Goal: Task Accomplishment & Management: Manage account settings

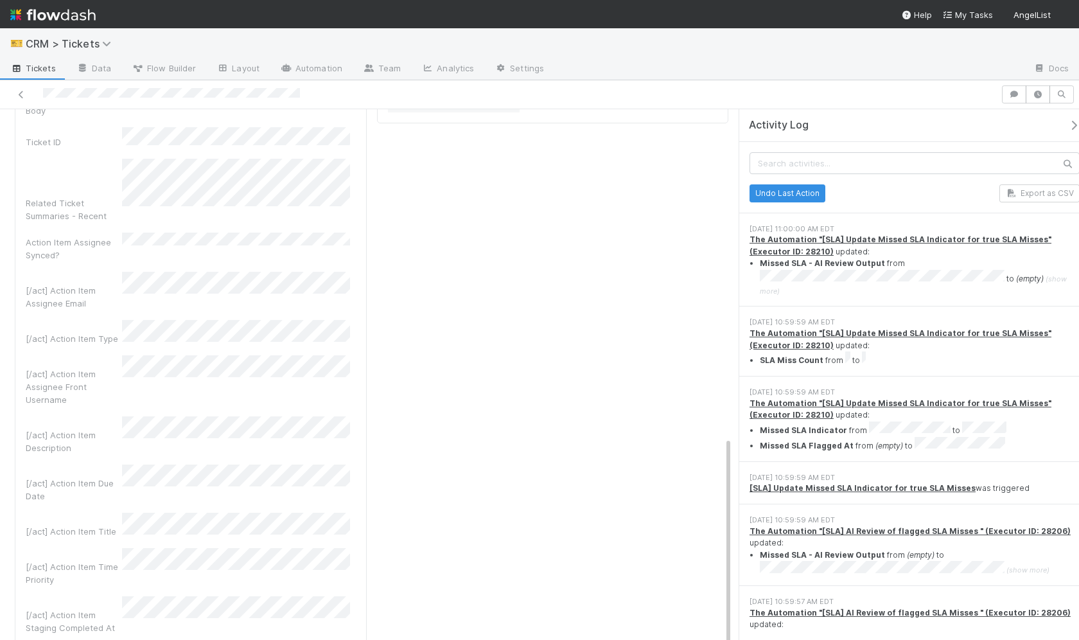
scroll to position [829, 0]
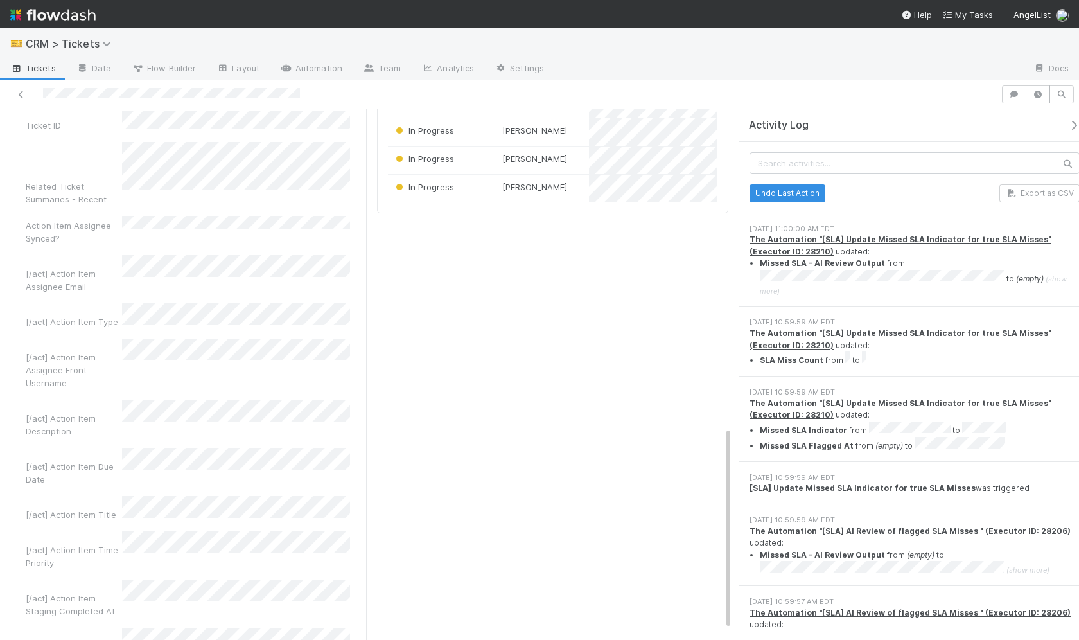
click at [360, 538] on div "Debugging Save Cancel User Input Parsed? Front Conversation Initiator Front Con…" at bounding box center [191, 305] width 352 height 977
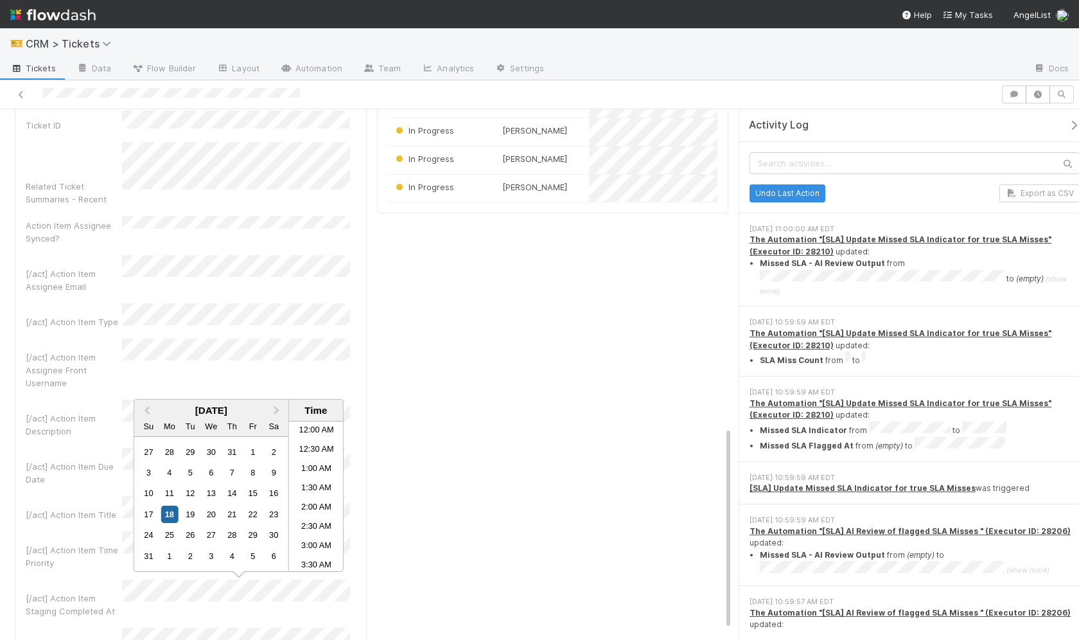
scroll to position [339, 0]
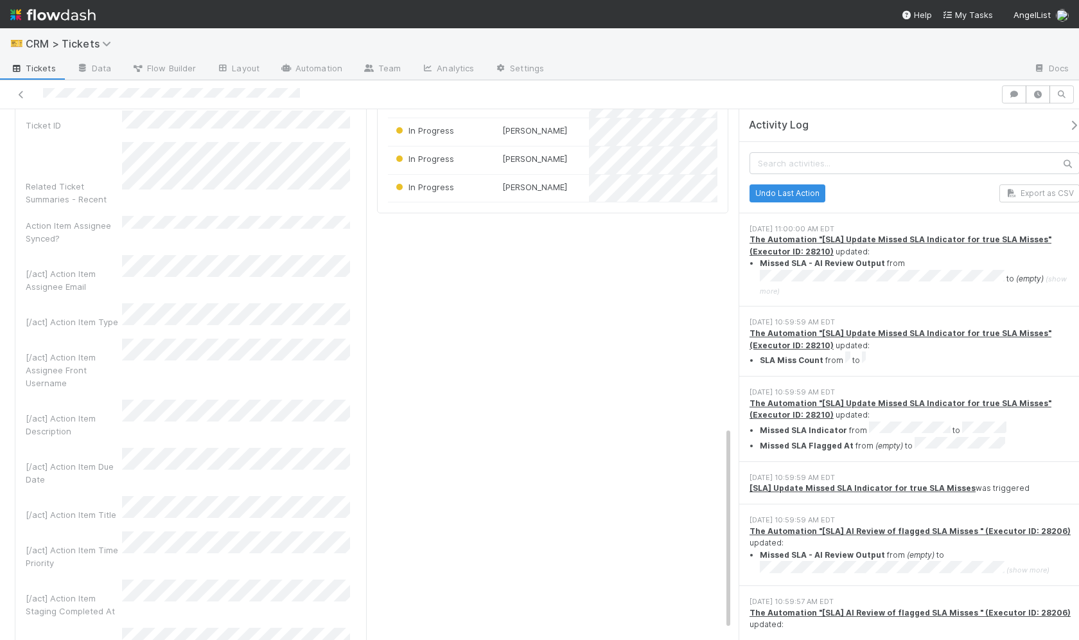
click at [498, 537] on div "Ticket Details Edit Ticket Type Ticket Classification Ticket Classification (AI…" at bounding box center [553, 138] width 362 height 1345
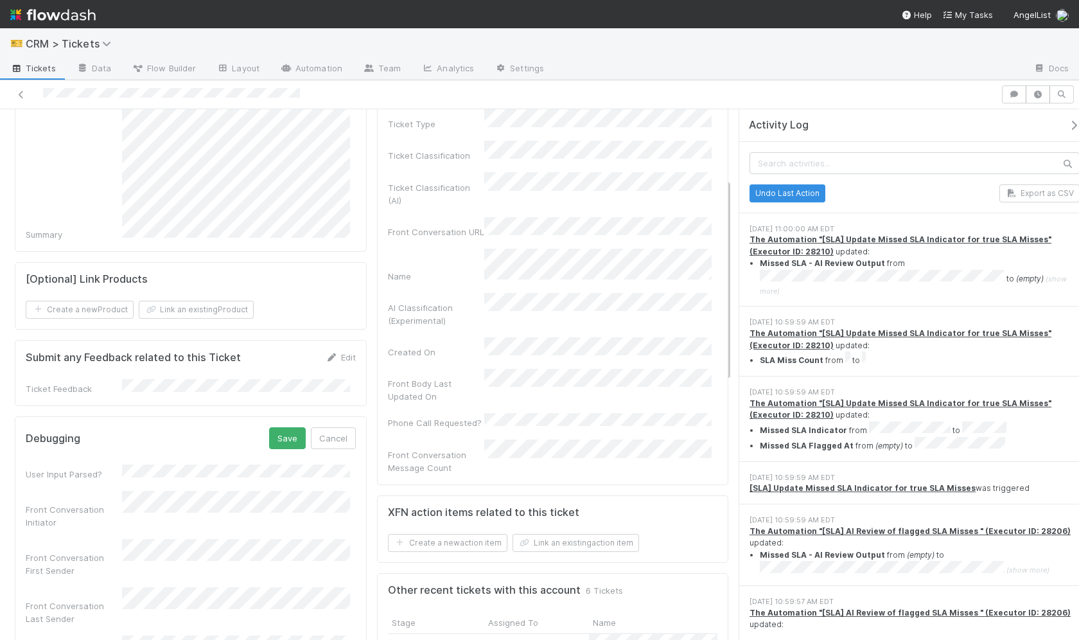
scroll to position [236, 0]
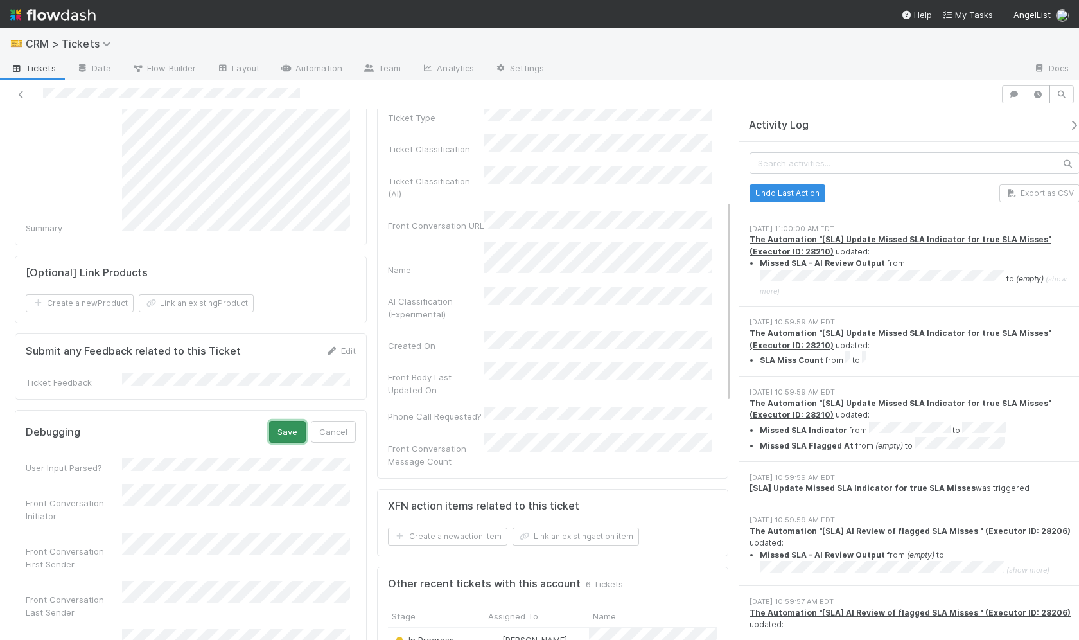
click at [281, 434] on button "Save" at bounding box center [287, 432] width 37 height 22
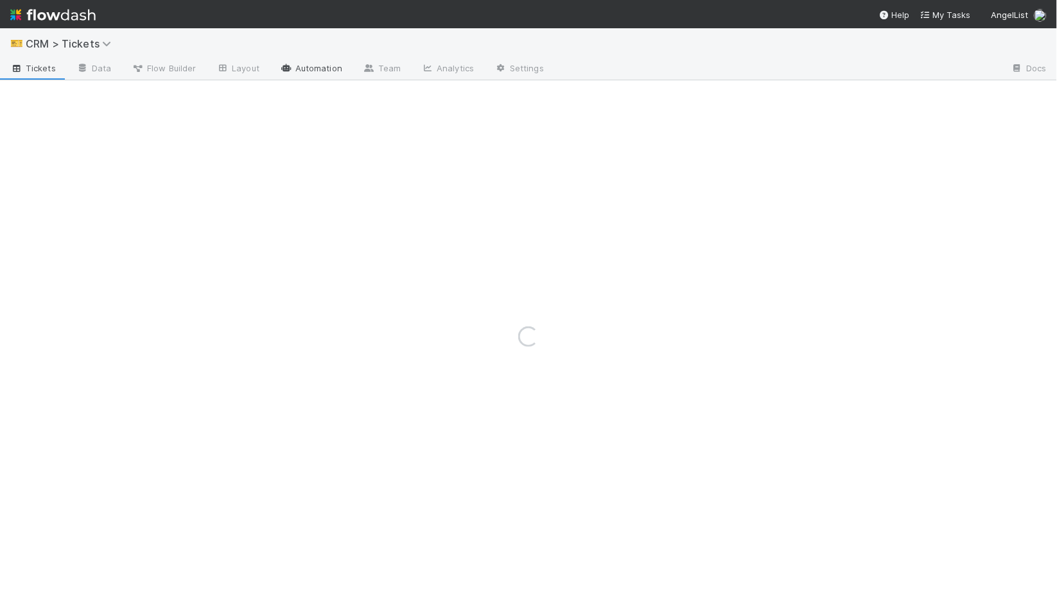
click at [276, 71] on link "Automation" at bounding box center [311, 69] width 83 height 21
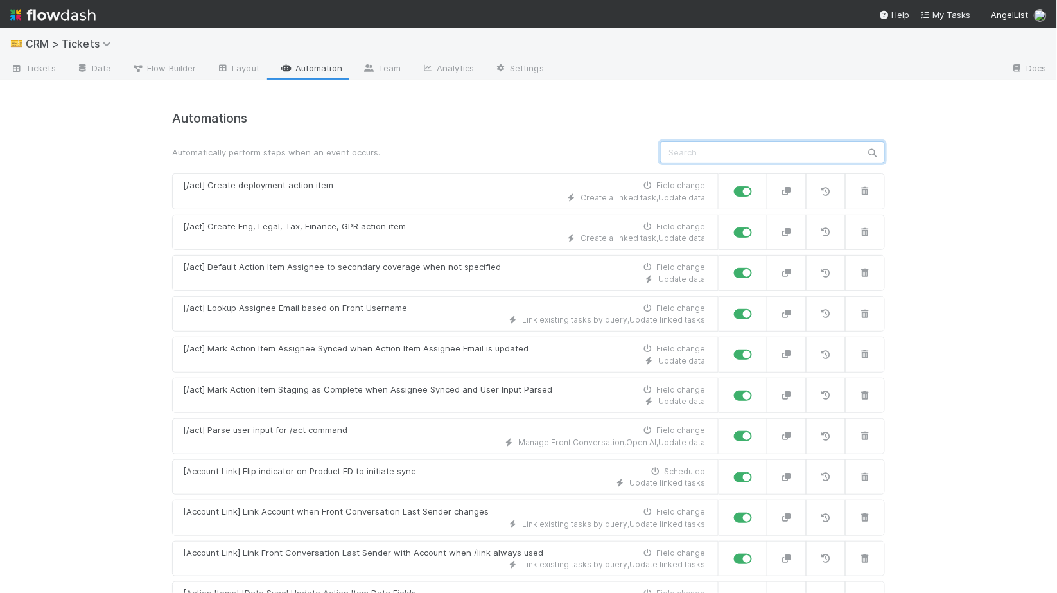
click at [666, 150] on input "text" at bounding box center [772, 152] width 225 height 22
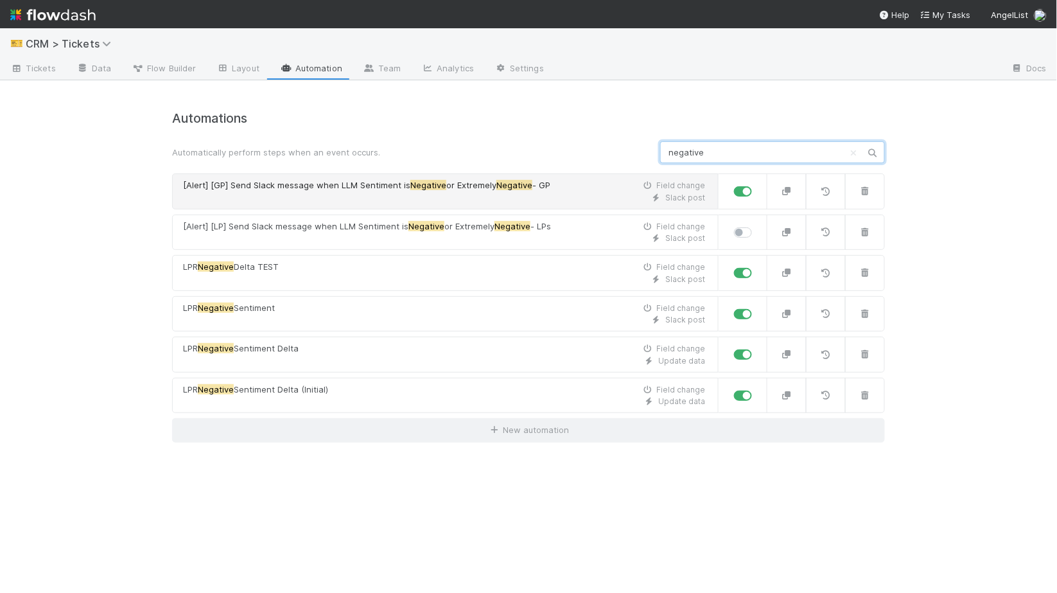
type input "negative"
click at [609, 207] on link "[Alert] [GP] Send Slack message when LLM Sentiment is Negative or Extremely Neg…" at bounding box center [445, 191] width 546 height 36
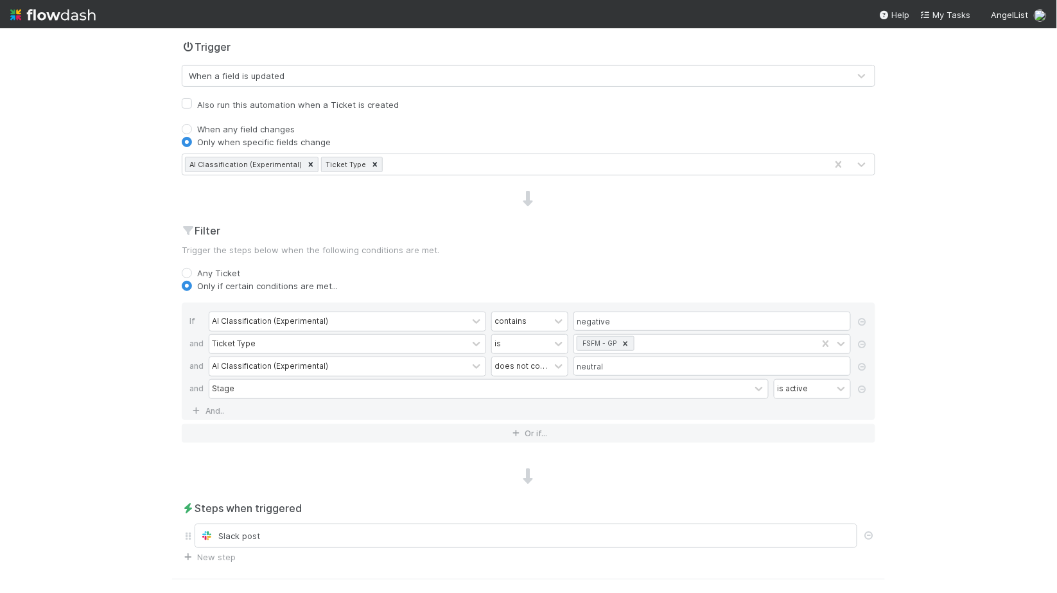
scroll to position [295, 0]
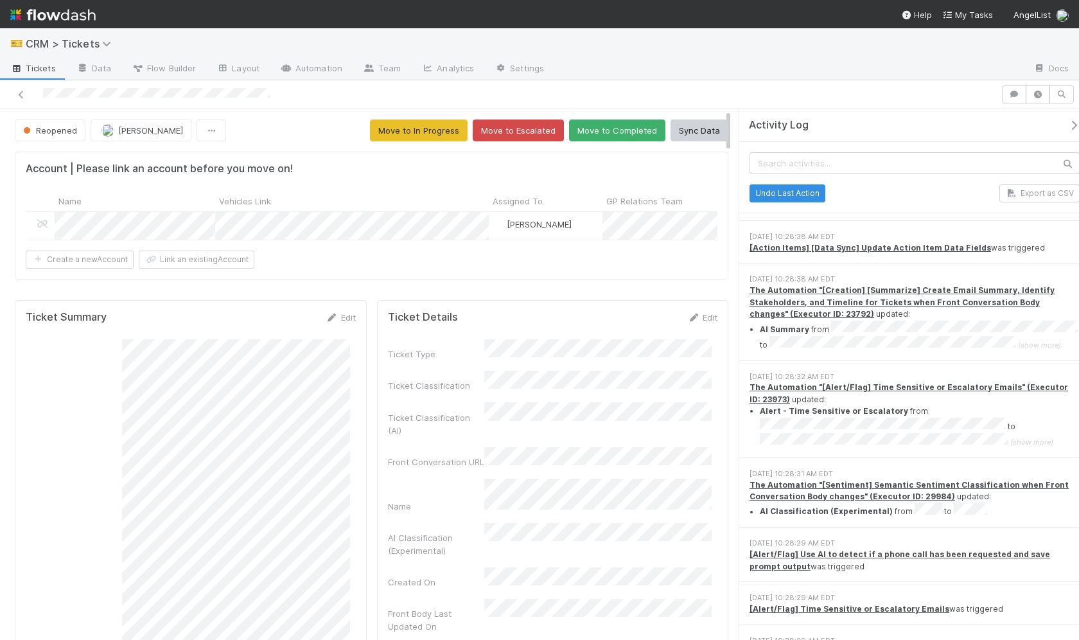
scroll to position [940, 0]
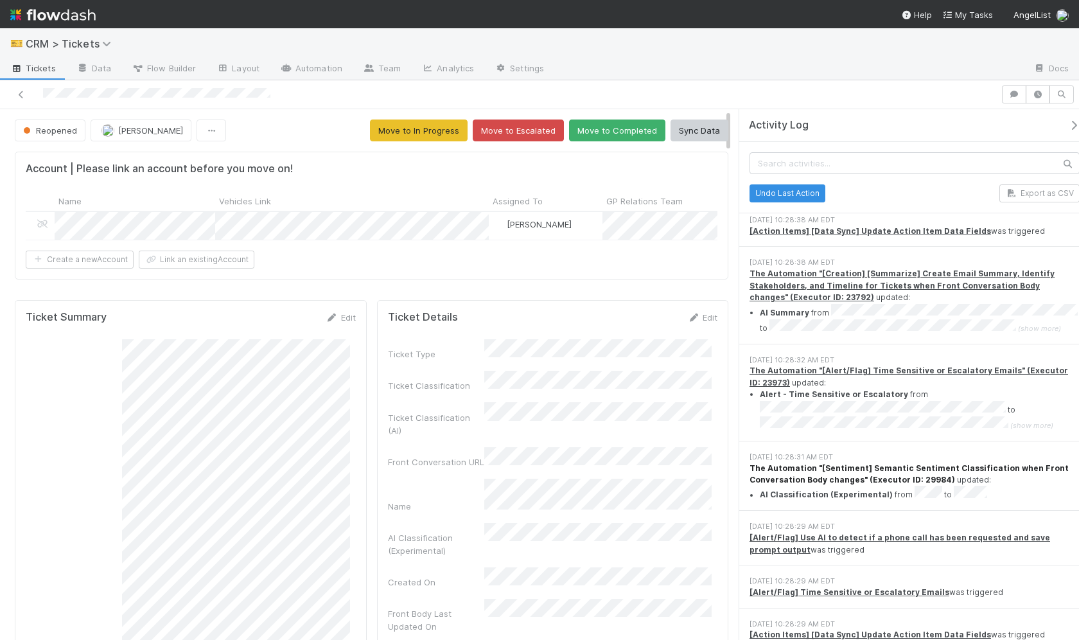
click at [888, 463] on strong "The Automation "[Sentiment] Semantic Sentiment Classification when Front Conver…" at bounding box center [908, 473] width 319 height 21
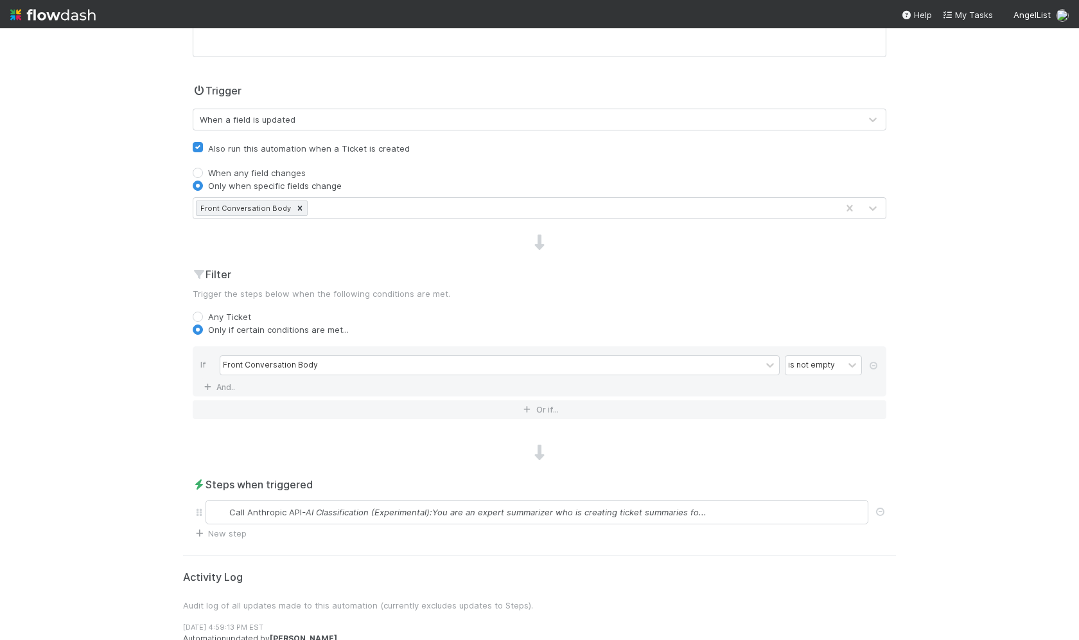
scroll to position [286, 0]
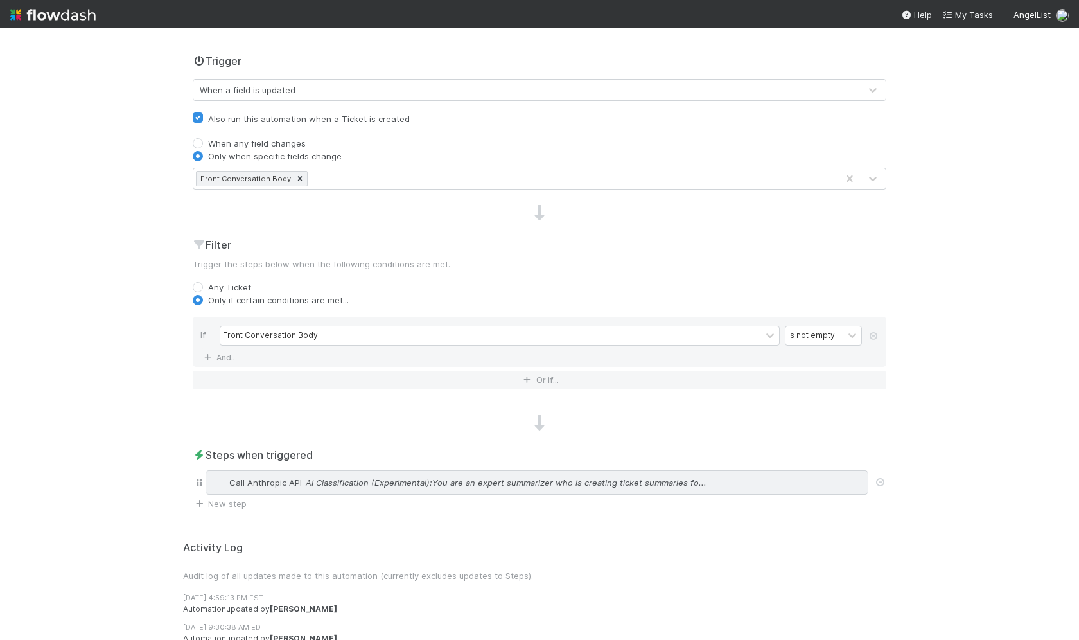
click at [452, 482] on span "- AI Classification (Experimental):You are an expert summarizer who is creating…" at bounding box center [504, 482] width 405 height 13
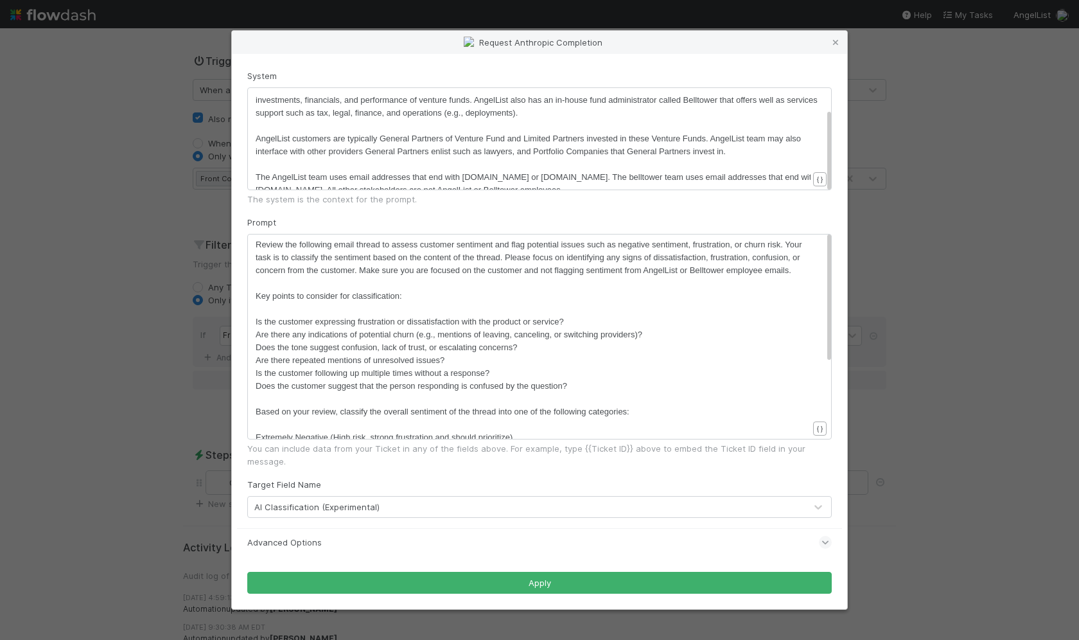
scroll to position [4, 0]
click at [402, 263] on span "Review the following email thread to assess customer sentiment and flag potenti…" at bounding box center [530, 256] width 548 height 35
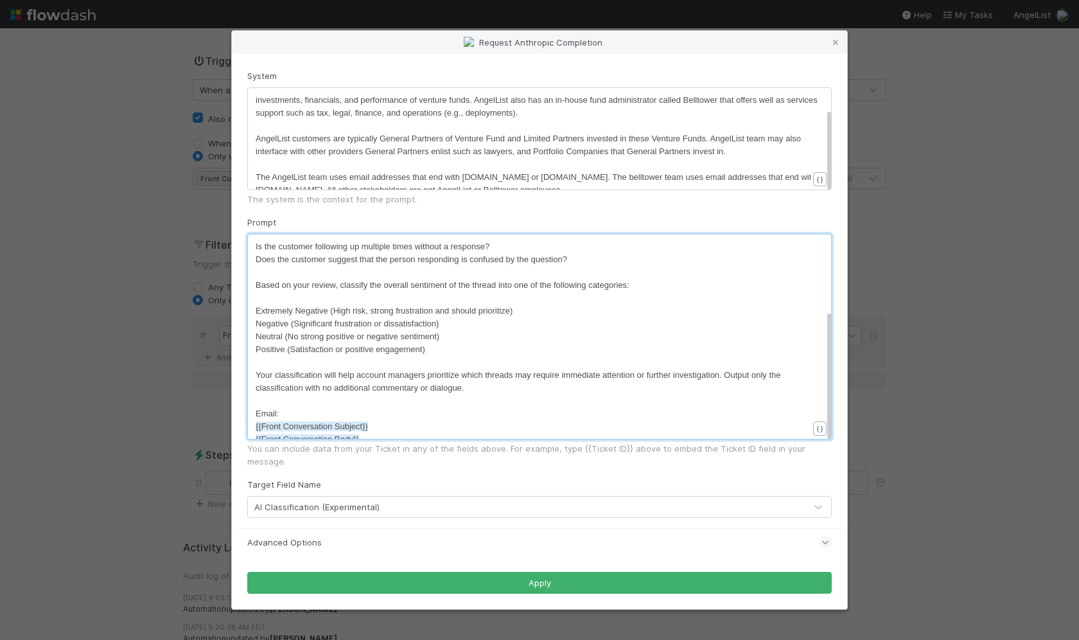
scroll to position [137, 0]
click at [835, 49] on link at bounding box center [835, 42] width 13 height 13
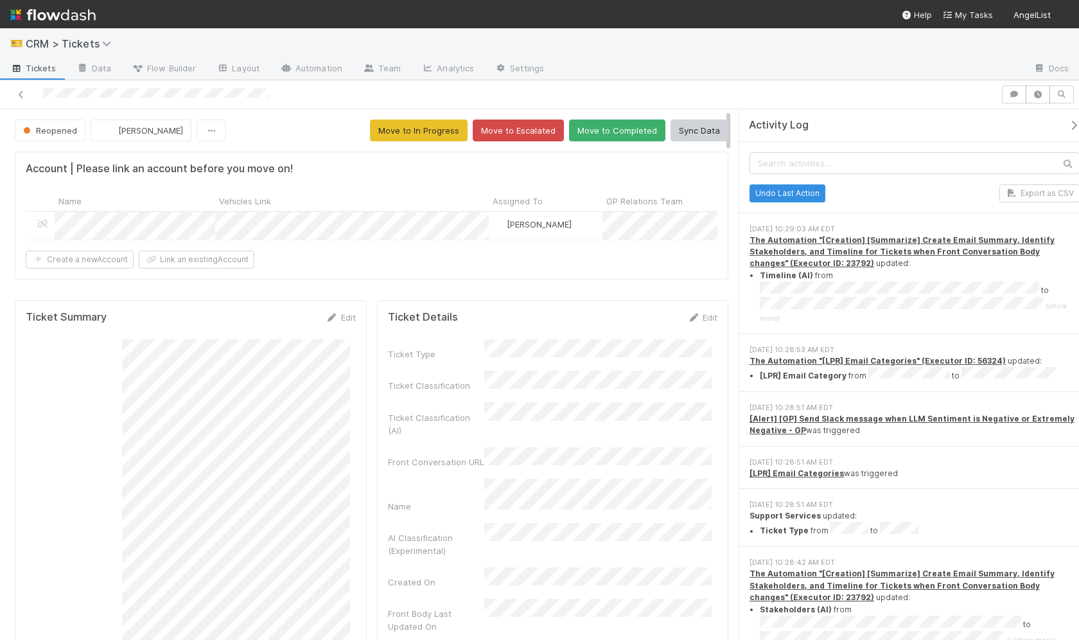
scroll to position [104, 0]
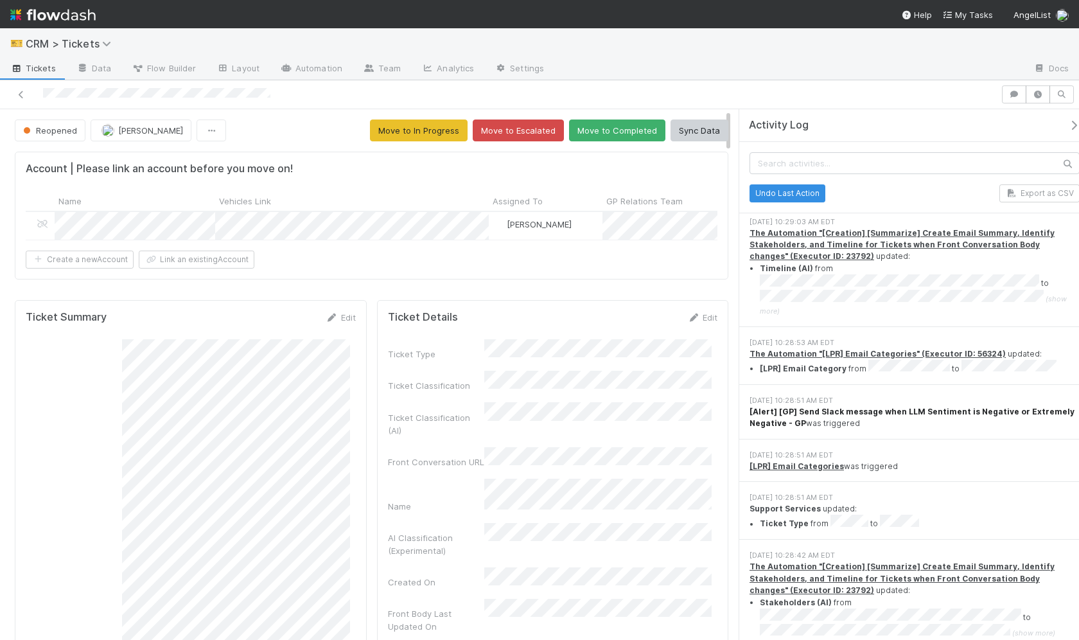
click at [927, 406] on strong "[Alert] [GP] Send Slack message when LLM Sentiment is Negative or Extremely Neg…" at bounding box center [911, 416] width 325 height 21
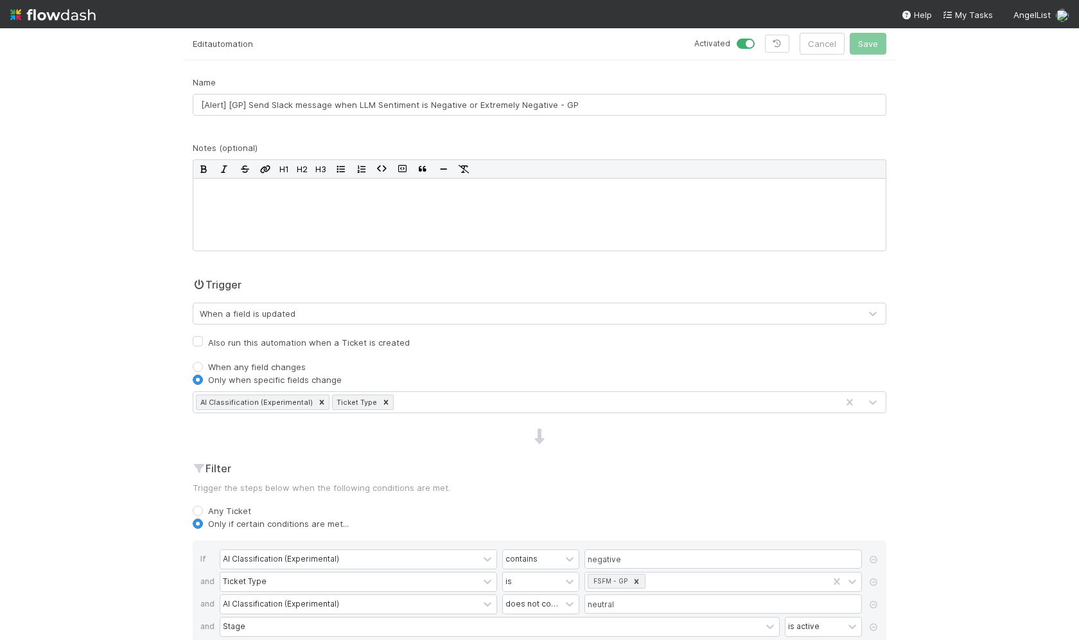
scroll to position [71, 0]
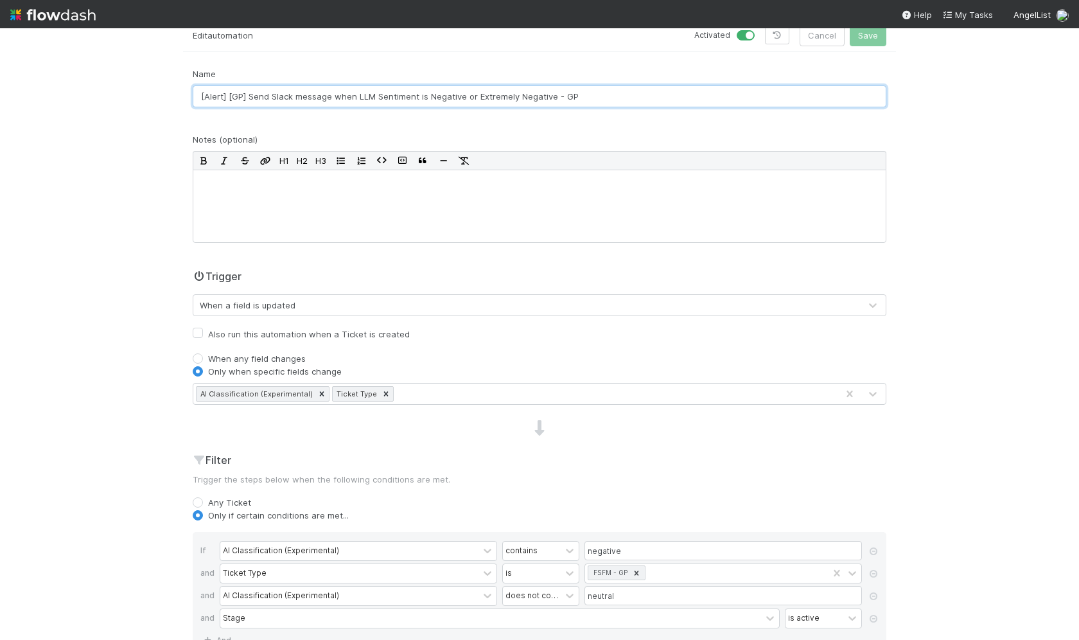
drag, startPoint x: 468, startPoint y: 100, endPoint x: 417, endPoint y: 99, distance: 50.7
click at [417, 99] on input "[Alert] [GP] Send Slack message when LLM Sentiment is Negative or Extremely Neg…" at bounding box center [539, 96] width 693 height 22
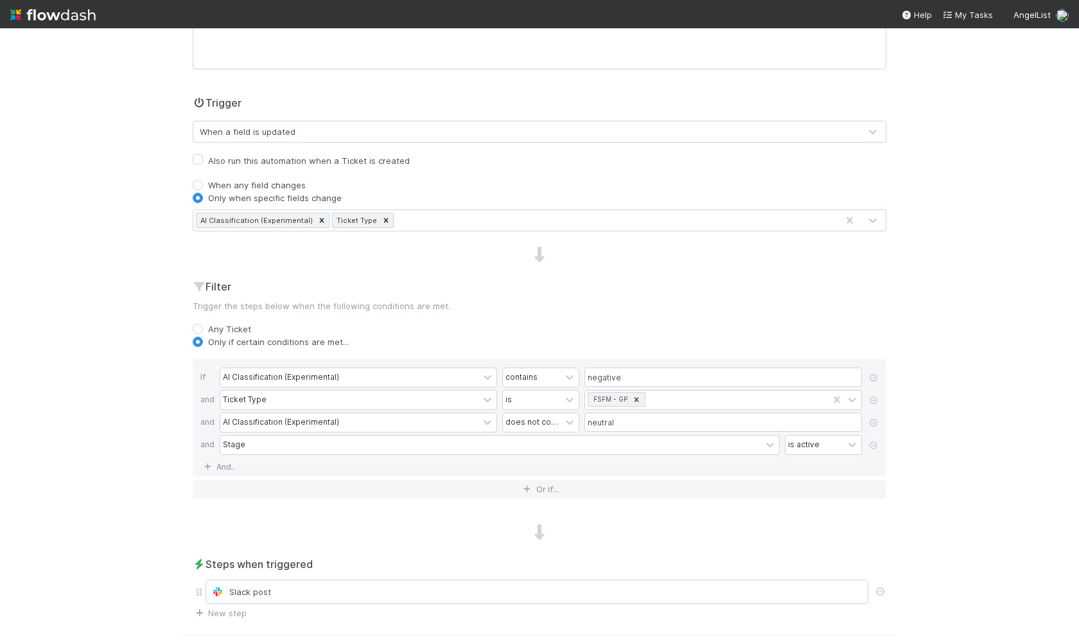
scroll to position [245, 0]
type input "[Alert] [GP] Send Slack message when LLM Sentiment is Extremely Negative - GP"
click at [584, 380] on input "negative" at bounding box center [722, 376] width 277 height 19
type input "extremely negative"
click at [867, 419] on icon at bounding box center [873, 422] width 13 height 8
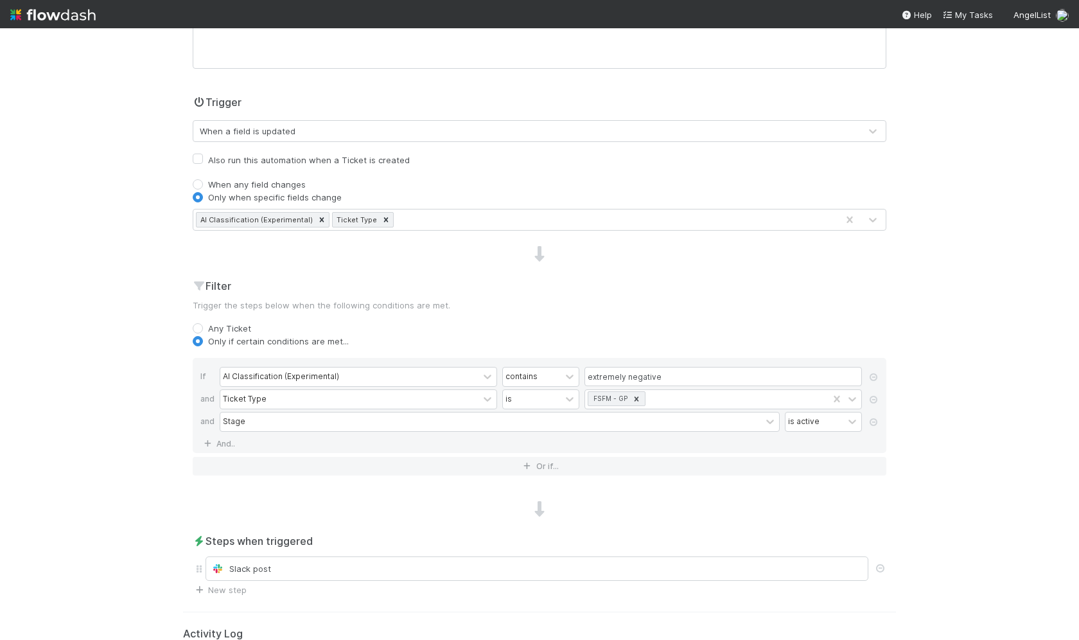
click at [955, 367] on div "🎫 CRM > Tickets Tickets Data Flow Builder Layout Automation Team Analytics Sett…" at bounding box center [539, 333] width 1079 height 611
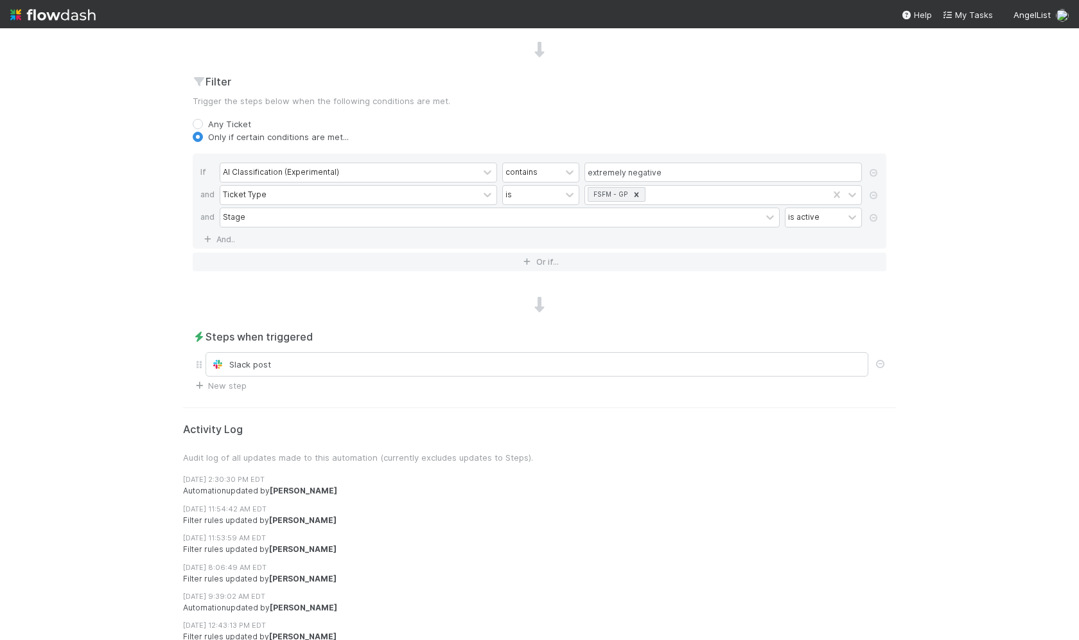
scroll to position [518, 0]
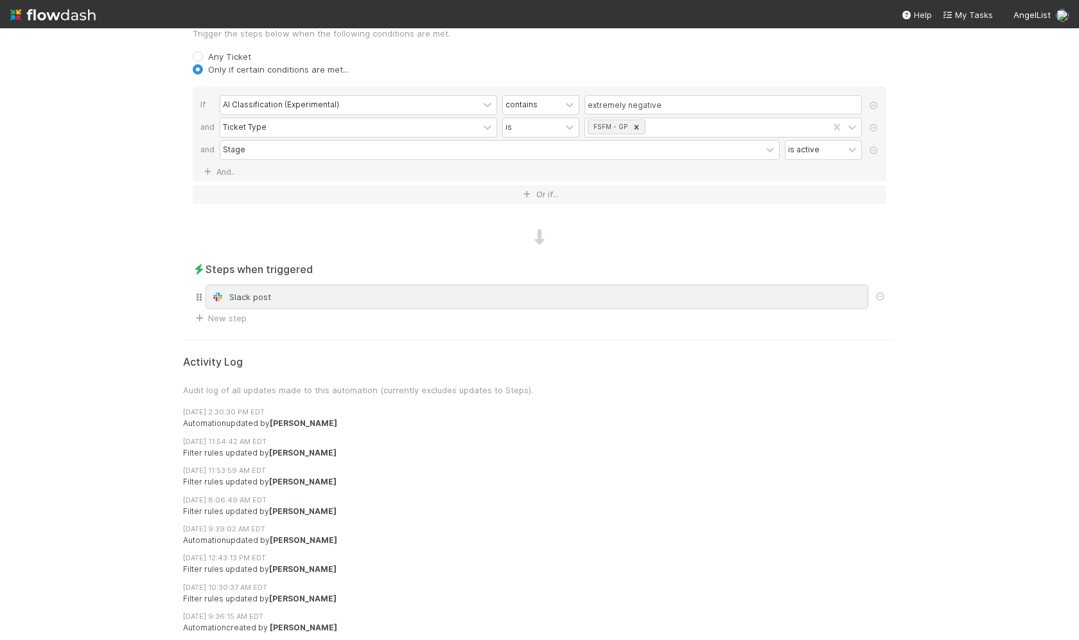
click at [536, 293] on div "Slack post" at bounding box center [536, 296] width 651 height 13
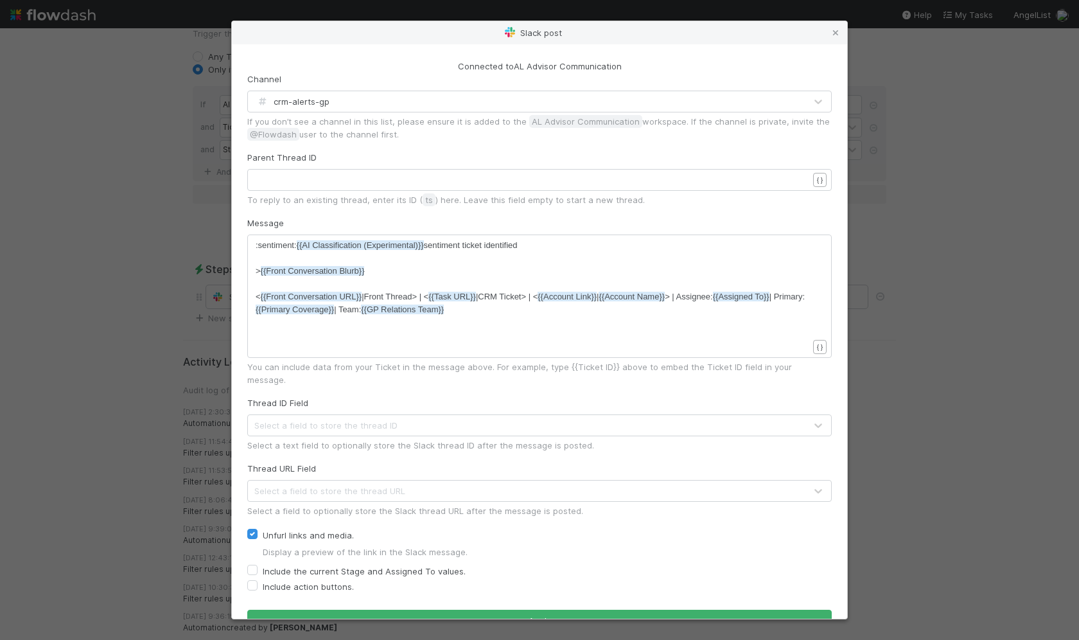
scroll to position [511, 0]
click at [421, 164] on div "Parent Thread ID ​ x ​ { } To reply to an existing thread, enter its ID ( ts ) …" at bounding box center [539, 178] width 584 height 55
click at [148, 49] on div "Slack post Connected to AL Advisor Communication Channel crm-alerts-gp If you d…" at bounding box center [539, 320] width 1079 height 640
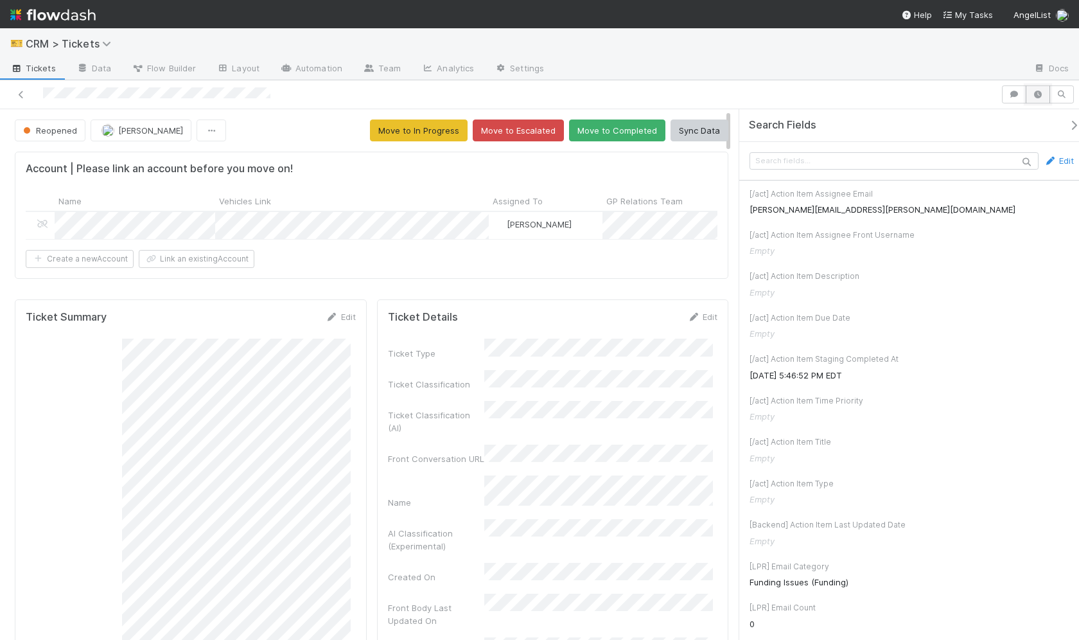
click at [1044, 95] on icon "button" at bounding box center [1037, 95] width 13 height 8
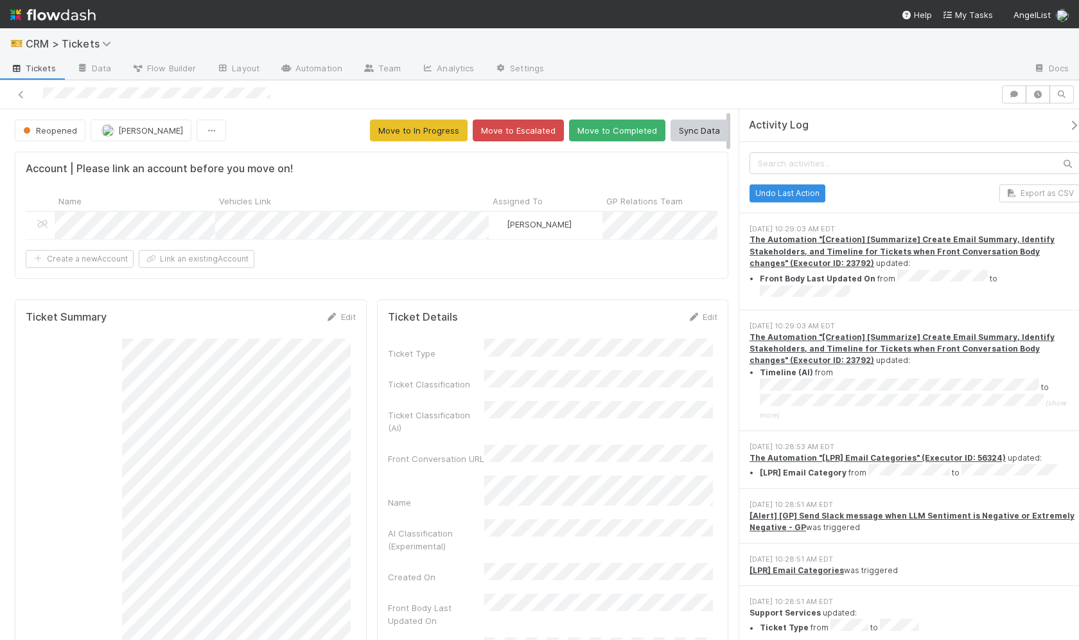
scroll to position [998, 0]
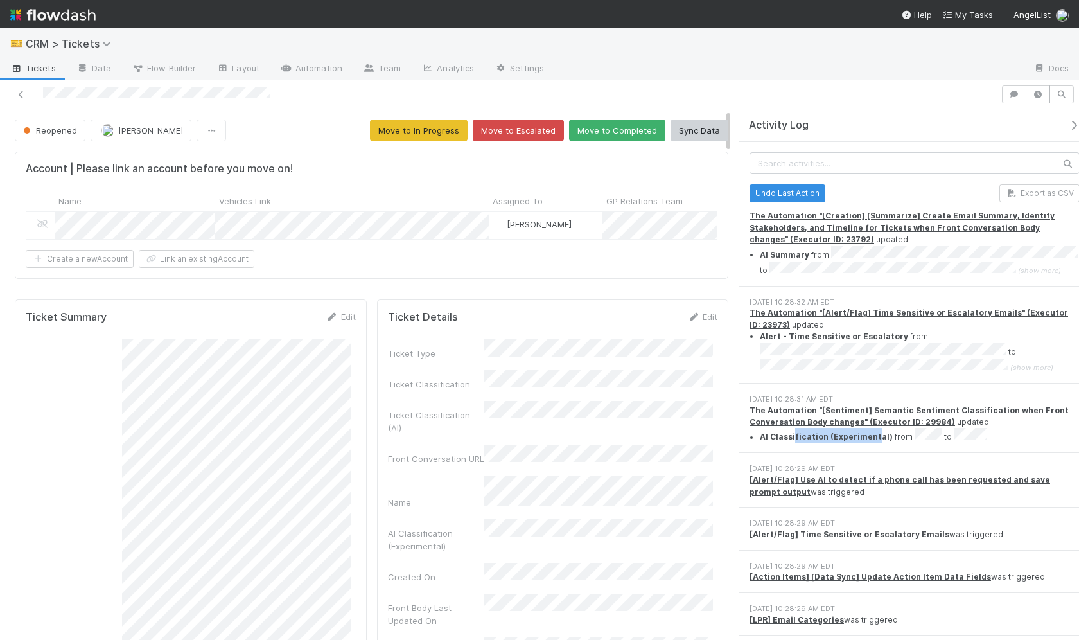
drag, startPoint x: 792, startPoint y: 379, endPoint x: 870, endPoint y: 374, distance: 78.5
click at [870, 428] on li "AI Classification (Experimental) from to" at bounding box center [920, 435] width 320 height 15
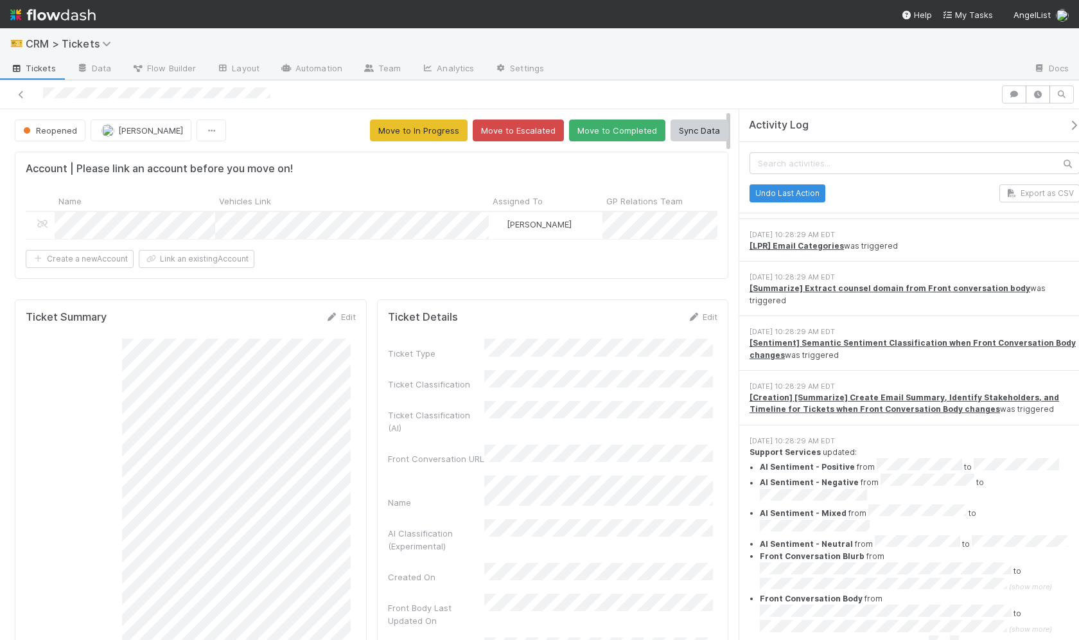
scroll to position [1374, 0]
click at [1056, 324] on div "8/18/25, 10:28:29 AM EDT" at bounding box center [914, 329] width 330 height 11
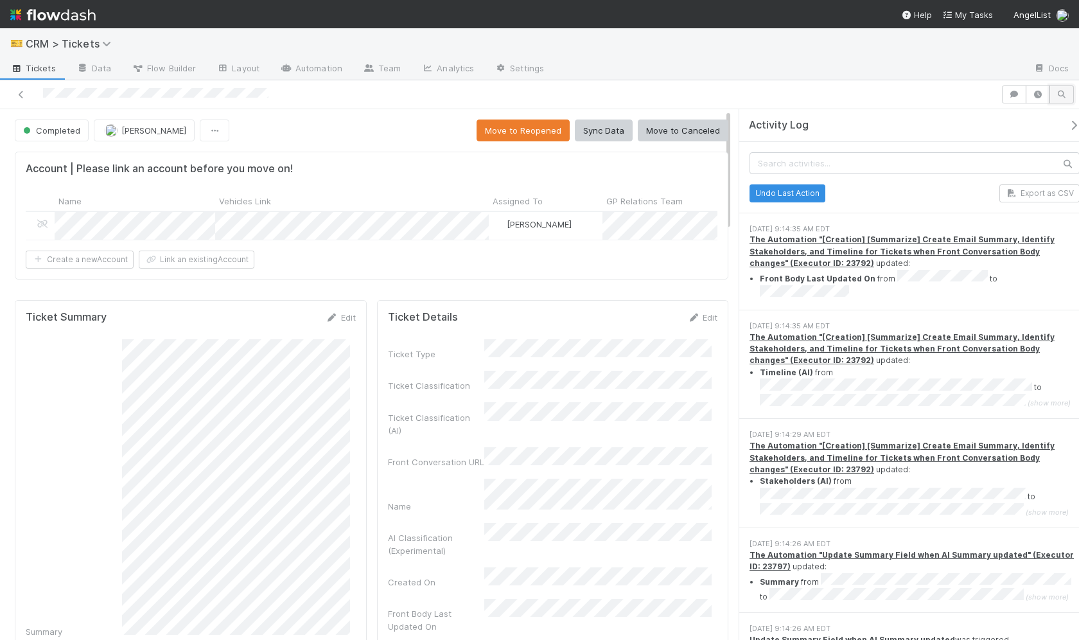
click at [1059, 92] on icon "button" at bounding box center [1061, 95] width 13 height 8
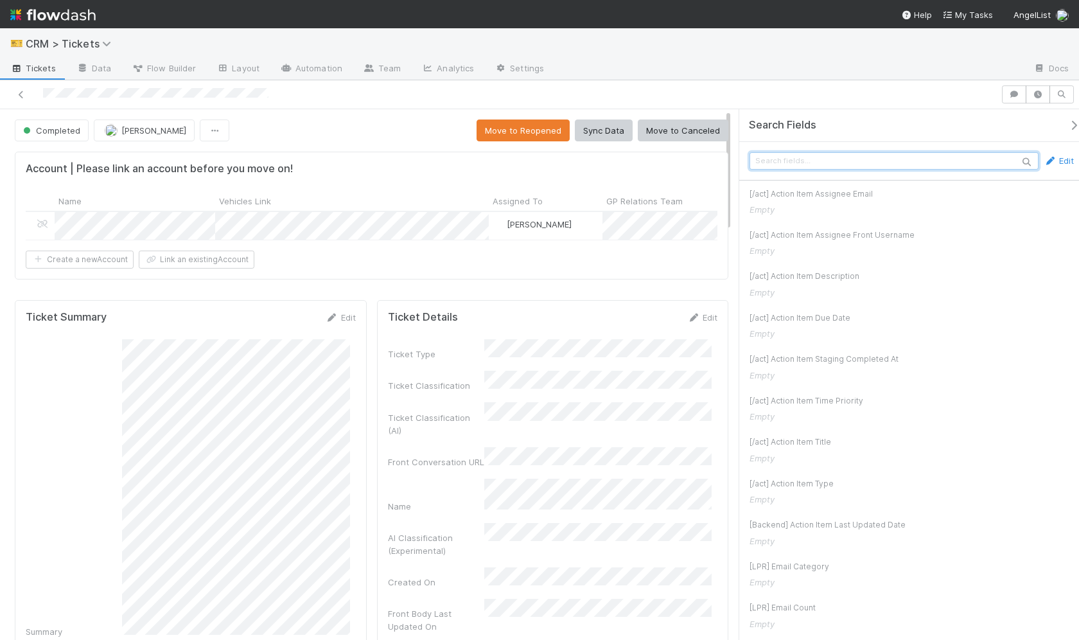
click at [968, 159] on input "text" at bounding box center [893, 160] width 289 height 17
click at [964, 163] on input "text" at bounding box center [893, 160] width 289 height 17
type input "sentiment"
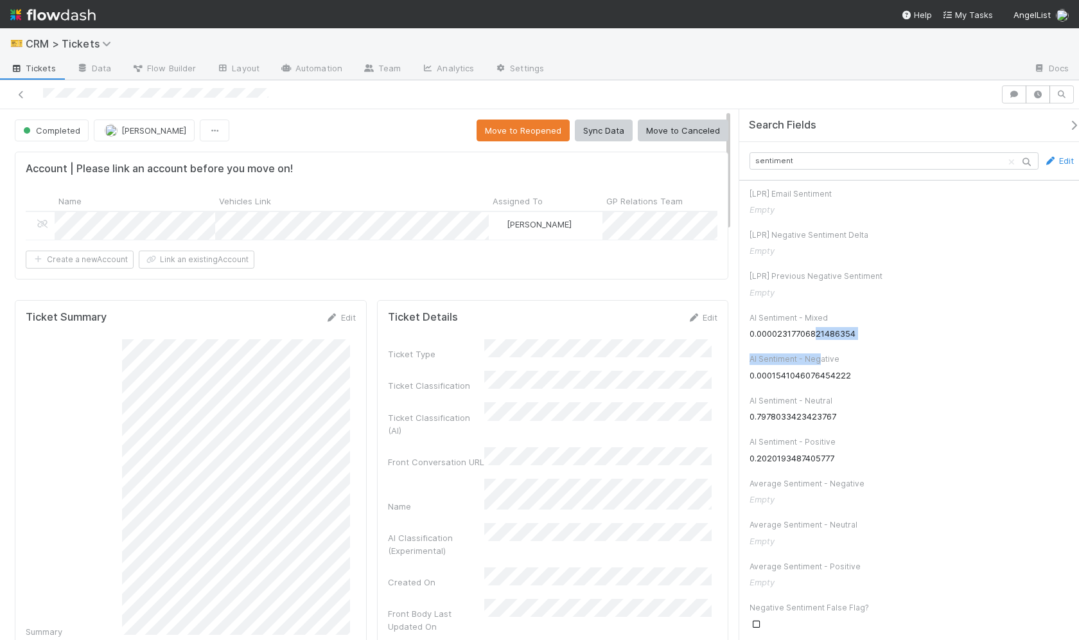
drag, startPoint x: 818, startPoint y: 346, endPoint x: 820, endPoint y: 365, distance: 18.7
click at [820, 365] on div "[LPR] Email Sentiment Empty [LPR] Negative Sentiment Delta Empty [LPR] Previous…" at bounding box center [911, 469] width 345 height 579
click at [991, 150] on div "sentiment Edit" at bounding box center [911, 161] width 345 height 39
click at [1005, 162] on icon "Clear search" at bounding box center [1011, 162] width 13 height 8
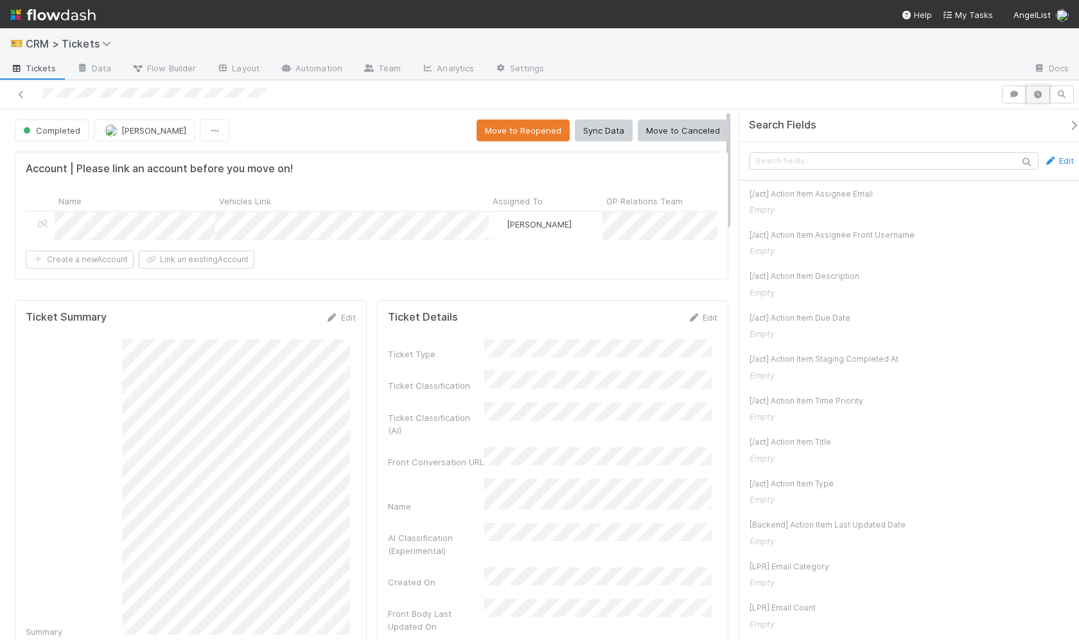
click at [1045, 99] on button "button" at bounding box center [1037, 94] width 24 height 18
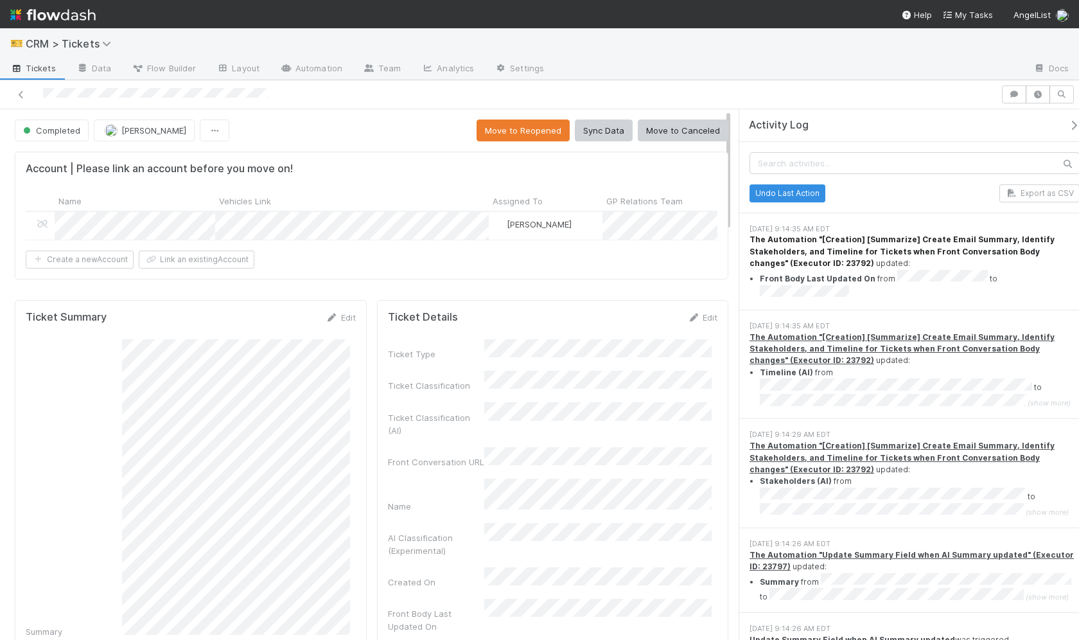
scroll to position [721, 0]
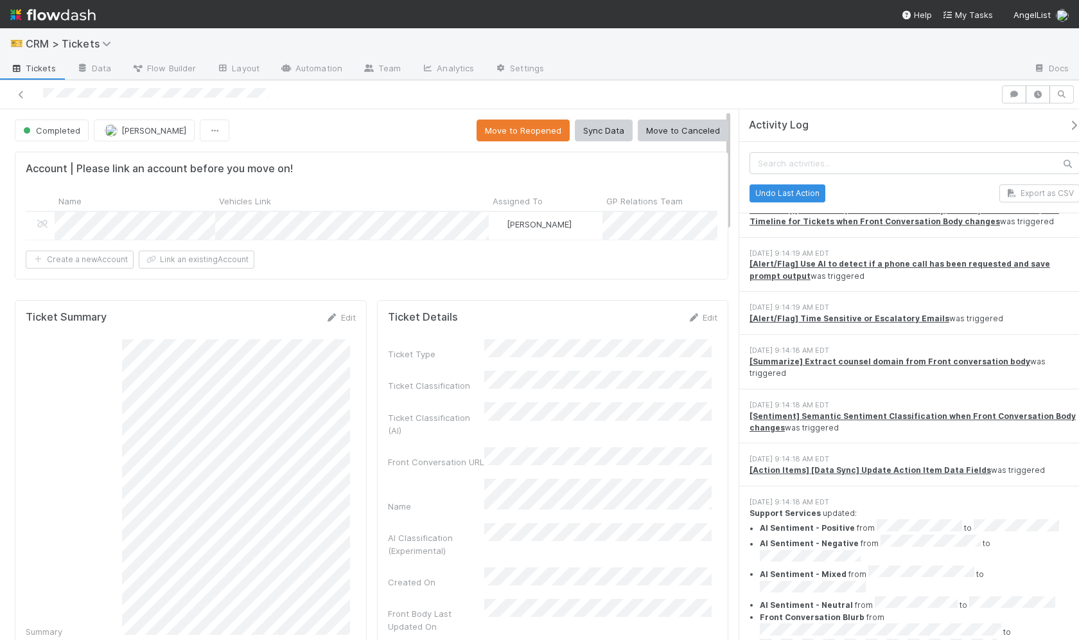
click at [877, 534] on li "AI Sentiment - Negative from to" at bounding box center [920, 549] width 320 height 31
drag, startPoint x: 860, startPoint y: 492, endPoint x: 878, endPoint y: 509, distance: 24.5
click at [878, 534] on li "AI Sentiment - Negative from to" at bounding box center [920, 549] width 320 height 31
click at [910, 534] on li "AI Sentiment - Negative from to" at bounding box center [920, 549] width 320 height 31
click at [893, 534] on li "AI Sentiment - Negative from to" at bounding box center [920, 549] width 320 height 31
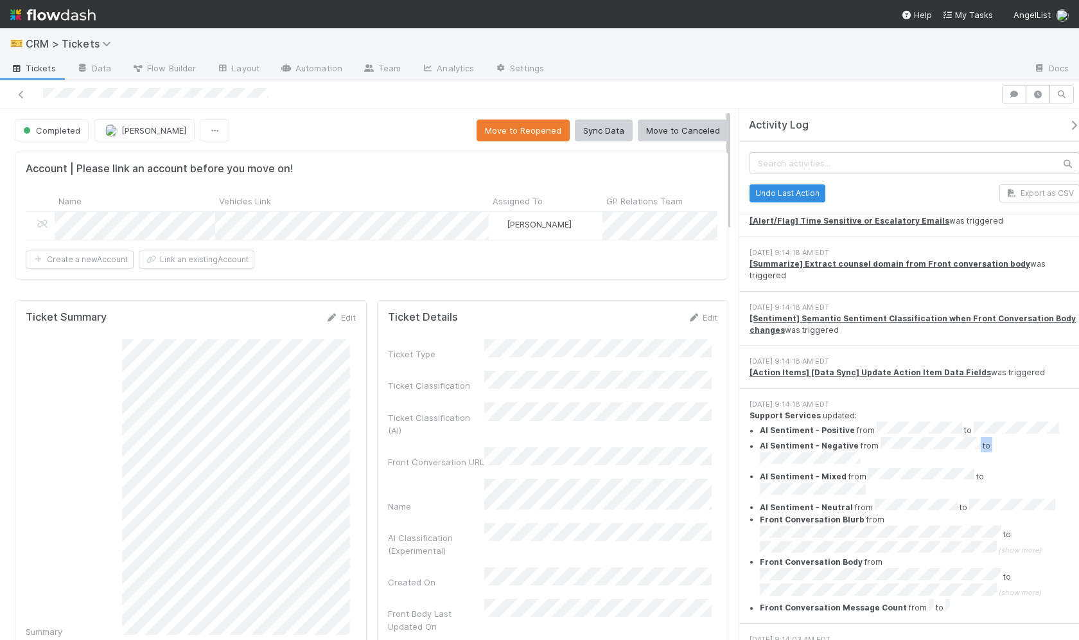
scroll to position [729, 0]
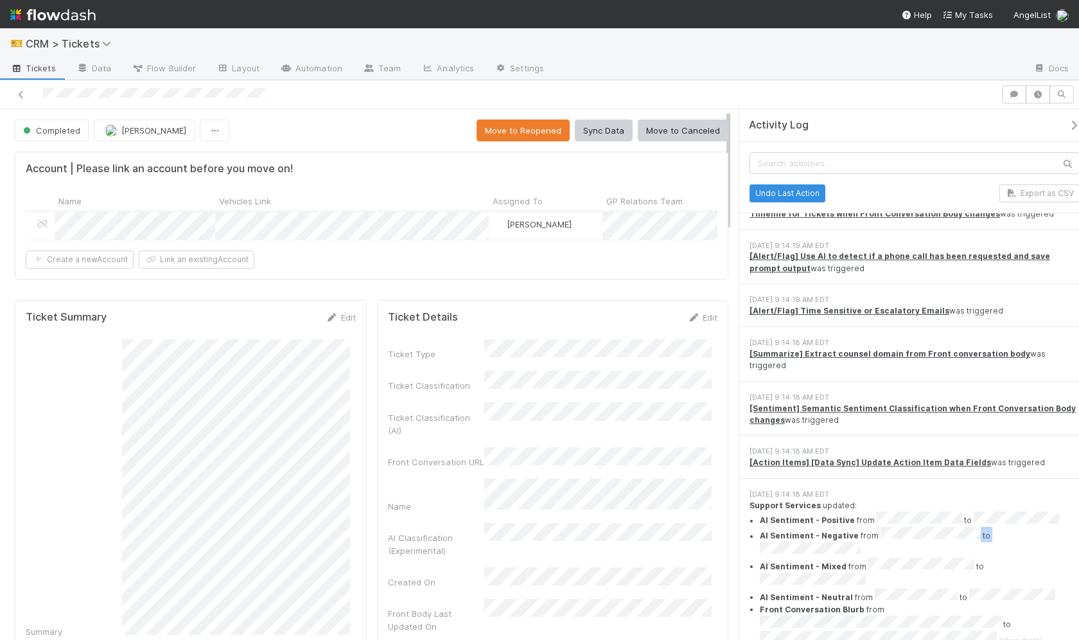
drag, startPoint x: 790, startPoint y: 379, endPoint x: 838, endPoint y: 380, distance: 47.5
click at [838, 403] on div "[Sentiment] Semantic Sentiment Classification when Front Conversation Body chan…" at bounding box center [914, 415] width 330 height 24
click at [819, 403] on div "[Sentiment] Semantic Sentiment Classification when Front Conversation Body chan…" at bounding box center [914, 415] width 330 height 24
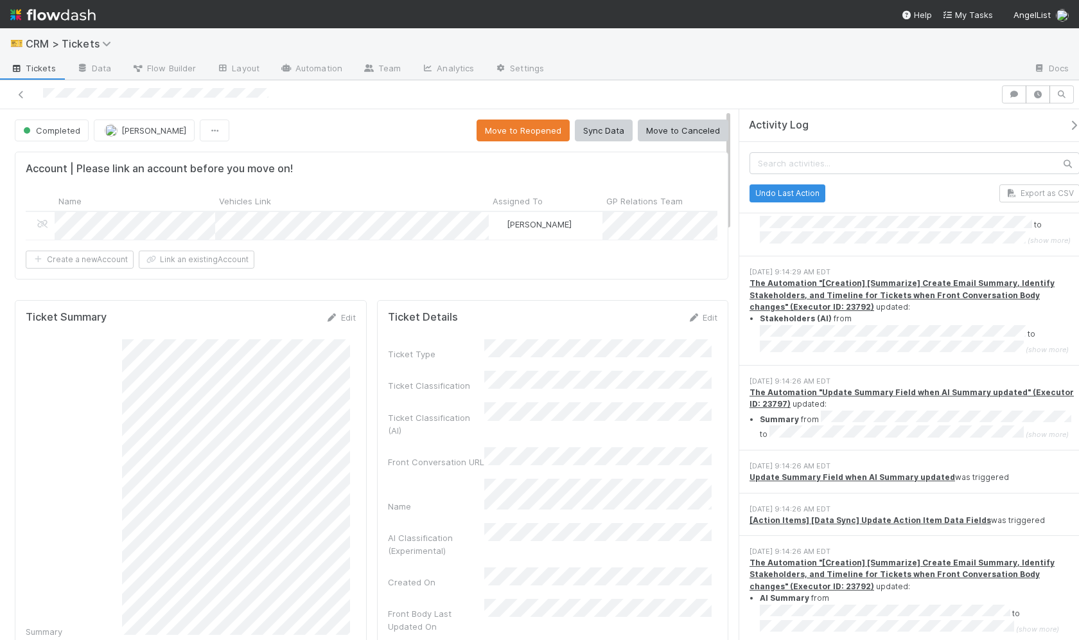
scroll to position [158, 0]
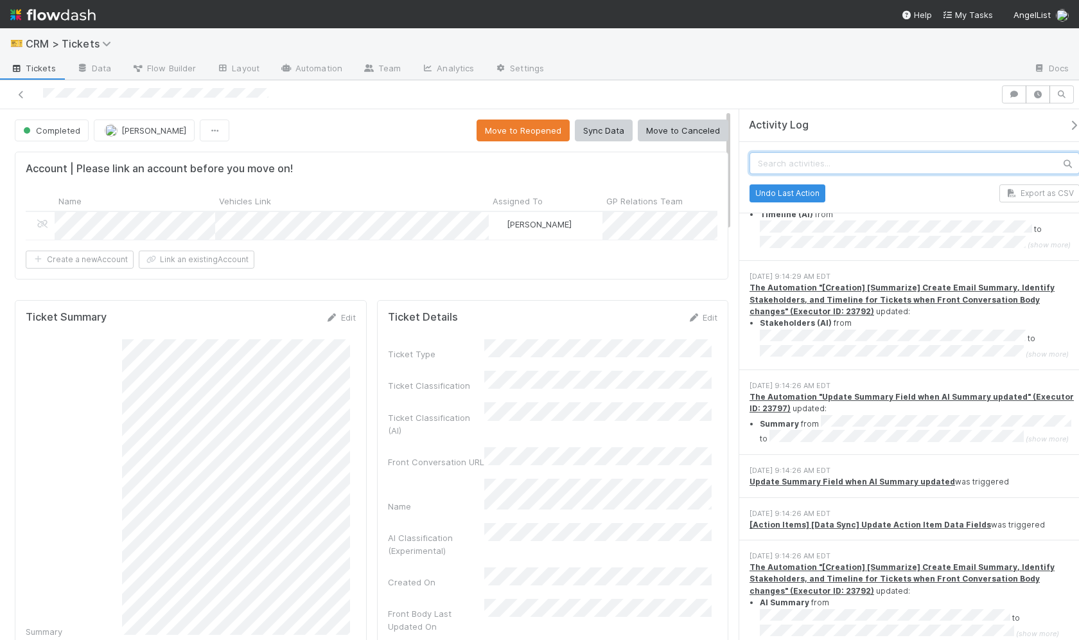
click at [833, 162] on input "text" at bounding box center [914, 163] width 330 height 22
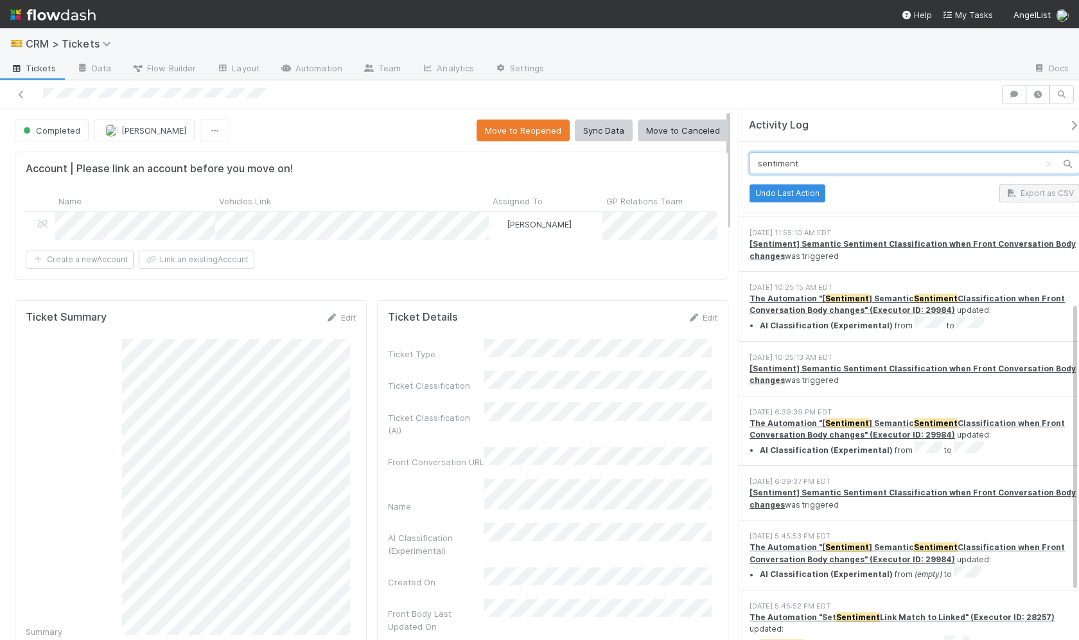
scroll to position [351, 0]
type input "sentiment"
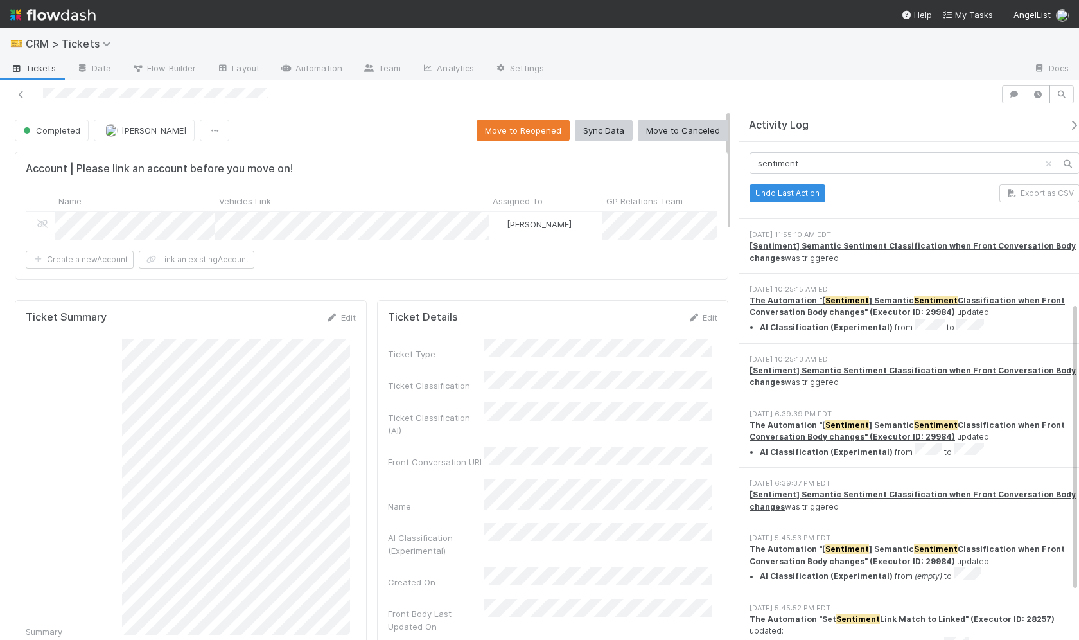
click at [1042, 164] on icon "Clear search" at bounding box center [1048, 163] width 13 height 8
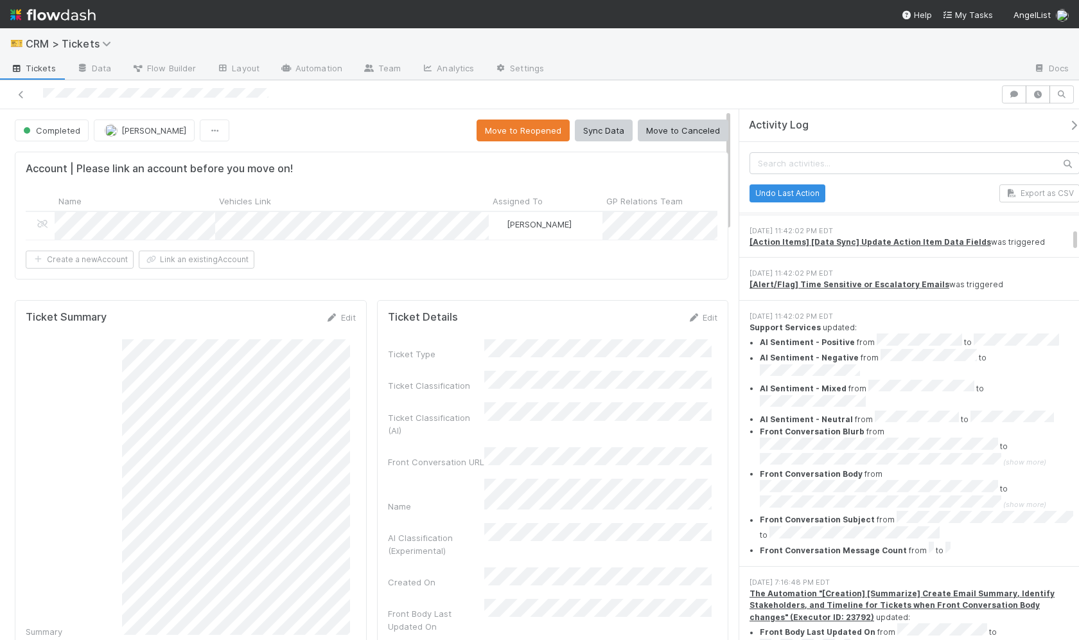
scroll to position [2366, 0]
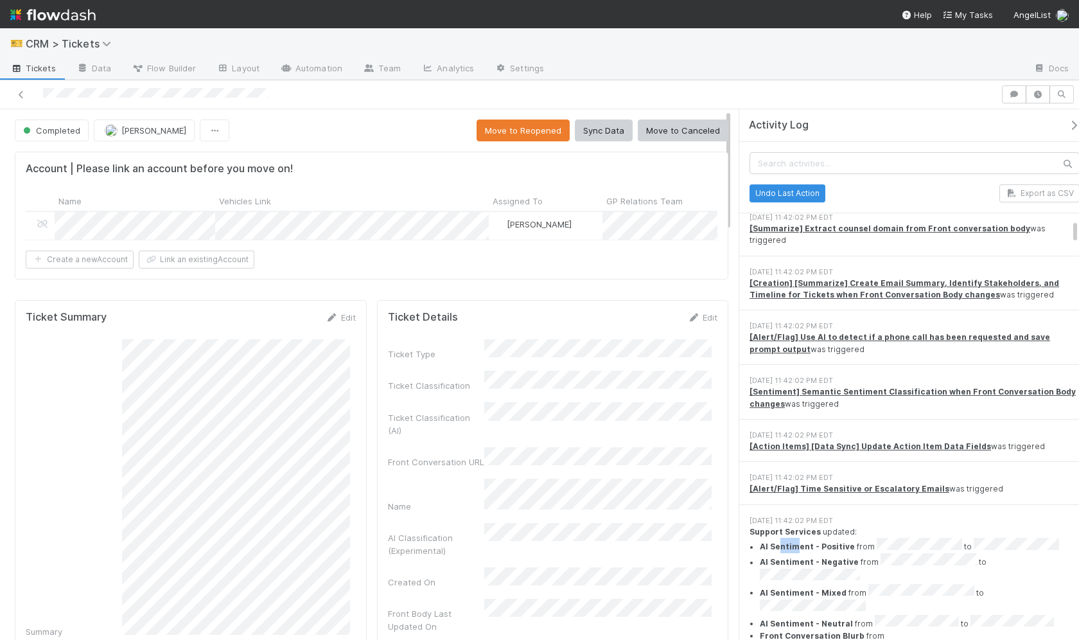
drag, startPoint x: 778, startPoint y: 423, endPoint x: 798, endPoint y: 427, distance: 20.9
click at [798, 542] on strong "AI Sentiment - Positive" at bounding box center [807, 547] width 95 height 10
click at [802, 542] on strong "AI Sentiment - Positive" at bounding box center [807, 547] width 95 height 10
click at [773, 166] on input "text" at bounding box center [914, 163] width 330 height 22
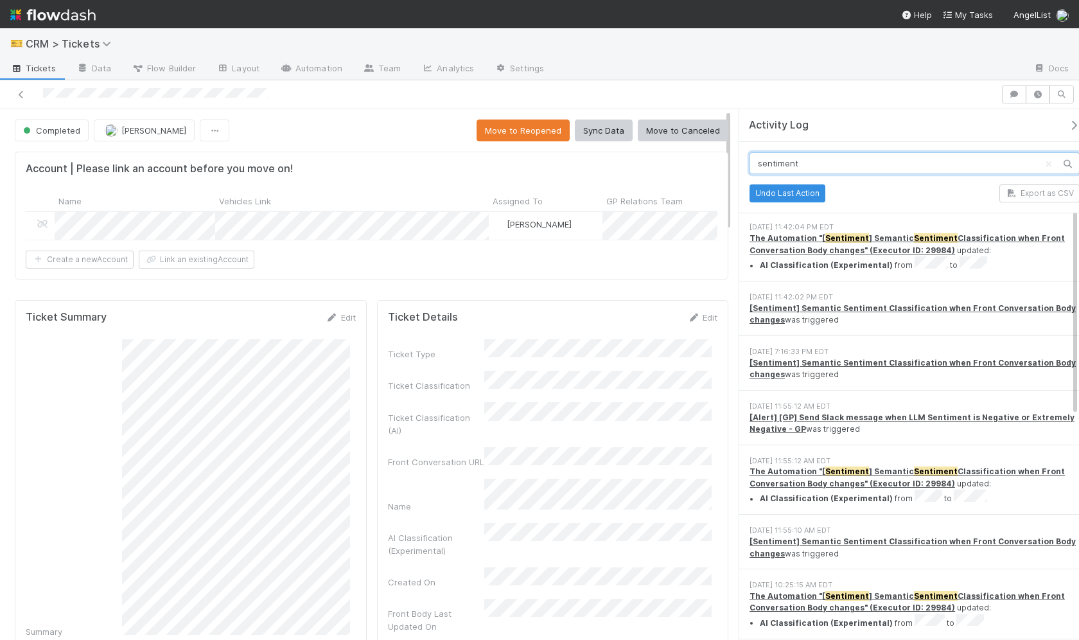
scroll to position [0, 0]
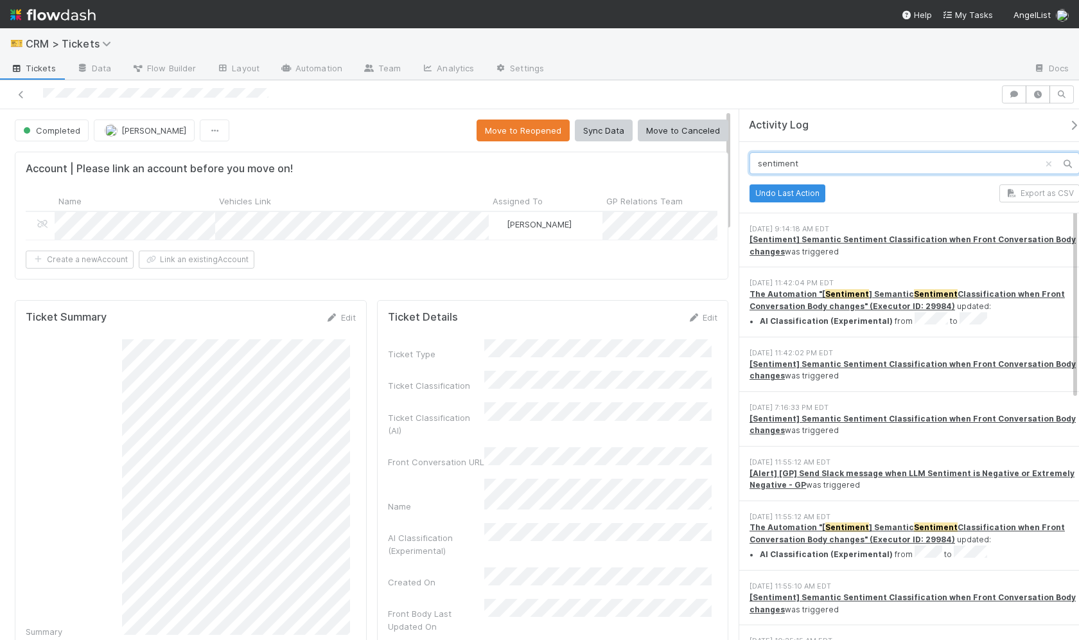
type input "sentiment"
click at [1042, 166] on icon "Clear search" at bounding box center [1048, 164] width 13 height 8
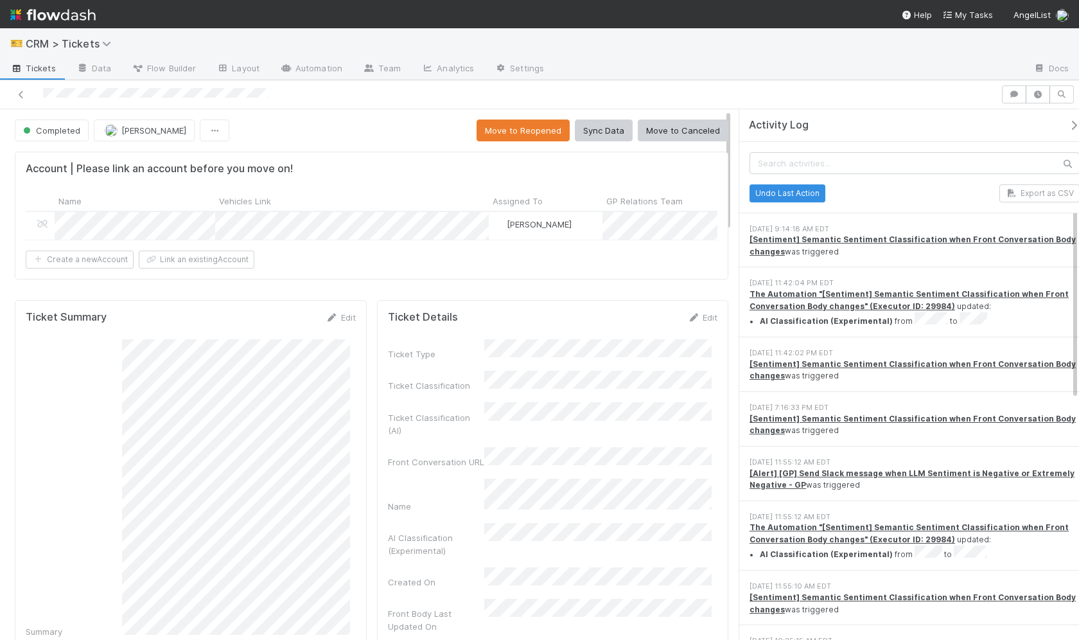
click at [878, 98] on div at bounding box center [500, 94] width 990 height 18
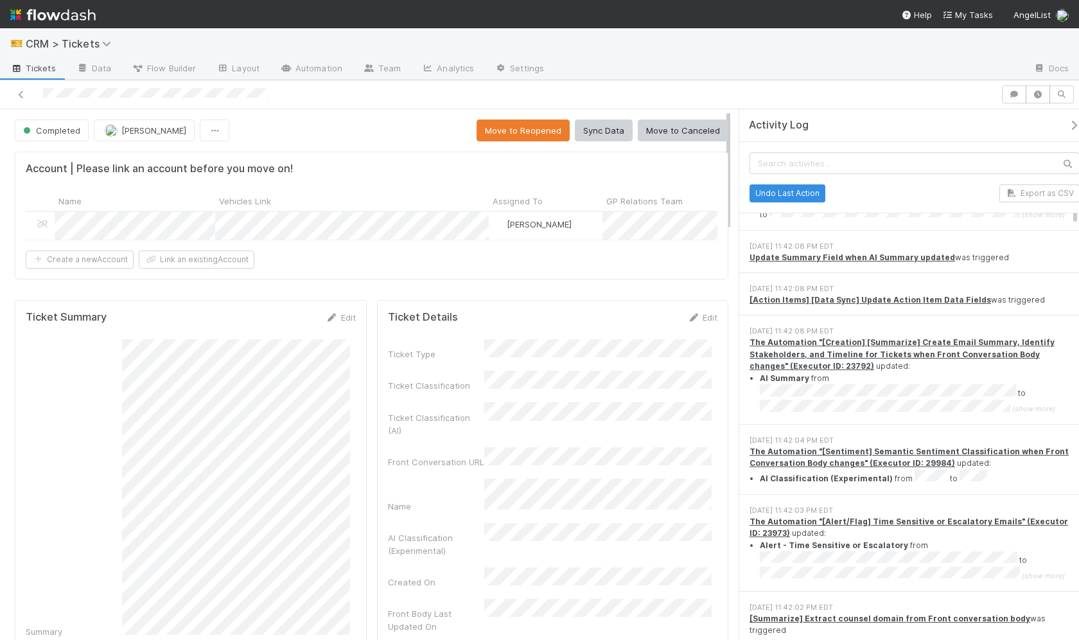
scroll to position [1976, 0]
click at [962, 470] on li "AI Classification (Experimental) from to" at bounding box center [920, 477] width 320 height 15
click at [1005, 470] on li "AI Classification (Experimental) from to" at bounding box center [920, 477] width 320 height 15
click at [938, 470] on li "AI Classification (Experimental) from to" at bounding box center [920, 477] width 320 height 15
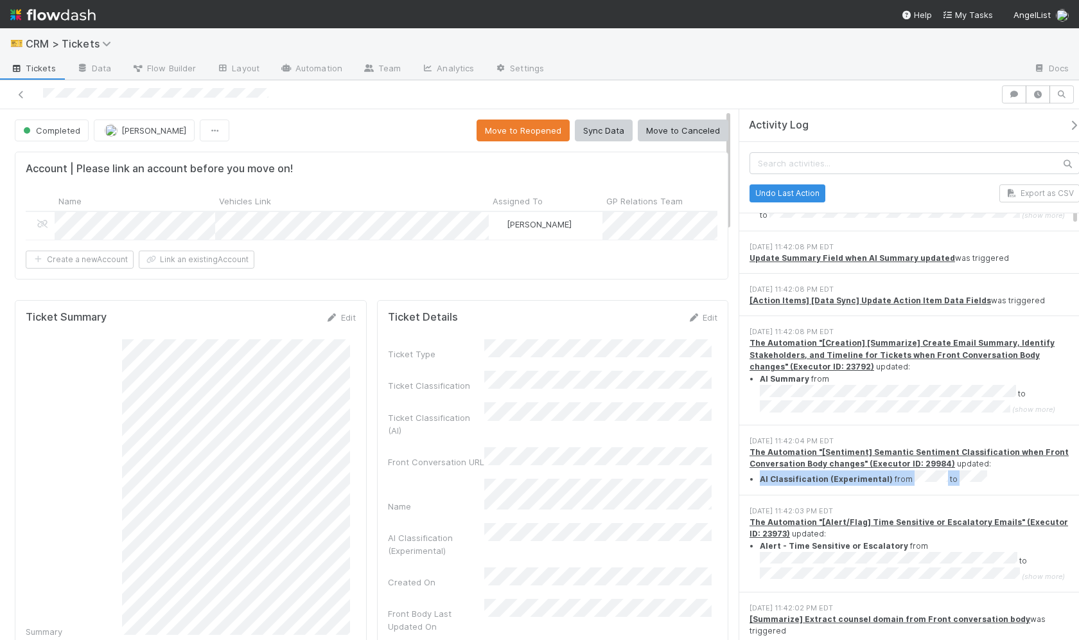
click at [938, 470] on li "AI Classification (Experimental) from to" at bounding box center [920, 477] width 320 height 15
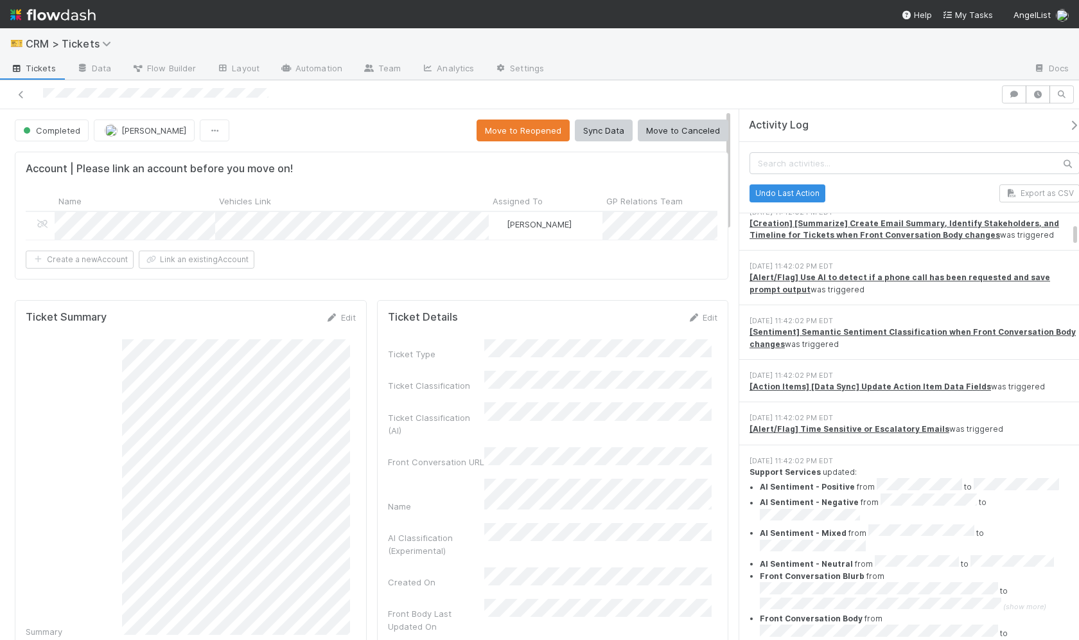
scroll to position [2432, 0]
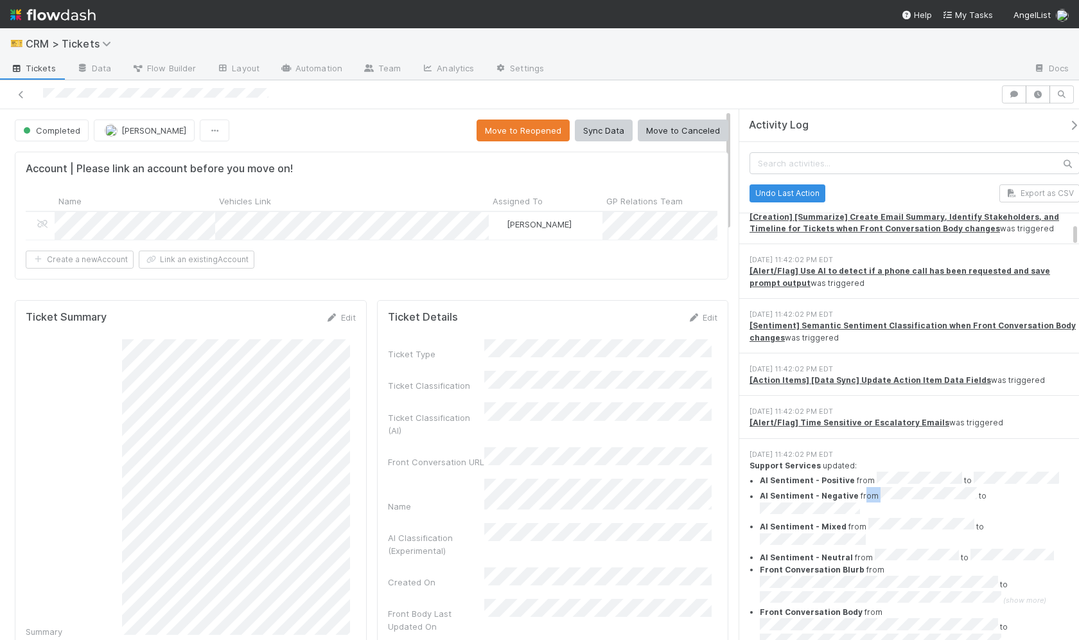
click at [955, 487] on li "AI Sentiment - Negative from to" at bounding box center [920, 502] width 320 height 31
click at [853, 471] on ul "AI Sentiment - Positive from to AI Sentiment - Negative from to AI Sentiment - …" at bounding box center [914, 582] width 330 height 223
click at [968, 487] on li "AI Sentiment - Negative from to" at bounding box center [920, 502] width 320 height 31
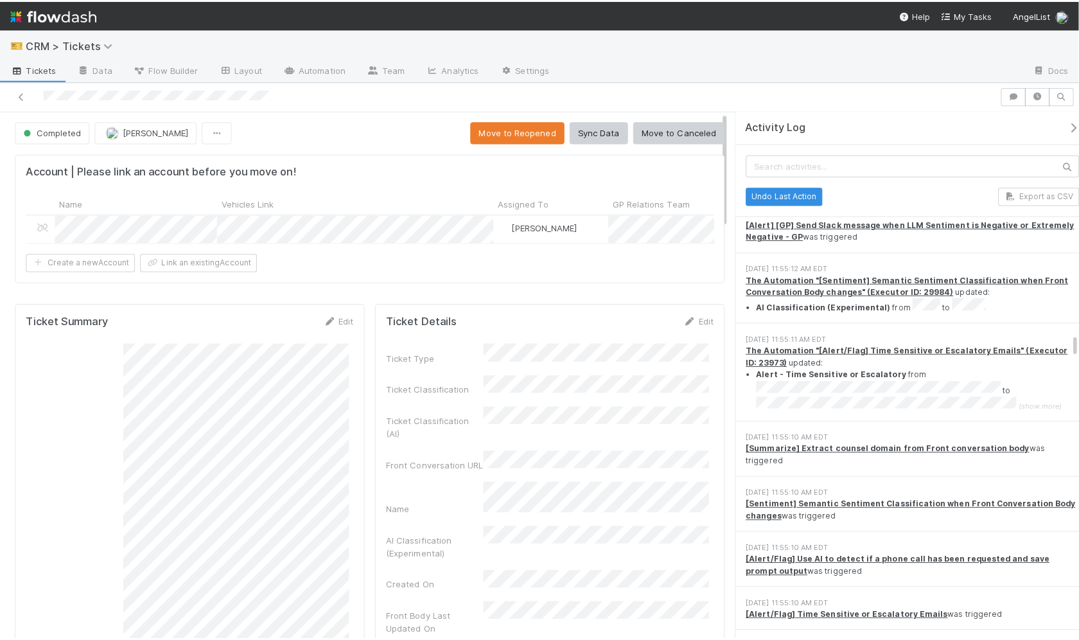
scroll to position [4818, 0]
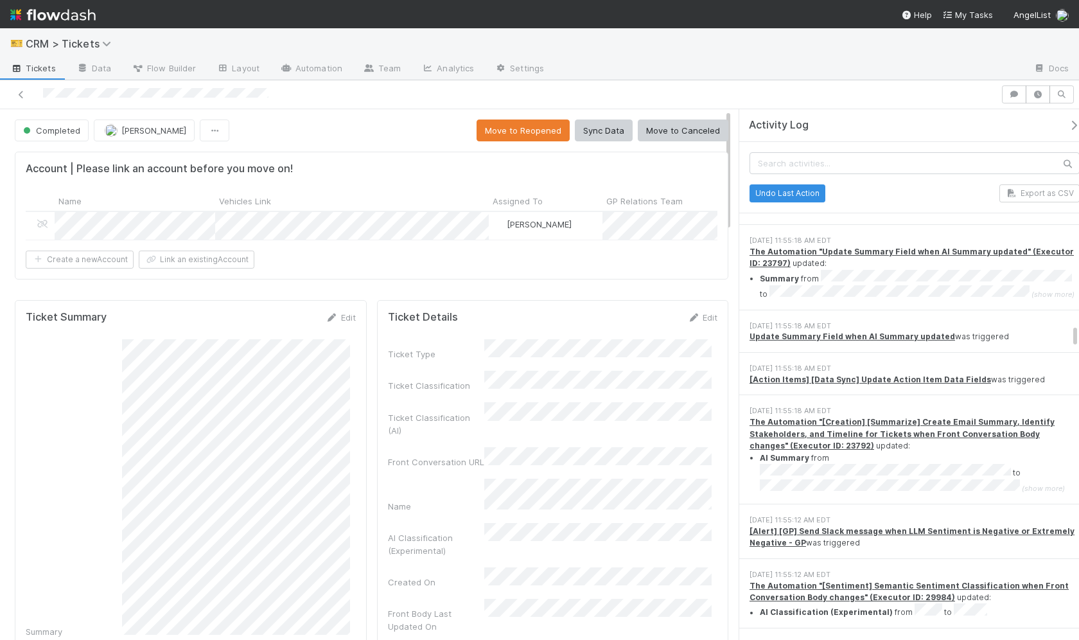
scroll to position [4420, 0]
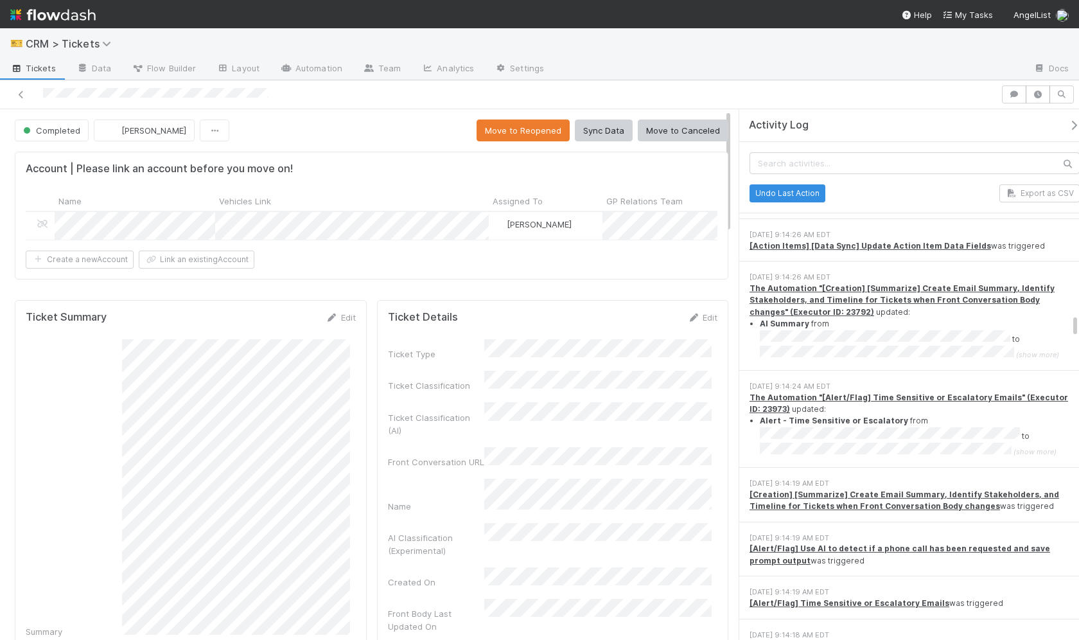
scroll to position [4393, 0]
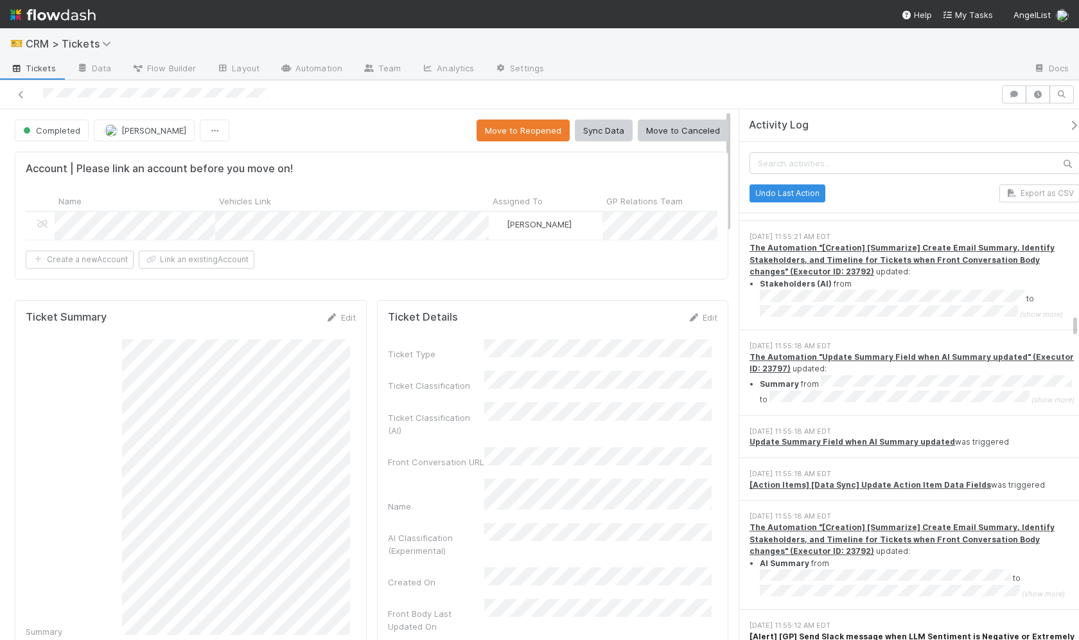
click at [984, 631] on strong "[Alert] [GP] Send Slack message when LLM Sentiment is Negative or Extremely Neg…" at bounding box center [911, 641] width 325 height 21
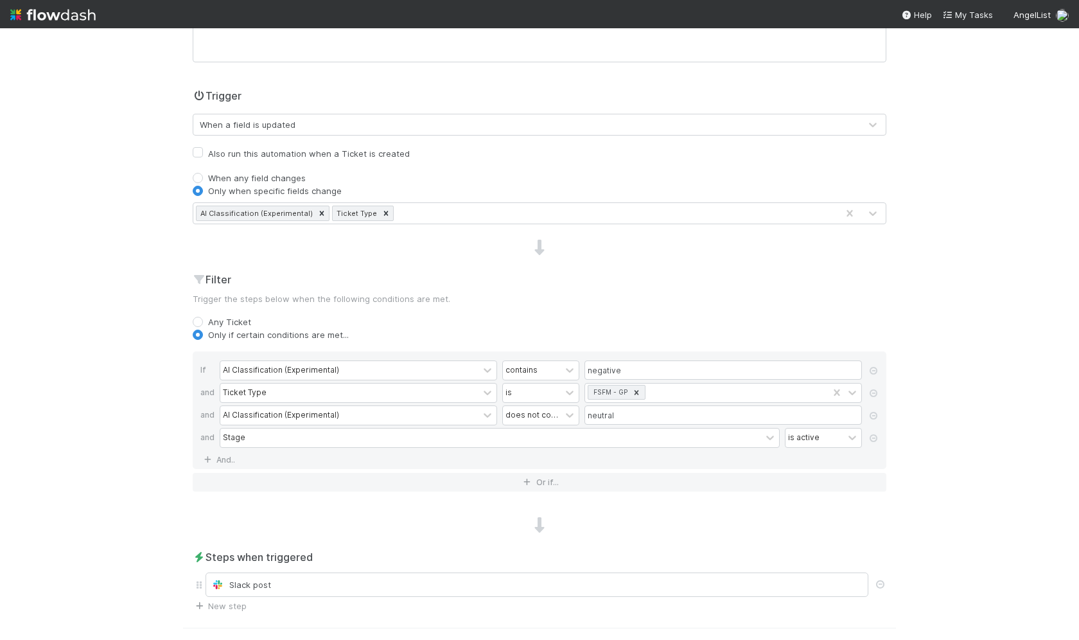
scroll to position [259, 0]
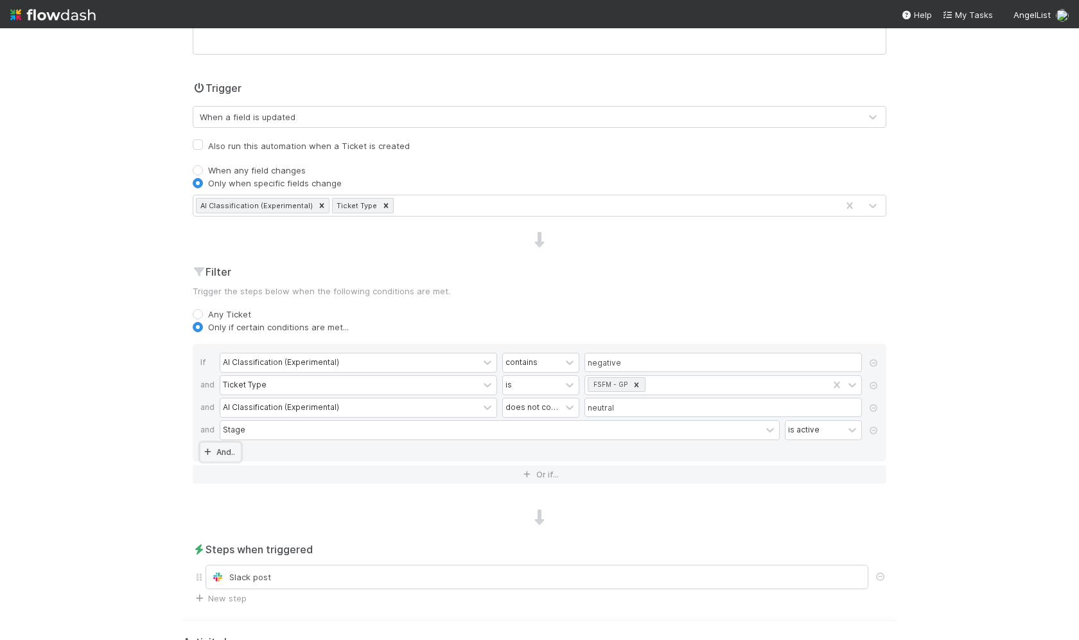
click at [224, 448] on link "And.." at bounding box center [220, 451] width 40 height 19
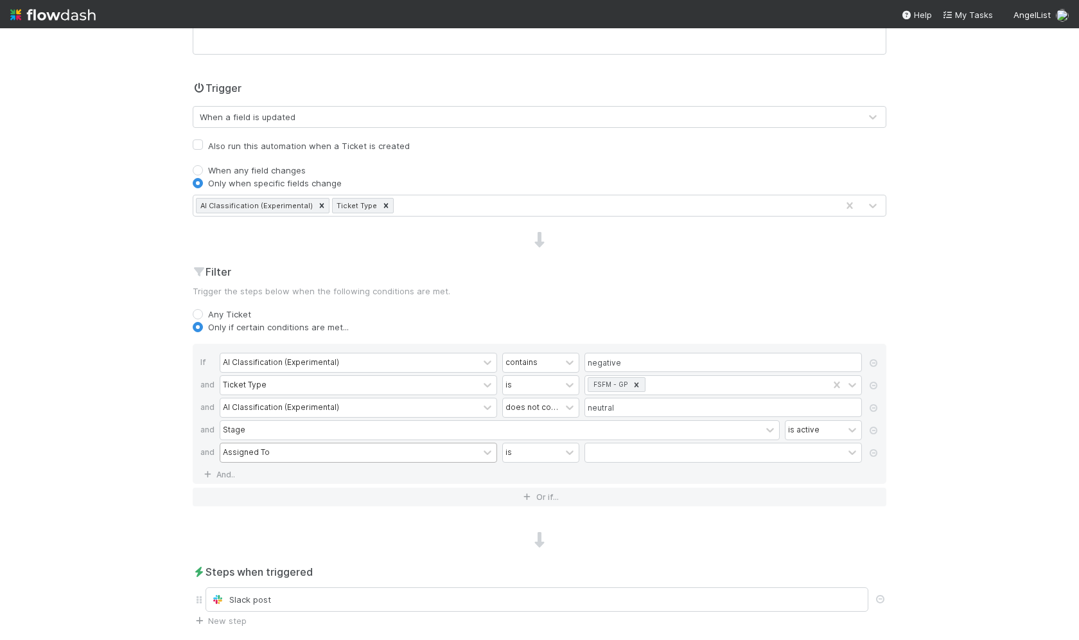
click at [235, 453] on div "Assigned To" at bounding box center [246, 452] width 47 height 12
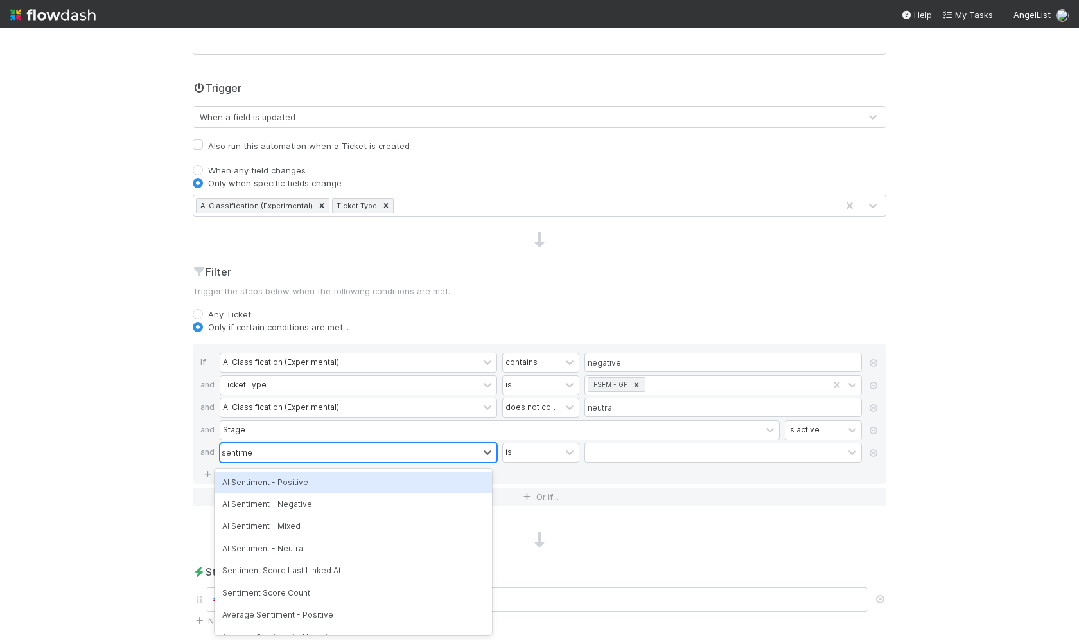
type input "sentiment"
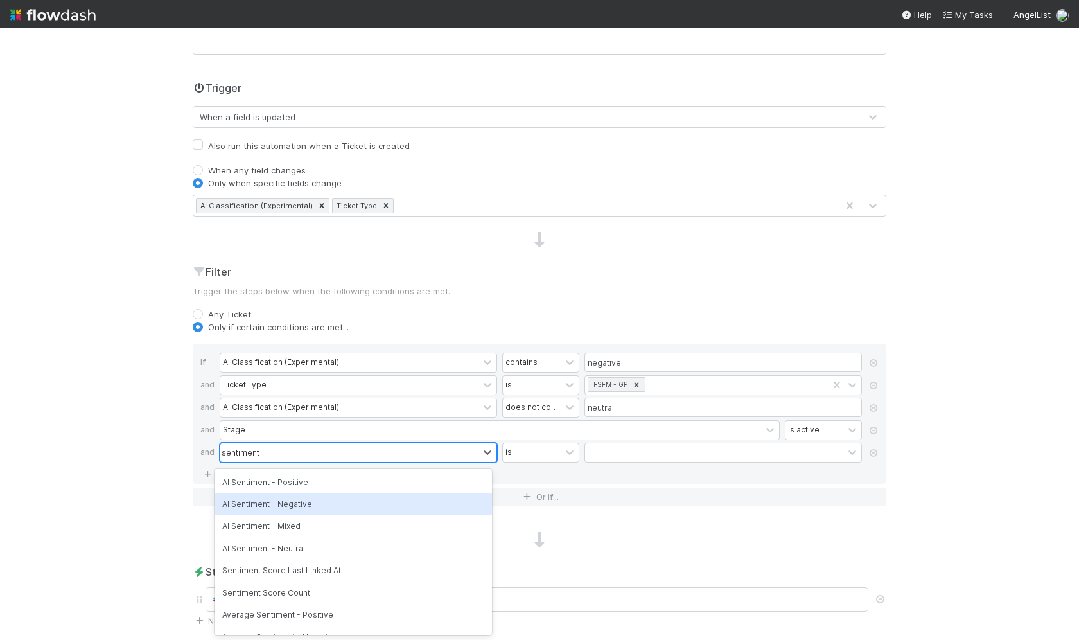
click at [243, 509] on div "AI Sentiment - Negative" at bounding box center [352, 504] width 277 height 22
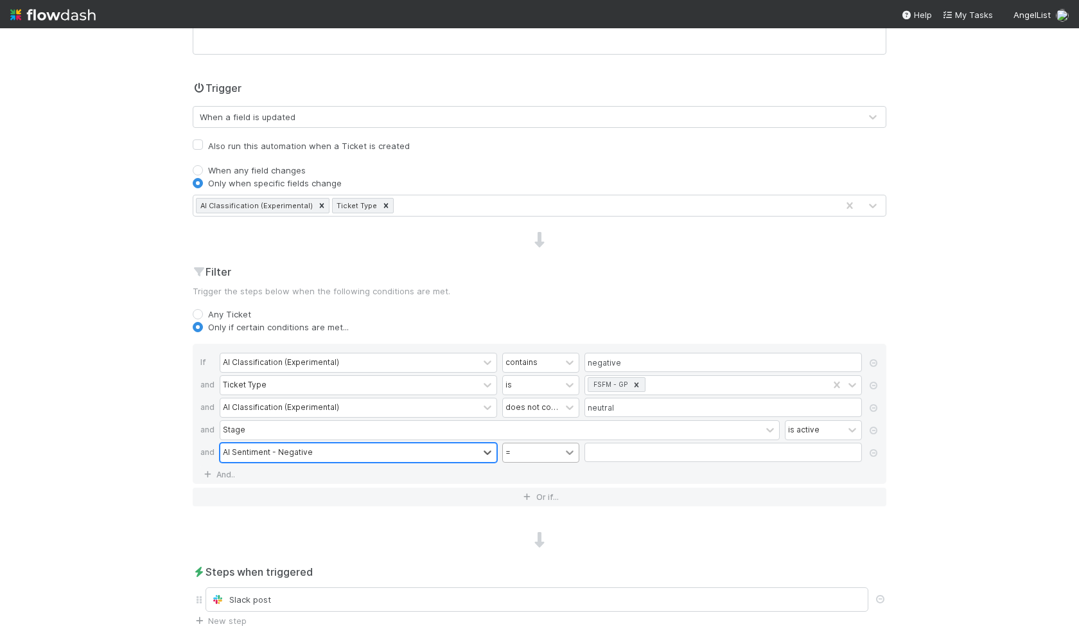
click at [567, 453] on icon at bounding box center [569, 452] width 13 height 13
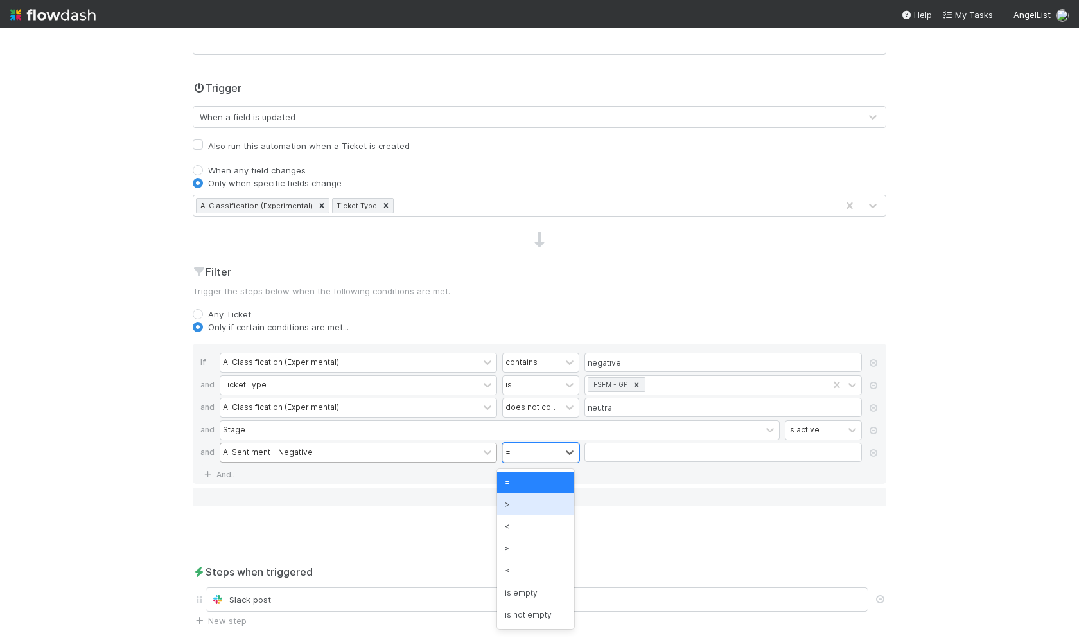
click at [543, 504] on div ">" at bounding box center [535, 504] width 77 height 22
click at [588, 462] on input "Name" at bounding box center [722, 451] width 277 height 19
paste input "004"
click at [584, 454] on input "004" at bounding box center [722, 451] width 277 height 19
type input "0.004"
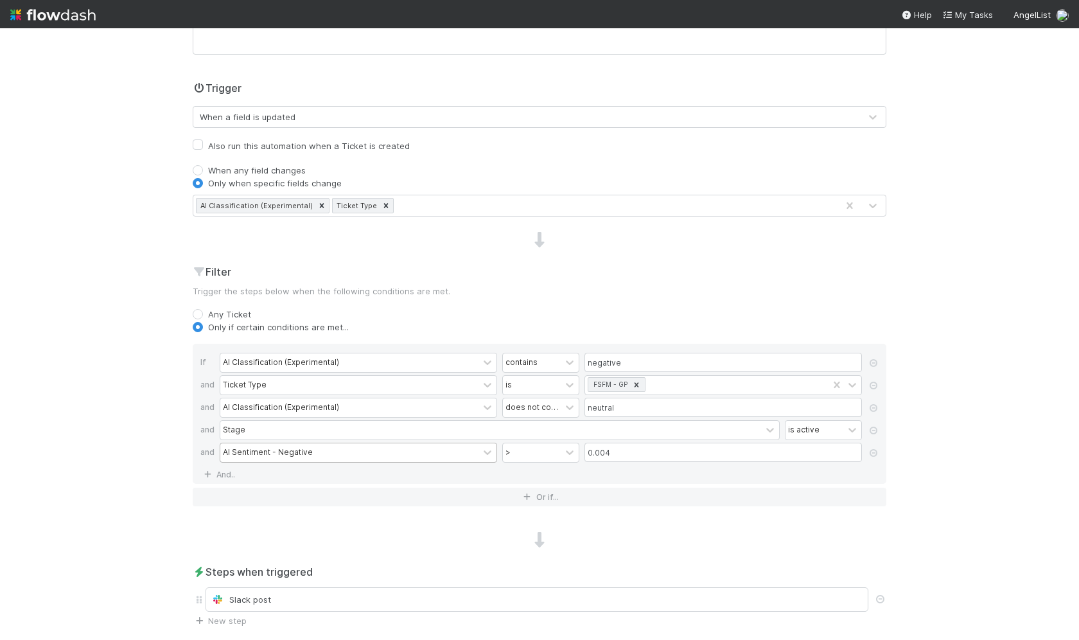
click at [1062, 504] on div "🎫 CRM > Tickets Tickets Data Flow Builder Layout Automation Team Analytics Sett…" at bounding box center [539, 333] width 1079 height 611
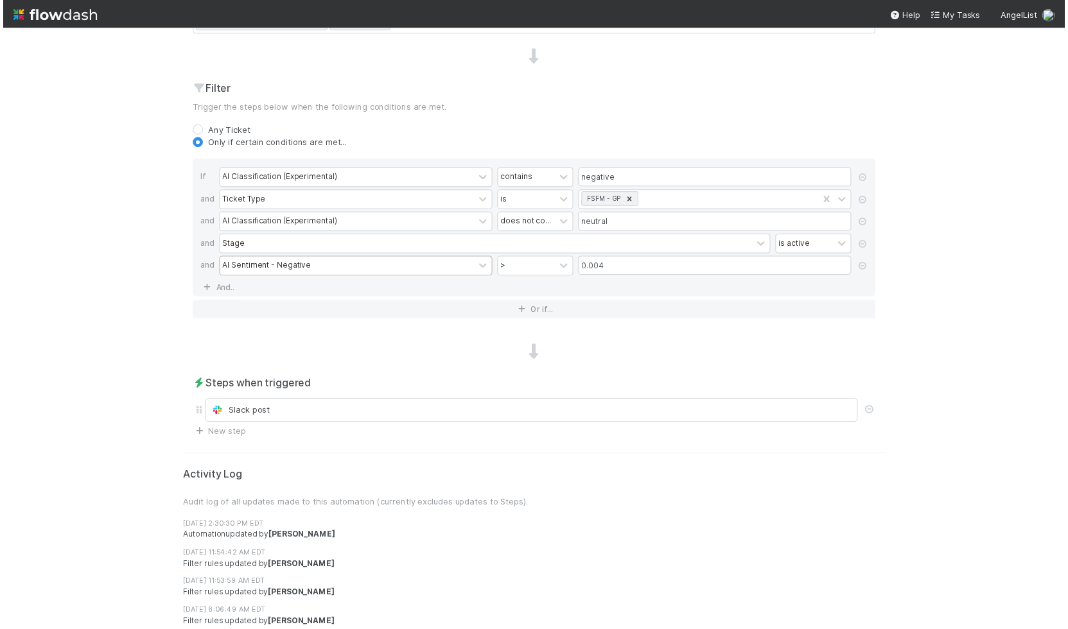
scroll to position [442, 0]
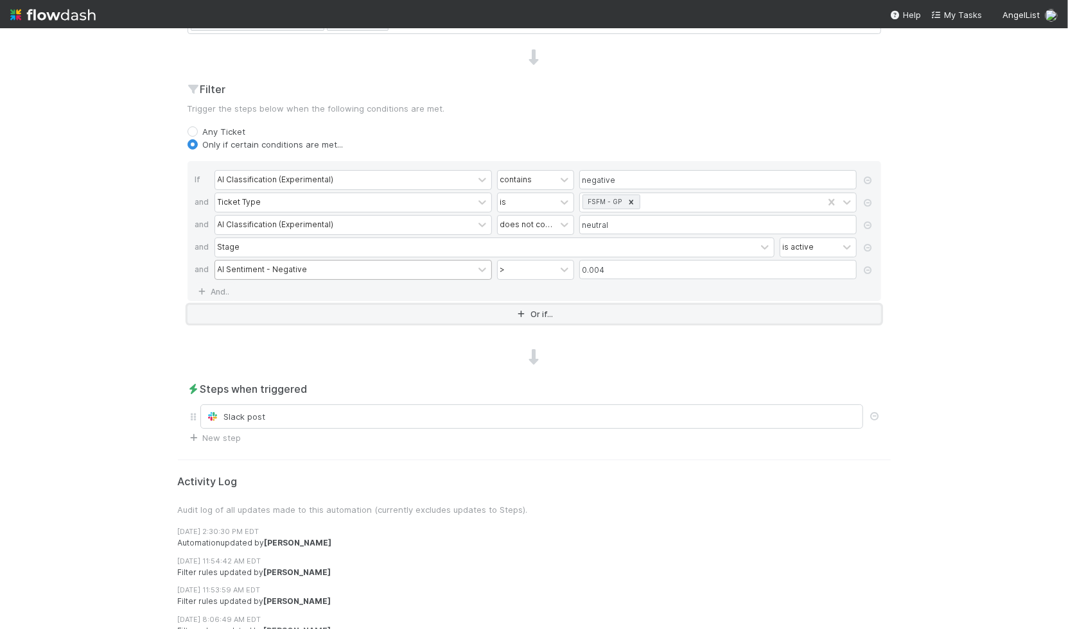
click at [683, 311] on button "Or if..." at bounding box center [533, 314] width 693 height 19
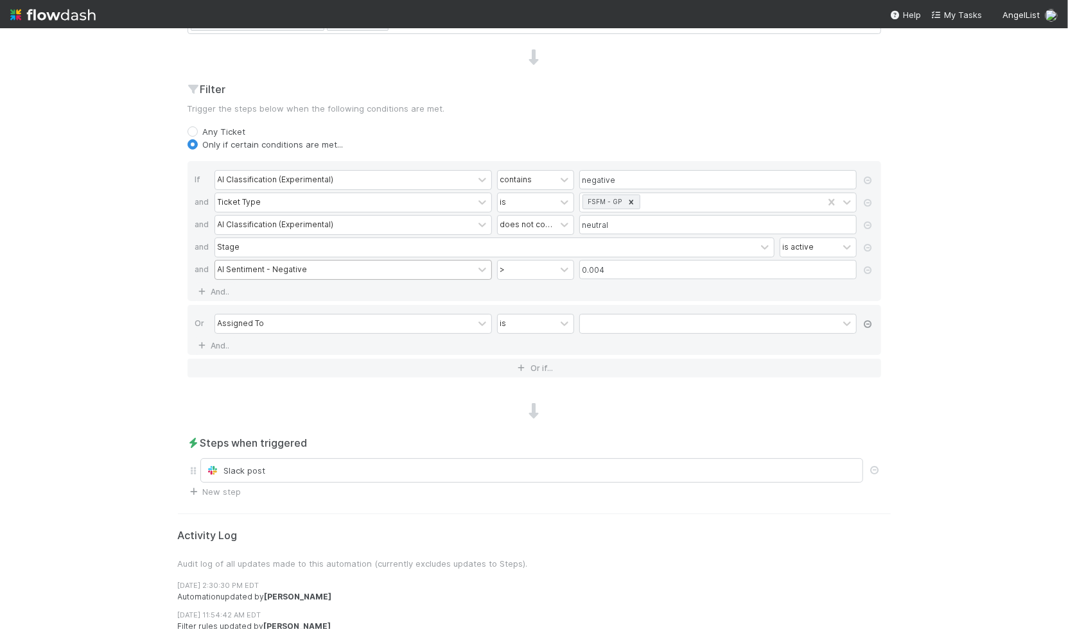
click at [863, 320] on icon at bounding box center [868, 324] width 13 height 8
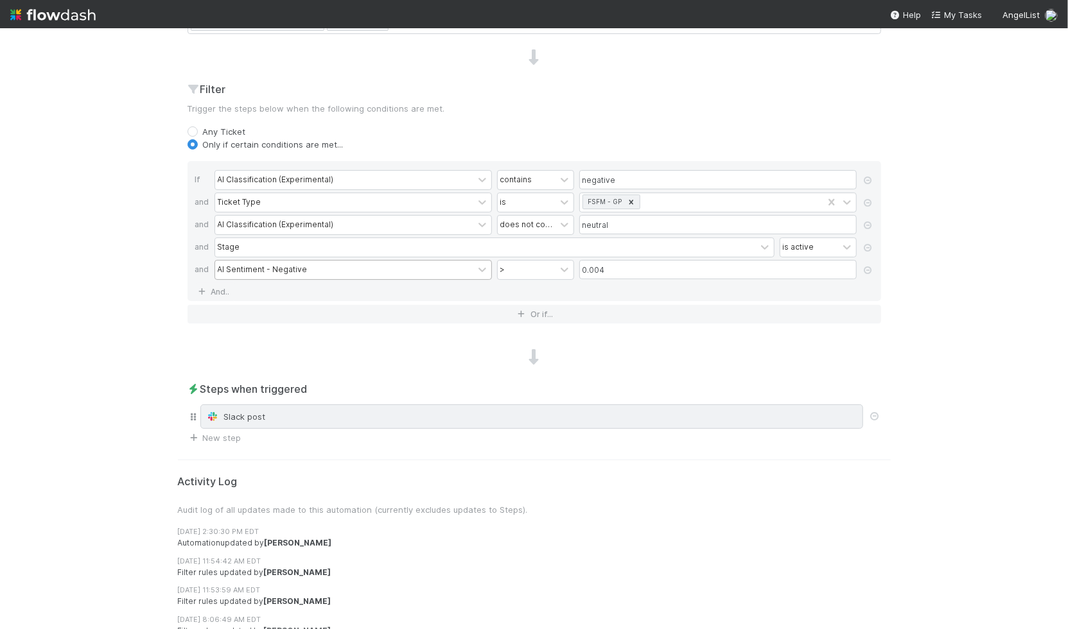
click at [731, 410] on div "Slack post" at bounding box center [531, 416] width 651 height 13
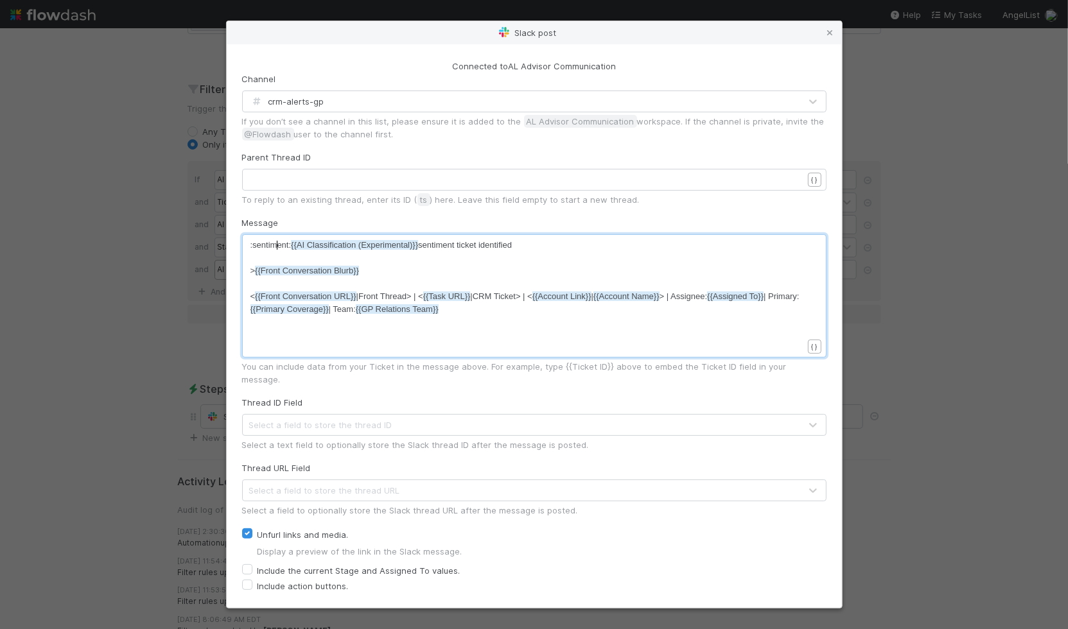
scroll to position [4, 0]
click at [279, 245] on span ":sentiment: {{AI Classification (Experimental)}} sentiment ticket identified" at bounding box center [381, 245] width 262 height 10
click at [272, 246] on span ":sentiment: {{AI Classification (Experimental)}} sentiment ticket identified" at bounding box center [381, 245] width 262 height 10
type textarea "sentiment"
click at [269, 252] on pre "​" at bounding box center [531, 258] width 563 height 13
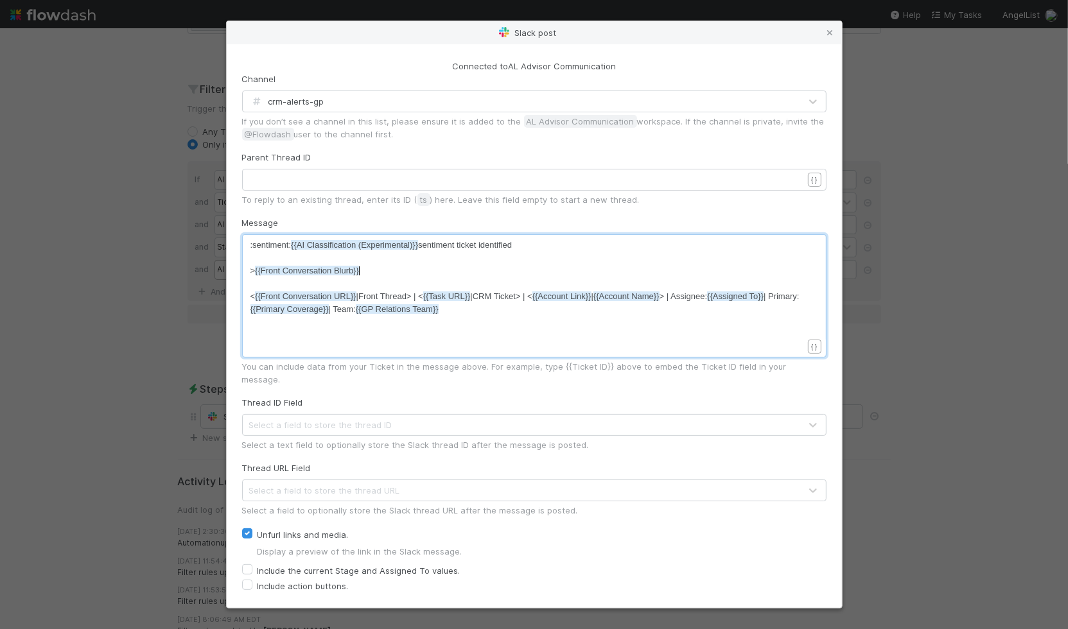
click at [522, 271] on pre "> {{Front Conversation Blurb}}" at bounding box center [531, 271] width 563 height 13
click at [599, 254] on pre "​" at bounding box center [531, 258] width 563 height 13
click at [379, 300] on span "< {{Front Conversation URL}} |Front Thread> | < {{Task URL}} |CRM Ticket> | < {…" at bounding box center [524, 303] width 549 height 22
click at [366, 298] on span "< {{Front Conversation URL}} |Front Thread> | < {{Task URL}} |CRM Ticket> | < {…" at bounding box center [524, 303] width 549 height 22
click at [455, 295] on span "{{Task URL}}" at bounding box center [447, 297] width 48 height 10
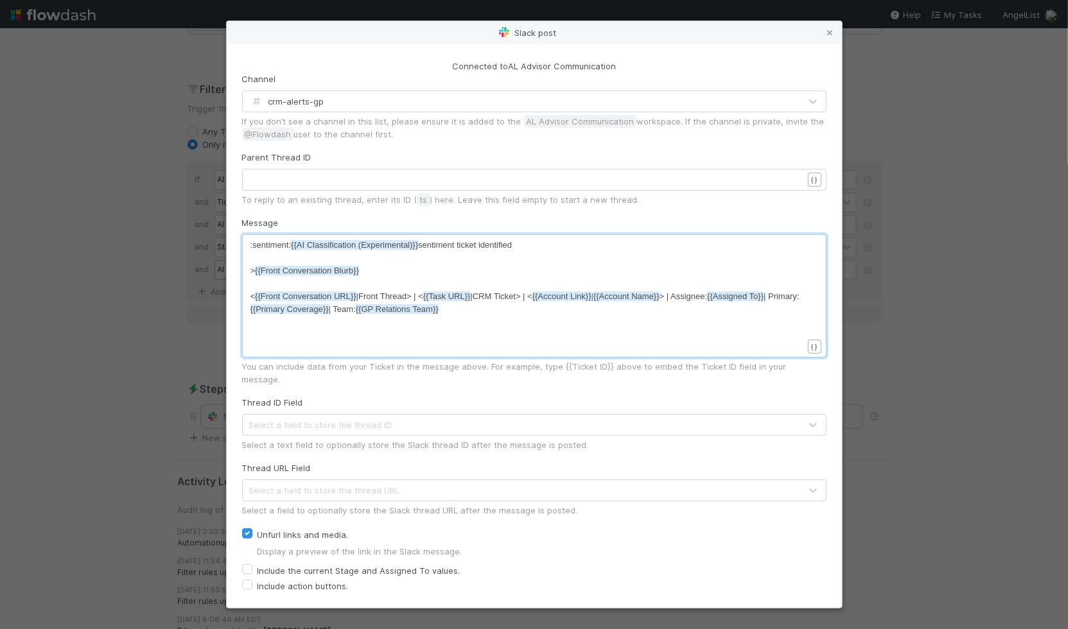
click at [501, 295] on span "< {{Front Conversation URL}} |Front Thread> | < {{Task URL}} |CRM Ticket> | < {…" at bounding box center [524, 303] width 549 height 22
click at [575, 298] on span "{{Account Link}}" at bounding box center [561, 297] width 59 height 10
click at [643, 296] on span "{{Account Name}}" at bounding box center [626, 297] width 66 height 10
click at [548, 290] on pre "< {{Front Conversation URL}} |Front Thread> | < {{Task URL}} |CRM Ticket> | < {…" at bounding box center [531, 303] width 563 height 26
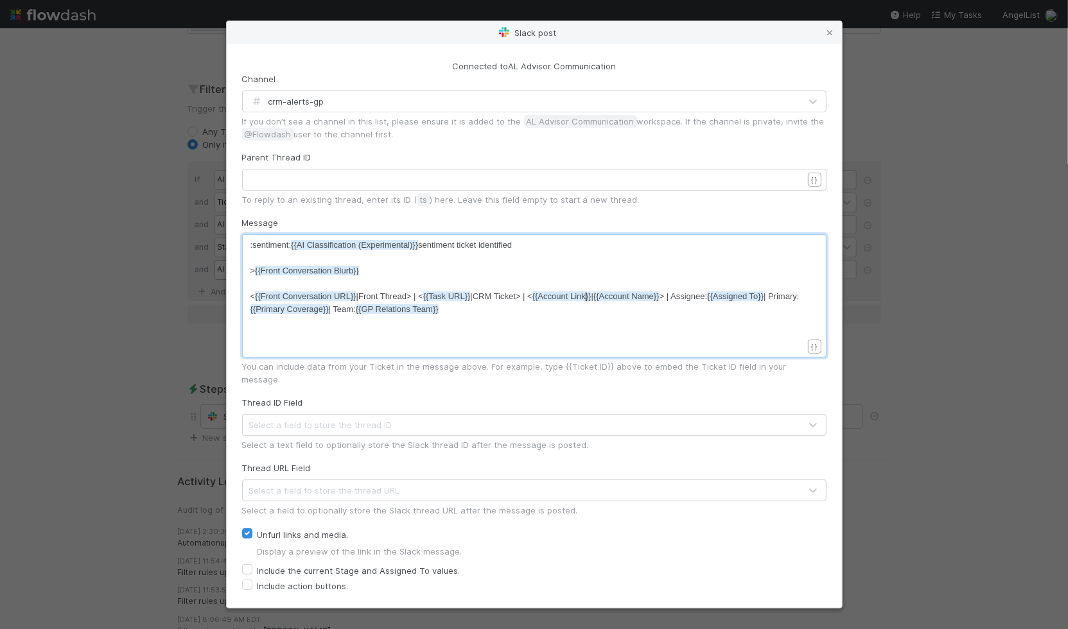
click at [585, 298] on span "{{Account Link}}" at bounding box center [561, 297] width 59 height 10
type textarea "Account Link"
click at [751, 299] on span "{{Assigned To}}" at bounding box center [735, 297] width 57 height 10
type textarea "{{Assigned To}}"
drag, startPoint x: 765, startPoint y: 297, endPoint x: 708, endPoint y: 297, distance: 56.5
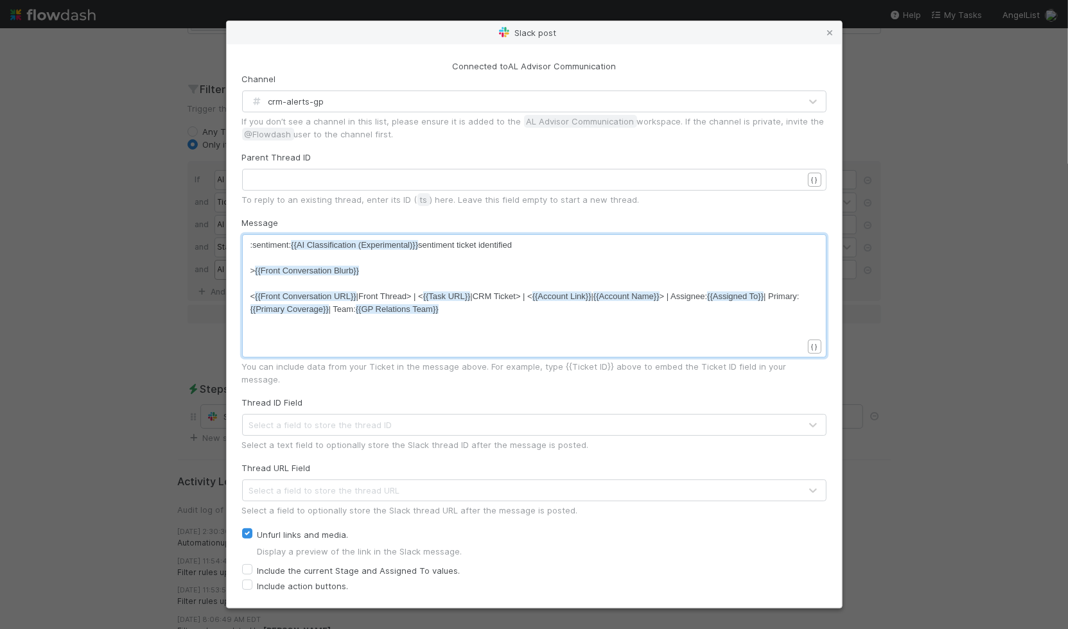
click at [329, 312] on span "{{Primary Coverage}}" at bounding box center [289, 309] width 78 height 10
click at [385, 304] on span "< {{Front Conversation URL}} |Front Thread> | < {{Task URL}} |CRM Ticket> | < {…" at bounding box center [524, 303] width 549 height 22
click at [363, 306] on span "< {{Front Conversation URL}} |Front Thread> | < {{Task URL}} |CRM Ticket> | < {…" at bounding box center [524, 303] width 549 height 22
type textarea "{{Primary Coverage}}"
drag, startPoint x: 361, startPoint y: 309, endPoint x: 282, endPoint y: 311, distance: 79.6
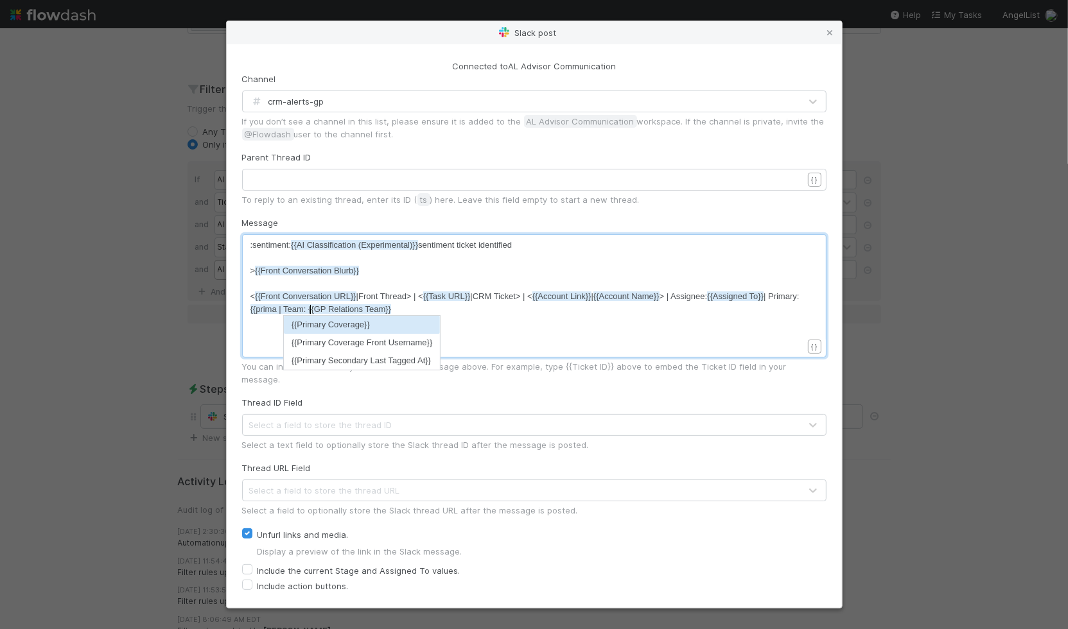
type textarea "{{primary"
type textarea "rimary"
type textarea "{{GP Relations Team}}"
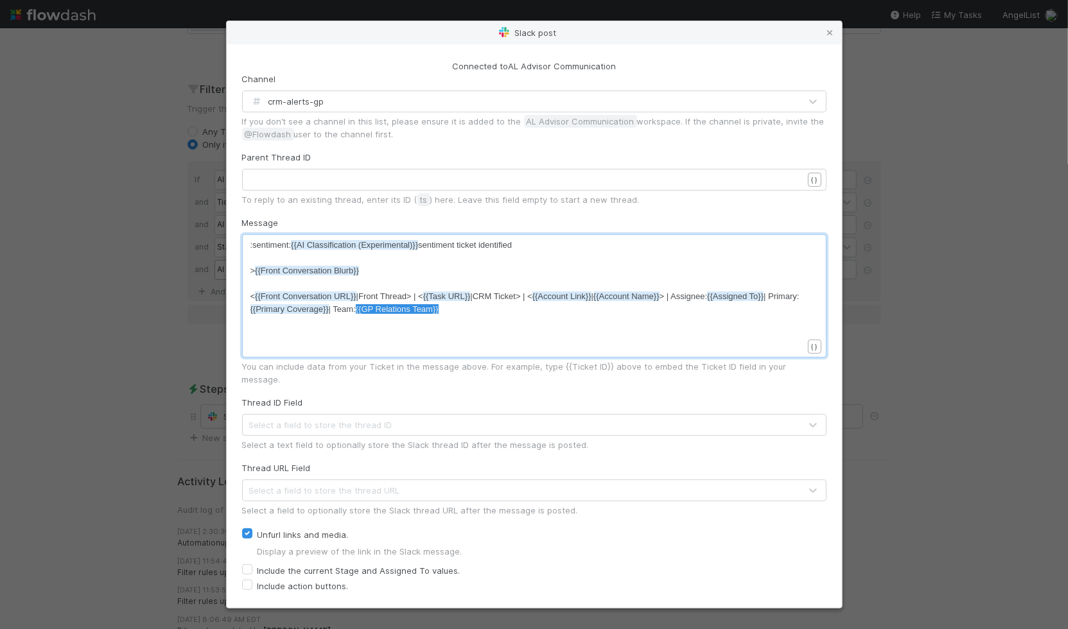
drag, startPoint x: 498, startPoint y: 310, endPoint x: 394, endPoint y: 306, distance: 104.1
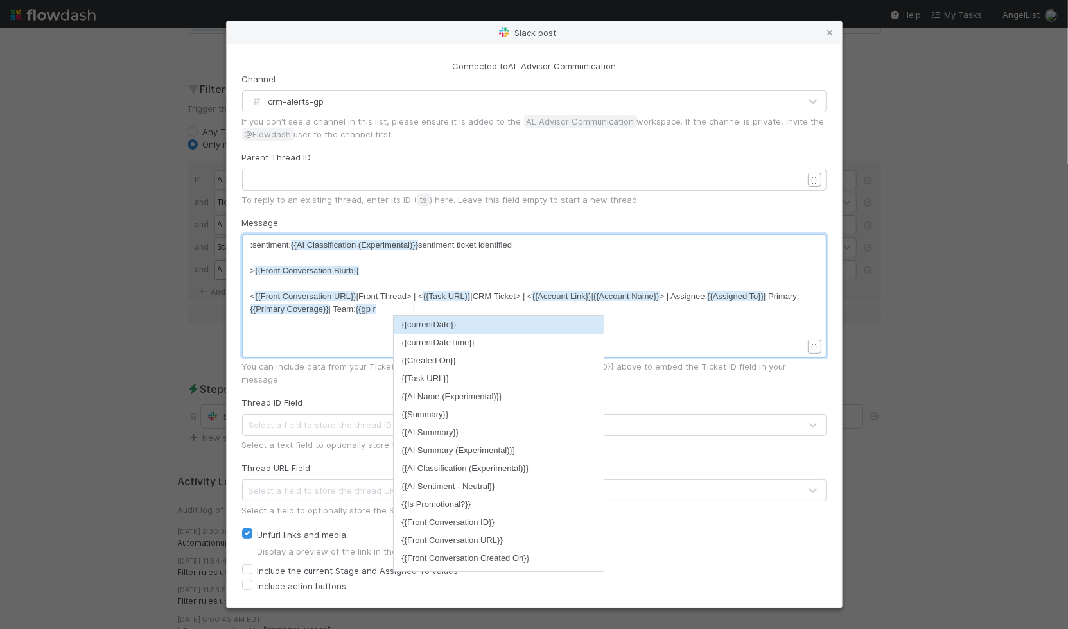
scroll to position [4, 25]
type textarea "{{gp rel"
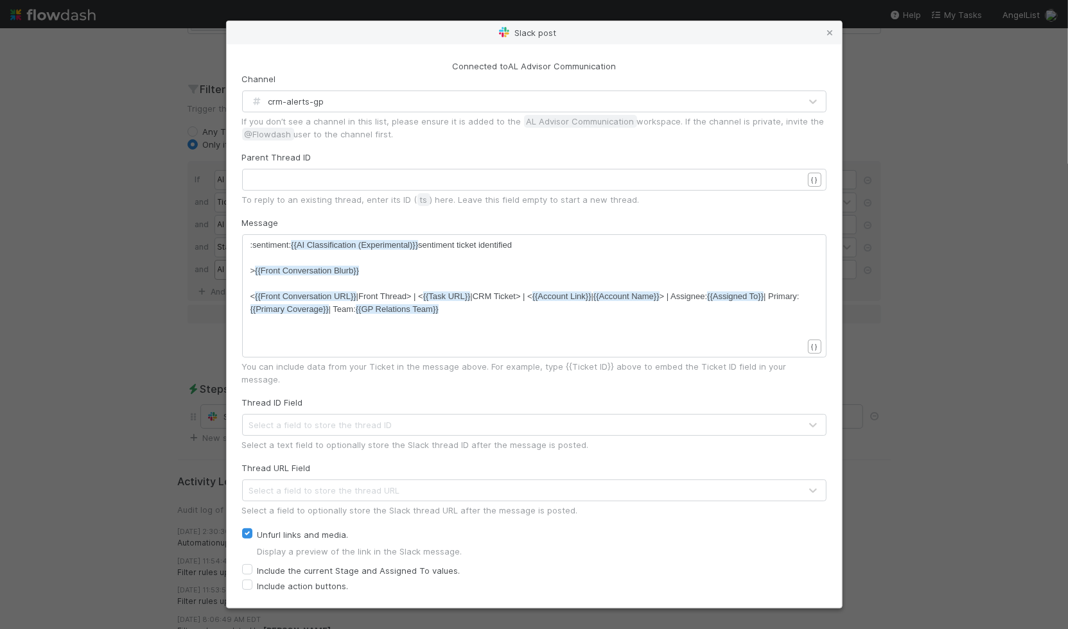
click at [555, 325] on div "x :sentiment: {{AI Classification (Experimental)}} sentiment ticket identified …" at bounding box center [542, 312] width 584 height 146
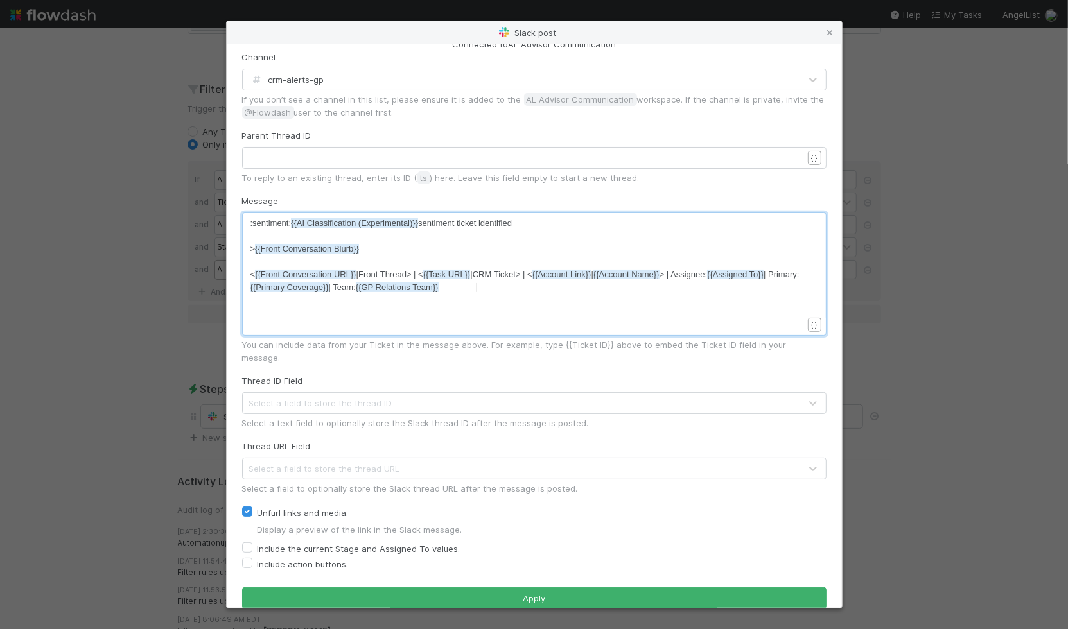
scroll to position [24, 0]
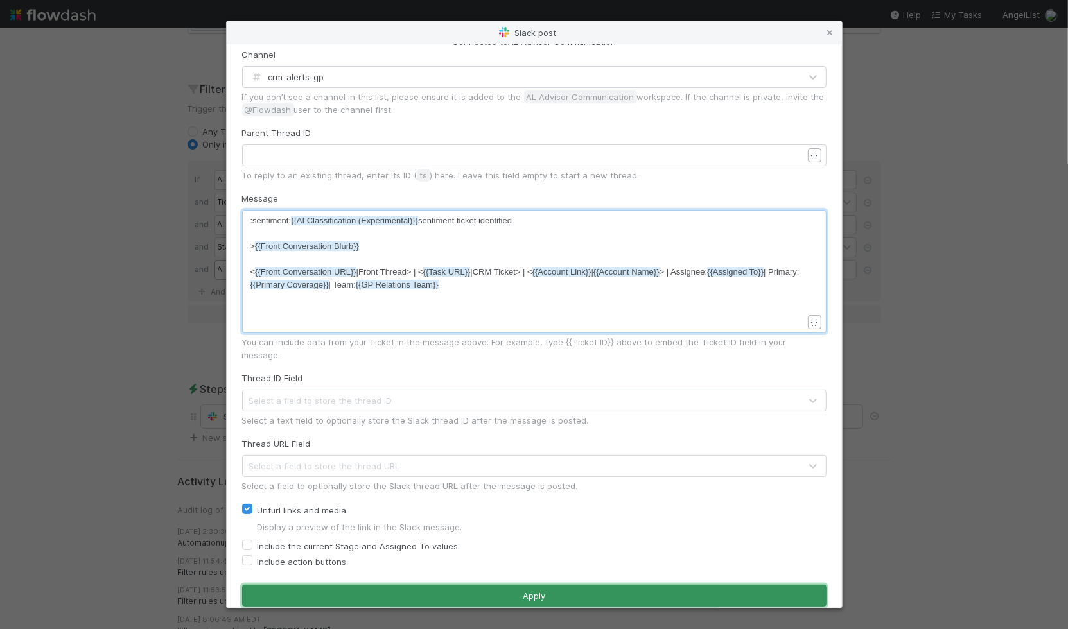
click at [466, 588] on button "Apply" at bounding box center [534, 596] width 584 height 22
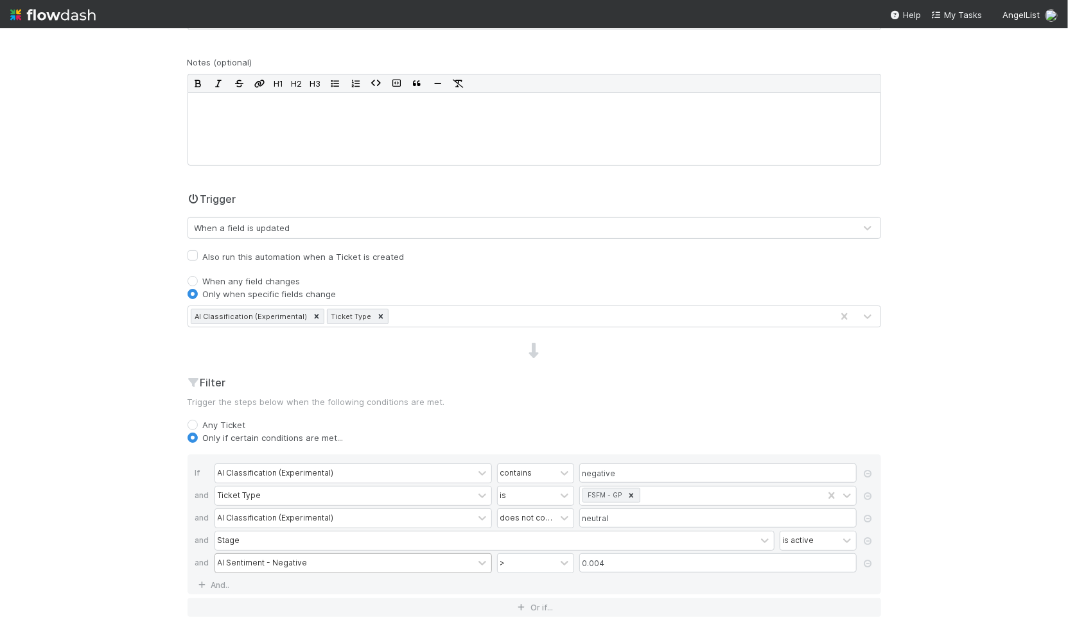
scroll to position [0, 0]
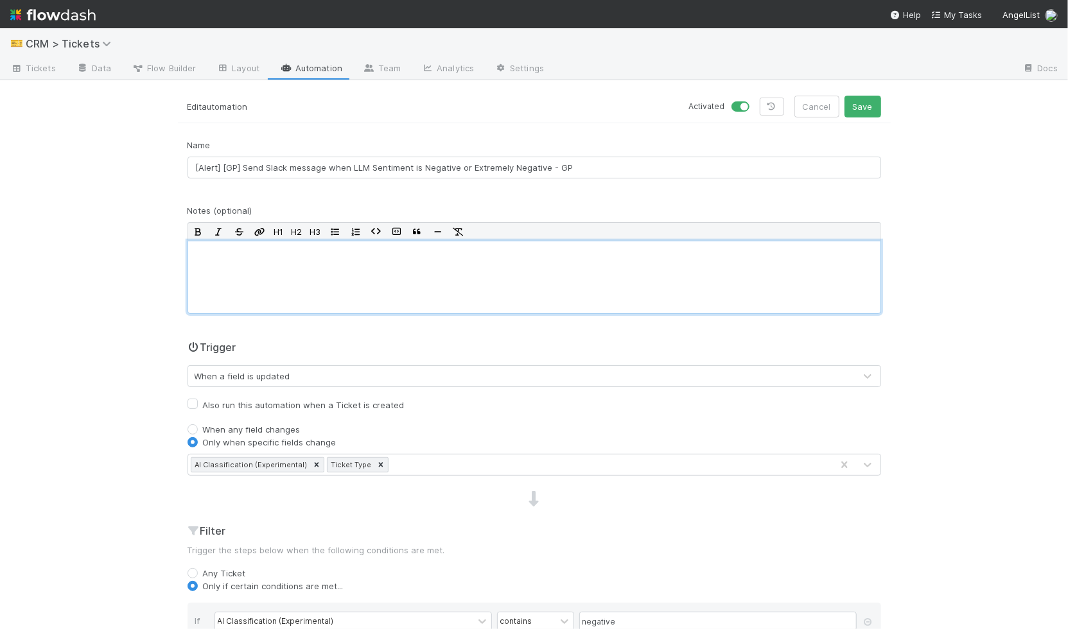
click at [318, 274] on div at bounding box center [533, 277] width 693 height 73
click at [858, 103] on button "Save" at bounding box center [862, 107] width 37 height 22
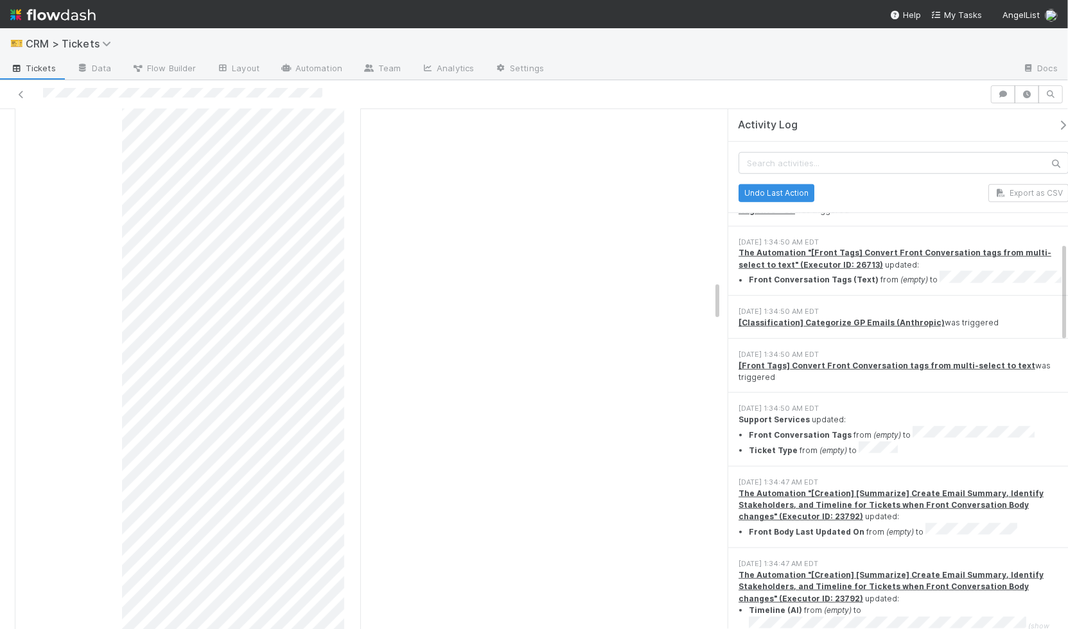
scroll to position [2180, 0]
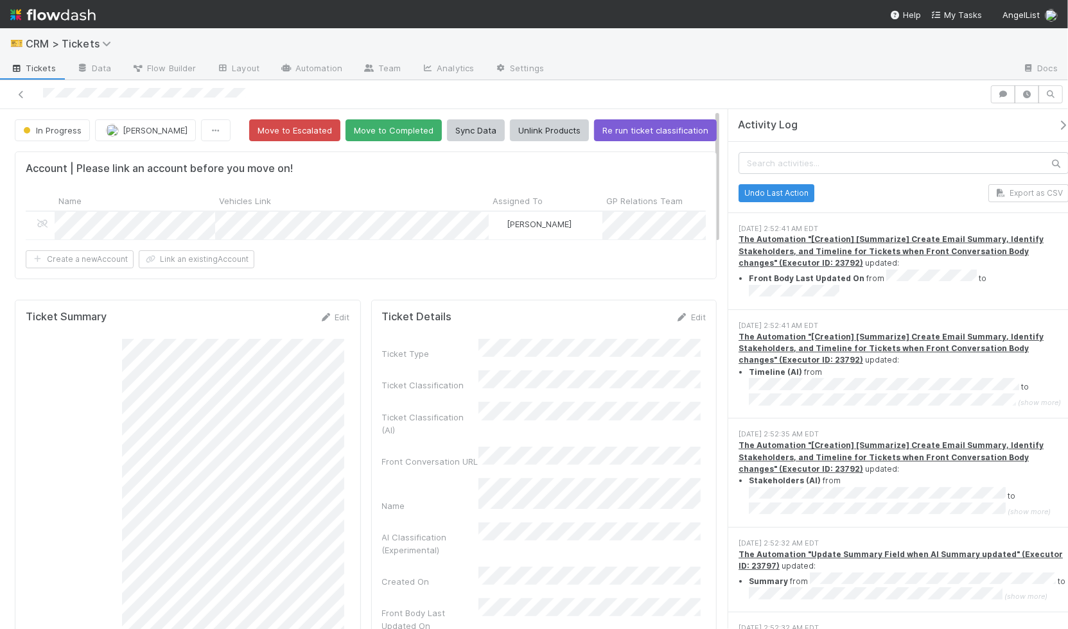
click at [863, 288] on li "Front Body Last Updated On from to" at bounding box center [909, 285] width 320 height 31
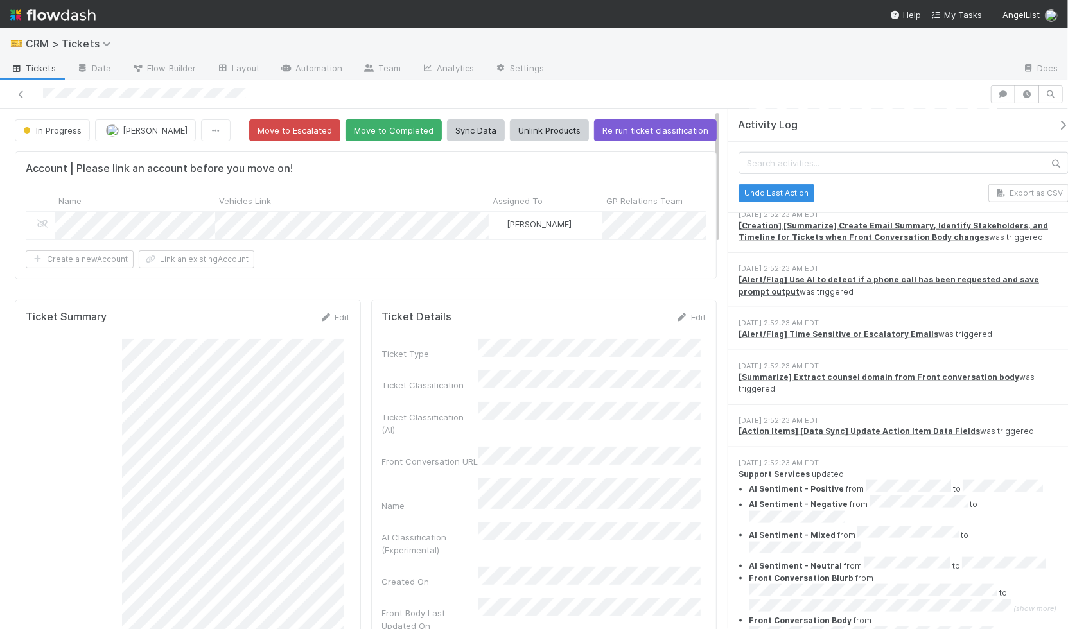
scroll to position [896, 0]
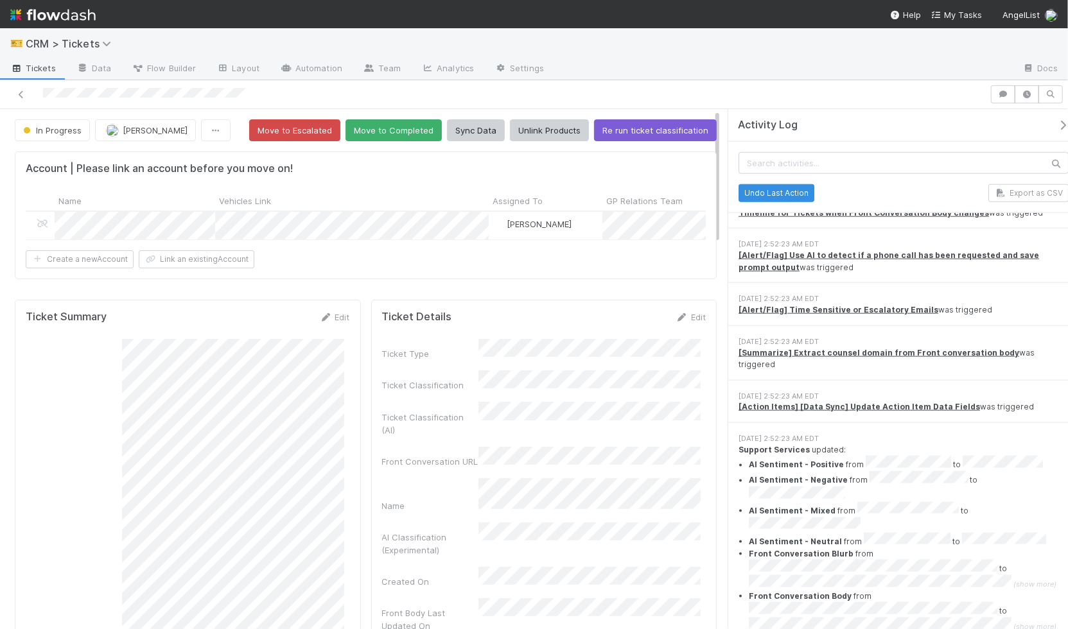
click at [857, 471] on li "AI Sentiment - Negative from to" at bounding box center [909, 486] width 320 height 31
click at [869, 471] on li "AI Sentiment - Negative from to" at bounding box center [909, 486] width 320 height 31
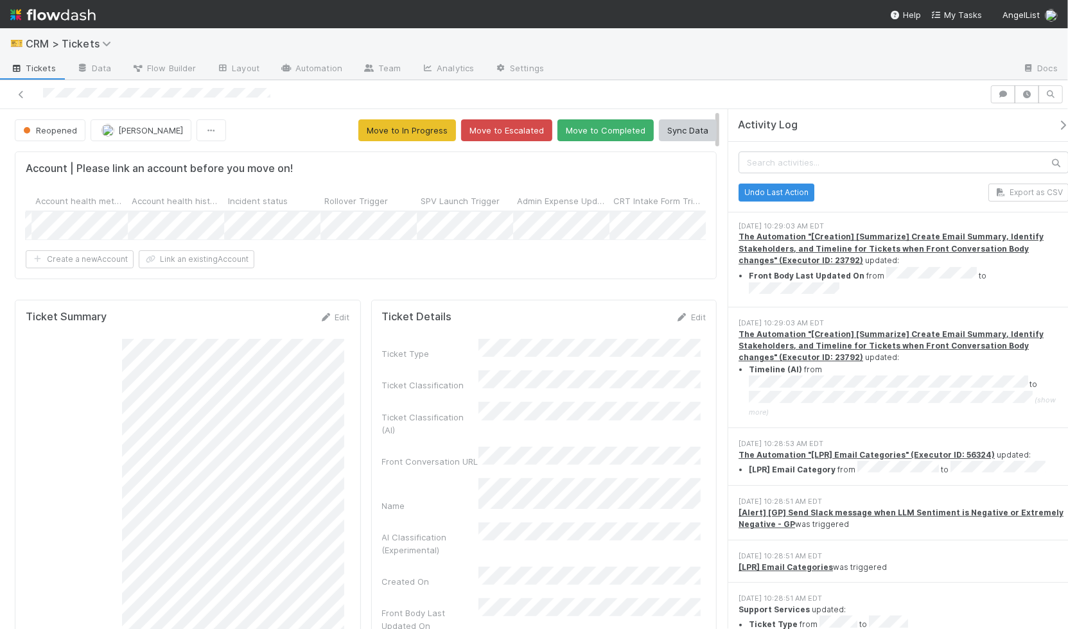
scroll to position [1388, 0]
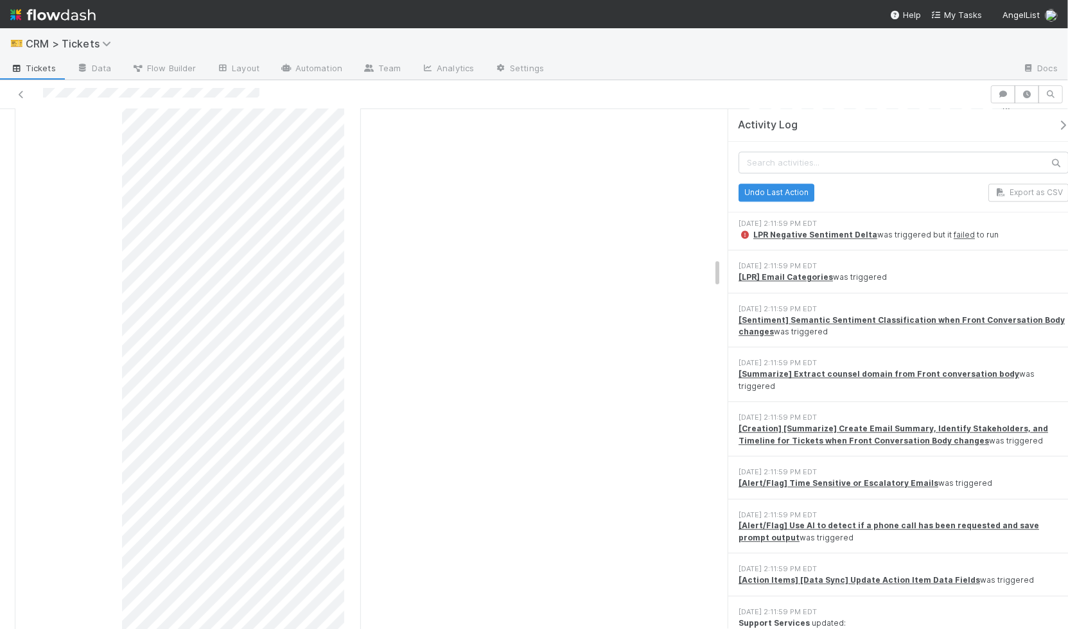
scroll to position [2040, 0]
drag, startPoint x: 811, startPoint y: 520, endPoint x: 973, endPoint y: 520, distance: 162.4
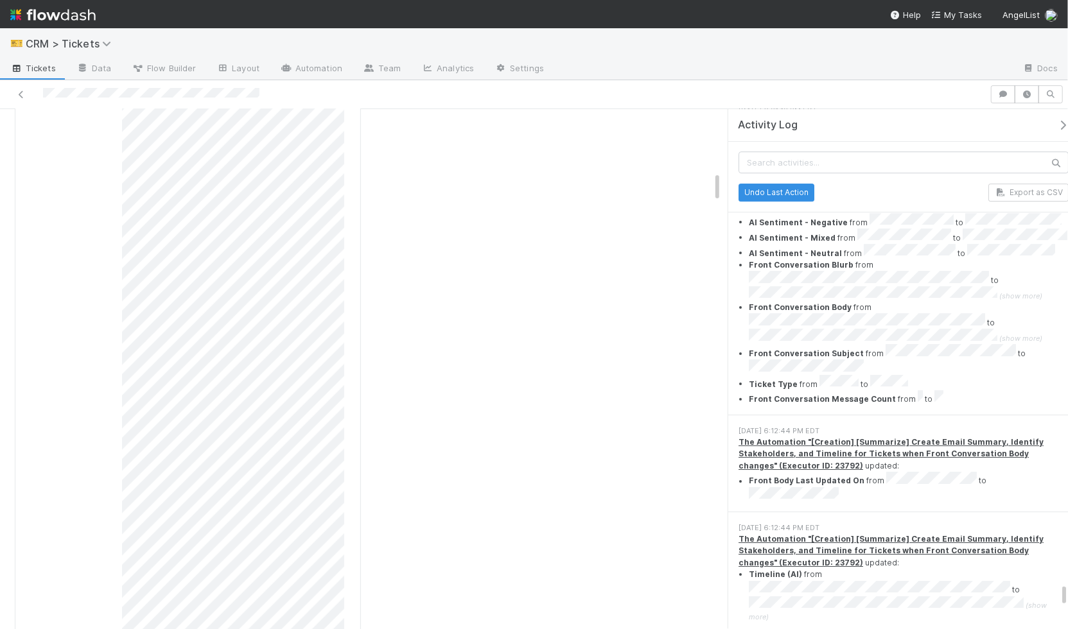
scroll to position [13013, 0]
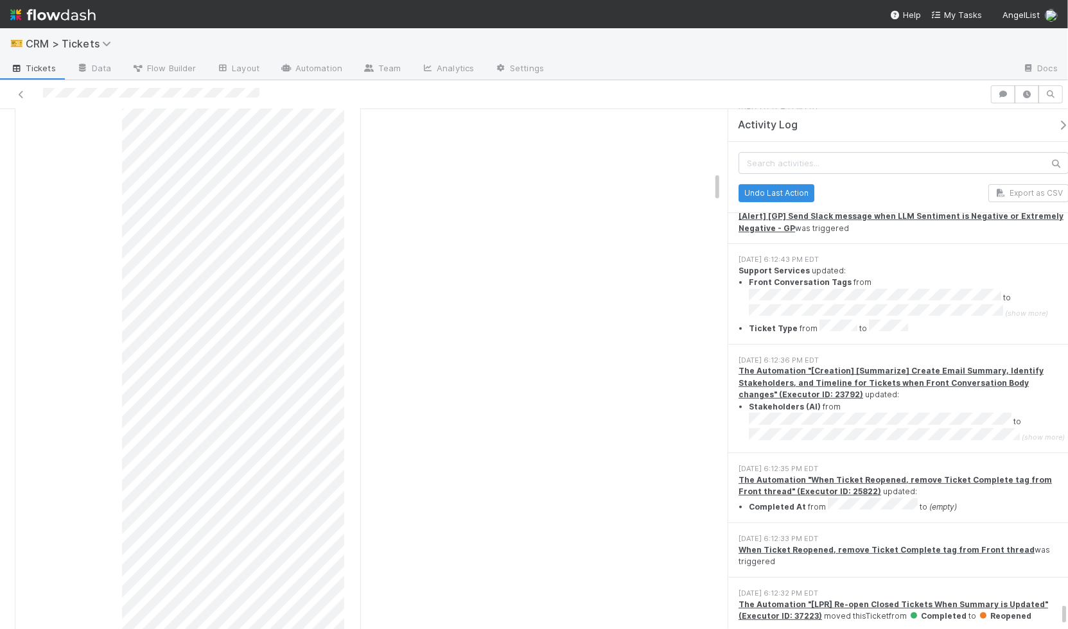
drag, startPoint x: 1064, startPoint y: 464, endPoint x: 1039, endPoint y: 615, distance: 153.0
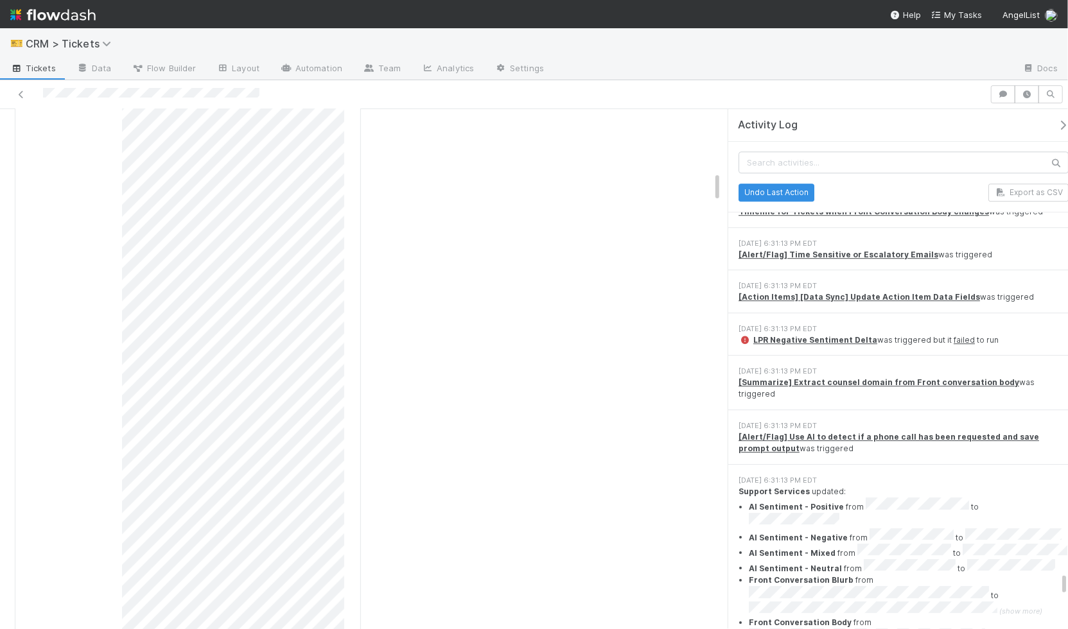
scroll to position [12039, 0]
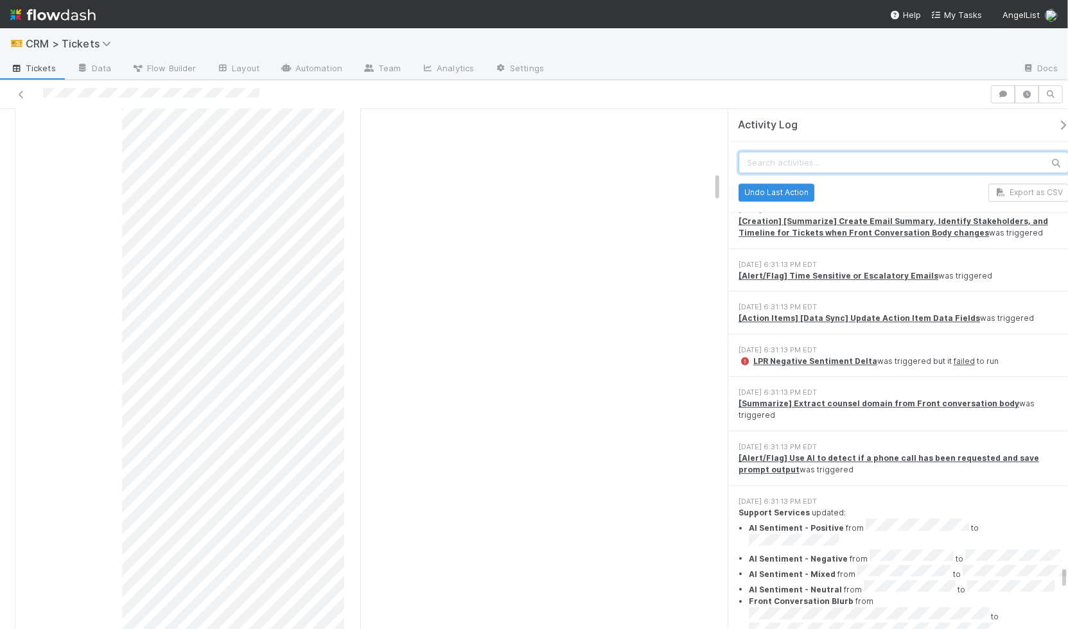
click at [829, 166] on input "text" at bounding box center [903, 163] width 330 height 22
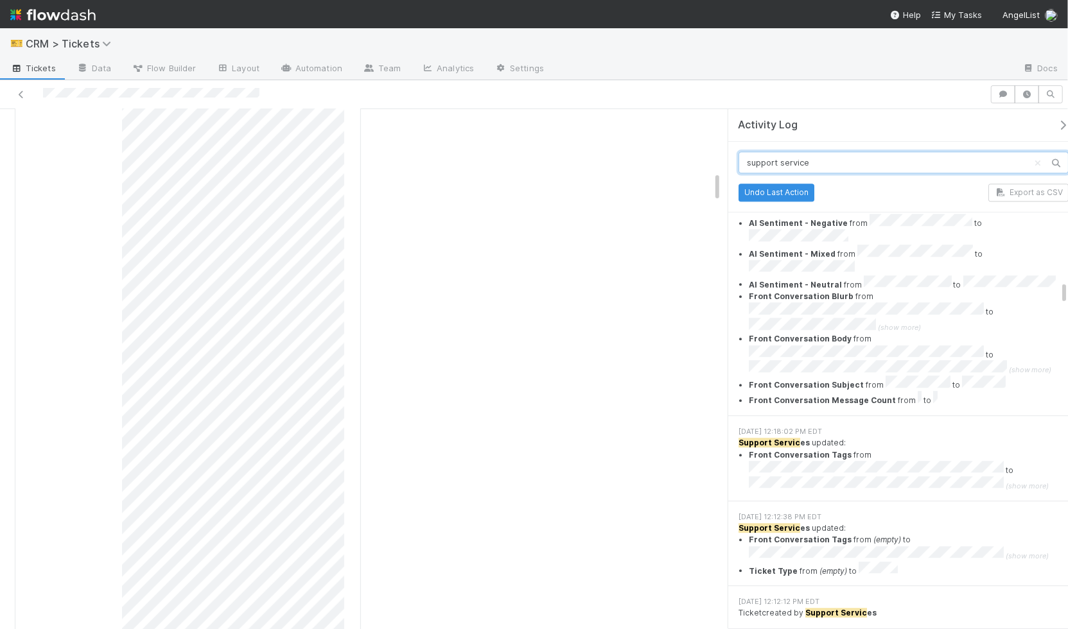
type input "support services"
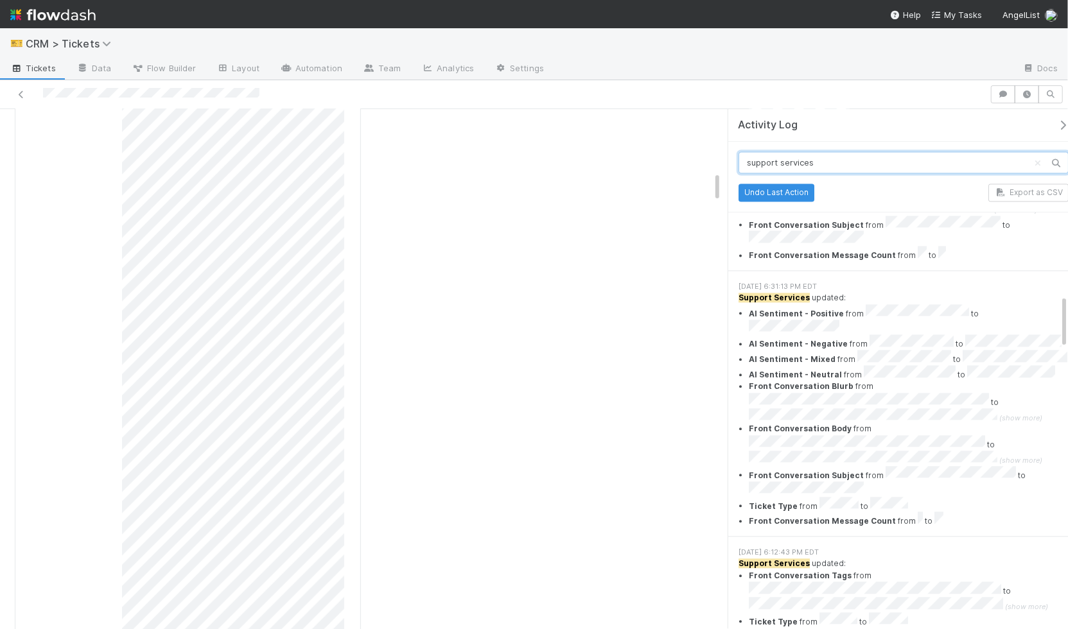
scroll to position [1820, 0]
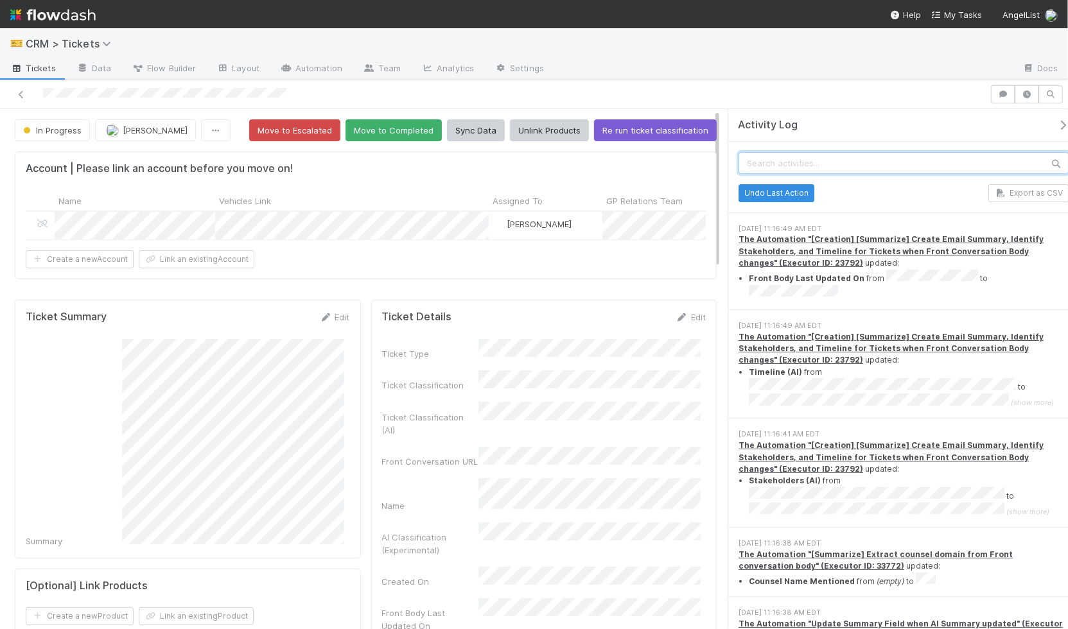
click at [814, 159] on input "text" at bounding box center [903, 163] width 330 height 22
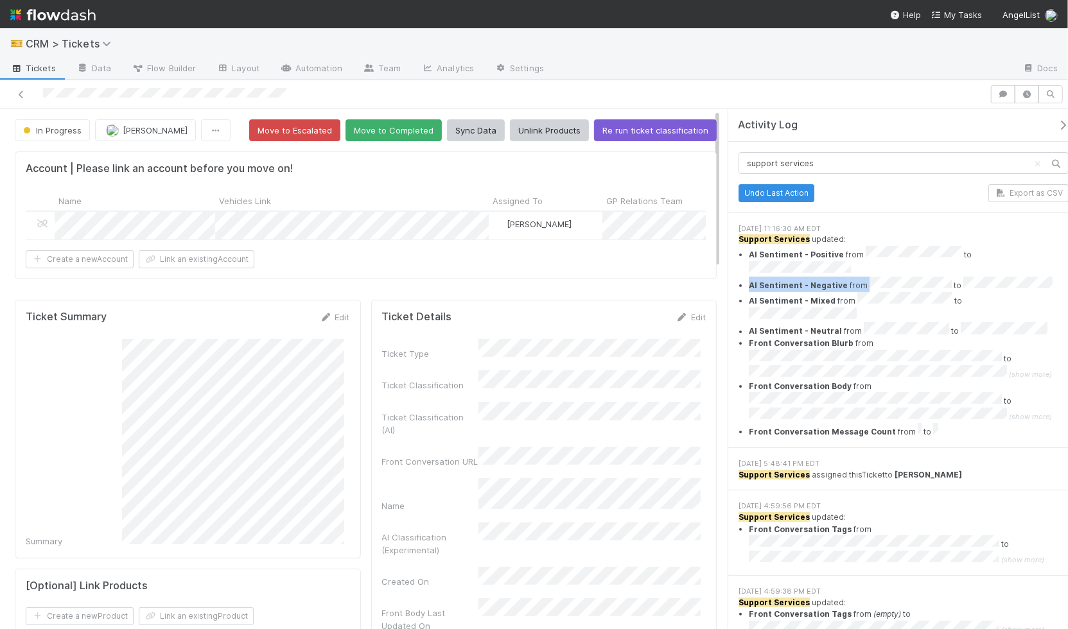
click at [1043, 268] on ul "AI Sentiment - Positive from to AI Sentiment - Negative from to AI Sentiment - …" at bounding box center [903, 342] width 330 height 193
click at [668, 44] on div "🎫 CRM > Tickets" at bounding box center [534, 43] width 1068 height 31
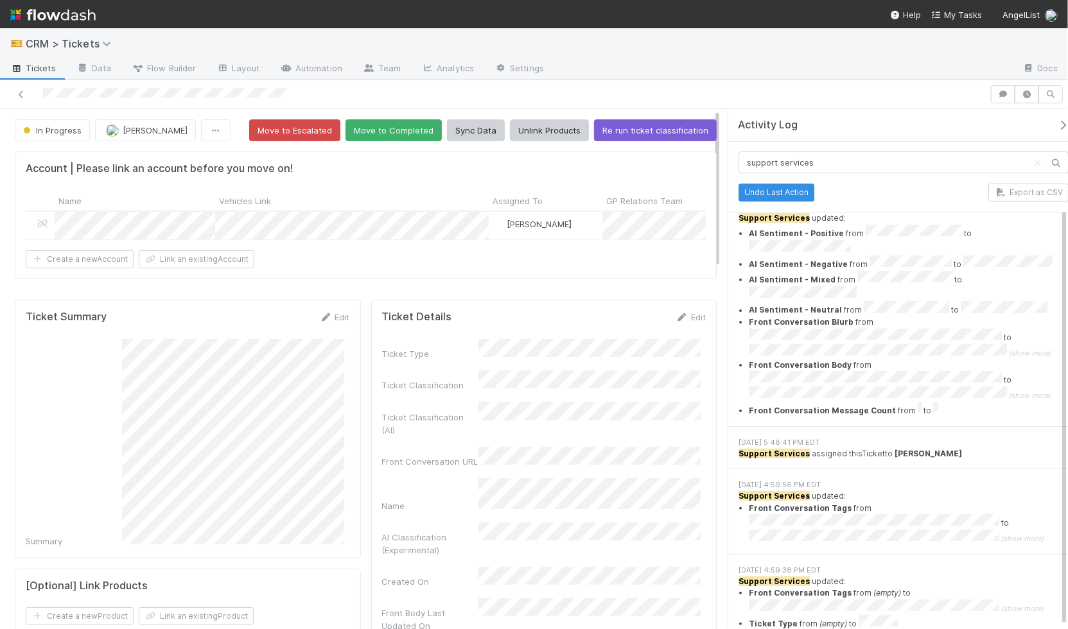
scroll to position [22, 0]
drag, startPoint x: 909, startPoint y: 567, endPoint x: 896, endPoint y: 566, distance: 13.5
click at [896, 614] on li "Ticket Type from (empty) to" at bounding box center [909, 621] width 320 height 15
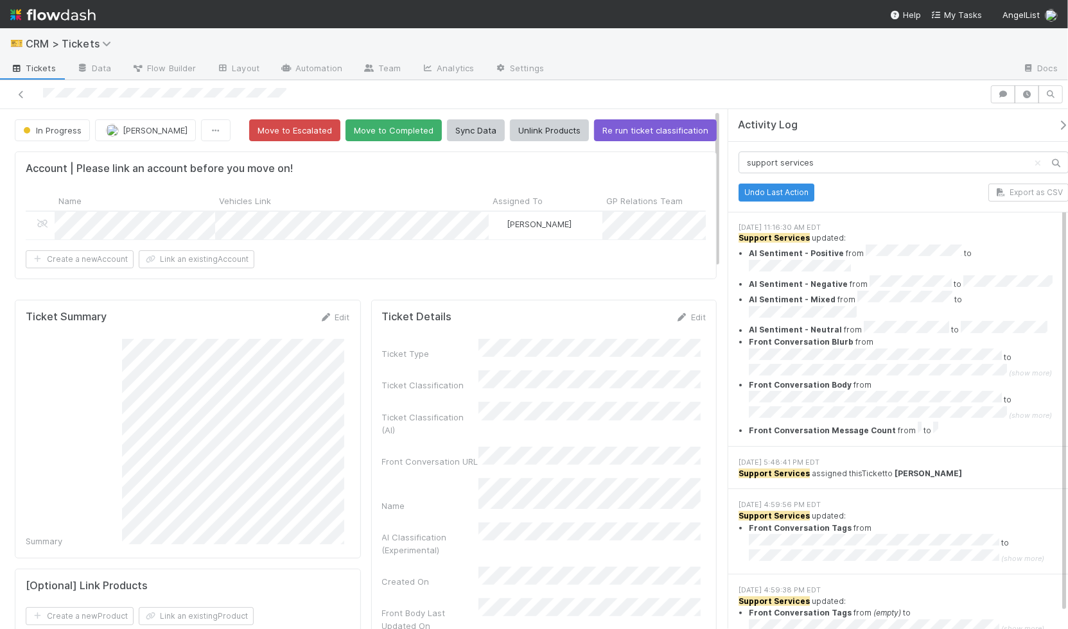
scroll to position [0, 0]
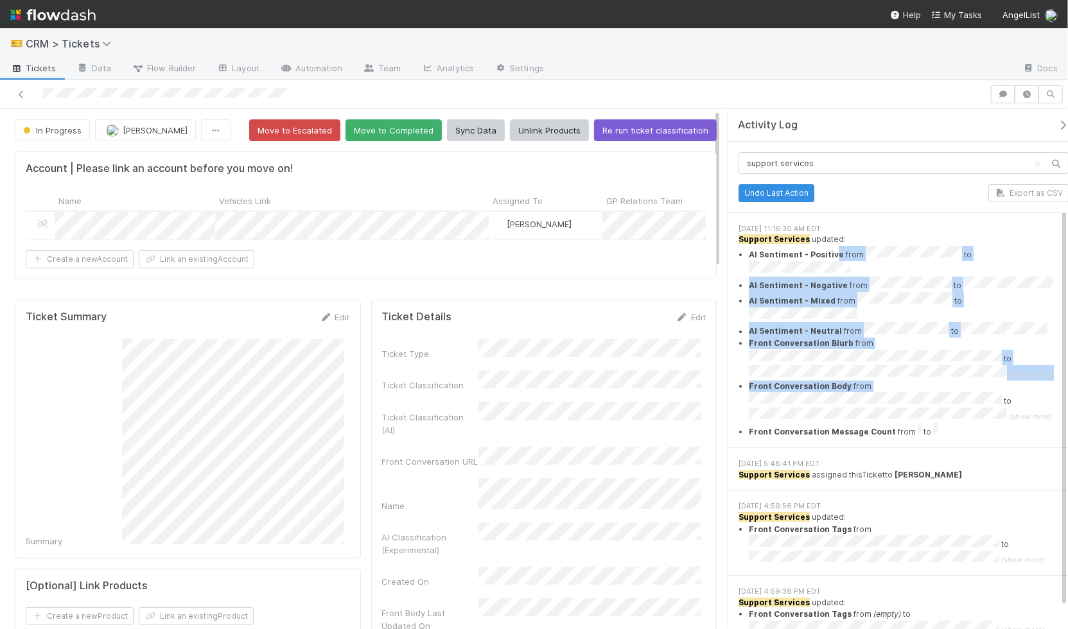
click at [893, 367] on ul "AI Sentiment - Positive from to AI Sentiment - Negative from to AI Sentiment - …" at bounding box center [903, 342] width 330 height 193
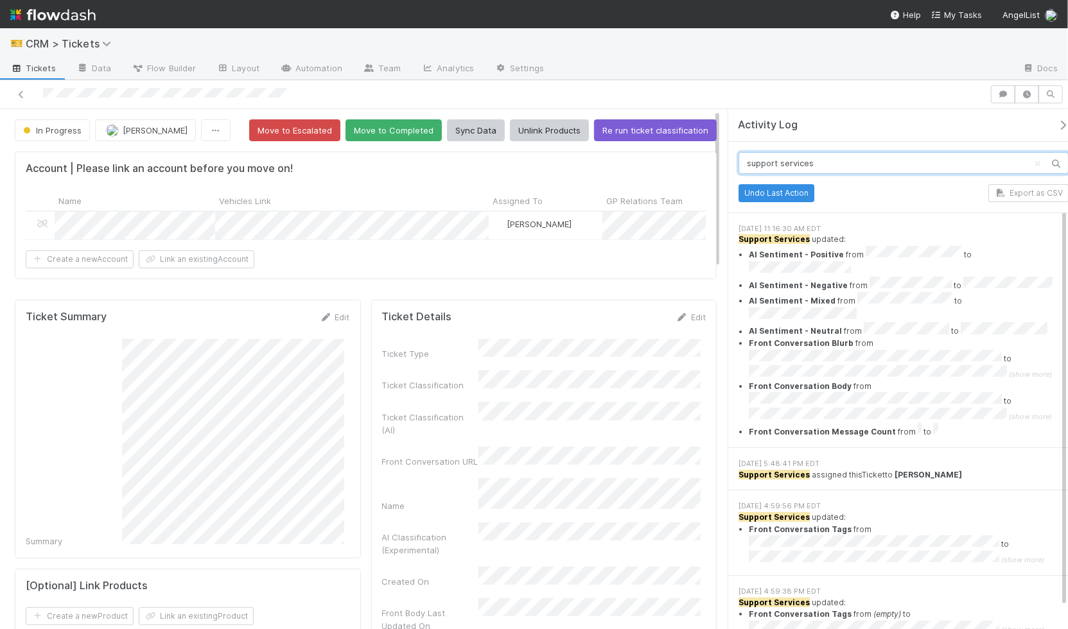
click at [867, 162] on input "support services" at bounding box center [903, 163] width 330 height 22
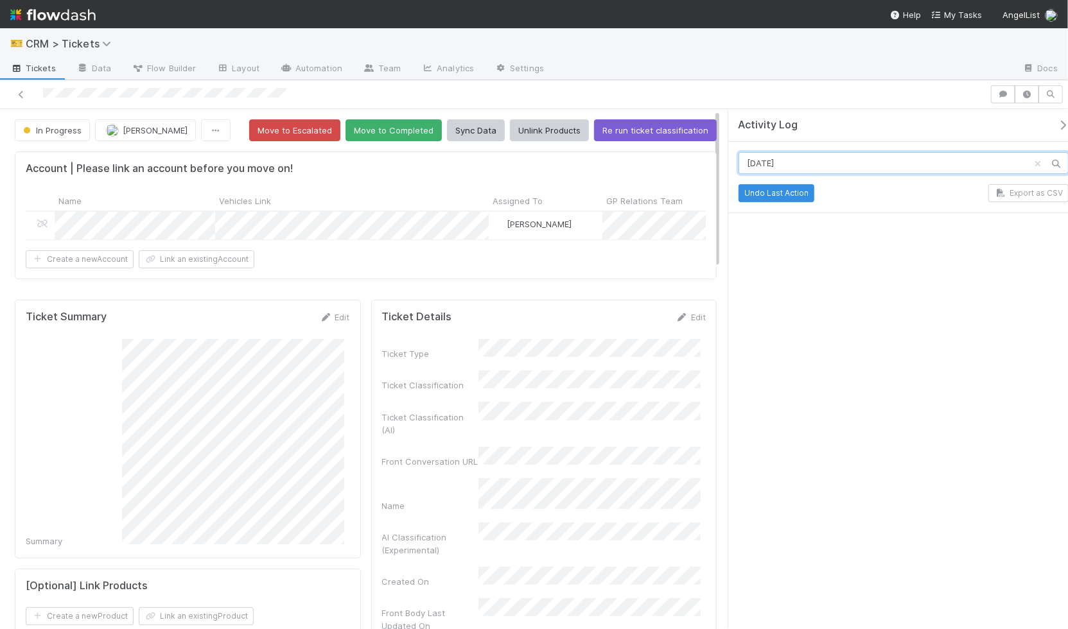
type input "8/15/25"
click at [1031, 167] on icon "Clear search" at bounding box center [1037, 164] width 13 height 8
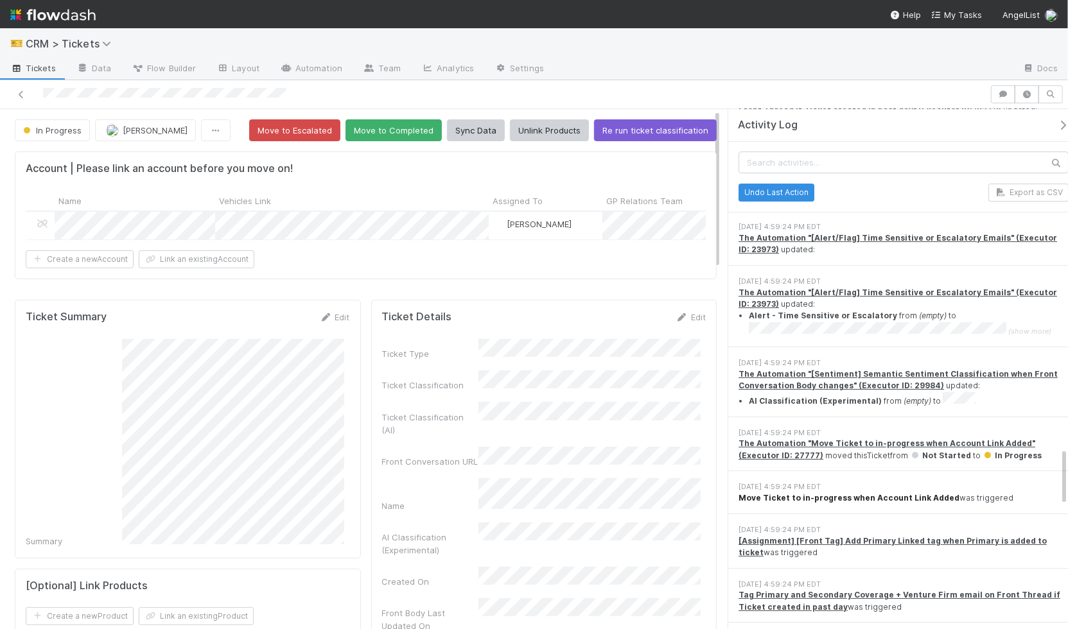
scroll to position [2943, 0]
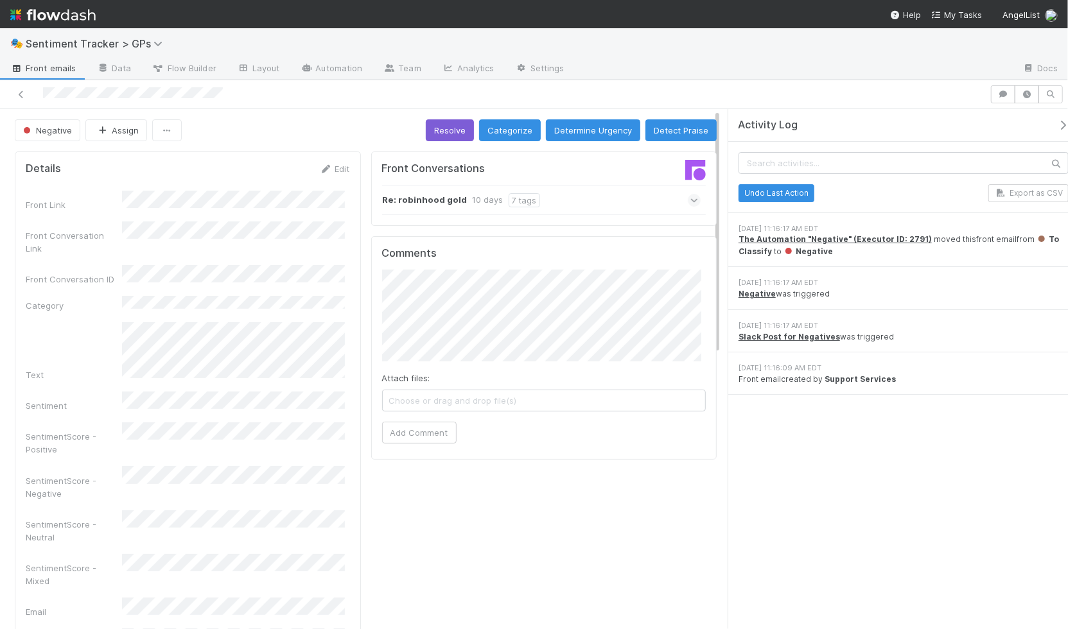
drag, startPoint x: 844, startPoint y: 296, endPoint x: 898, endPoint y: 359, distance: 83.3
click at [898, 359] on div "Undo Last Action Export as CSV 8/7/25, 11:16:17 AM EDT The Automation "Negative…" at bounding box center [903, 269] width 351 height 254
click at [910, 190] on div "Undo Last Action Export as CSV" at bounding box center [903, 193] width 330 height 18
click at [1056, 121] on icon "button" at bounding box center [1062, 125] width 13 height 10
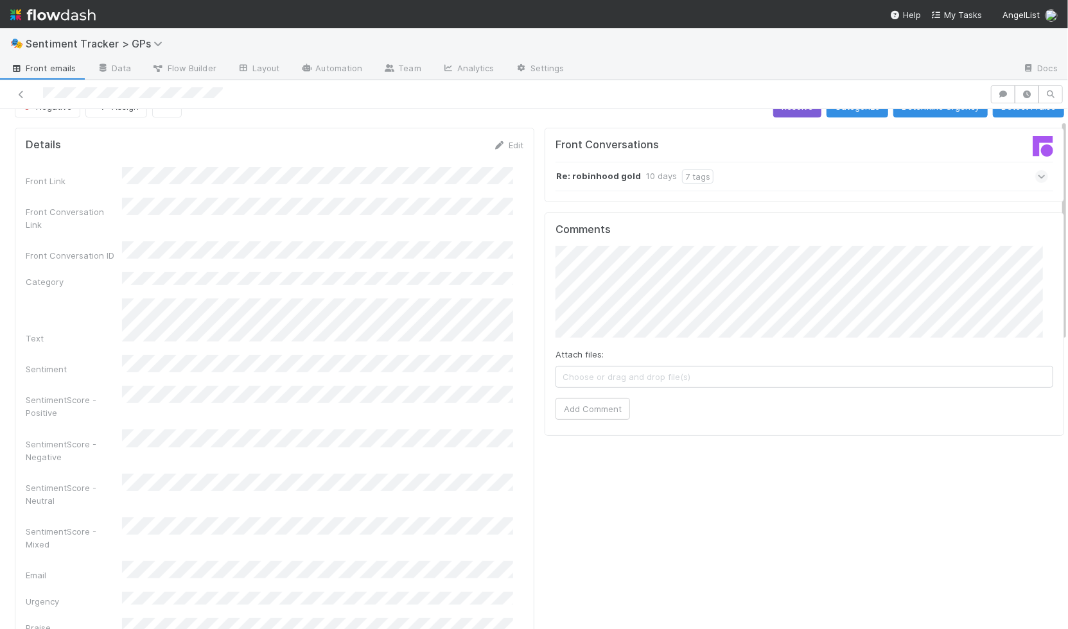
scroll to position [24, 0]
click at [330, 64] on link "Automation" at bounding box center [331, 69] width 83 height 21
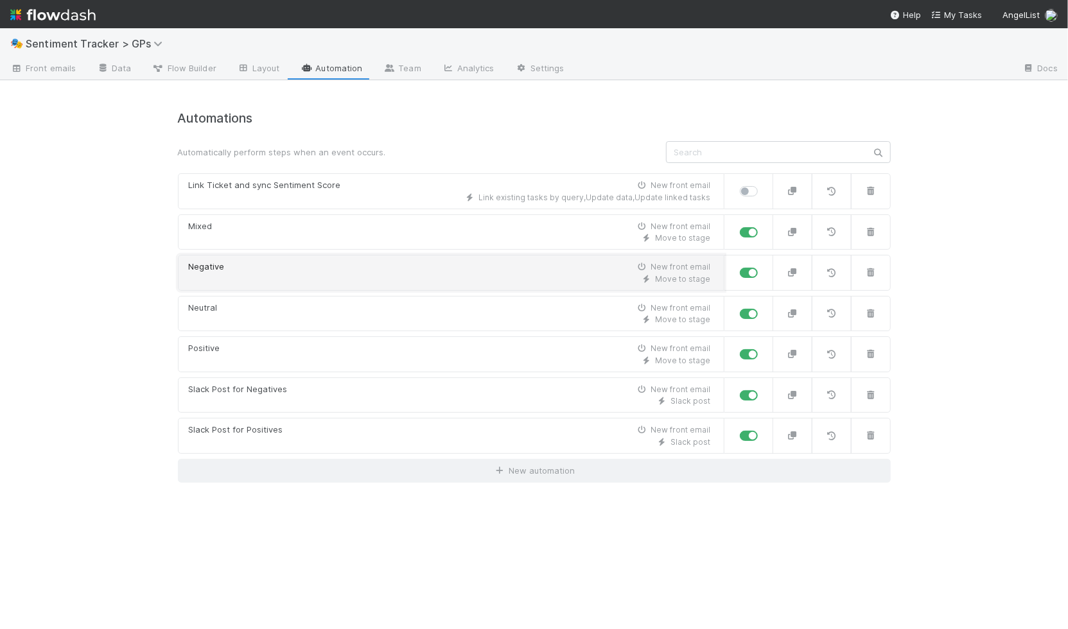
click at [514, 257] on link "Negative New front email Move to stage" at bounding box center [451, 273] width 546 height 36
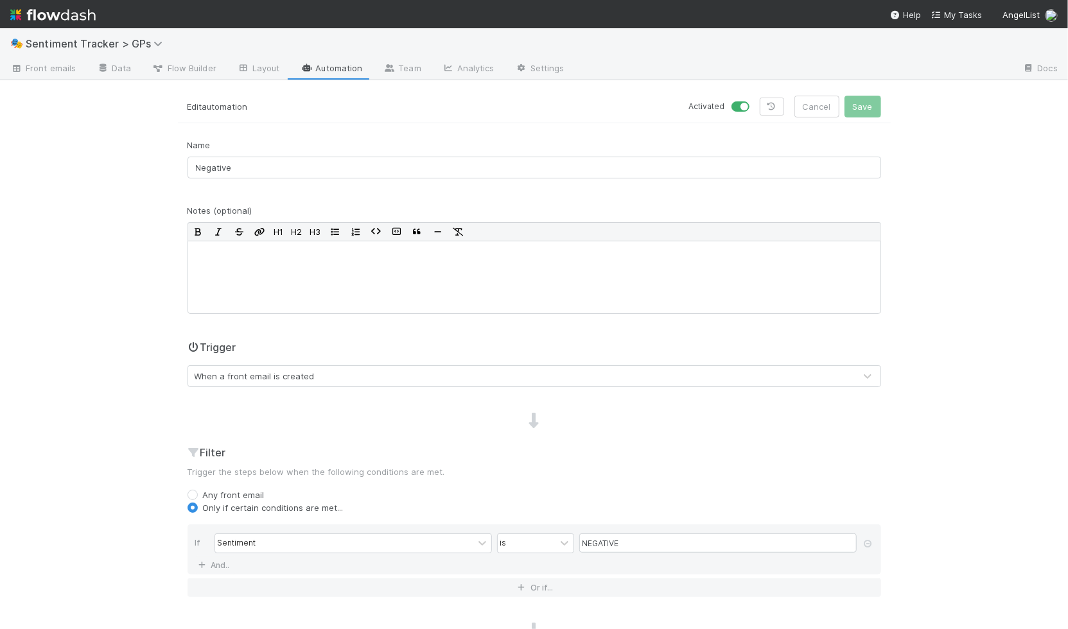
click at [349, 72] on link "Automation" at bounding box center [331, 69] width 83 height 21
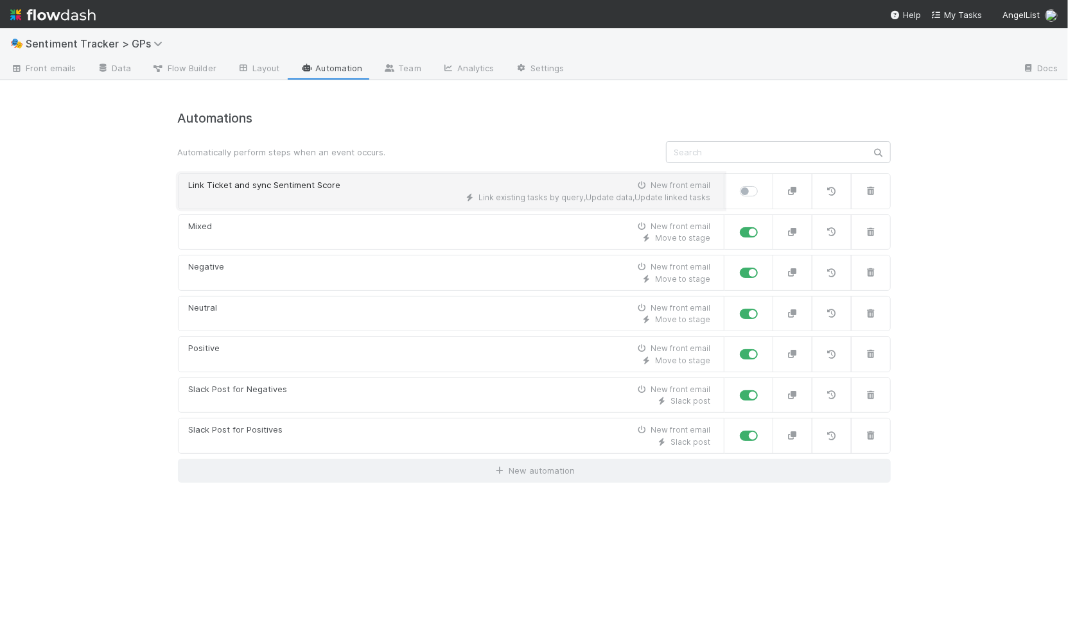
click at [270, 187] on div "Link Ticket and sync Sentiment Score" at bounding box center [265, 185] width 152 height 13
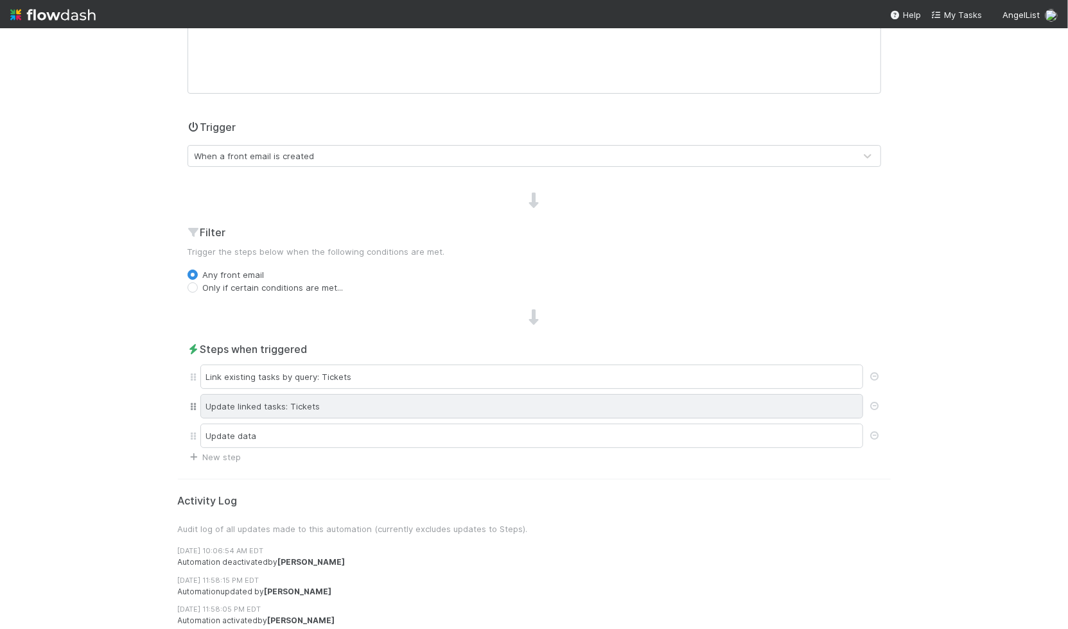
scroll to position [224, 0]
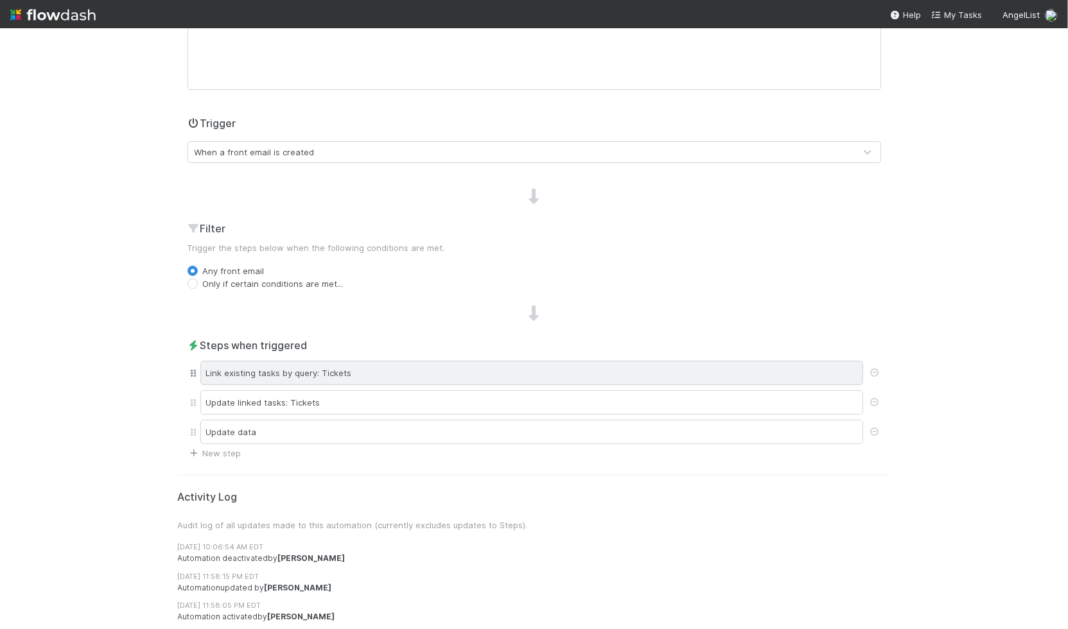
click at [274, 364] on div "Link existing tasks by query: Tickets" at bounding box center [531, 373] width 663 height 24
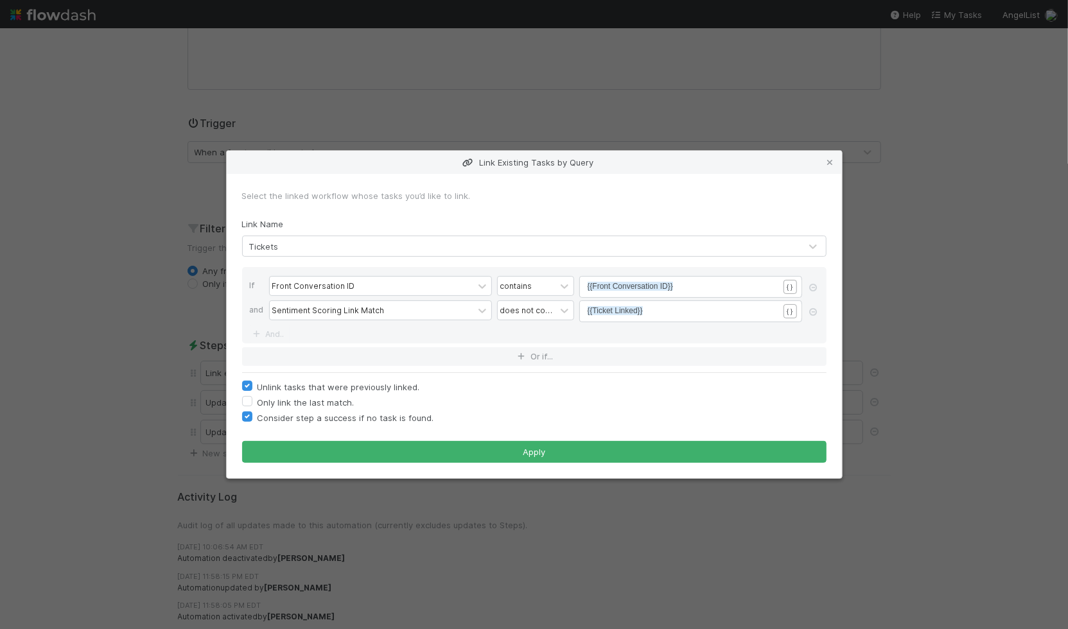
click at [340, 240] on div "Tickets" at bounding box center [521, 246] width 557 height 21
click at [367, 195] on div "Select the linked workflow whose tasks you’d like to link." at bounding box center [534, 195] width 584 height 13
drag, startPoint x: 447, startPoint y: 207, endPoint x: 469, endPoint y: 193, distance: 26.0
click at [469, 193] on form "Select the linked workflow whose tasks you’d like to link. Link Name Tickets If…" at bounding box center [534, 326] width 584 height 274
click at [458, 195] on div "Select the linked workflow whose tasks you’d like to link." at bounding box center [534, 195] width 584 height 13
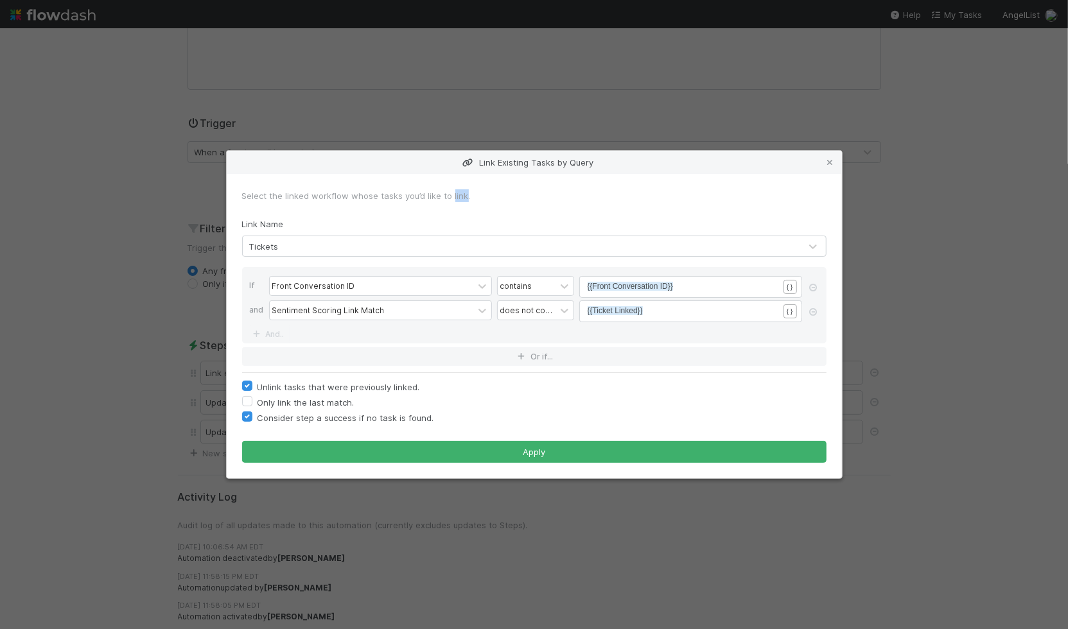
click at [458, 195] on div "Select the linked workflow whose tasks you’d like to link." at bounding box center [534, 195] width 584 height 13
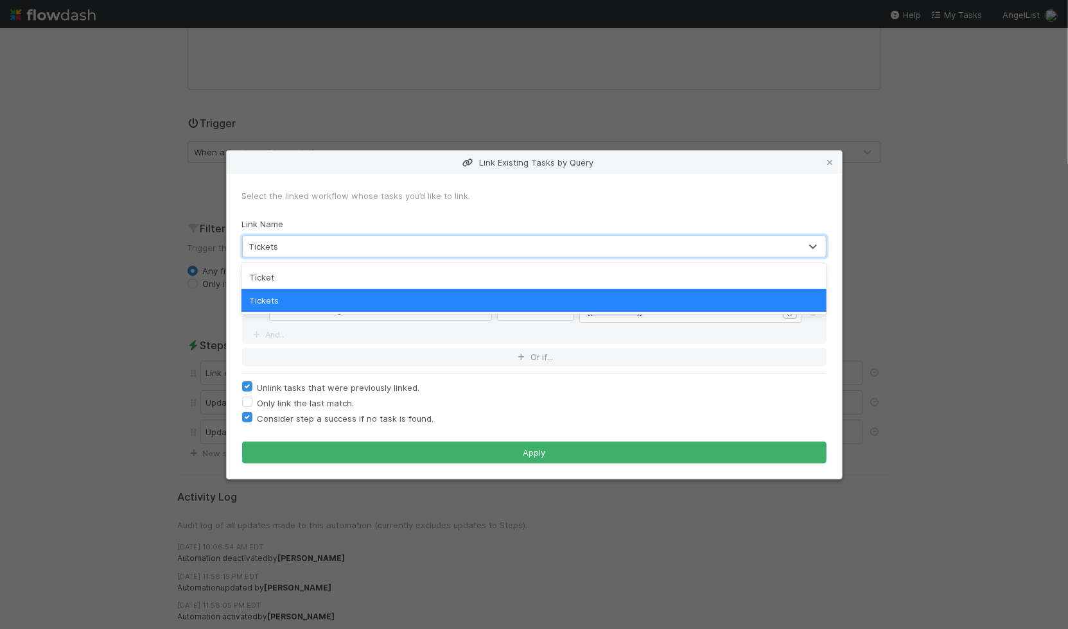
click at [395, 237] on div "Tickets" at bounding box center [521, 246] width 557 height 21
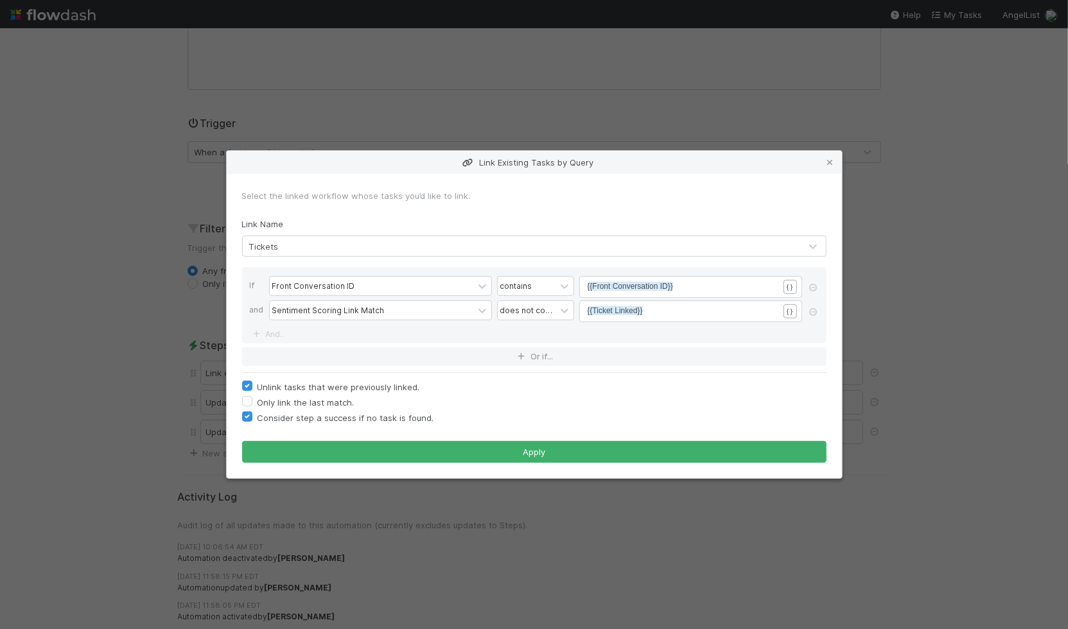
click at [401, 223] on div "Link Name Tickets" at bounding box center [534, 238] width 584 height 40
click at [834, 163] on icon at bounding box center [830, 163] width 13 height 8
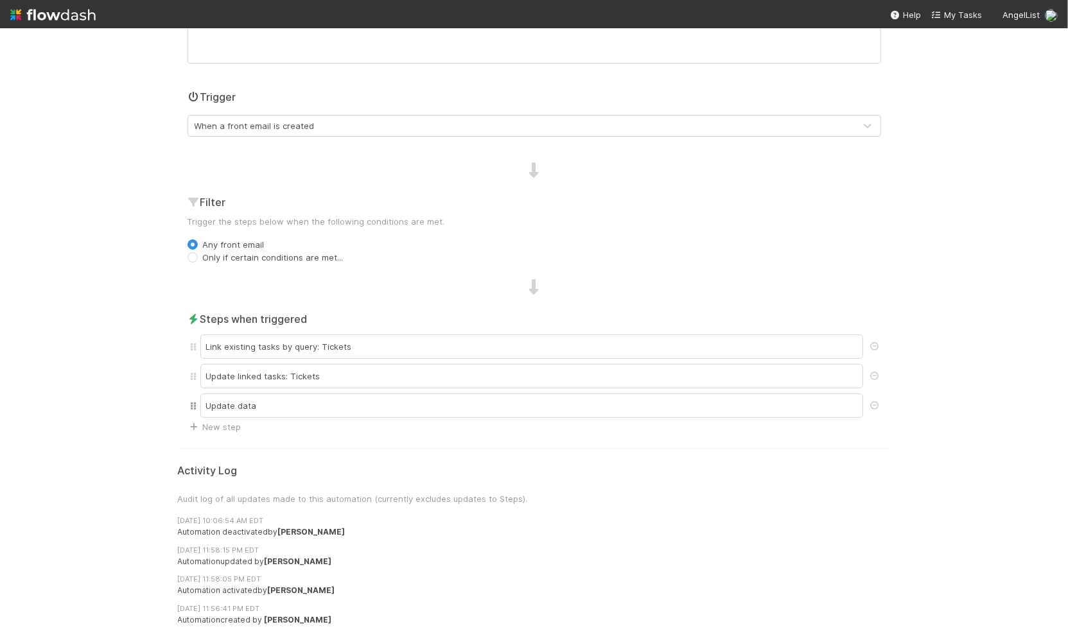
scroll to position [0, 0]
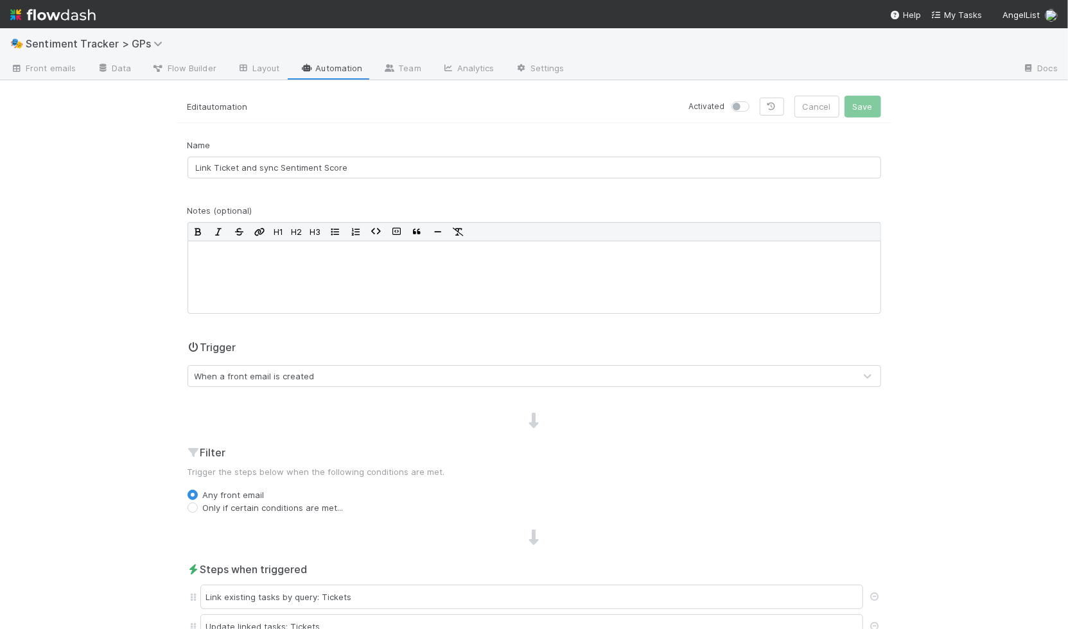
click at [343, 62] on link "Automation" at bounding box center [331, 69] width 83 height 21
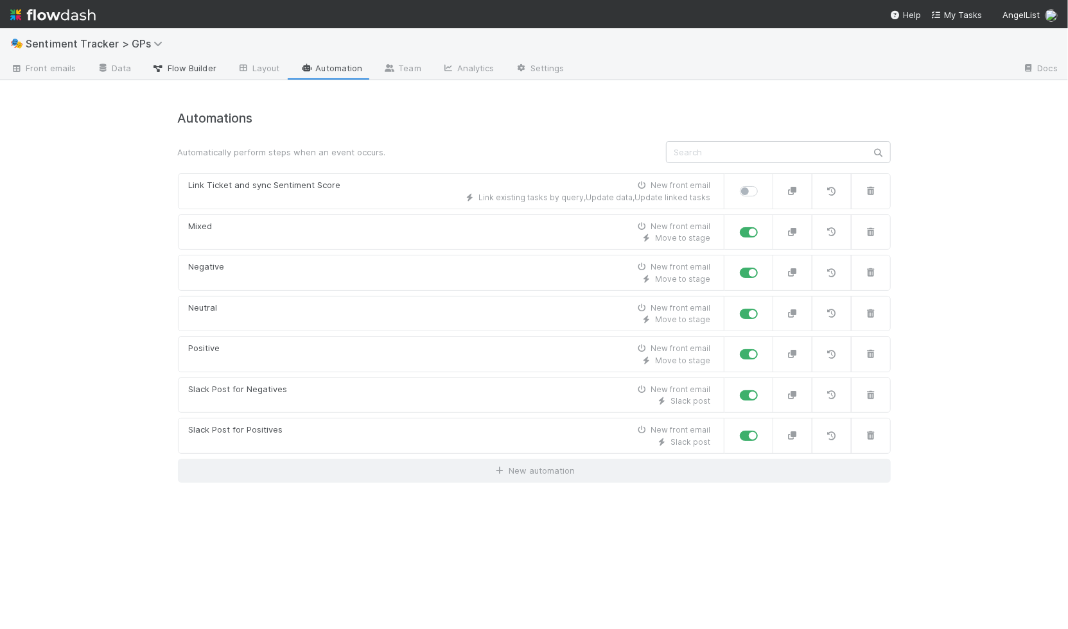
click at [182, 69] on span "Flow Builder" at bounding box center [184, 68] width 64 height 13
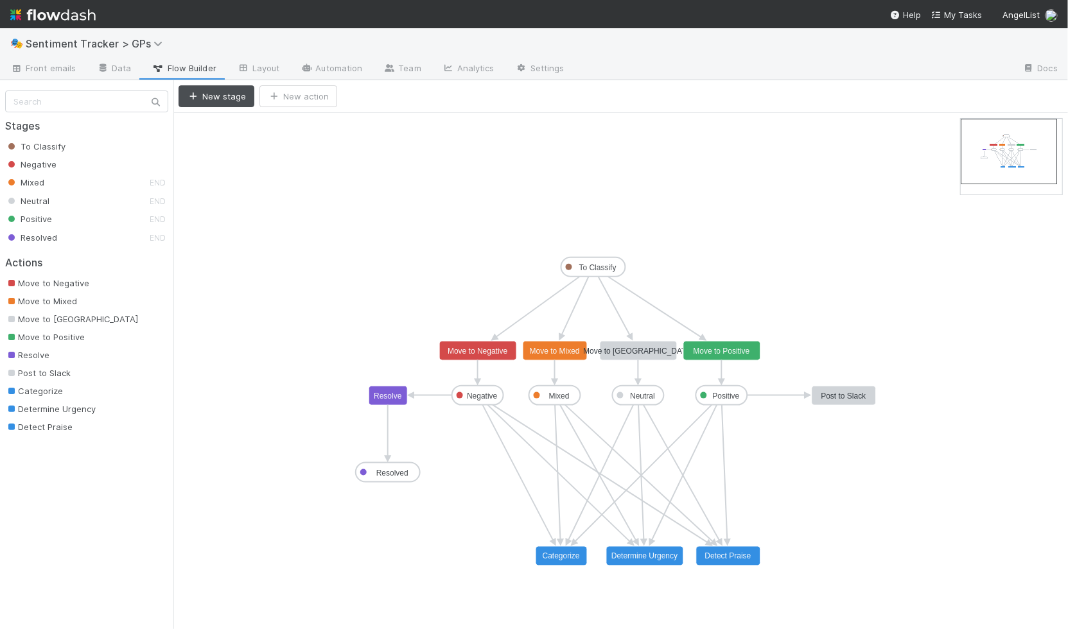
click at [607, 261] on rect at bounding box center [593, 266] width 64 height 19
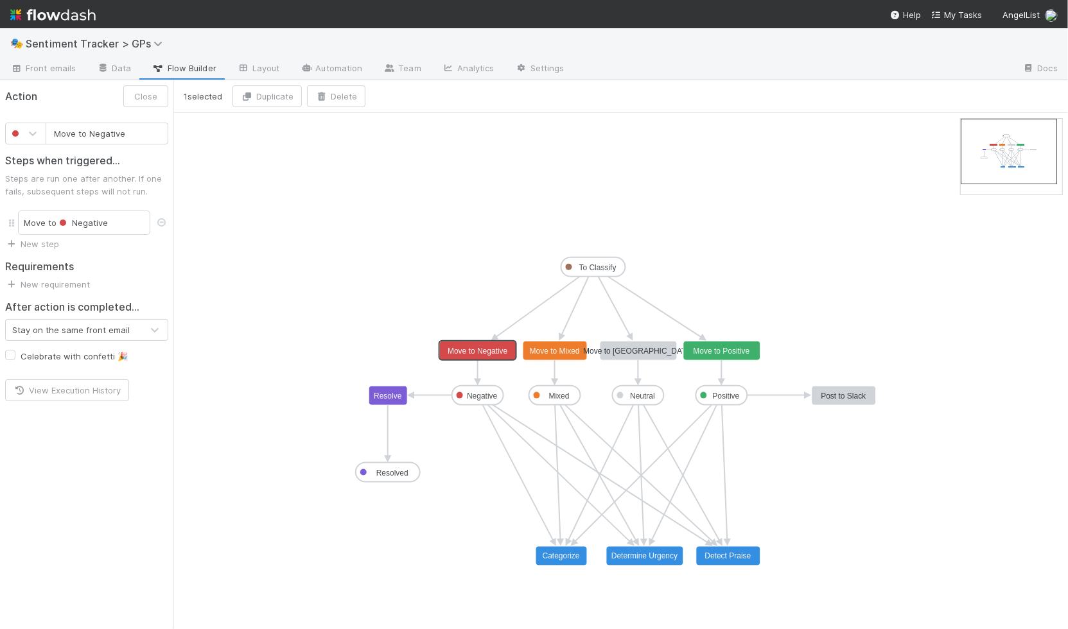
click at [478, 347] on text "Move to Negative" at bounding box center [478, 351] width 60 height 9
click at [553, 349] on text "Move to Mixed" at bounding box center [555, 351] width 50 height 9
type input "Move to Neutral"
drag, startPoint x: 640, startPoint y: 353, endPoint x: 686, endPoint y: 353, distance: 45.6
click at [640, 353] on text "Move to Neutral" at bounding box center [639, 351] width 110 height 9
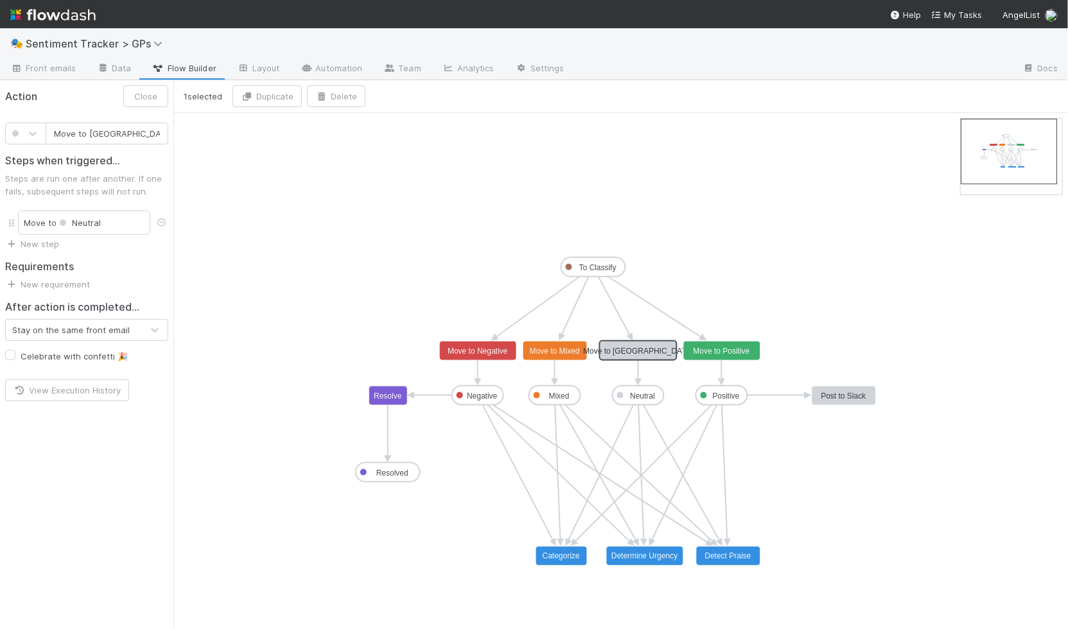
click at [766, 353] on icon "To Classify Negative Mixed Neutral Positive Resolved Move to Negative Move to M…" at bounding box center [620, 371] width 894 height 516
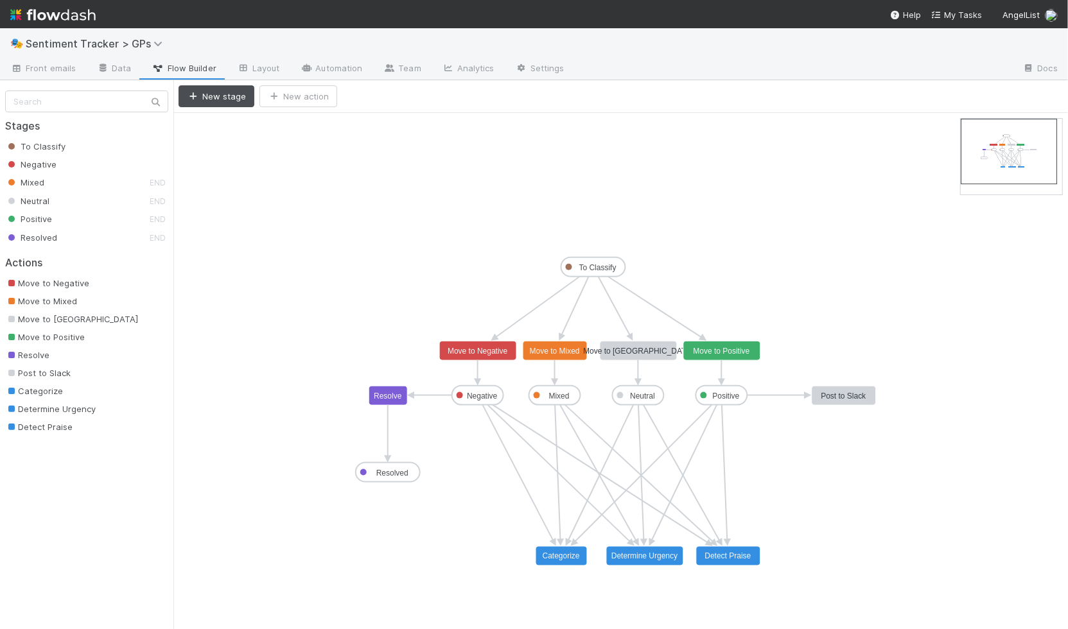
click at [745, 351] on text "Move to Positive" at bounding box center [721, 351] width 57 height 9
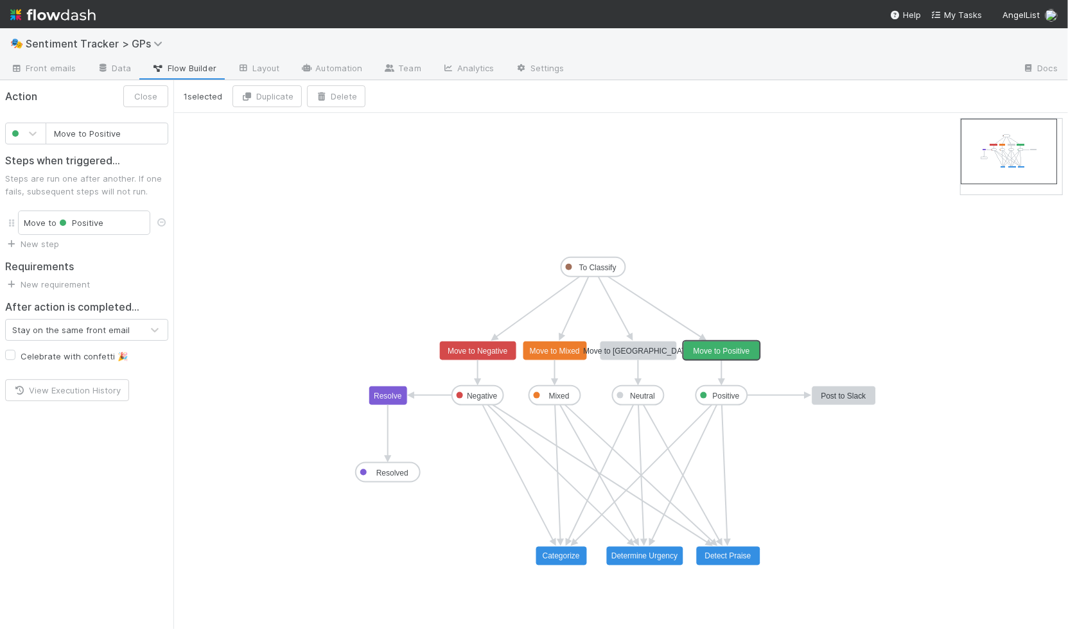
click at [731, 395] on text "Positive" at bounding box center [726, 396] width 27 height 9
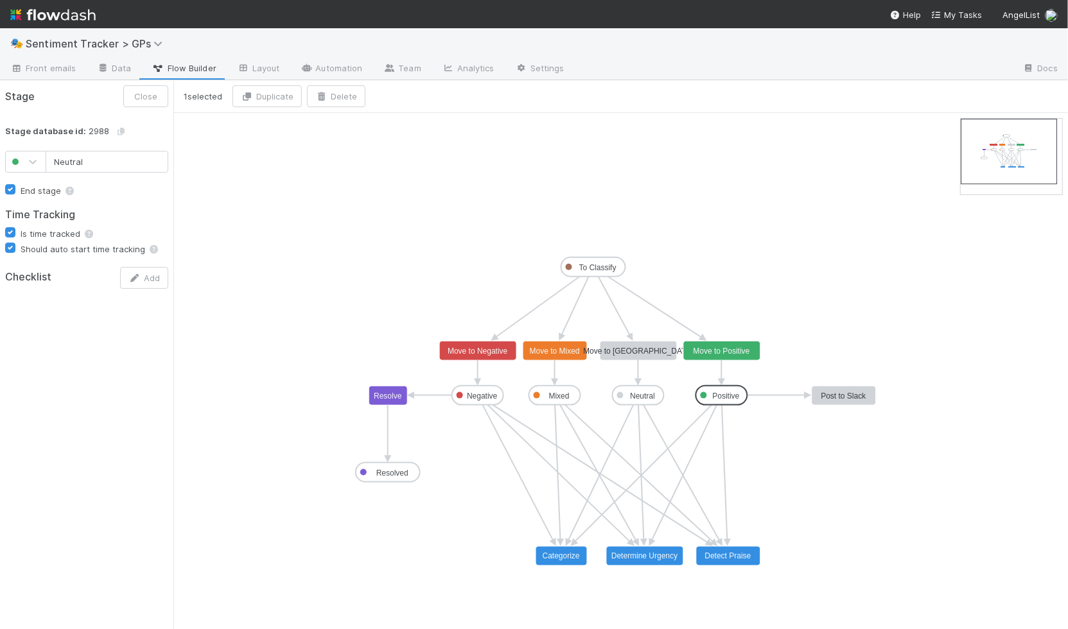
click at [638, 395] on text "Neutral" at bounding box center [643, 396] width 25 height 9
click at [566, 402] on rect at bounding box center [554, 395] width 51 height 19
type input "Negative"
checkbox input "false"
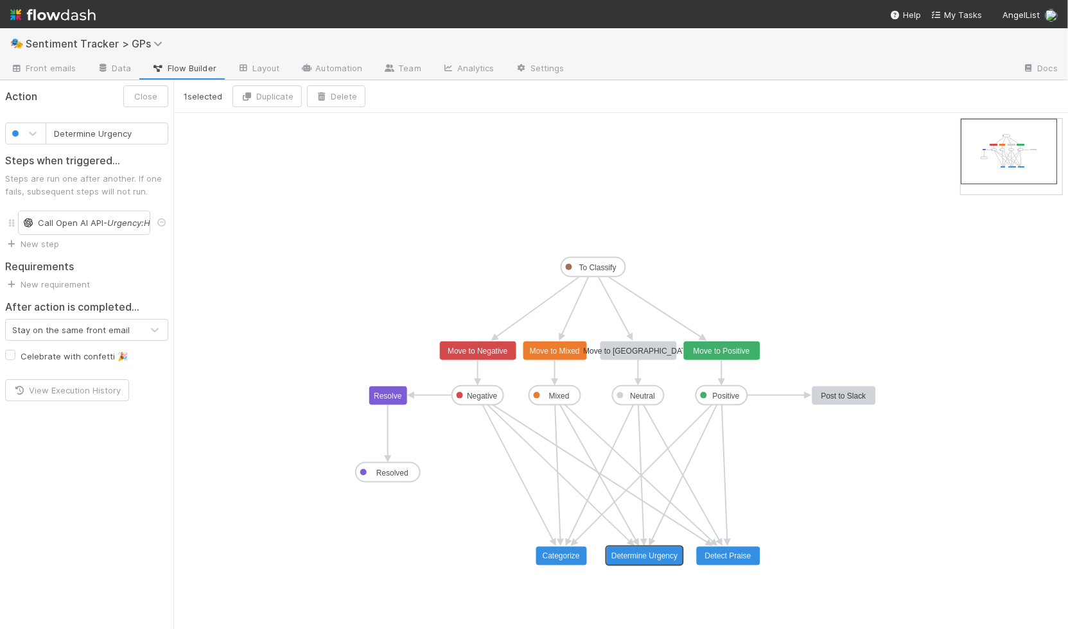
click at [667, 552] on text "Determine Urgency" at bounding box center [644, 556] width 66 height 9
click at [717, 553] on text "Detect Praise" at bounding box center [728, 556] width 46 height 9
type input "Post to Slack"
click at [851, 388] on rect at bounding box center [844, 396] width 64 height 19
click at [55, 61] on link "Front emails" at bounding box center [43, 69] width 86 height 21
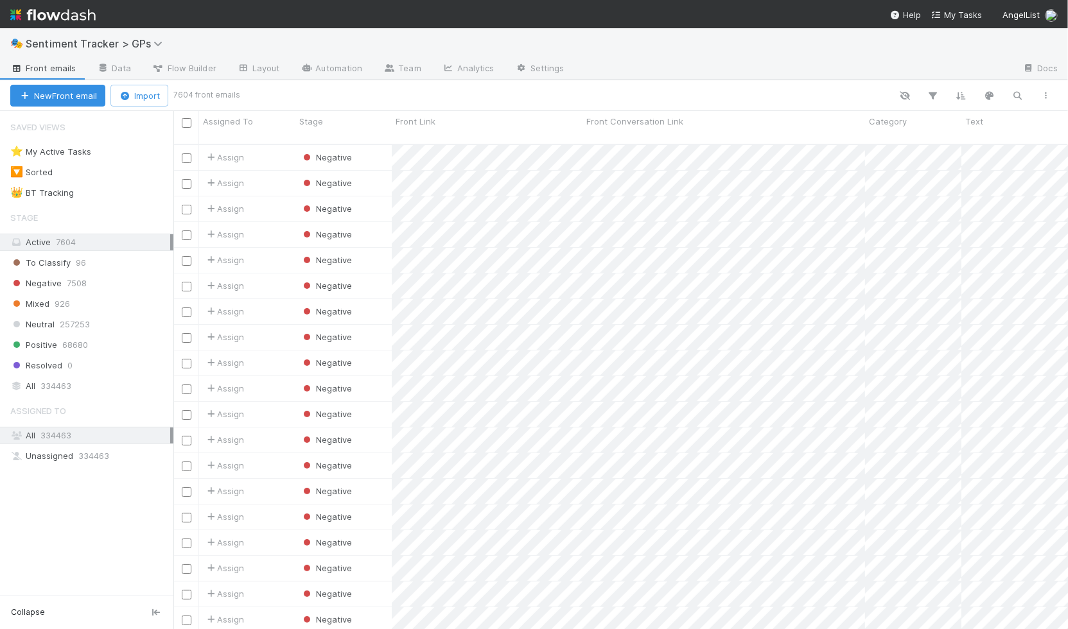
scroll to position [485, 884]
click at [1016, 90] on icon "button" at bounding box center [1017, 96] width 13 height 12
click at [1016, 89] on div at bounding box center [534, 314] width 1068 height 629
click at [1013, 95] on icon "button" at bounding box center [1017, 96] width 13 height 12
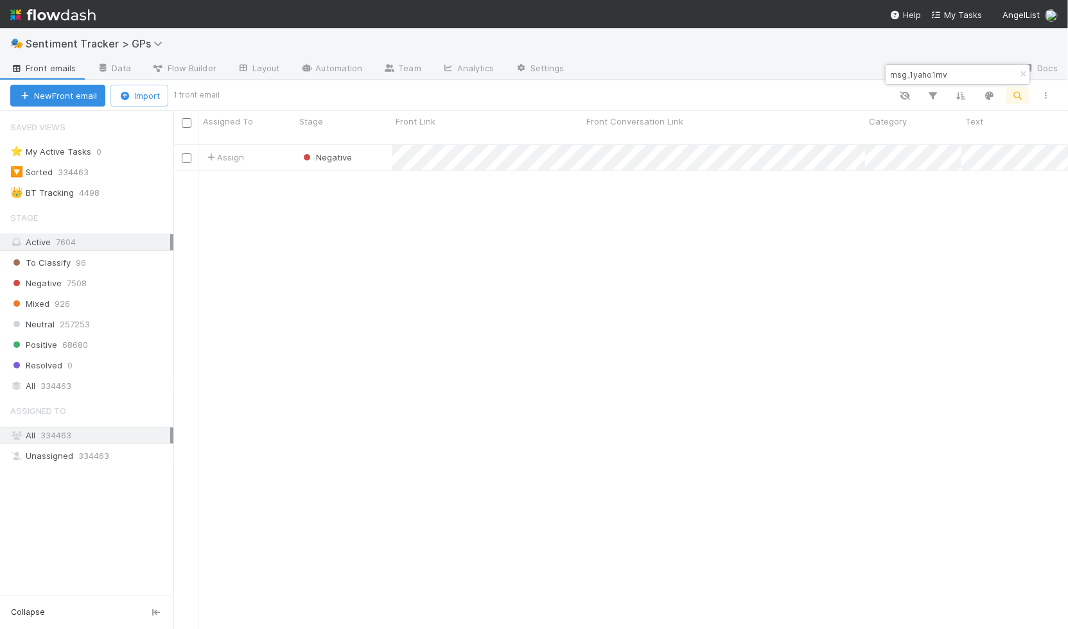
type input "msg_1yaho1mv"
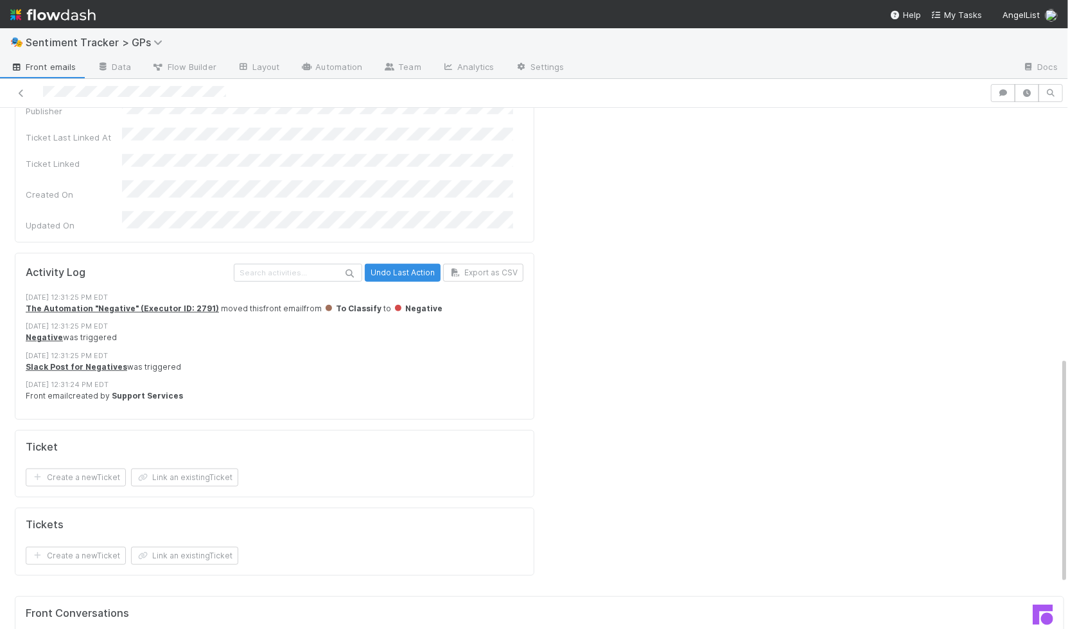
scroll to position [569, 0]
drag, startPoint x: 89, startPoint y: 293, endPoint x: 191, endPoint y: 286, distance: 102.9
click at [191, 392] on div "Front email created by Support Services" at bounding box center [280, 398] width 508 height 12
click at [161, 392] on strong "Support Services" at bounding box center [147, 397] width 71 height 10
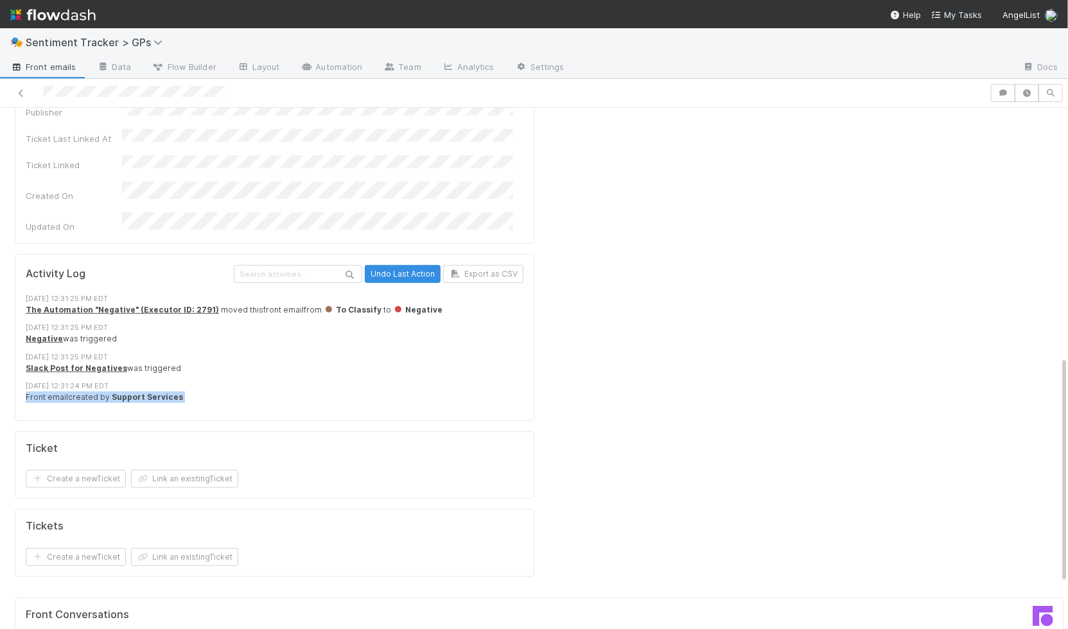
click at [161, 392] on strong "Support Services" at bounding box center [147, 397] width 71 height 10
click at [179, 392] on div "Front email created by Support Services" at bounding box center [280, 398] width 508 height 12
drag, startPoint x: 102, startPoint y: 292, endPoint x: 212, endPoint y: 292, distance: 109.8
click at [212, 392] on div "Front email created by Support Services" at bounding box center [280, 398] width 508 height 12
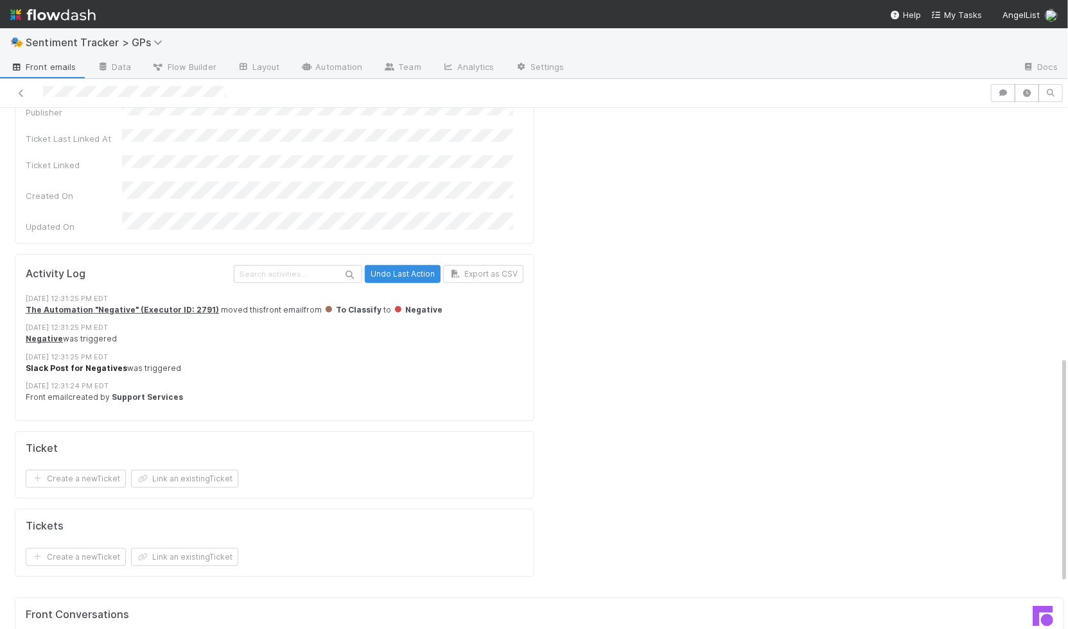
click at [101, 363] on strong "Slack Post for Negatives" at bounding box center [76, 368] width 101 height 10
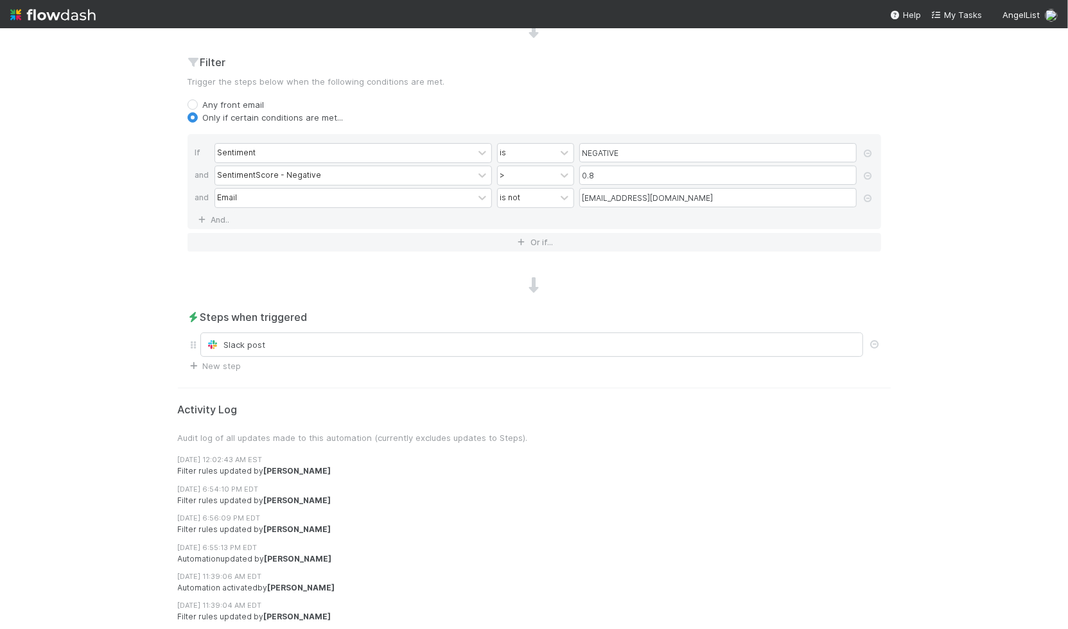
scroll to position [415, 0]
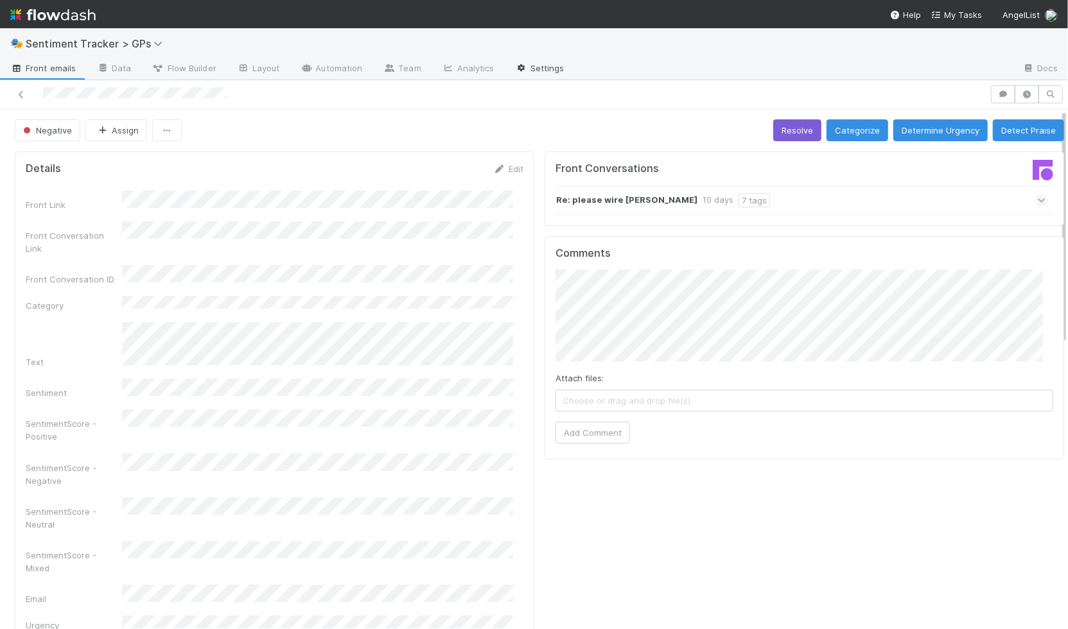
click at [552, 63] on link "Settings" at bounding box center [540, 69] width 70 height 21
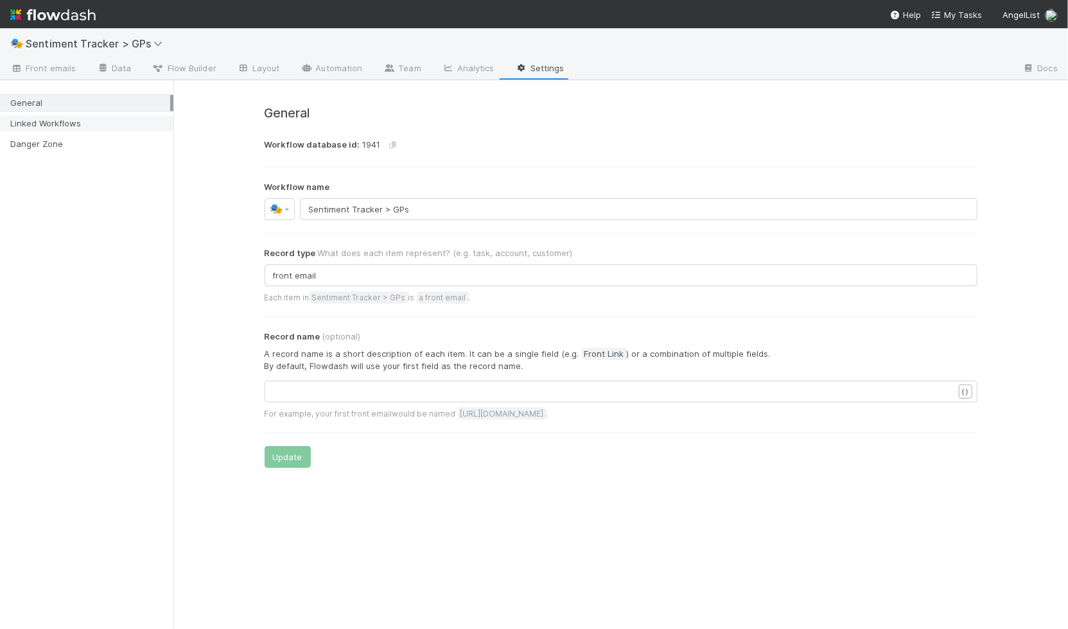
click at [92, 122] on div "Linked Workflows" at bounding box center [90, 124] width 160 height 16
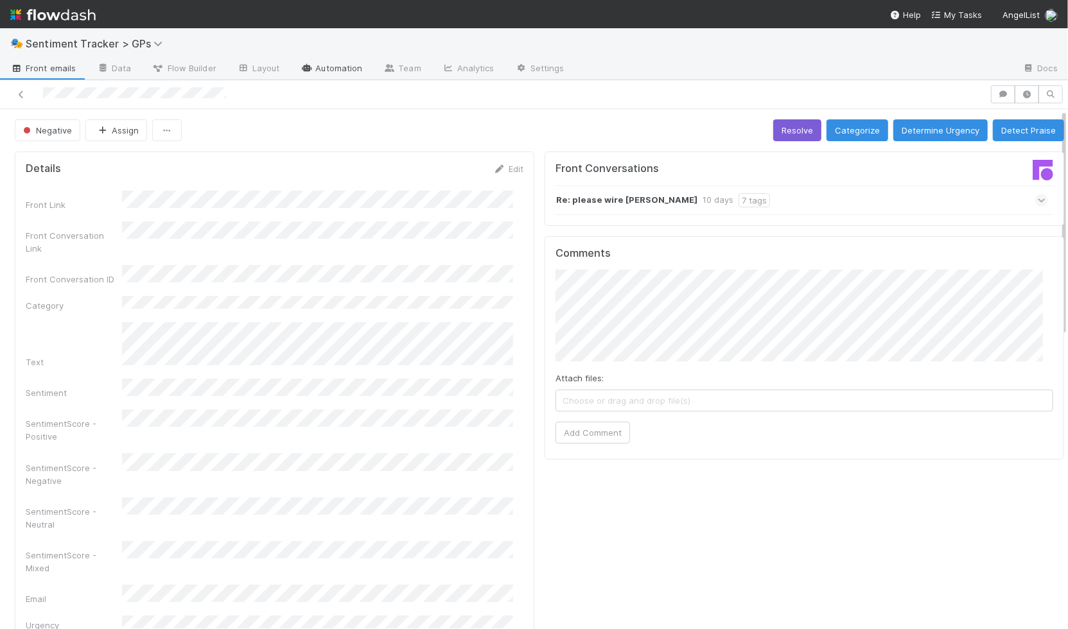
click at [354, 77] on link "Automation" at bounding box center [331, 69] width 83 height 21
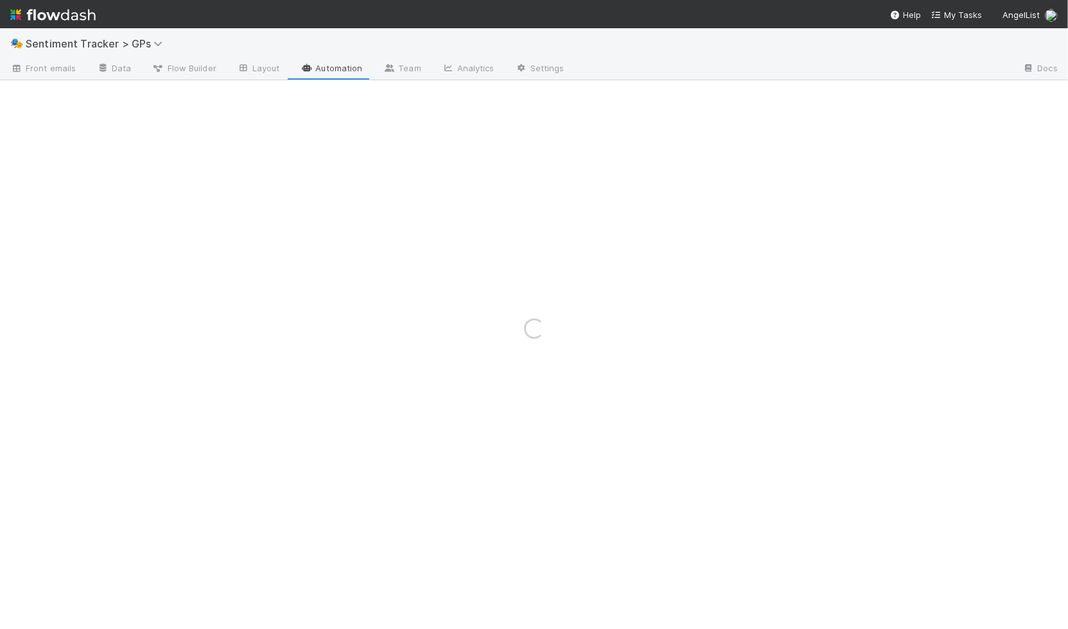
click at [344, 68] on div "Loading..." at bounding box center [534, 328] width 1068 height 601
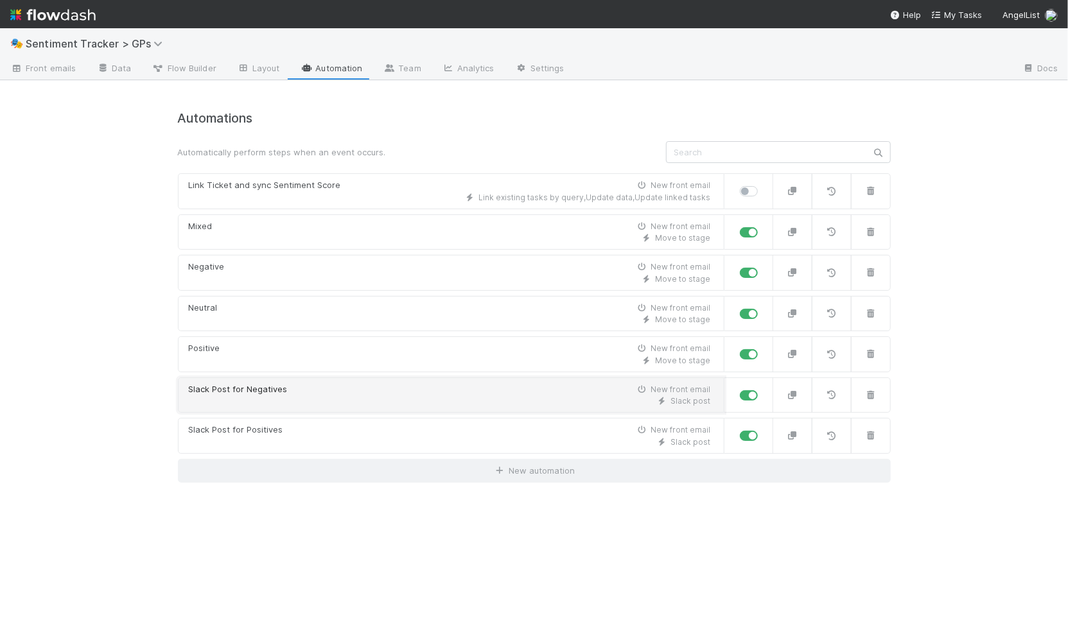
click at [440, 404] on link "Slack Post for Negatives New front email Slack post" at bounding box center [451, 396] width 546 height 36
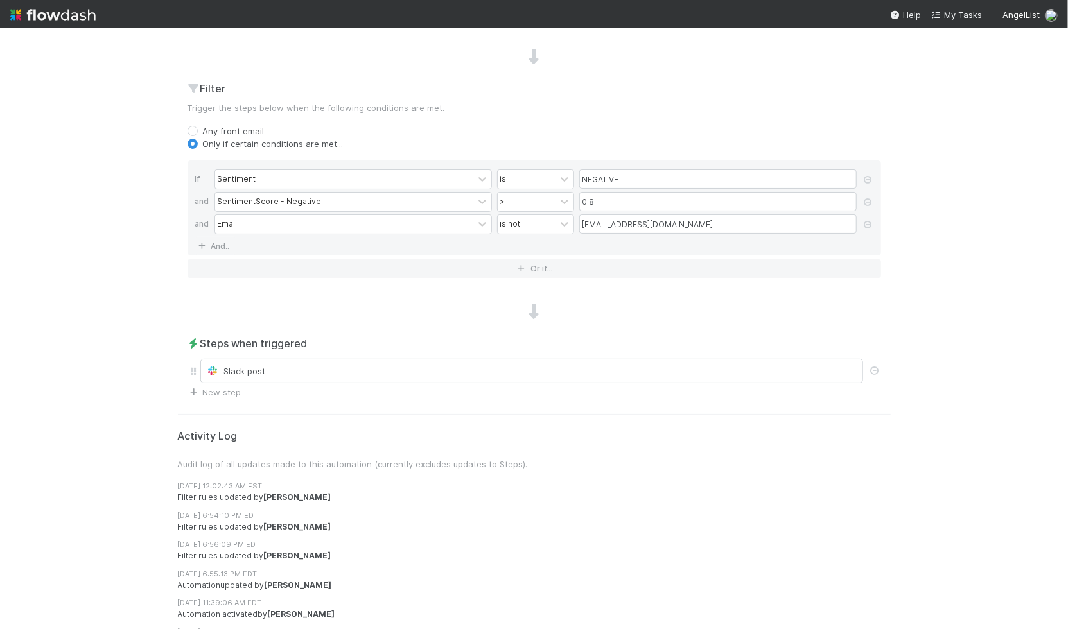
scroll to position [385, 0]
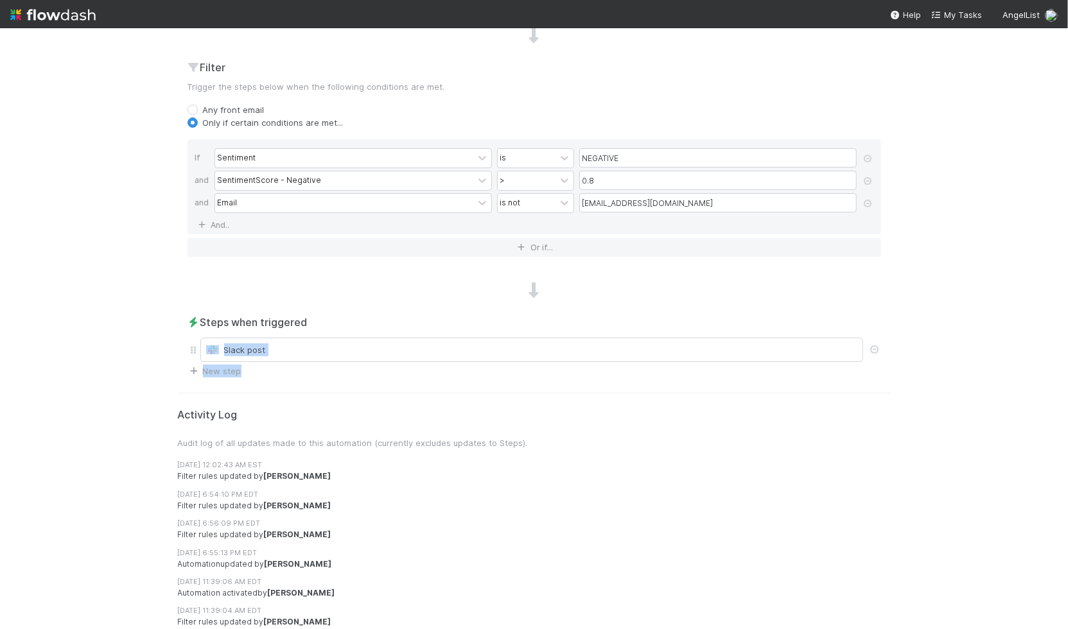
drag, startPoint x: 292, startPoint y: 349, endPoint x: 310, endPoint y: 381, distance: 36.8
click at [310, 381] on div "Edit automation Activated Cancel Save Name Slack Post for Negatives Notes (opti…" at bounding box center [534, 187] width 732 height 954
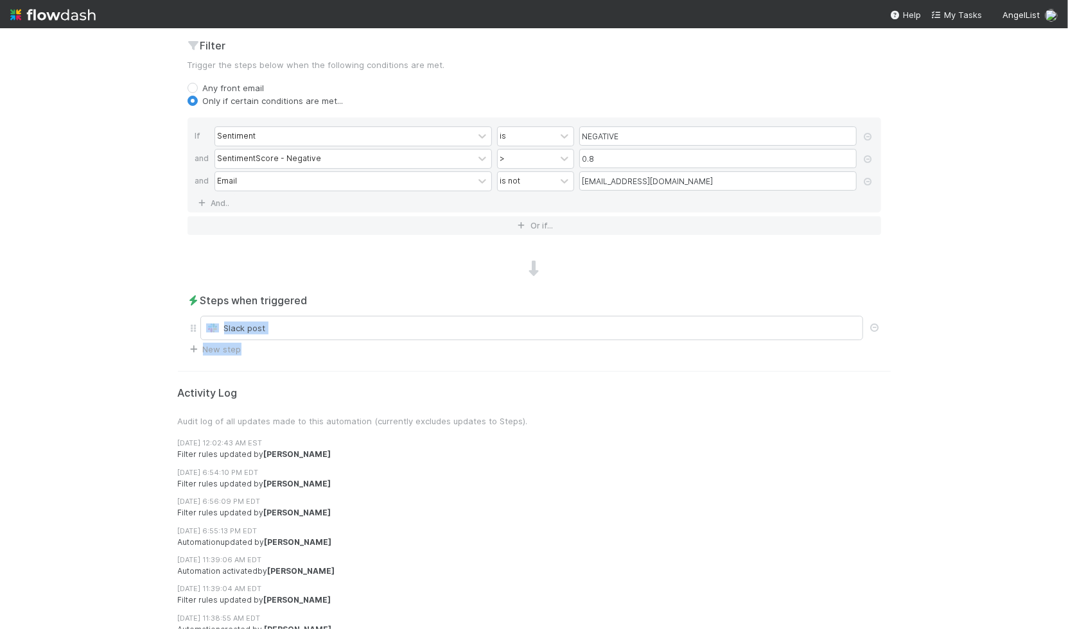
scroll to position [415, 0]
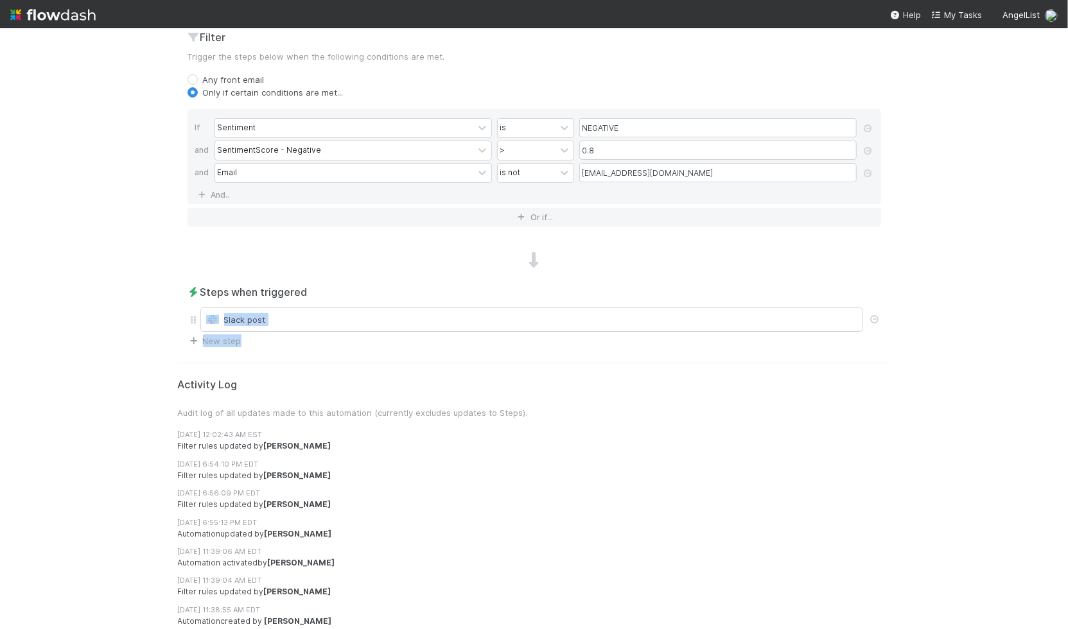
click at [422, 335] on div "Steps when triggered Slack post New step" at bounding box center [534, 315] width 713 height 63
click at [376, 305] on div "Slack post" at bounding box center [533, 320] width 693 height 30
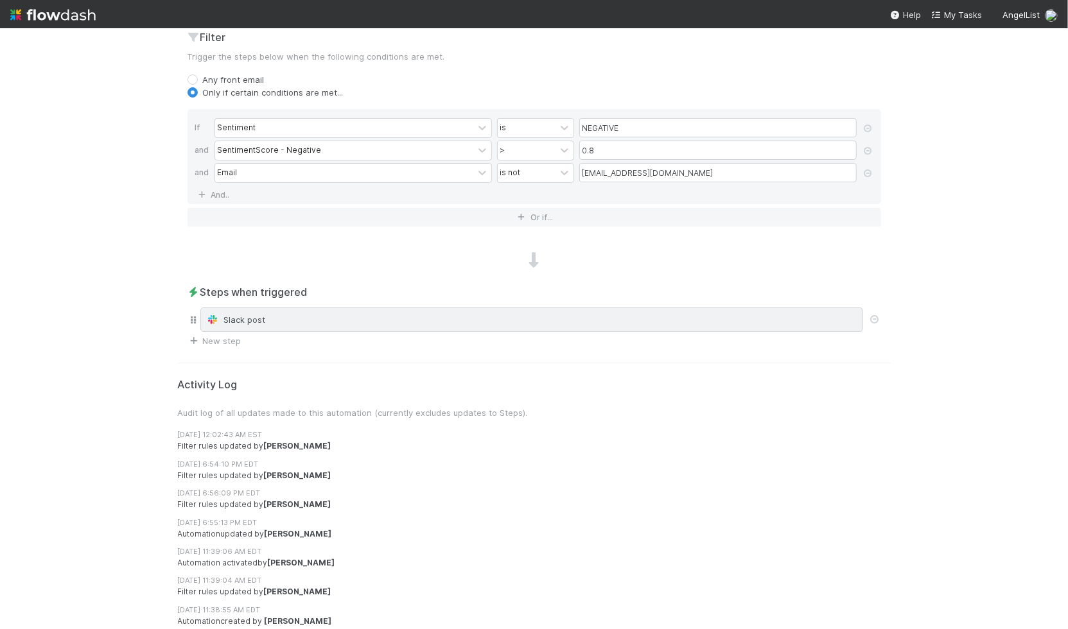
click at [370, 317] on div "Slack post" at bounding box center [531, 319] width 651 height 13
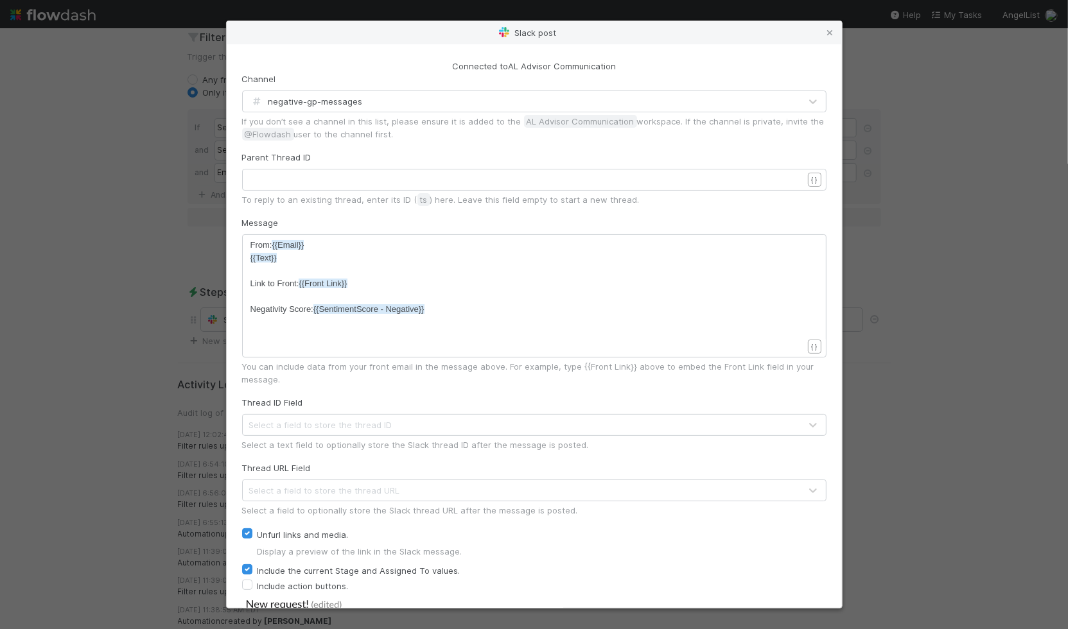
scroll to position [4, 0]
click at [250, 281] on span "Link to Front: {{Front Link}}" at bounding box center [298, 284] width 97 height 10
click at [410, 283] on pre "Link to Front: {{Front Link}}" at bounding box center [531, 283] width 563 height 13
click at [403, 267] on pre "​" at bounding box center [531, 271] width 563 height 13
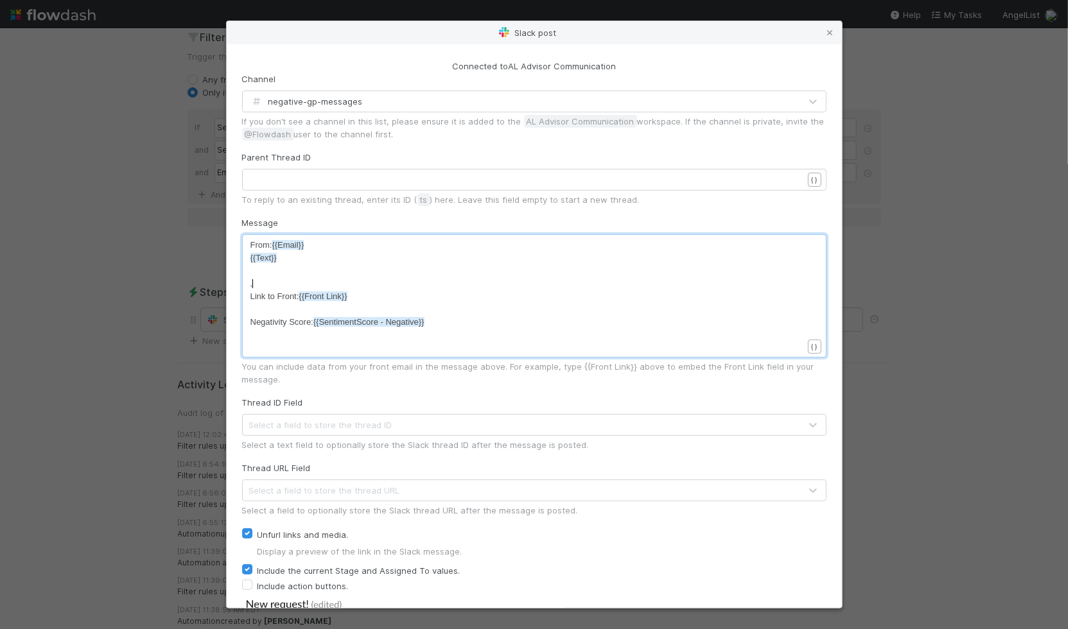
scroll to position [4, 1]
type textarea ",{{front"
type textarea "|Front Thread>"
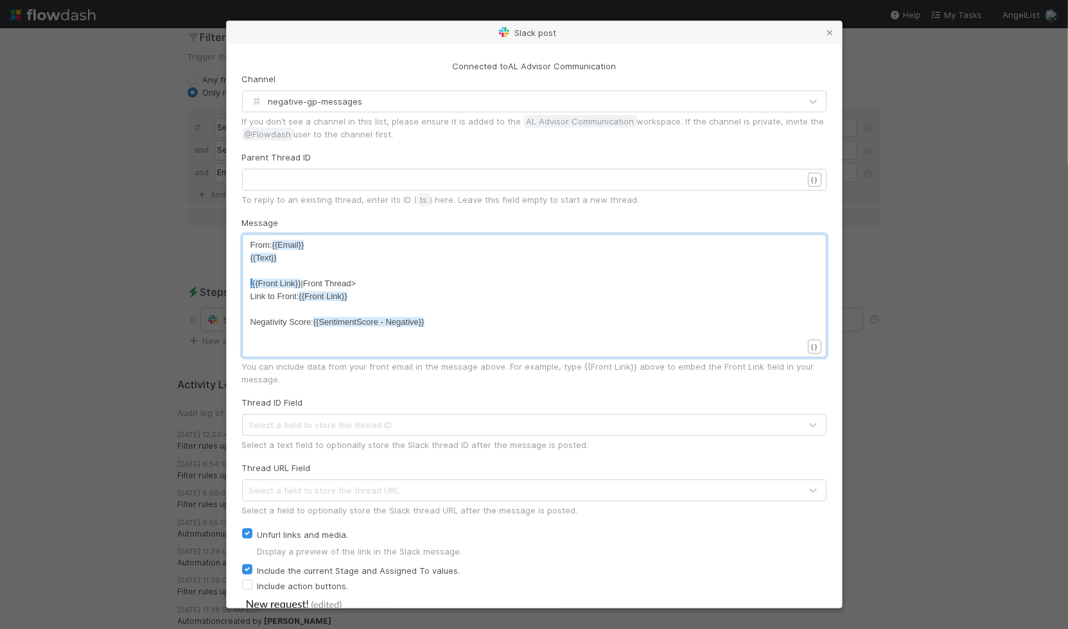
type textarea "<"
click at [281, 295] on span "Link to Front: {{Front Link}}" at bounding box center [298, 297] width 97 height 10
type textarea "Link to Front: {{Front Link}}"
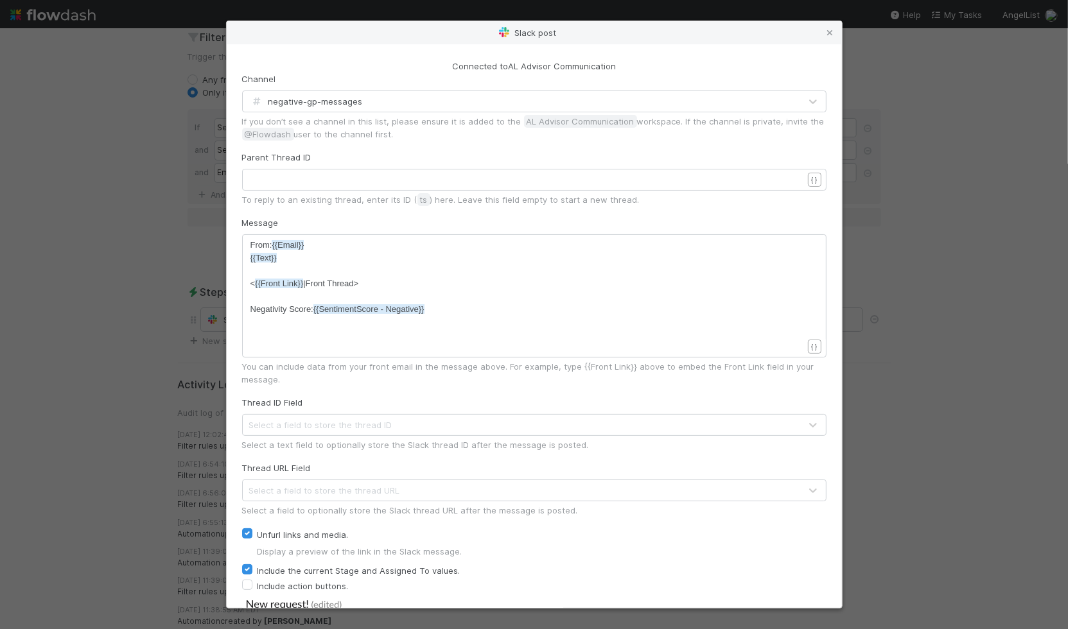
click at [366, 239] on pre "From: {{Email}}" at bounding box center [531, 245] width 563 height 13
type textarea "}}"
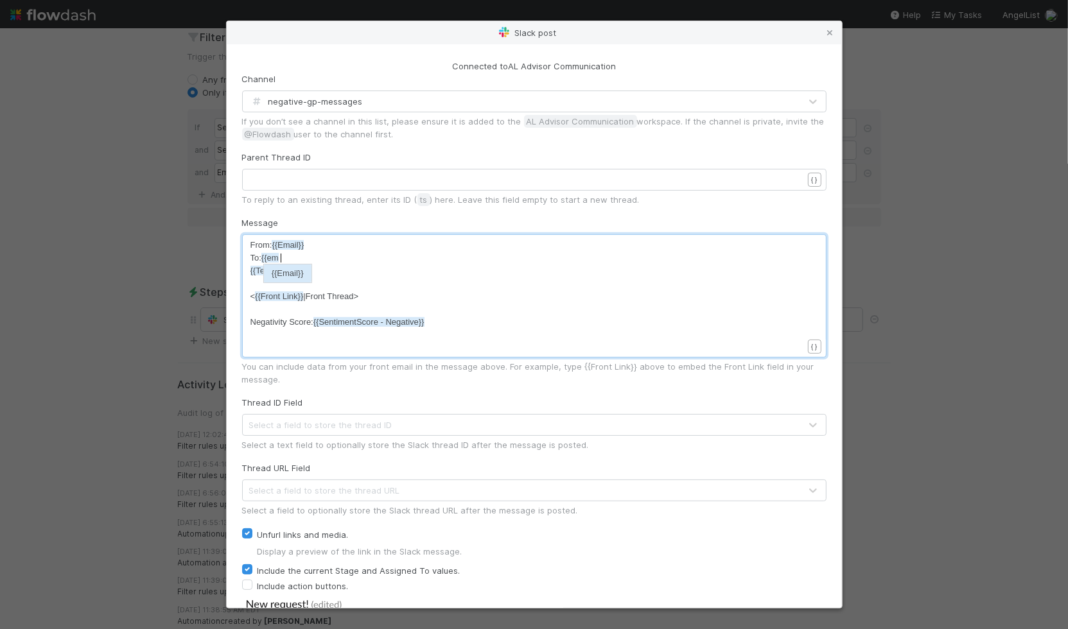
scroll to position [4, 37]
type textarea "To: {{email"
type textarea "send"
type textarea "recip"
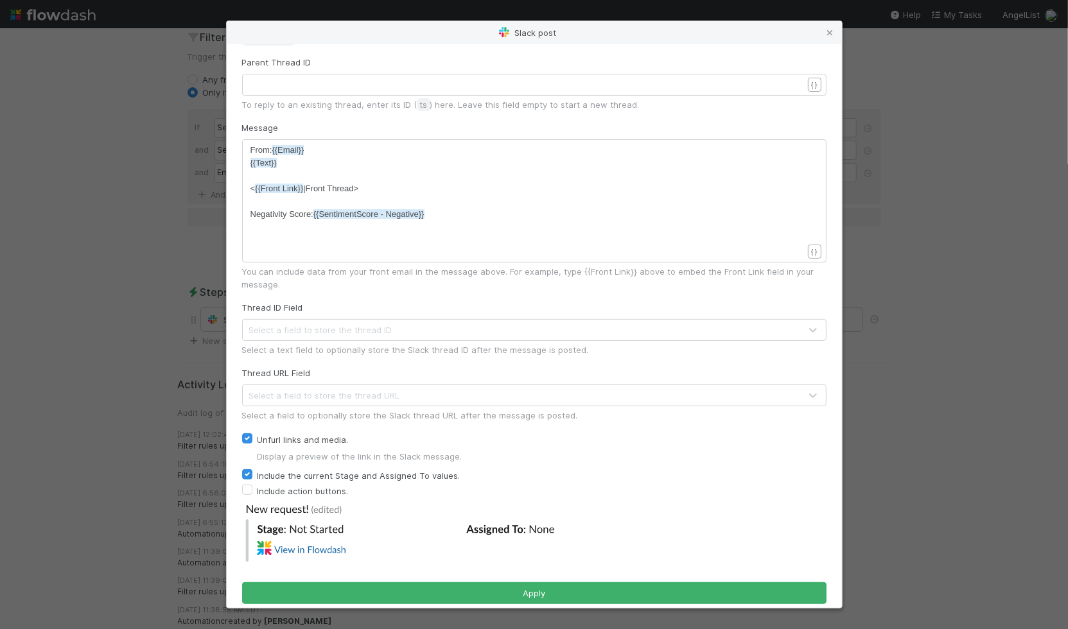
scroll to position [93, 0]
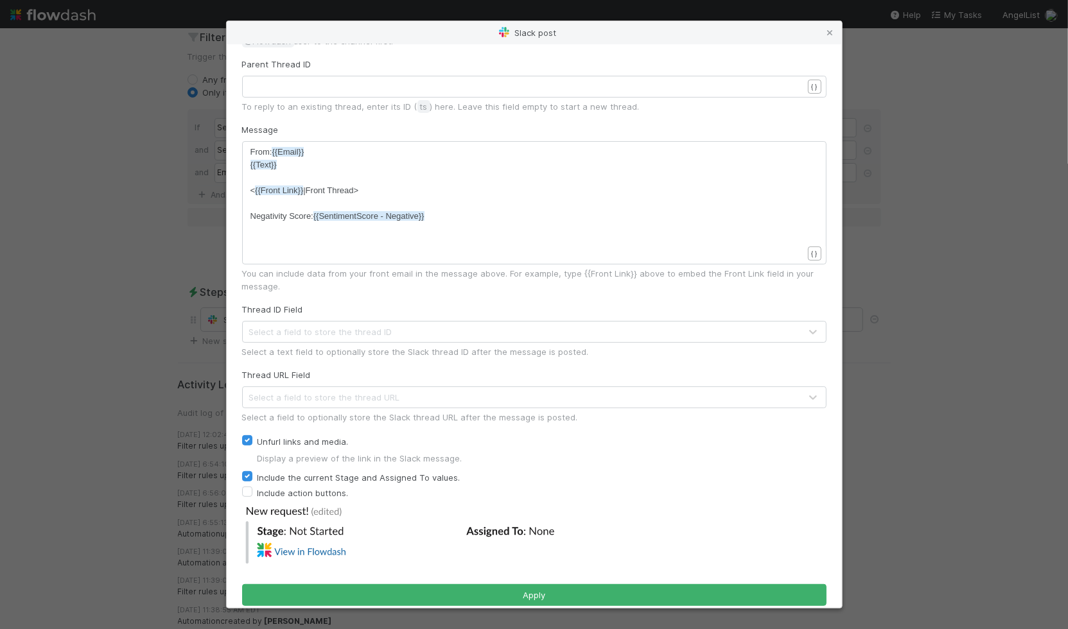
click at [286, 440] on label "Unfurl links and media." at bounding box center [302, 441] width 91 height 15
click at [252, 440] on input "Unfurl links and media." at bounding box center [247, 440] width 10 height 12
checkbox input "false"
click at [257, 476] on label "Include the current Stage and Assigned To values." at bounding box center [358, 477] width 203 height 15
click at [247, 476] on input "Include the current Stage and Assigned To values." at bounding box center [247, 476] width 10 height 12
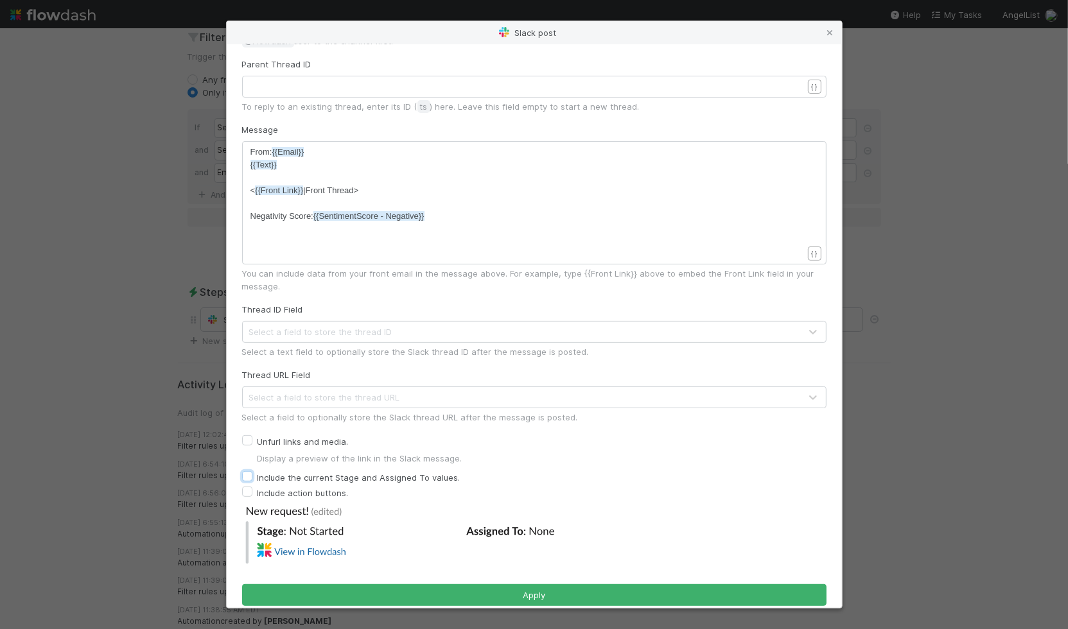
checkbox input "false"
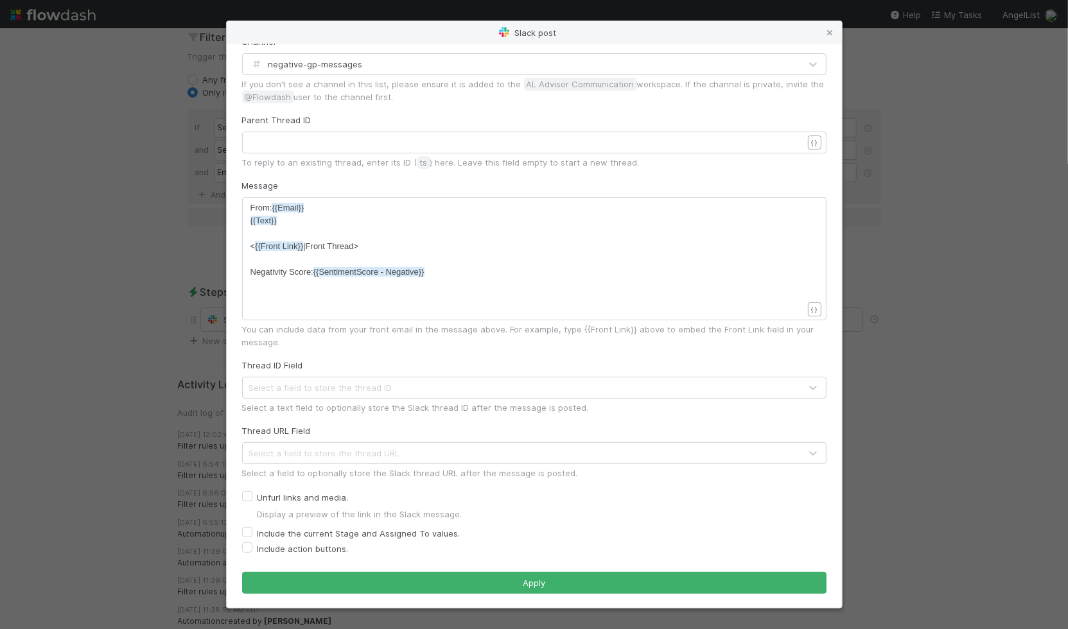
scroll to position [4, 0]
click at [250, 207] on span "From: {{Email}}" at bounding box center [277, 208] width 54 height 10
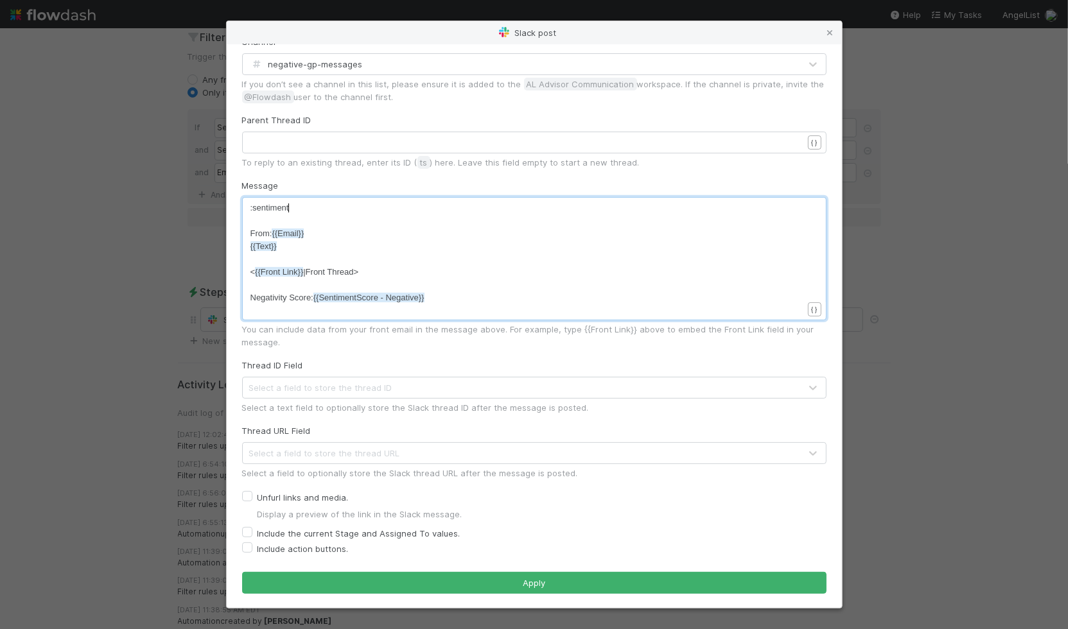
scroll to position [4, 42]
type textarea ":sentiment:"
click at [262, 301] on span "Negativity Score: {{SentimentScore - Negative}}" at bounding box center [337, 298] width 174 height 10
type textarea "Negativity Score: {{SentimentScore - Negative}}"
click at [372, 209] on pre ":sentiment:" at bounding box center [531, 208] width 563 height 13
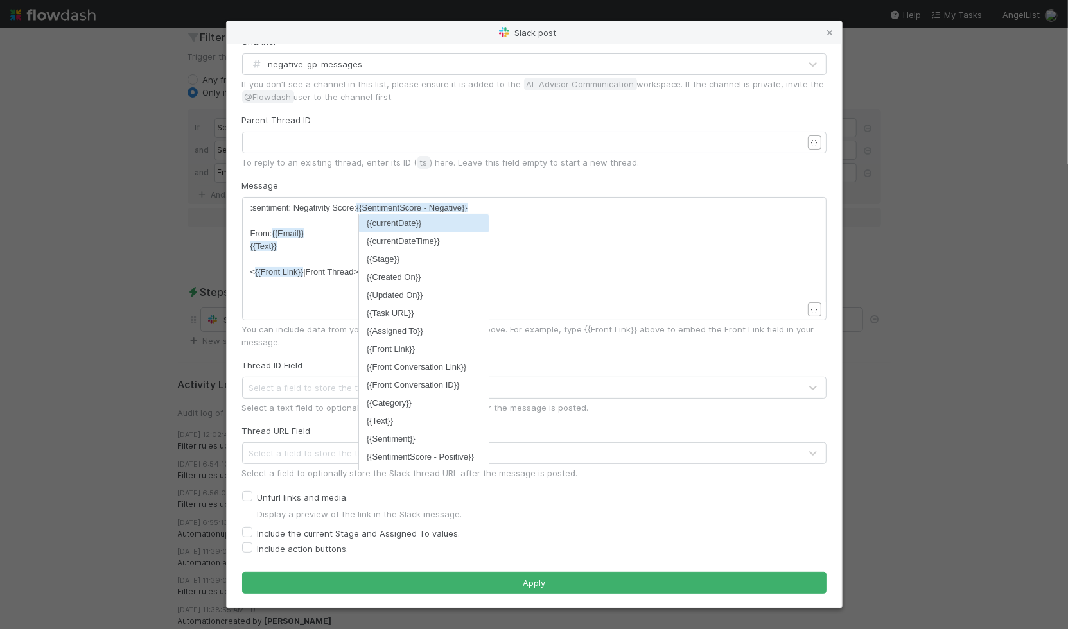
click at [279, 328] on div "You can include data from your front email in the message above. For example, t…" at bounding box center [534, 336] width 584 height 26
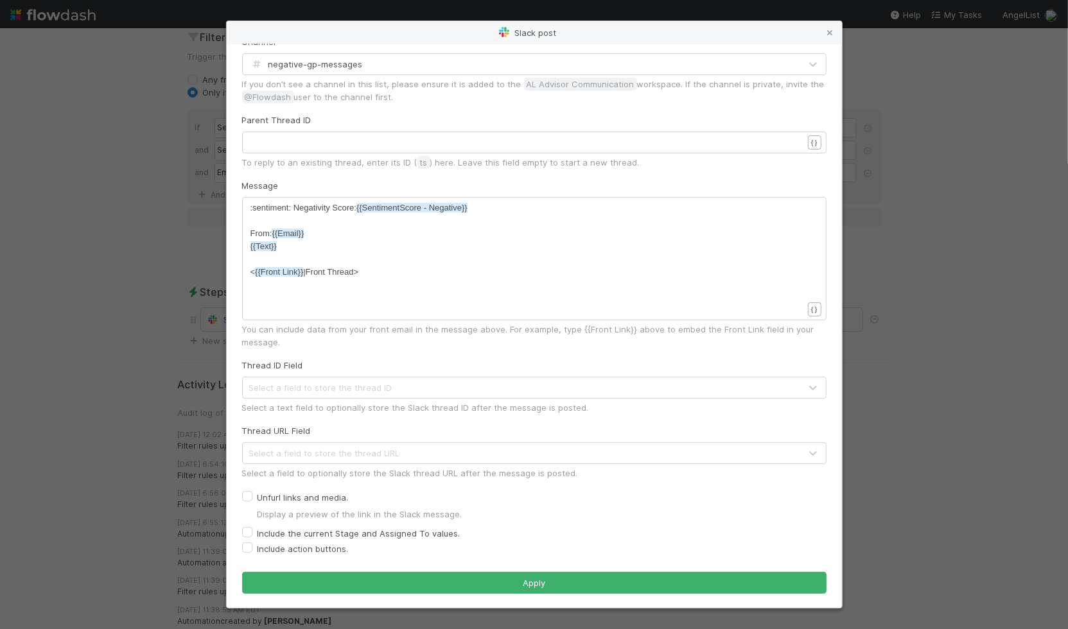
click at [283, 297] on pre "​" at bounding box center [531, 298] width 563 height 13
click at [425, 299] on div "x :sentiment: Negativity Score: {{SentimentScore - Negative}} ​ From: {{Email}}…" at bounding box center [542, 275] width 584 height 146
type textarea ">"
type textarea "_"
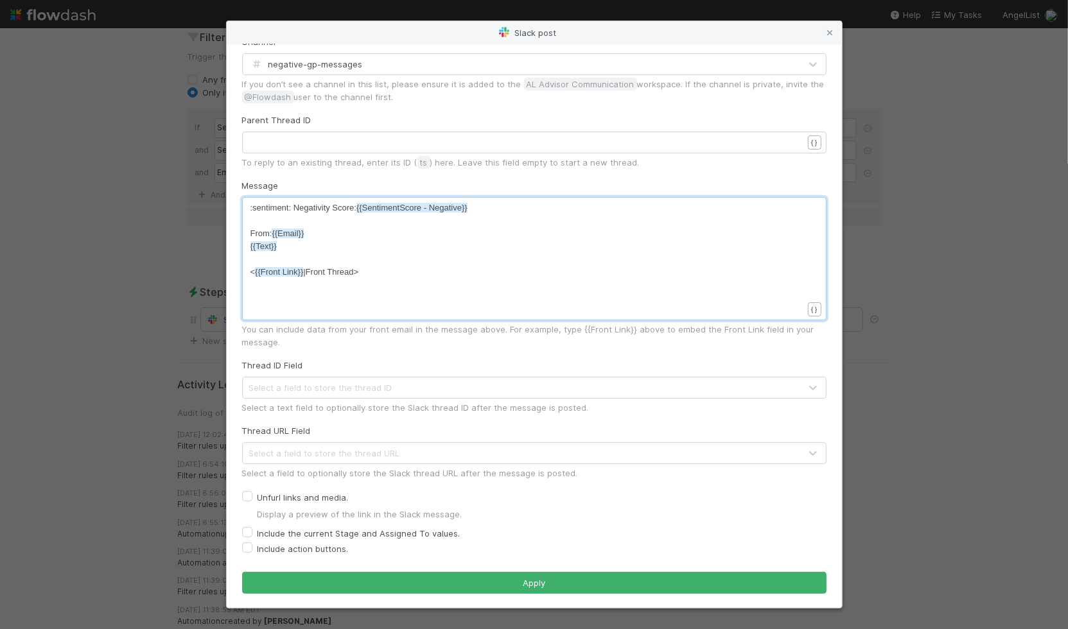
scroll to position [4, 3]
click at [250, 275] on span "< {{Front Link}} |Front Thread>_" at bounding box center [306, 272] width 113 height 10
type textarea "_"
click at [521, 266] on pre "_< {{Front Link}} |Front Thread>_" at bounding box center [531, 272] width 563 height 13
click at [513, 260] on pre "​" at bounding box center [531, 259] width 563 height 13
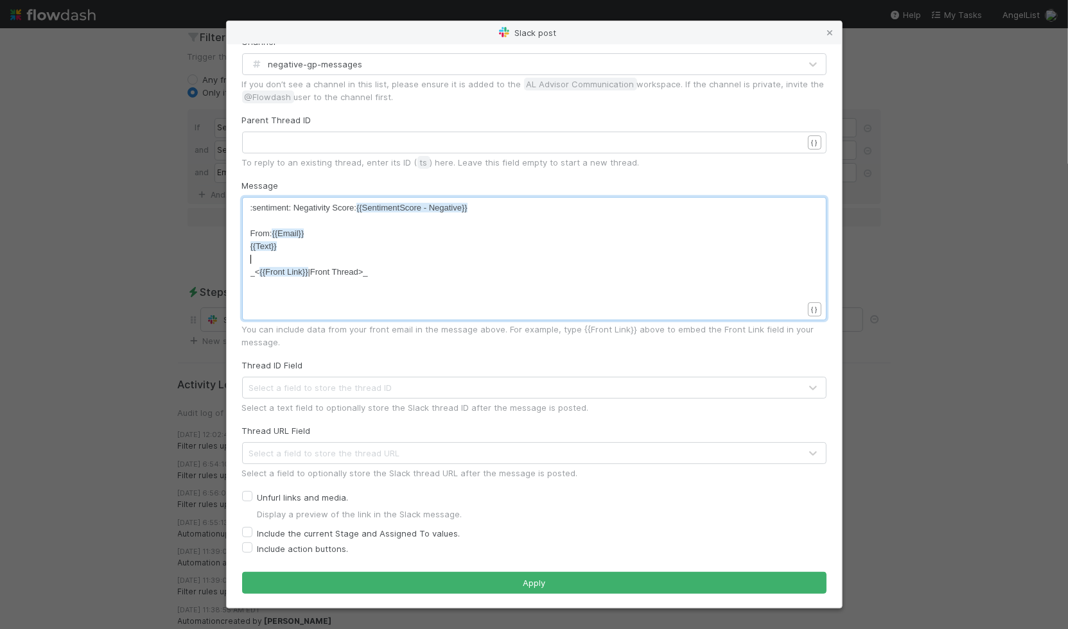
click at [516, 244] on pre "{{Text}}" at bounding box center [531, 246] width 563 height 13
click at [527, 224] on pre "​" at bounding box center [531, 220] width 563 height 13
click at [248, 245] on div "x :sentiment: Negativity Score: {{SentimentScore - Negative}} ​ From: {{Email}}…" at bounding box center [534, 258] width 584 height 123
click at [252, 247] on span "{{Text}}" at bounding box center [263, 246] width 26 height 10
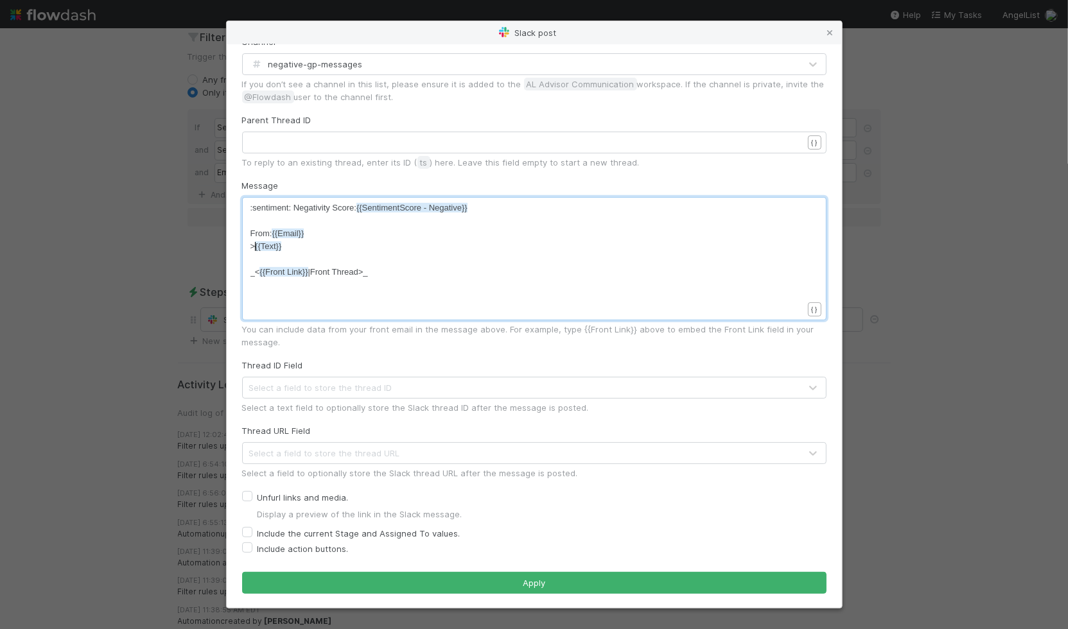
scroll to position [4, 6]
type textarea ">"
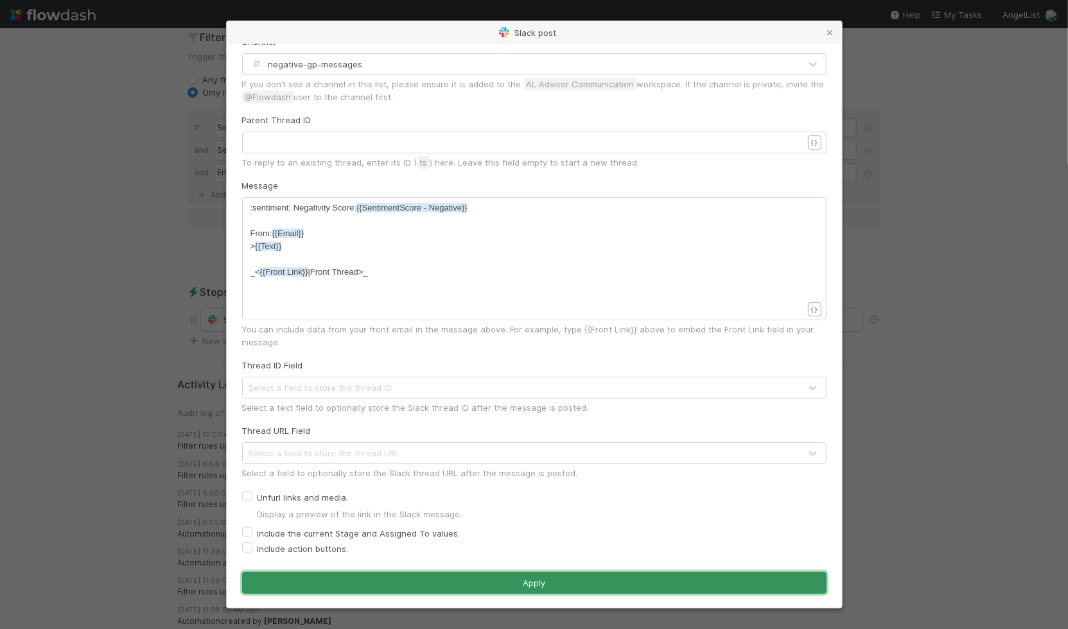
click at [549, 584] on button "Apply" at bounding box center [534, 583] width 584 height 22
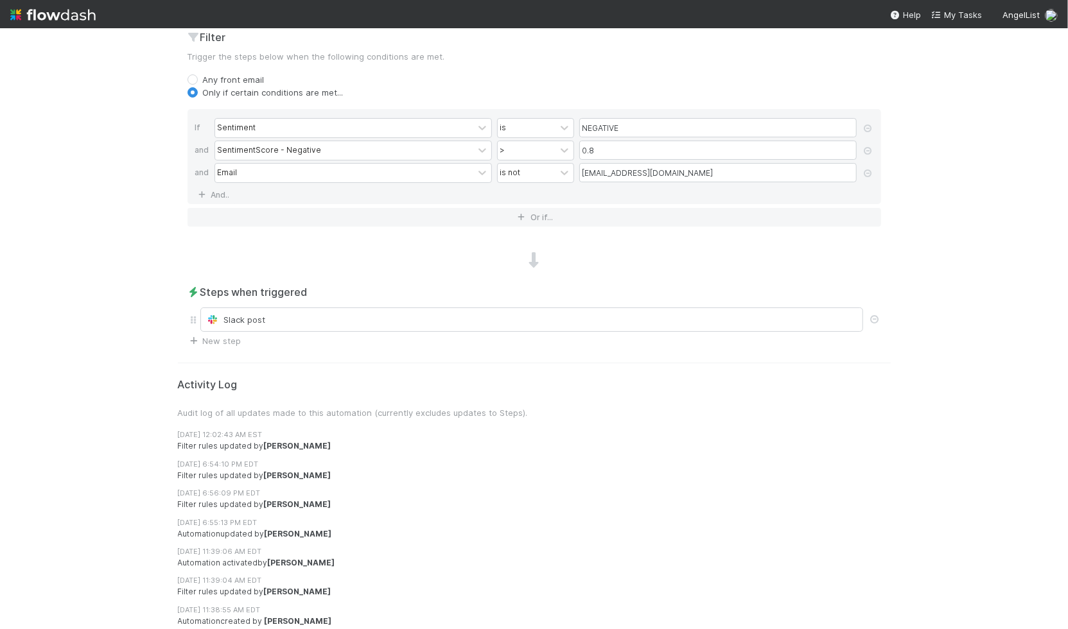
click at [536, 586] on div "Filter rules updated by Thibaut LaBarre" at bounding box center [540, 592] width 724 height 12
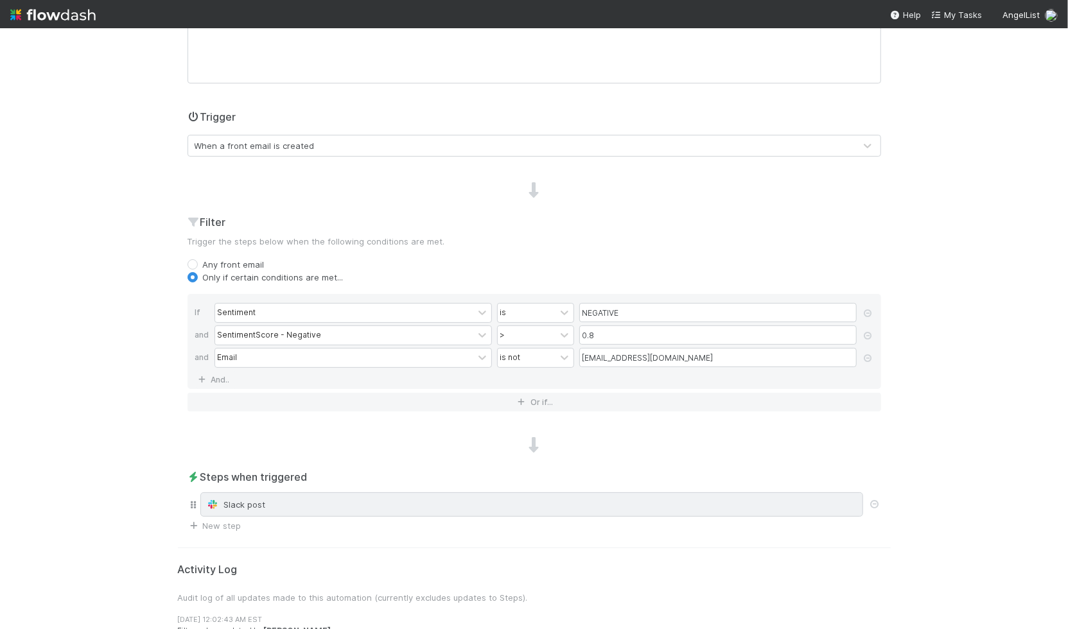
scroll to position [0, 0]
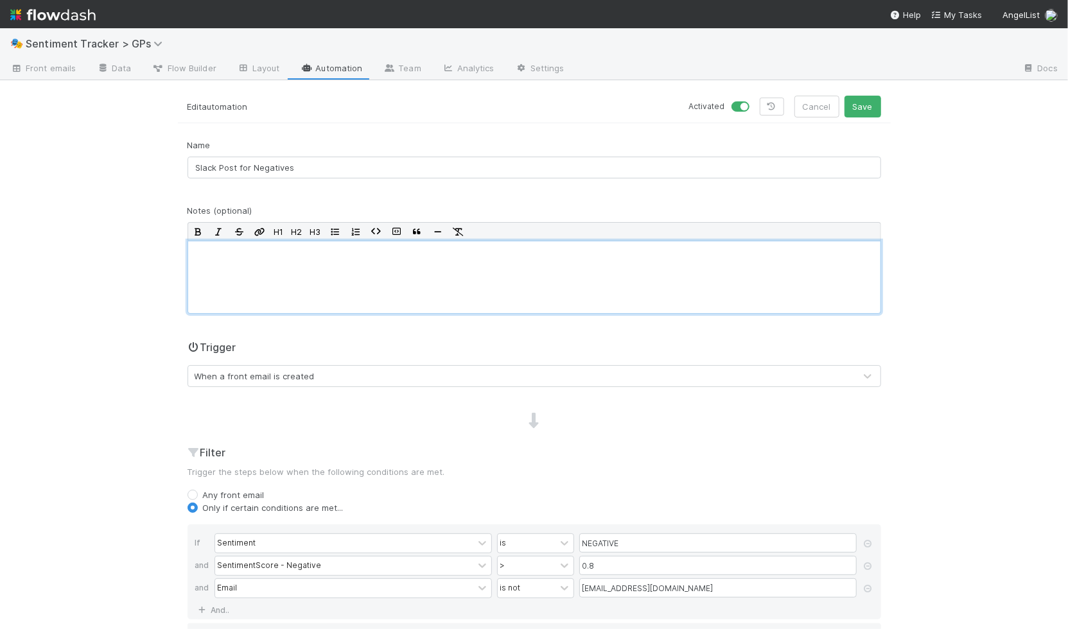
click at [358, 266] on div at bounding box center [533, 277] width 693 height 73
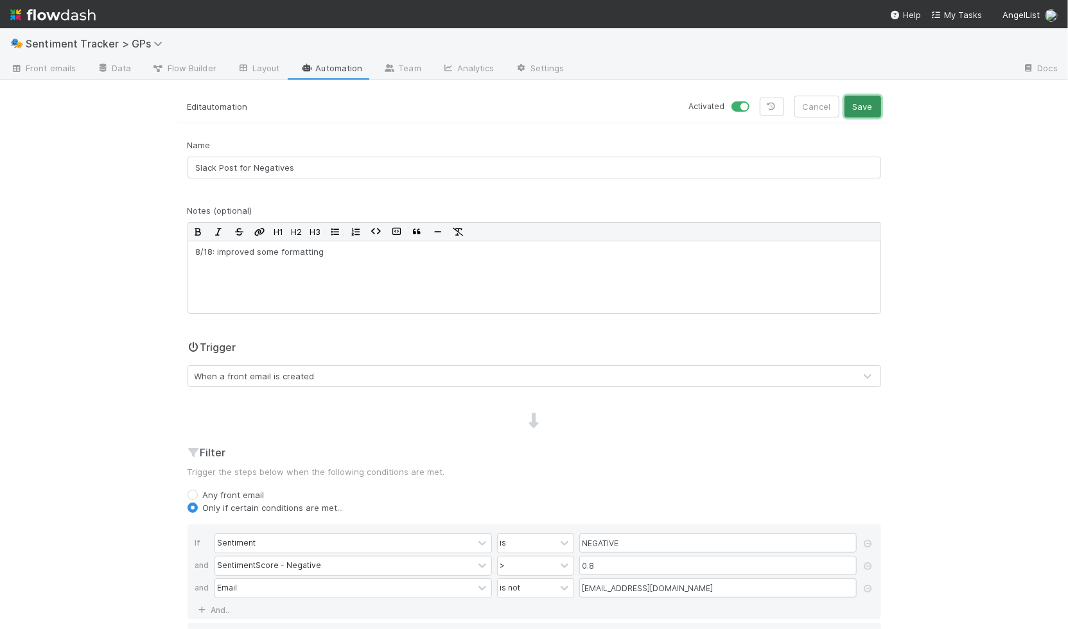
click at [852, 101] on button "Save" at bounding box center [862, 107] width 37 height 22
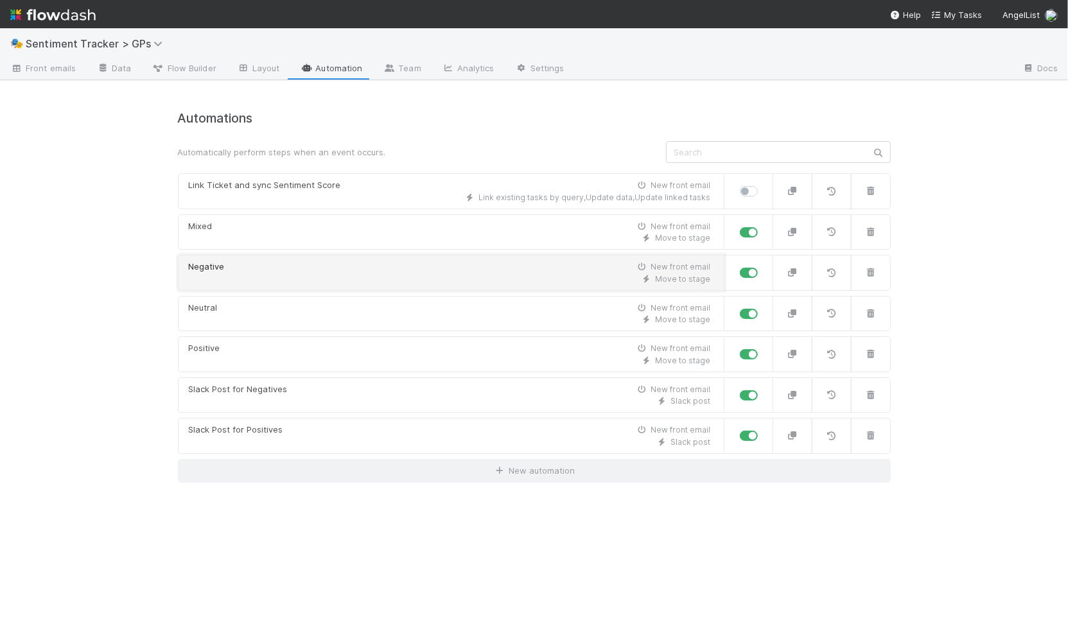
click at [220, 279] on div "Move to stage" at bounding box center [450, 280] width 522 height 12
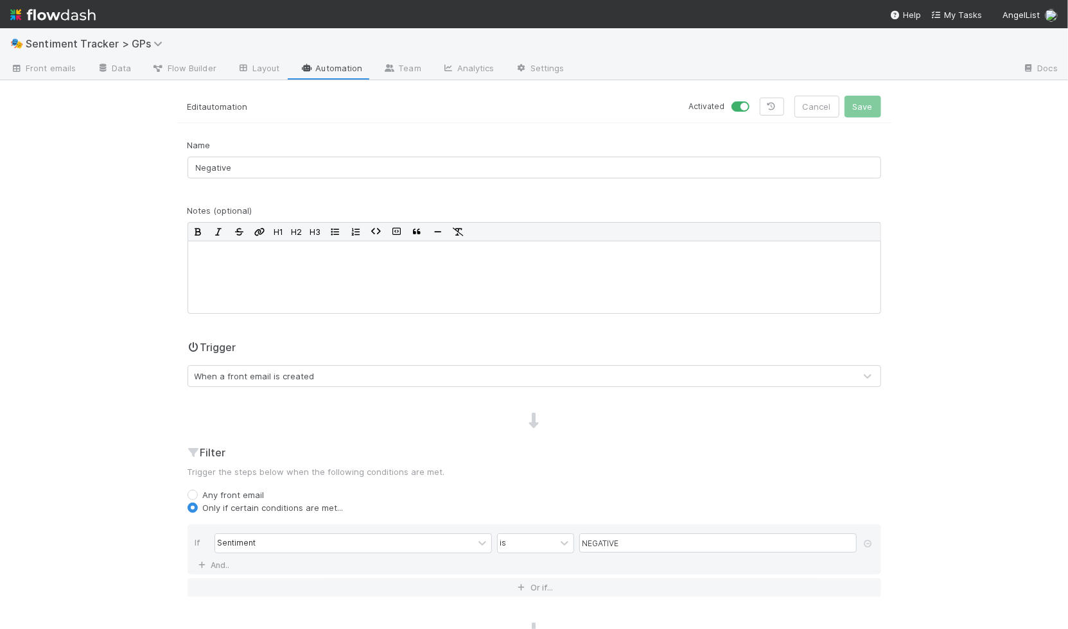
scroll to position [255, 0]
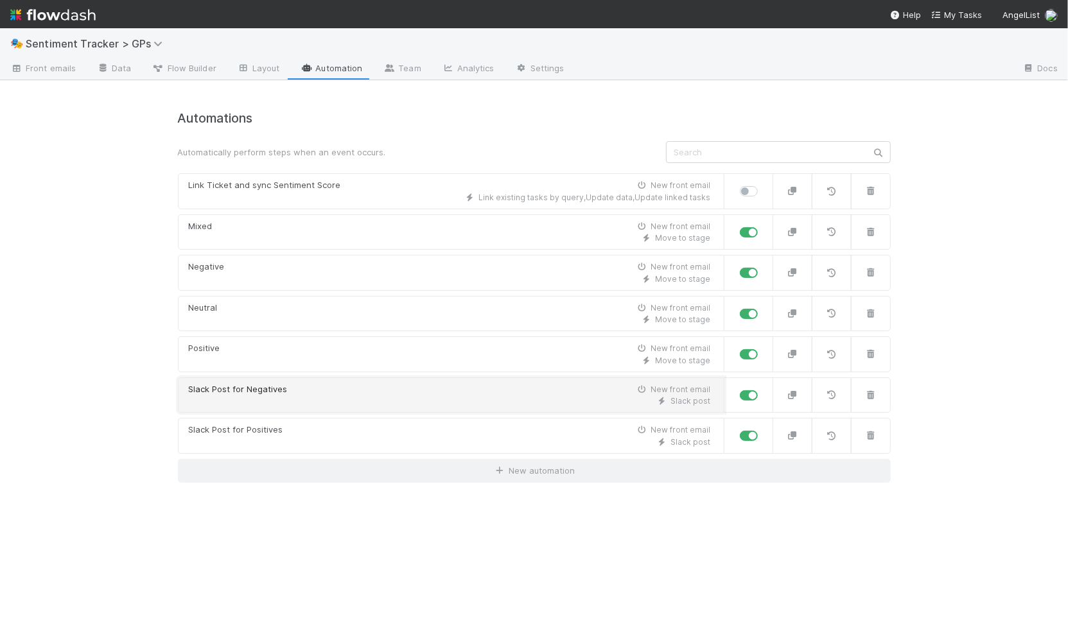
click at [275, 392] on div "Slack Post for Negatives" at bounding box center [238, 389] width 99 height 13
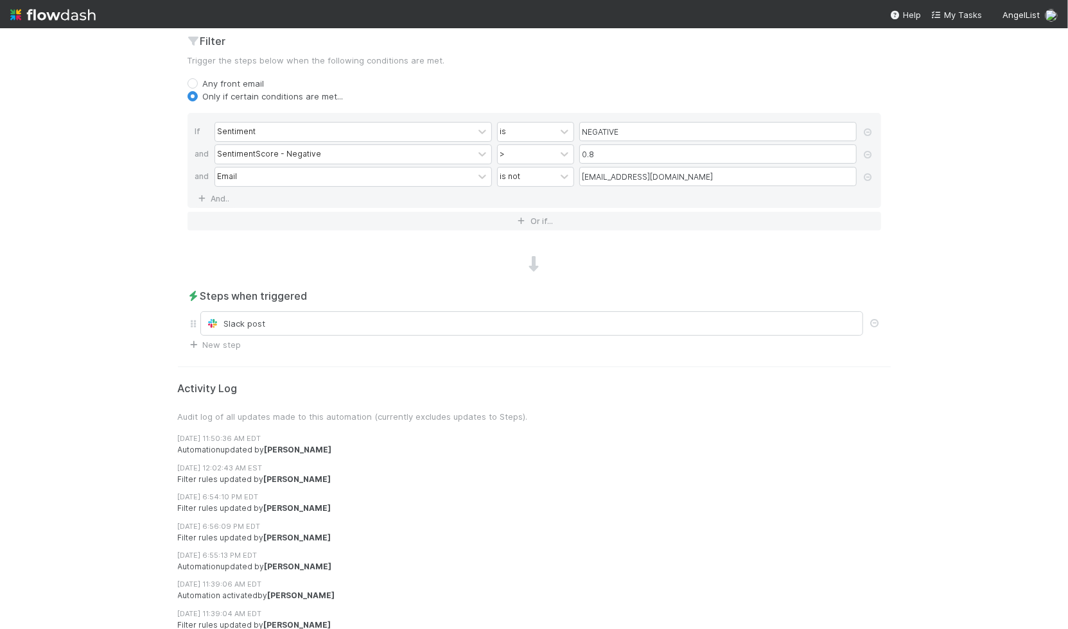
scroll to position [417, 0]
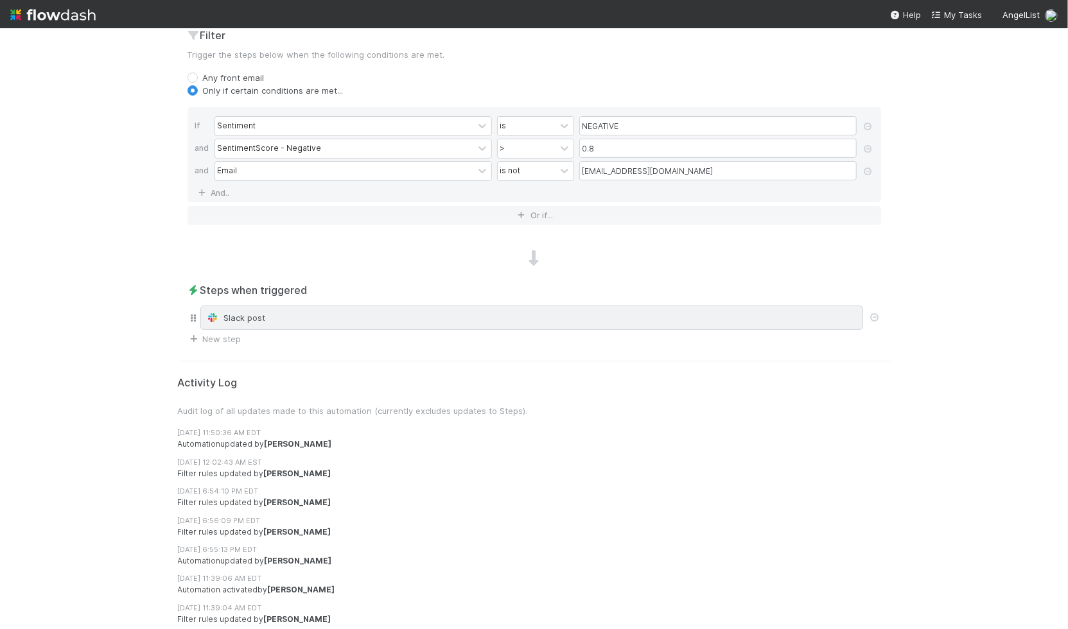
click at [298, 317] on div "Slack post" at bounding box center [531, 317] width 651 height 13
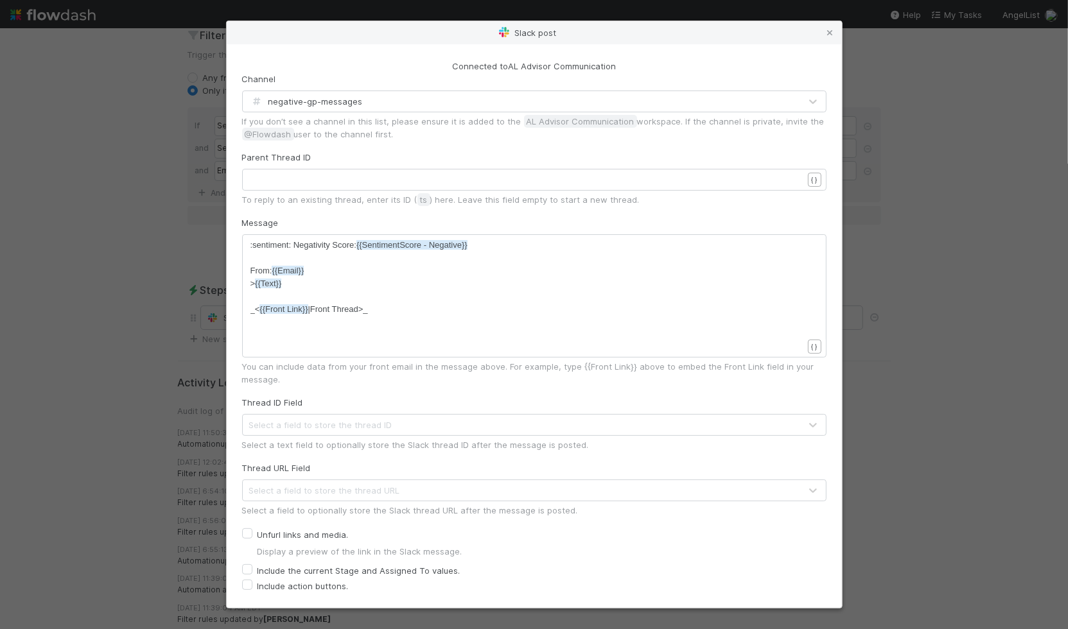
scroll to position [4, 0]
click at [374, 319] on div "xxxxxxxxxx :sentiment: Negativity Score: {{SentimentScore - Negative}} ​ From: …" at bounding box center [542, 312] width 584 height 146
type textarea ":sentiment: Negativity Score: {{SentimentScore - Negative}} From: {{Email}} > {…"
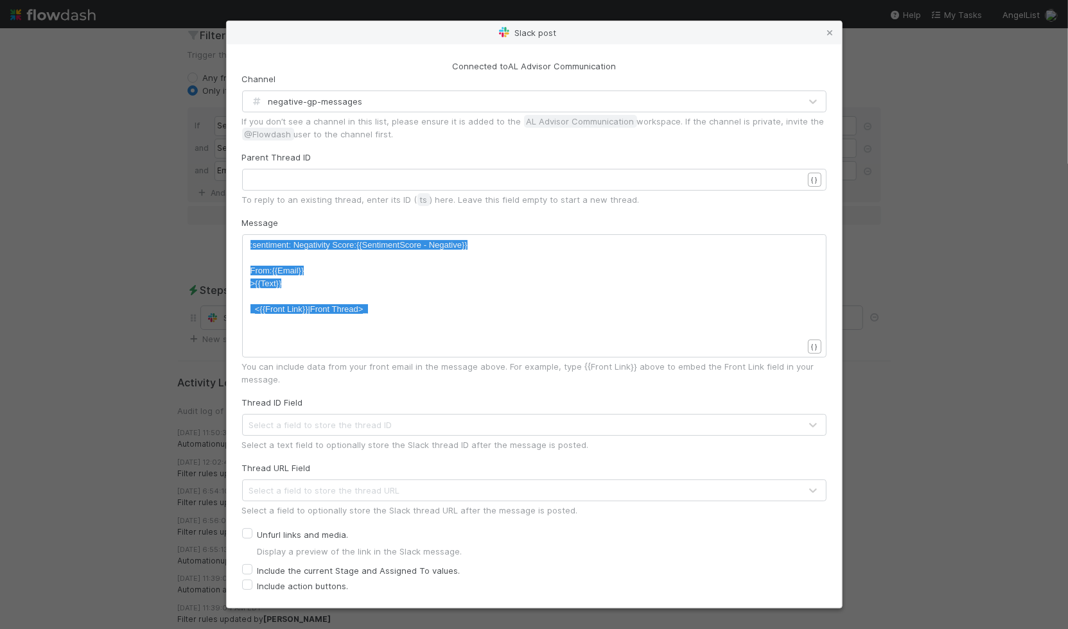
click at [284, 51] on div "Connected to AL Advisor Communication Channel negative-gp-messages If you don’t…" at bounding box center [534, 326] width 615 height 564
click at [829, 30] on icon at bounding box center [830, 33] width 13 height 8
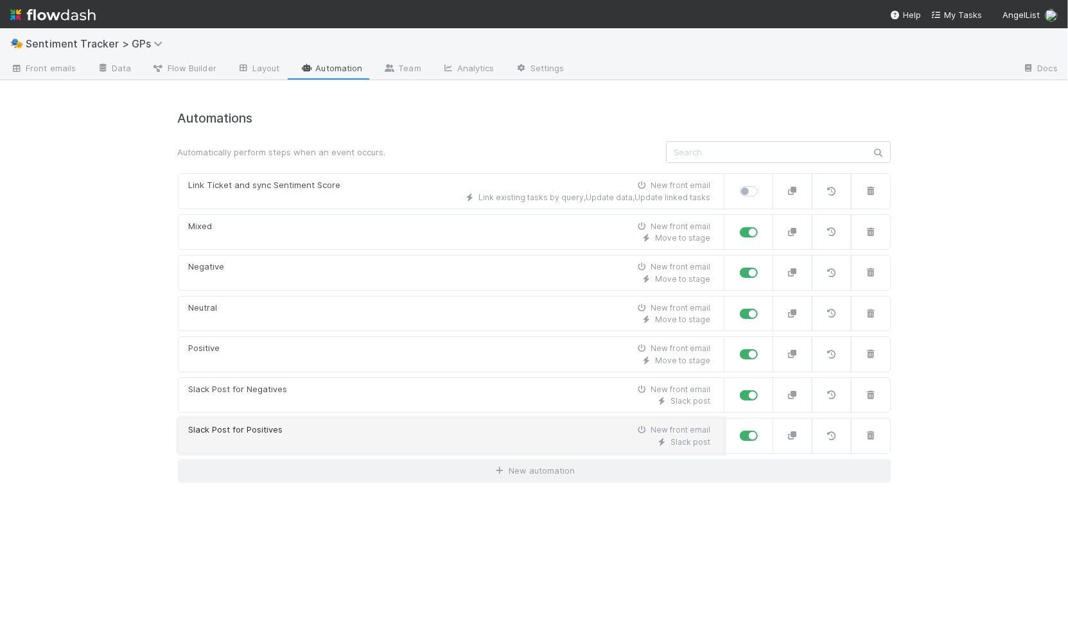
click at [296, 437] on div "Slack post" at bounding box center [450, 443] width 522 height 12
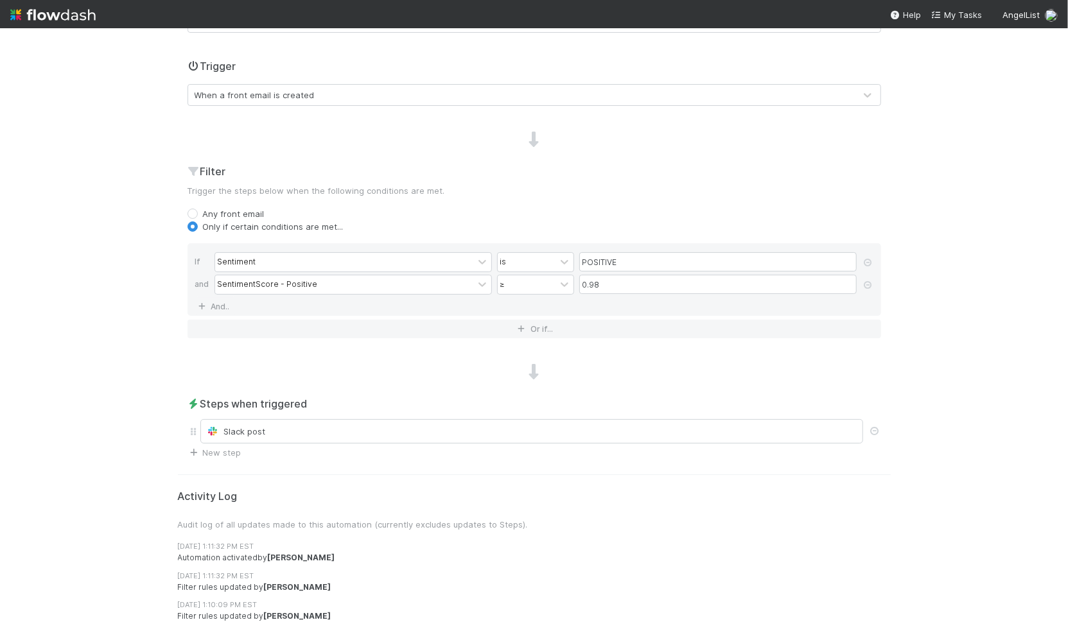
scroll to position [310, 0]
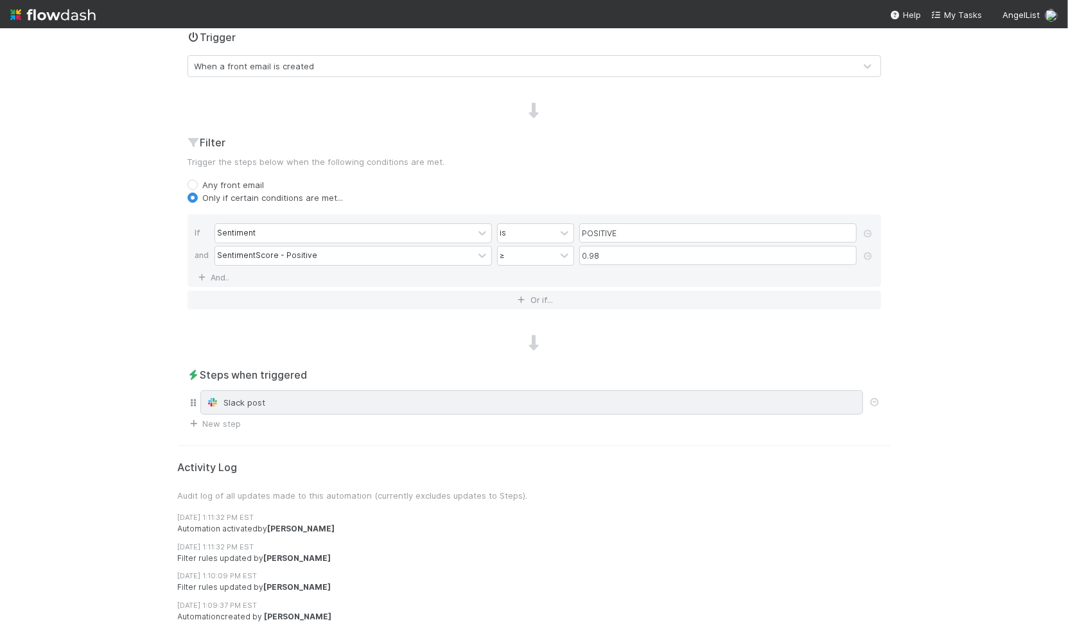
click at [267, 405] on div "Slack post" at bounding box center [531, 402] width 651 height 13
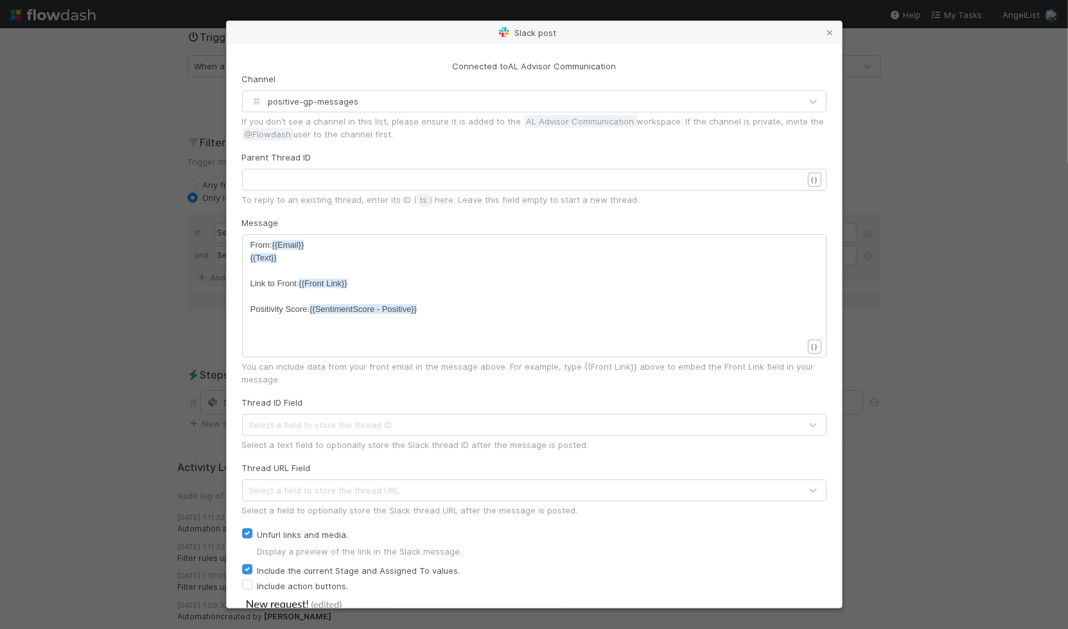
click at [446, 320] on div "xxxxxxxxxx From: {{Email}} {{Text}} ​ Link to Front: {{Front Link}} ​ Positivit…" at bounding box center [542, 312] width 584 height 146
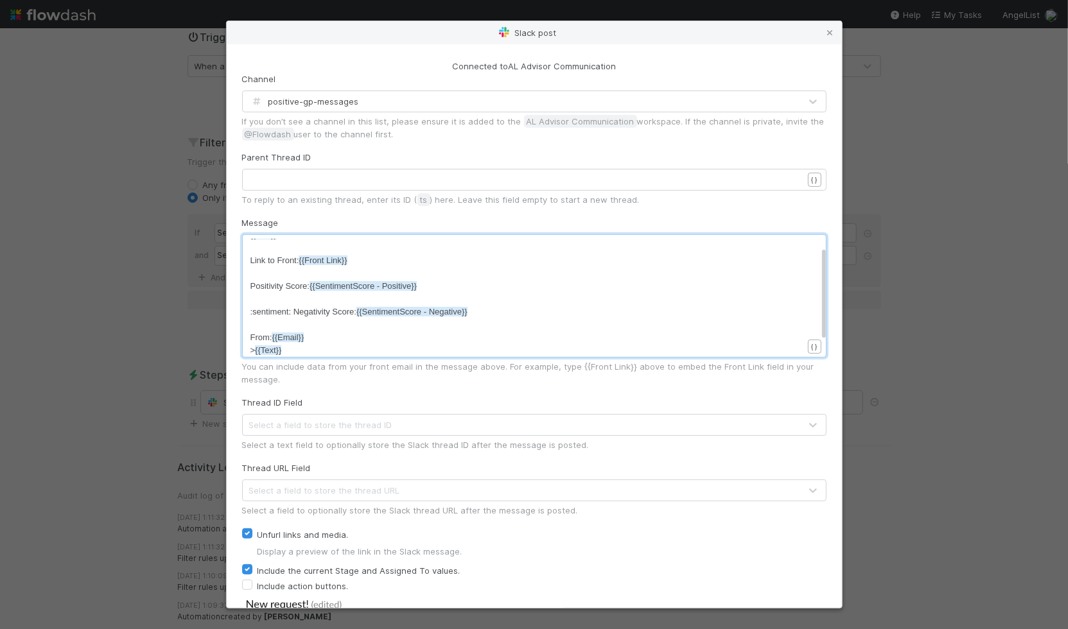
scroll to position [21, 0]
click at [283, 289] on span "Positivity Score: {{SentimentScore - Positive}}" at bounding box center [333, 289] width 167 height 10
type textarea "Positivity Score: {{SentimentScore - Positive}}"
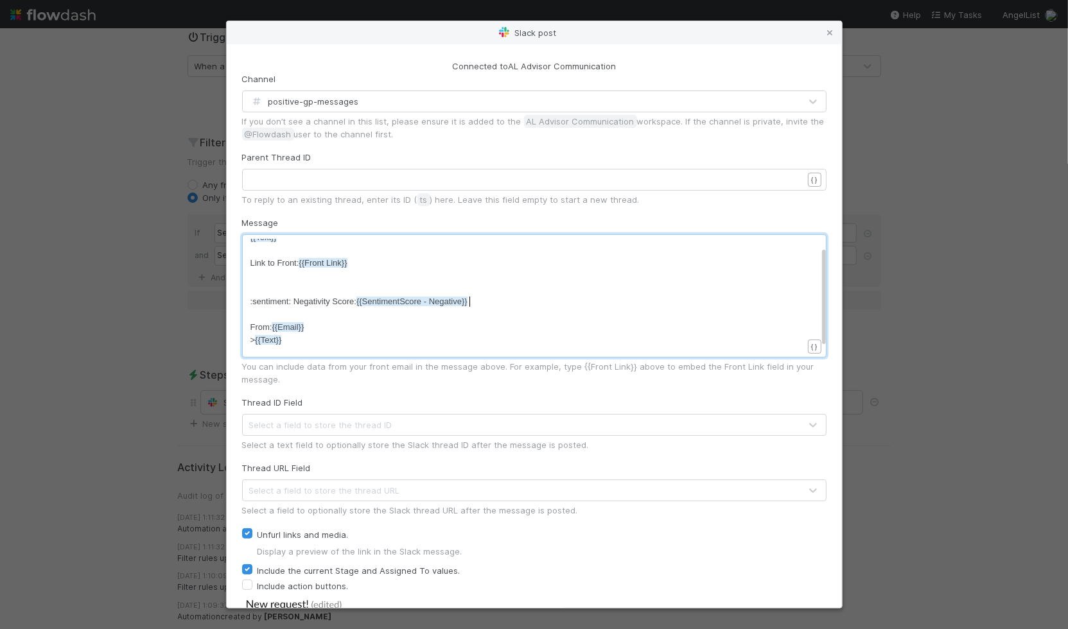
type textarea "y Score: {{SentimentScore - Negative}}"
type textarea "Negativity Score: {{SentimentScore - Negative}}"
drag, startPoint x: 501, startPoint y: 299, endPoint x: 295, endPoint y: 303, distance: 206.2
paste textarea
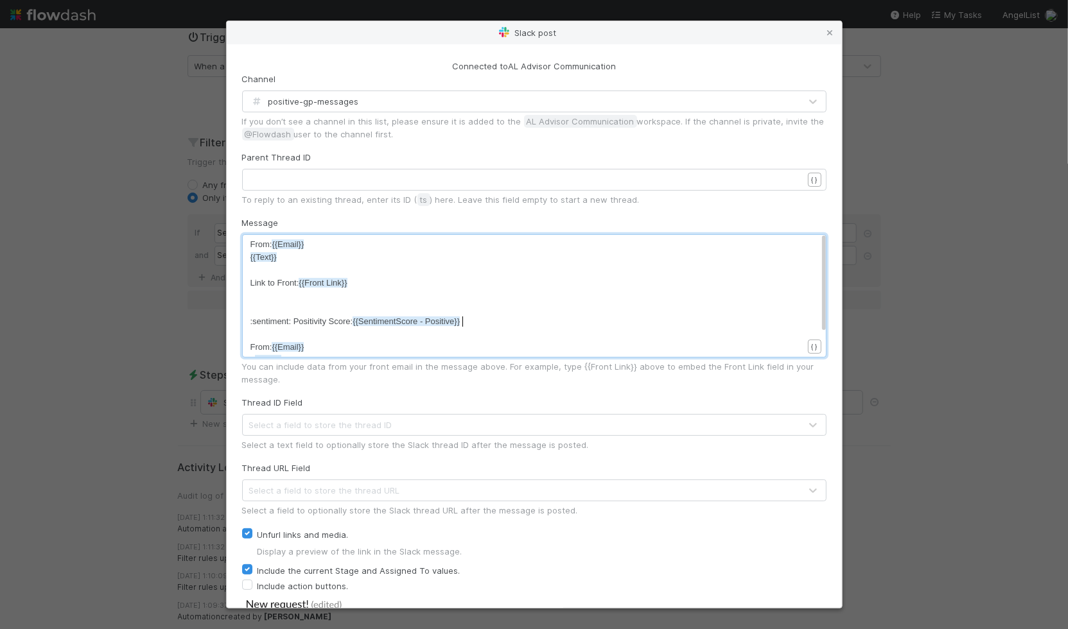
scroll to position [0, 0]
type textarea "From: {{Email}} {{Text}} Link to Front: {{Front Link}}"
drag, startPoint x: 250, startPoint y: 324, endPoint x: 231, endPoint y: 211, distance: 115.4
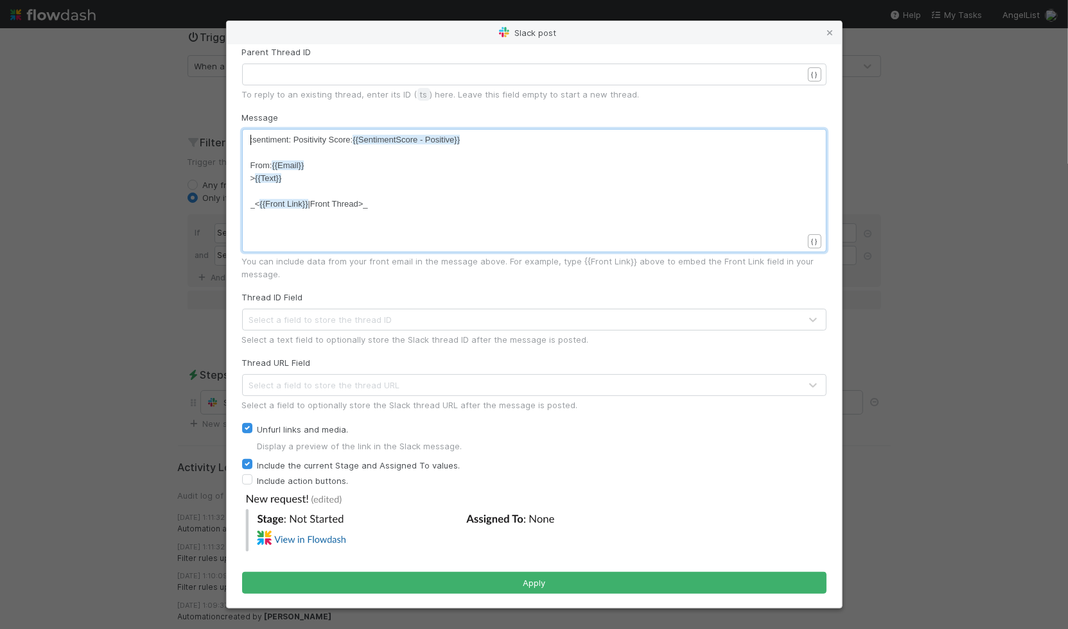
scroll to position [107, 0]
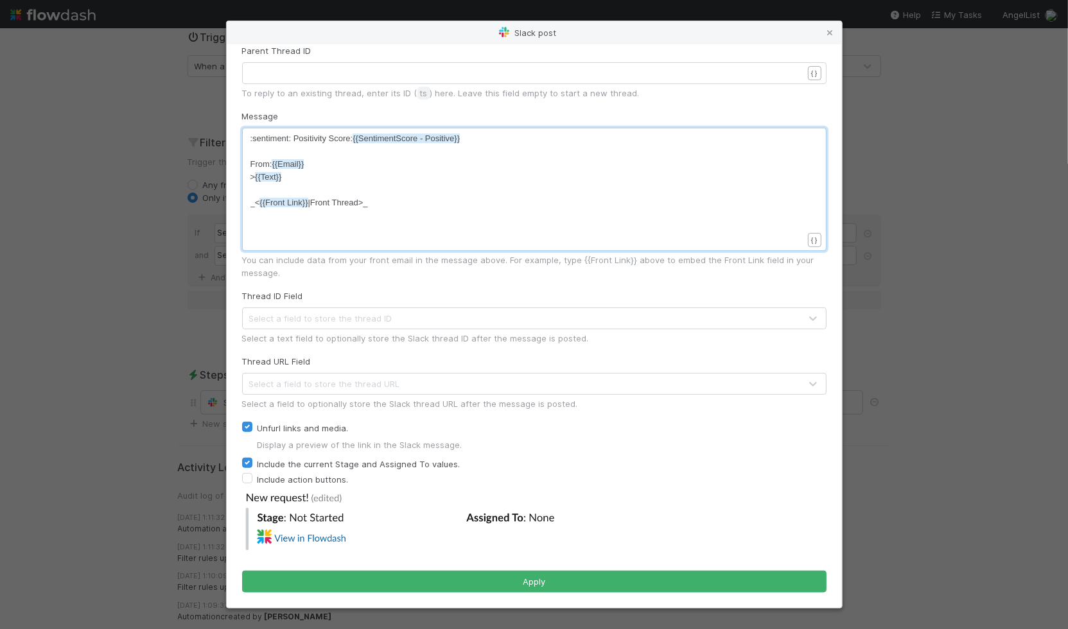
click at [283, 429] on label "Unfurl links and media." at bounding box center [302, 428] width 91 height 15
click at [252, 429] on input "Unfurl links and media." at bounding box center [247, 427] width 10 height 12
checkbox input "false"
click at [278, 462] on label "Include the current Stage and Assigned To values." at bounding box center [358, 464] width 203 height 15
click at [252, 462] on input "Include the current Stage and Assigned To values." at bounding box center [247, 463] width 10 height 12
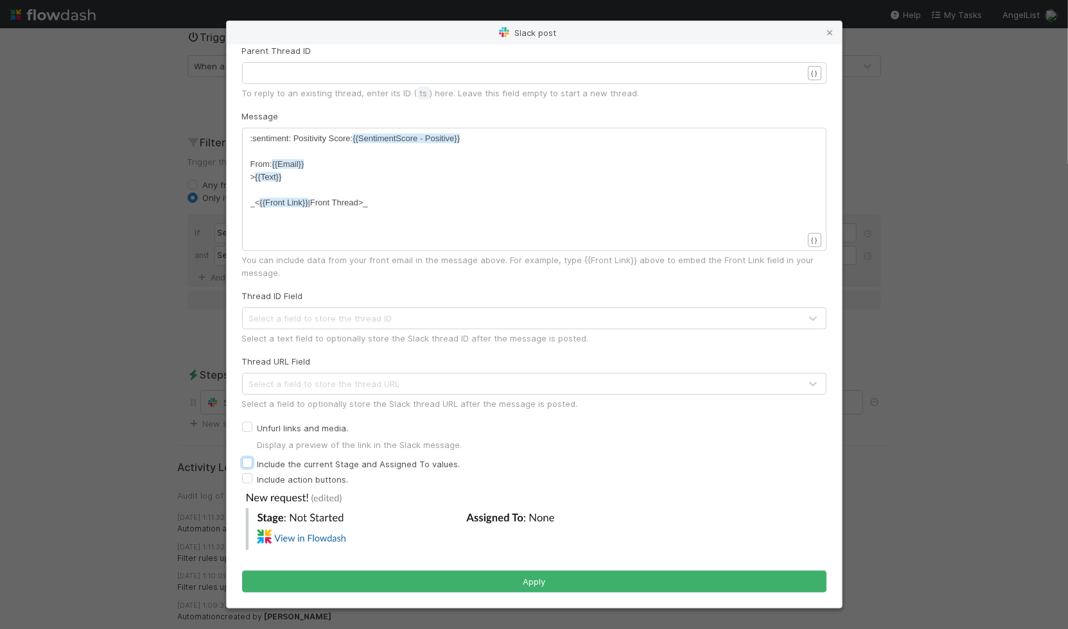
checkbox input "false"
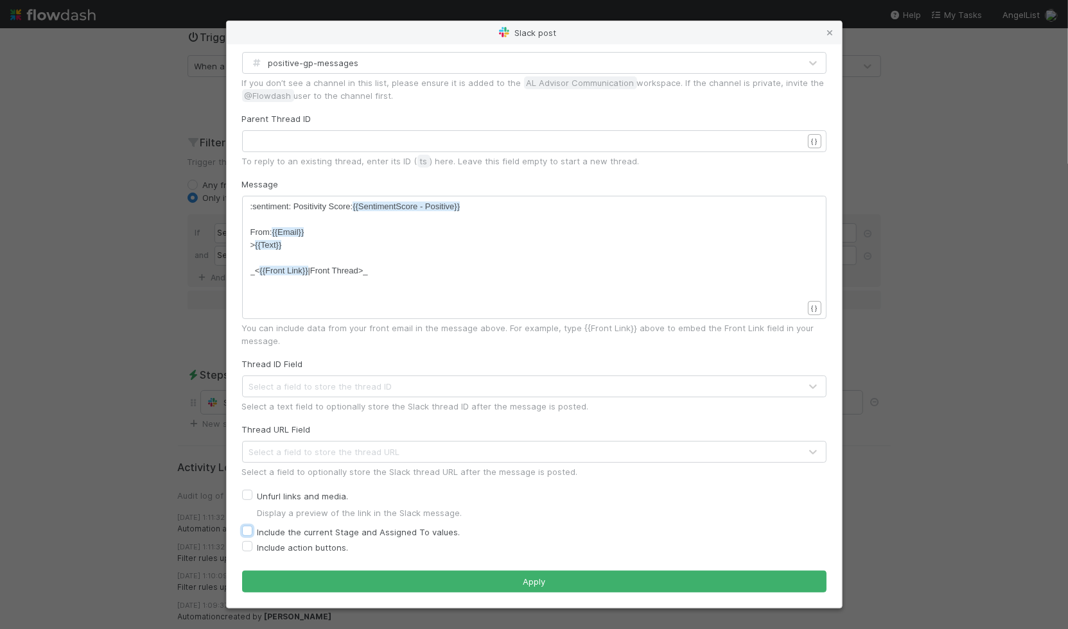
scroll to position [39, 0]
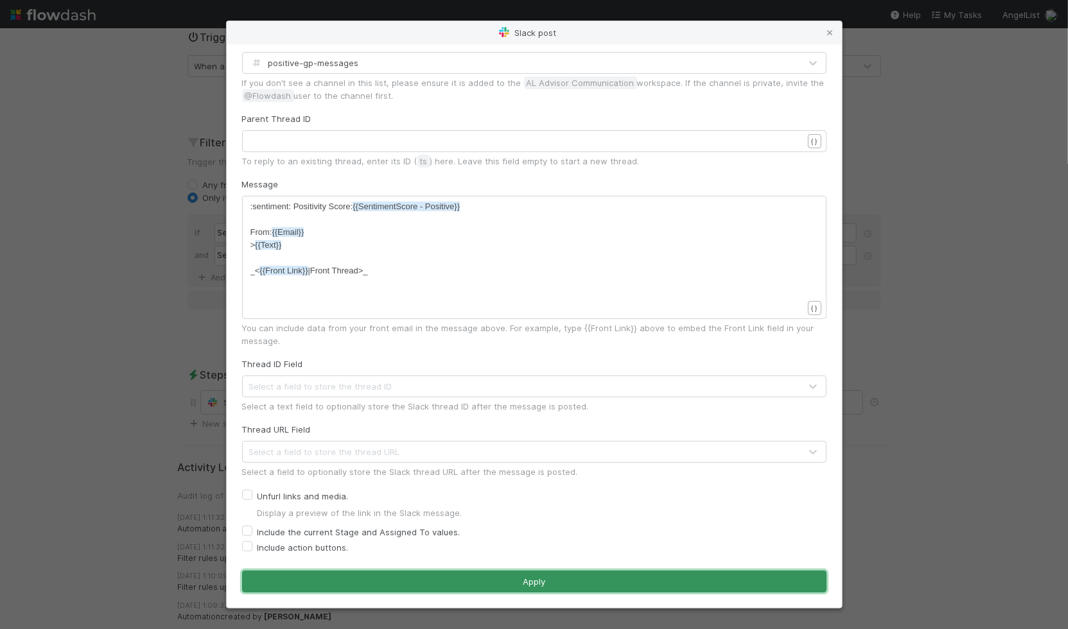
click at [525, 574] on button "Apply" at bounding box center [534, 582] width 584 height 22
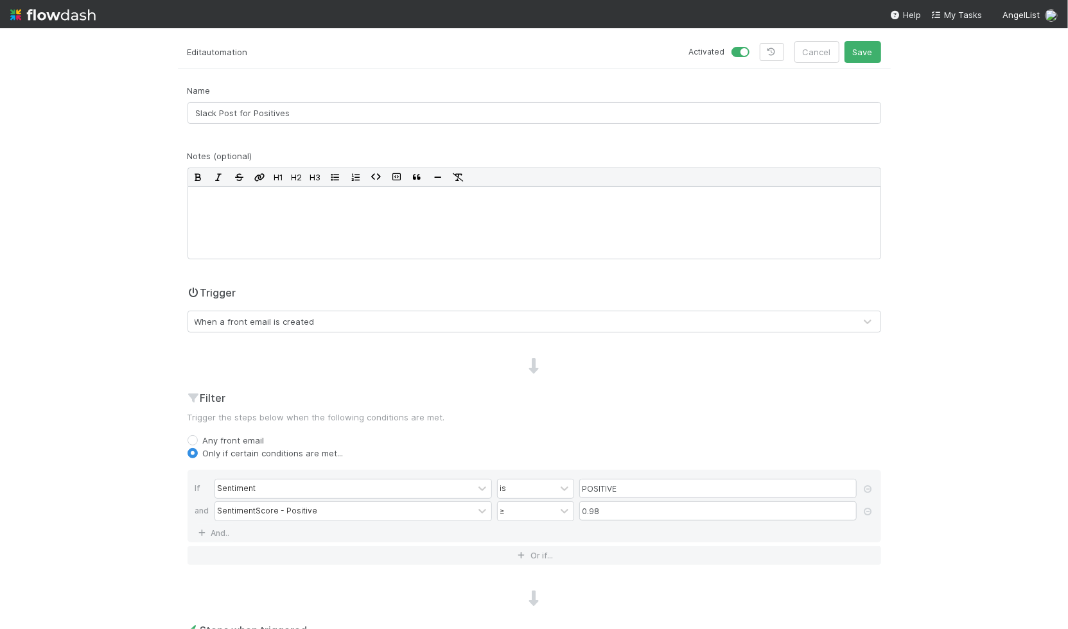
scroll to position [0, 0]
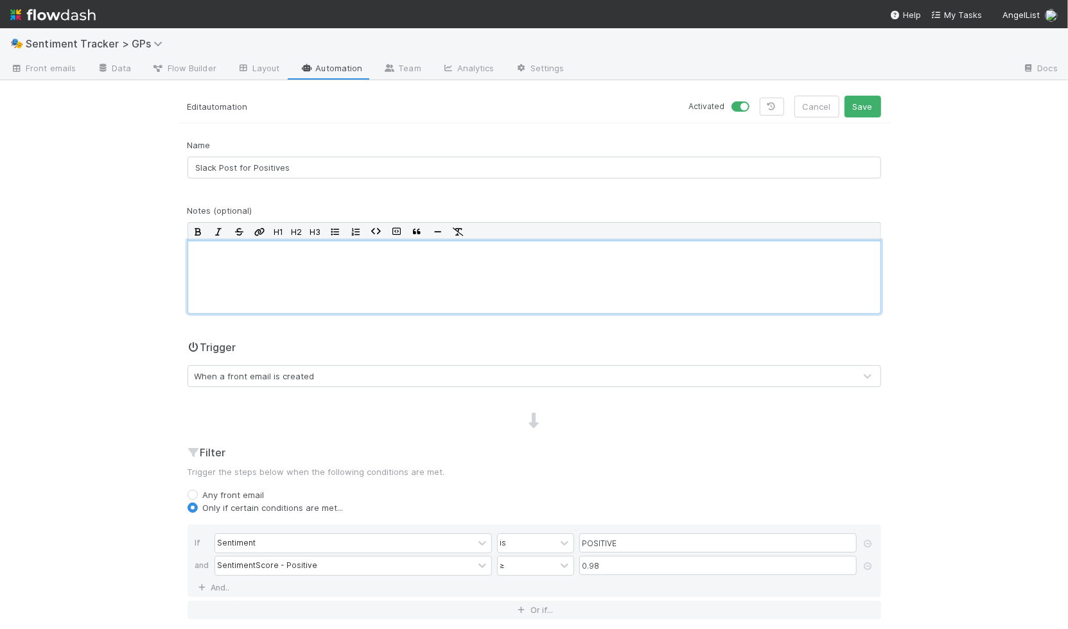
click at [347, 243] on div at bounding box center [533, 277] width 693 height 73
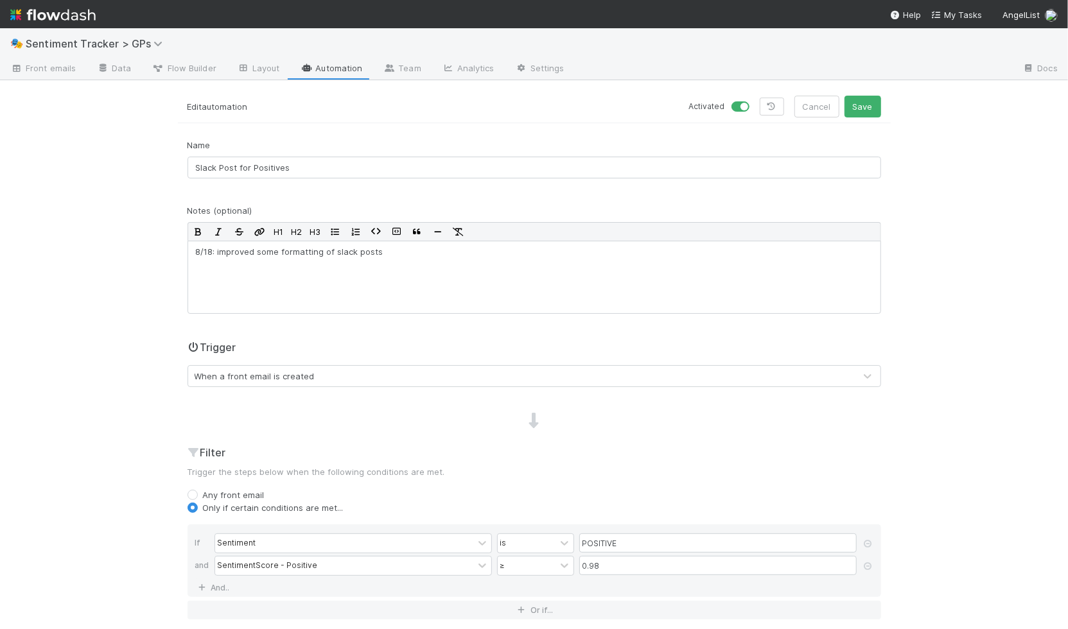
click at [878, 109] on div "Activated Cancel Save" at bounding box center [712, 107] width 356 height 22
click at [867, 110] on button "Save" at bounding box center [862, 107] width 37 height 22
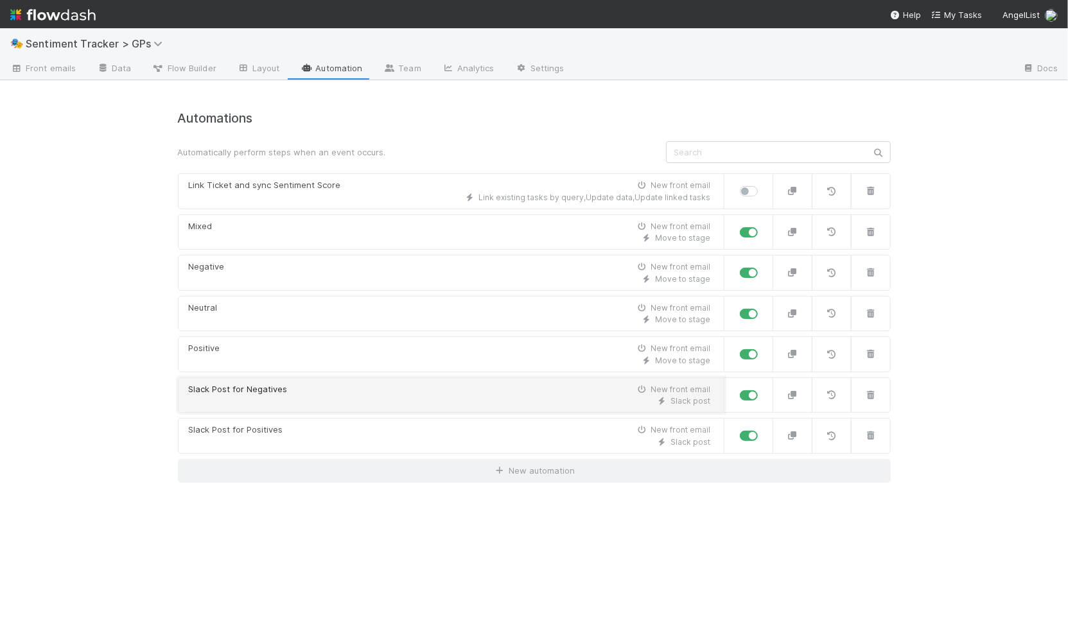
click at [342, 388] on div "Slack Post for Negatives New front email" at bounding box center [450, 389] width 522 height 13
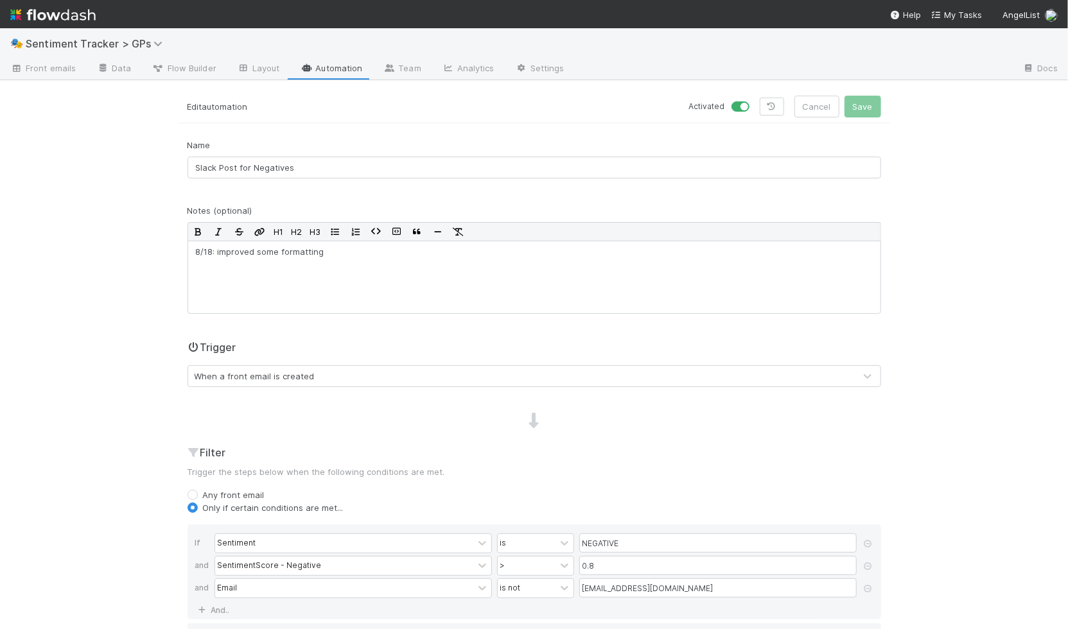
click at [295, 374] on div "When a front email is created" at bounding box center [255, 376] width 120 height 13
click at [270, 144] on div "Name Slack Post for Negatives" at bounding box center [533, 159] width 693 height 40
click at [57, 67] on span "Front emails" at bounding box center [42, 68] width 65 height 13
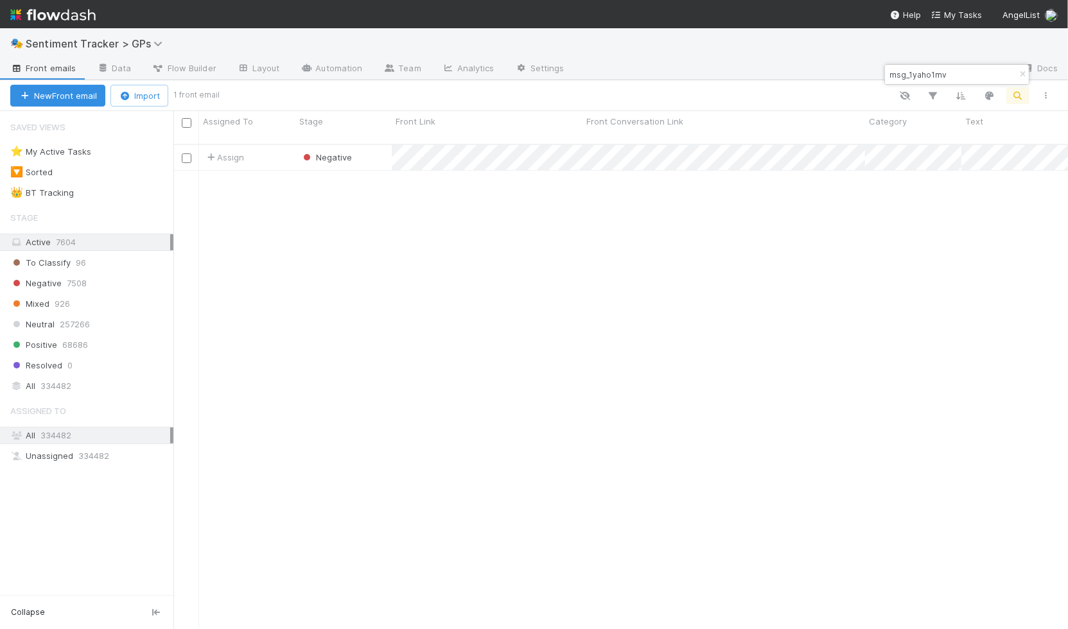
scroll to position [485, 884]
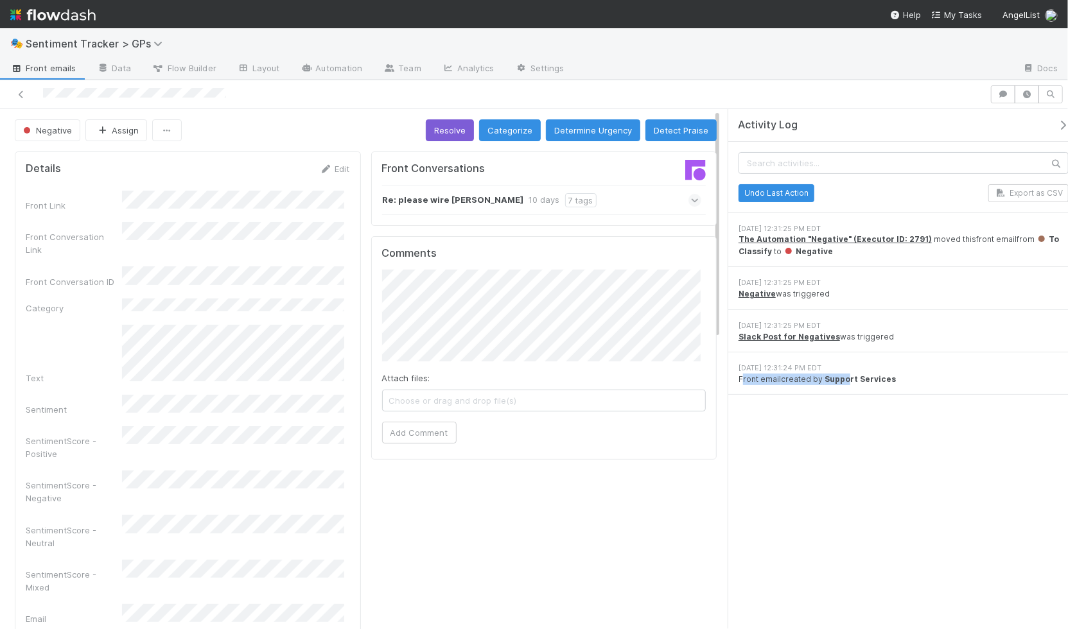
drag, startPoint x: 741, startPoint y: 383, endPoint x: 845, endPoint y: 376, distance: 104.3
click at [845, 376] on div "Front email created by Support Services" at bounding box center [903, 380] width 330 height 12
click at [845, 376] on strong "Support Services" at bounding box center [859, 379] width 71 height 10
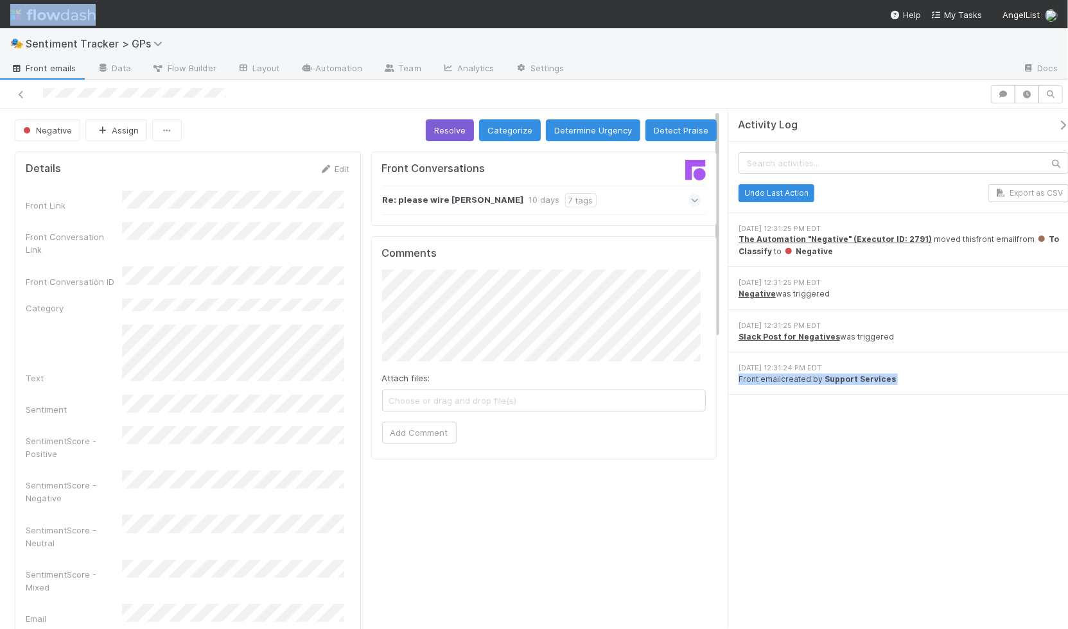
click at [882, 381] on strong "Support Services" at bounding box center [859, 379] width 71 height 10
drag, startPoint x: 856, startPoint y: 338, endPoint x: 862, endPoint y: 394, distance: 56.2
click at [862, 394] on div "Undo Last Action Export as CSV 8/7/25, 12:31:25 PM EDT The Automation "Negative…" at bounding box center [903, 269] width 351 height 254
click at [862, 381] on strong "Support Services" at bounding box center [859, 379] width 71 height 10
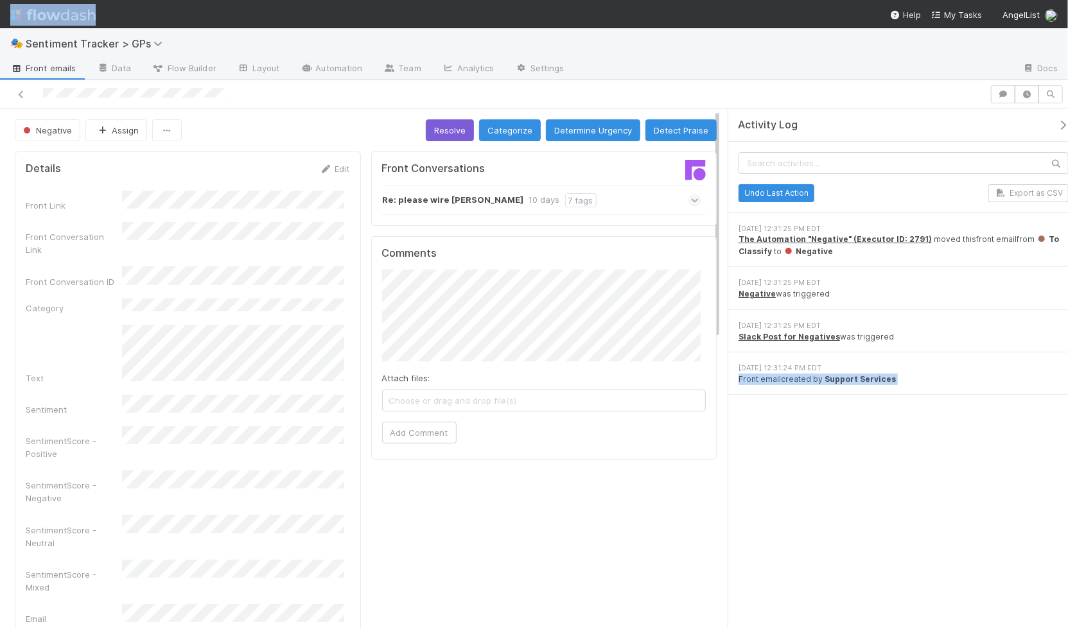
click at [862, 381] on strong "Support Services" at bounding box center [859, 379] width 71 height 10
click at [880, 381] on strong "Support Services" at bounding box center [859, 379] width 71 height 10
click at [760, 295] on strong "Negative" at bounding box center [756, 294] width 37 height 10
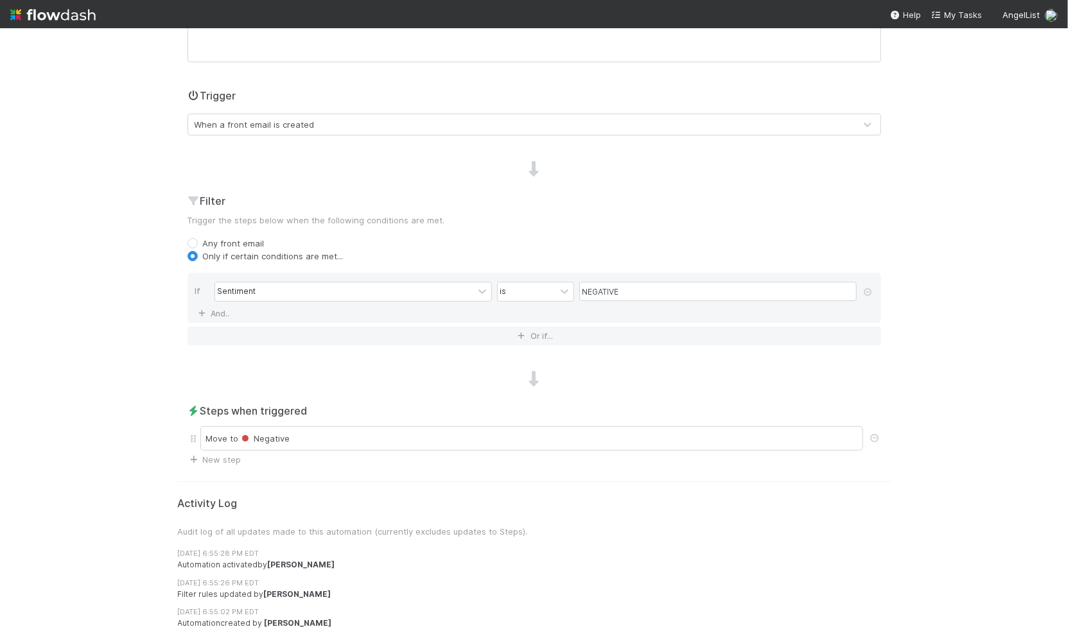
scroll to position [259, 0]
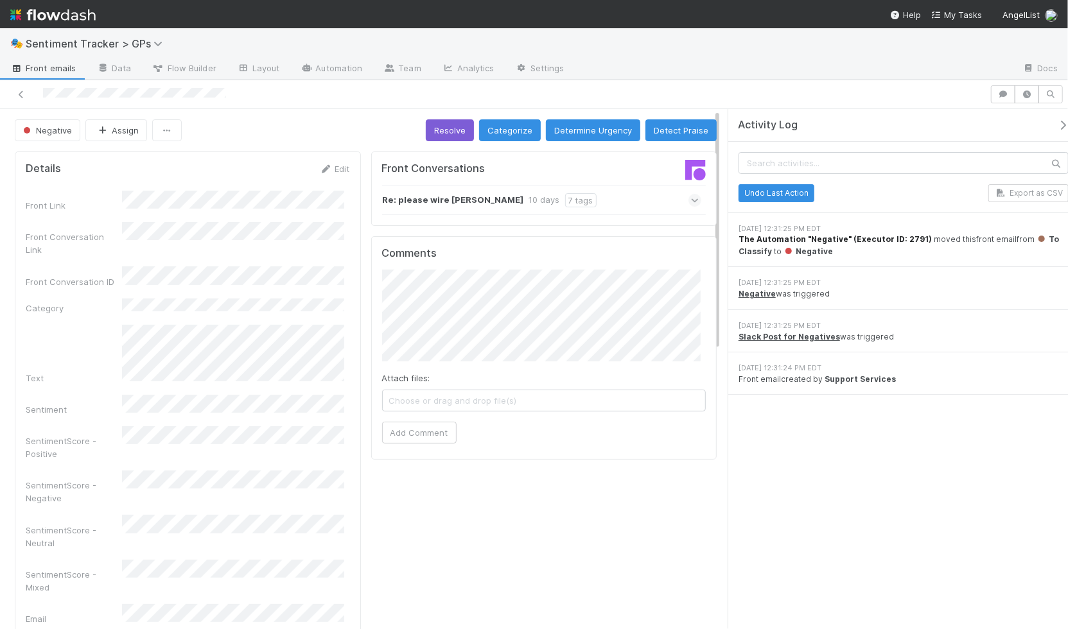
click at [867, 238] on strong "The Automation "Negative" (Executor ID: 2791)" at bounding box center [834, 239] width 193 height 10
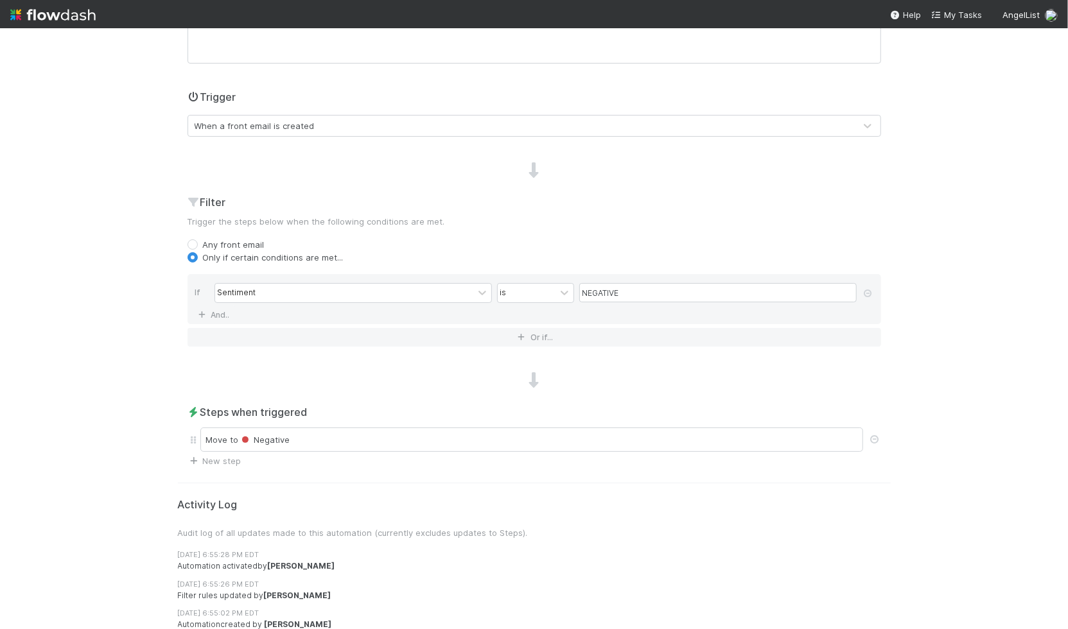
scroll to position [259, 0]
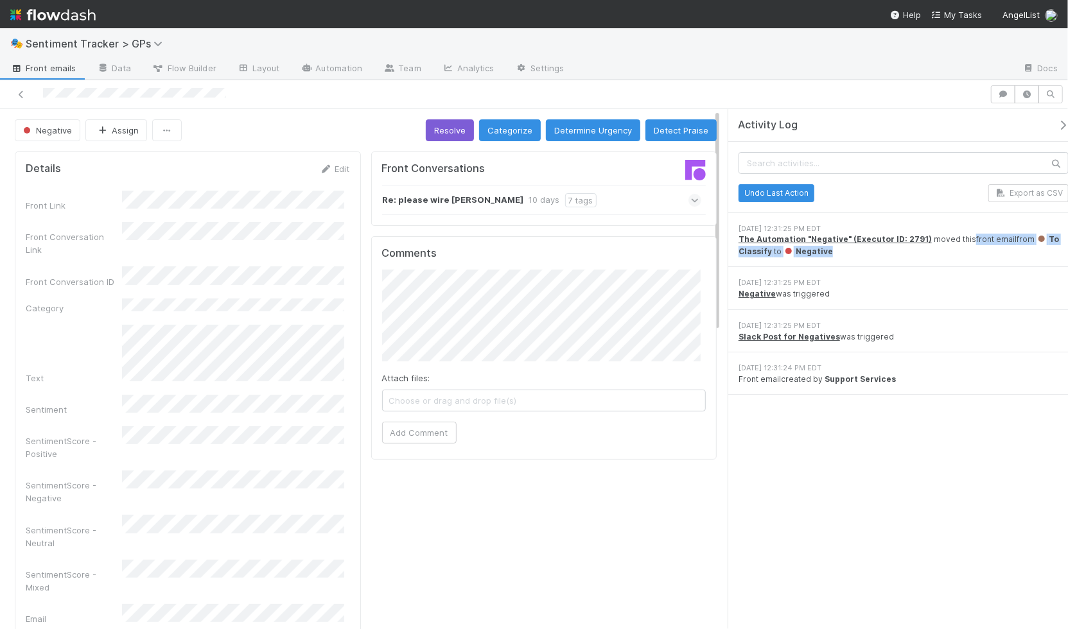
drag, startPoint x: 962, startPoint y: 240, endPoint x: 965, endPoint y: 251, distance: 11.4
click at [965, 251] on div "The Automation "Negative" (Executor ID: 2791) moved this front email from To Cl…" at bounding box center [903, 246] width 330 height 24
click at [968, 247] on div "The Automation "Negative" (Executor ID: 2791) moved this front email from To Cl…" at bounding box center [903, 246] width 330 height 24
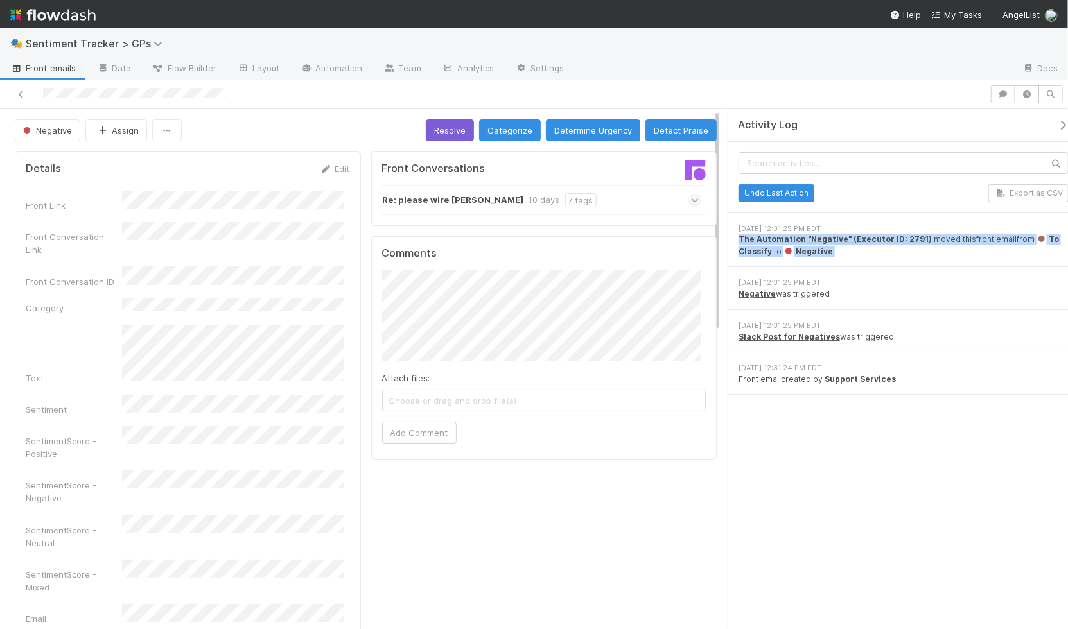
click at [970, 242] on div "The Automation "Negative" (Executor ID: 2791) moved this front email from To Cl…" at bounding box center [903, 246] width 330 height 24
click at [329, 73] on link "Automation" at bounding box center [331, 69] width 83 height 21
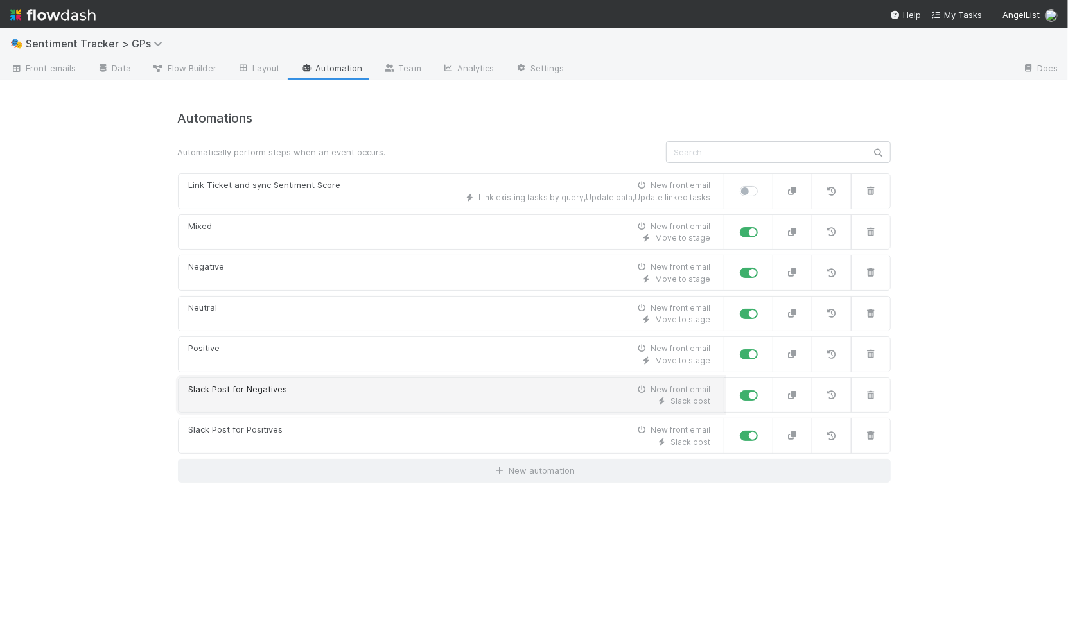
click at [281, 404] on div "Slack post" at bounding box center [450, 402] width 522 height 12
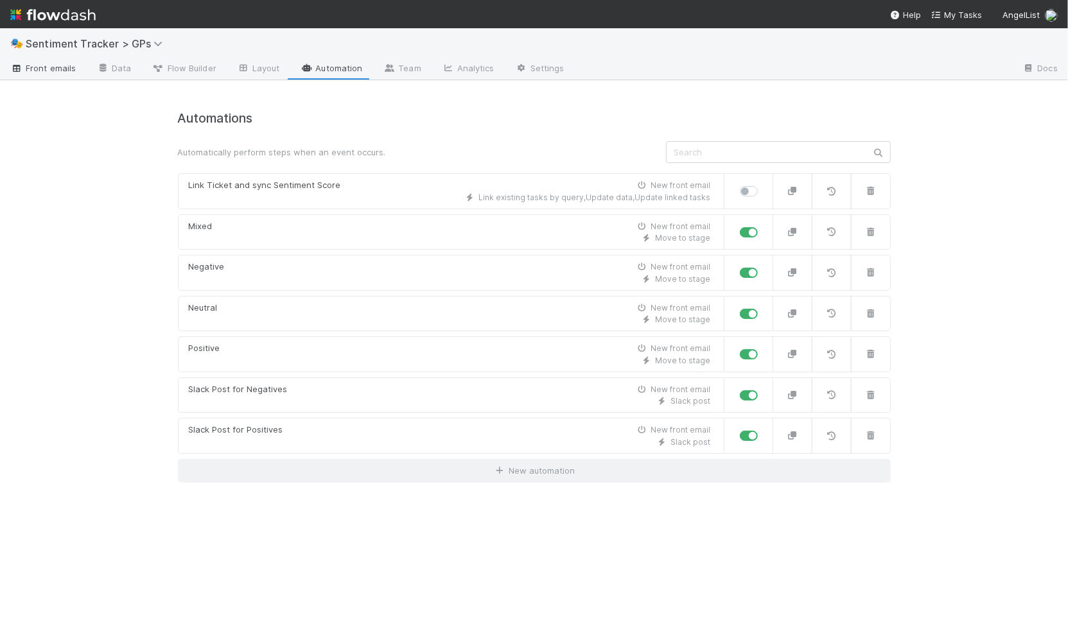
click at [44, 74] on span "Front emails" at bounding box center [42, 68] width 65 height 13
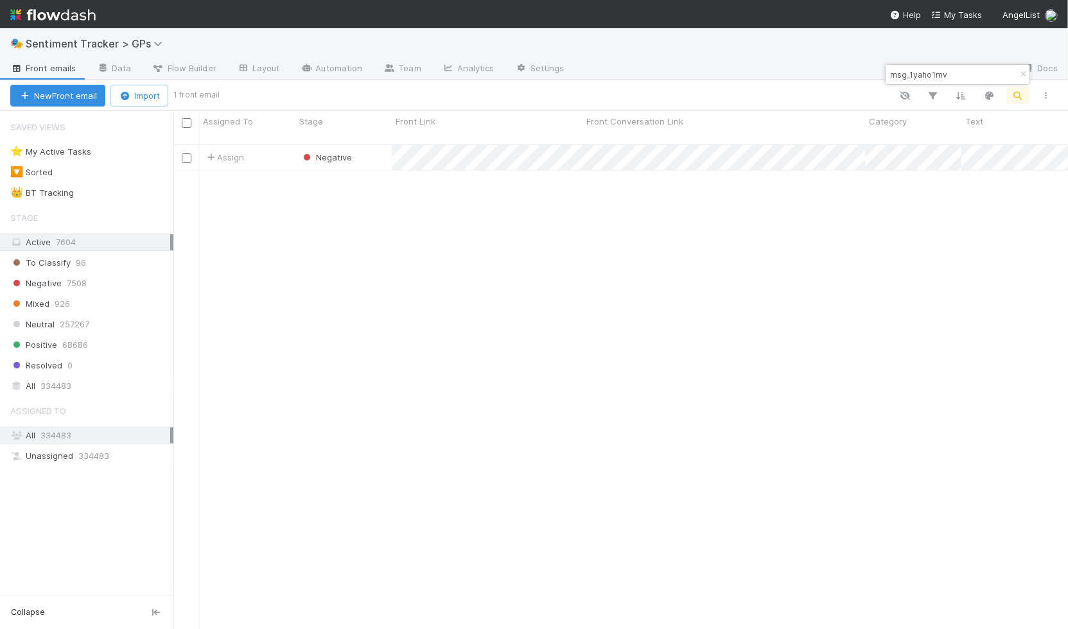
scroll to position [485, 884]
click at [1020, 71] on icon "button" at bounding box center [1022, 75] width 13 height 8
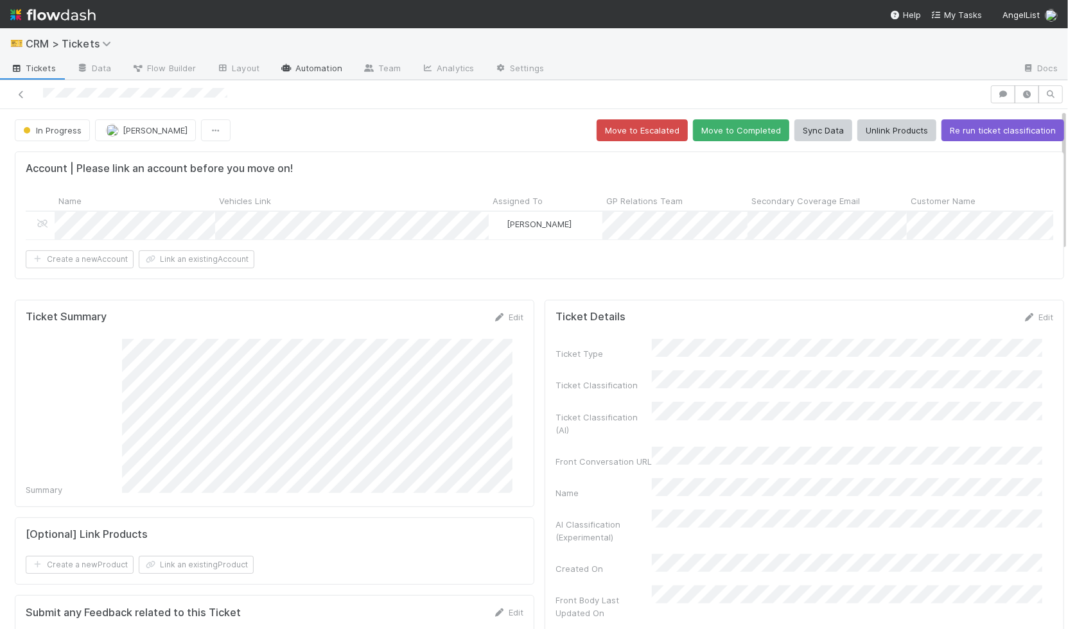
click at [286, 68] on icon at bounding box center [286, 68] width 13 height 8
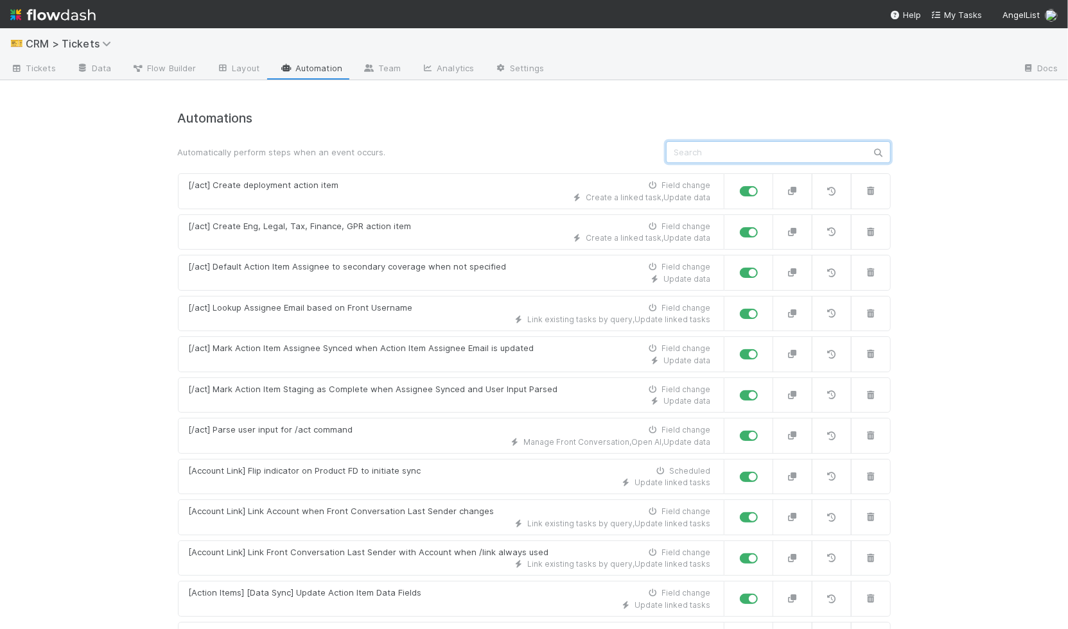
click at [693, 149] on input "text" at bounding box center [778, 152] width 225 height 22
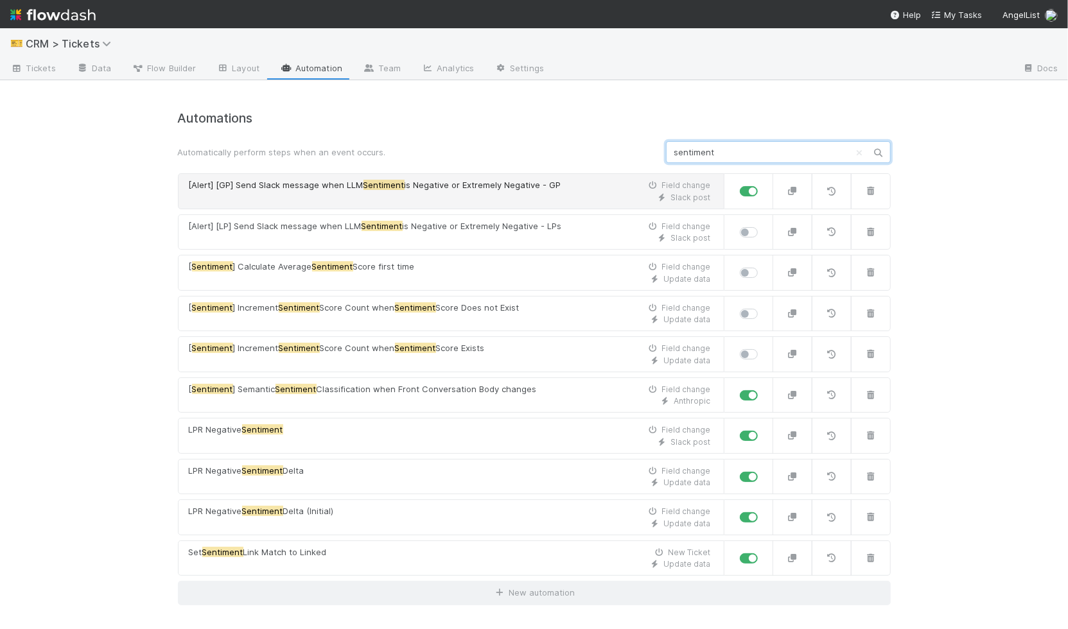
type input "sentiment"
click at [534, 194] on div "Slack post" at bounding box center [450, 198] width 522 height 12
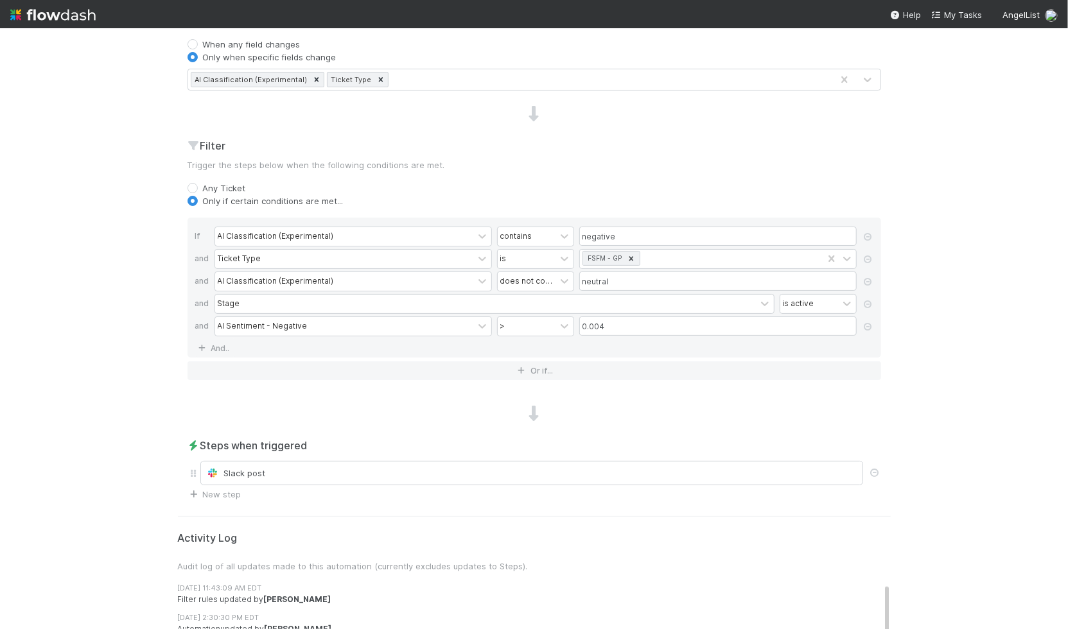
scroll to position [394, 0]
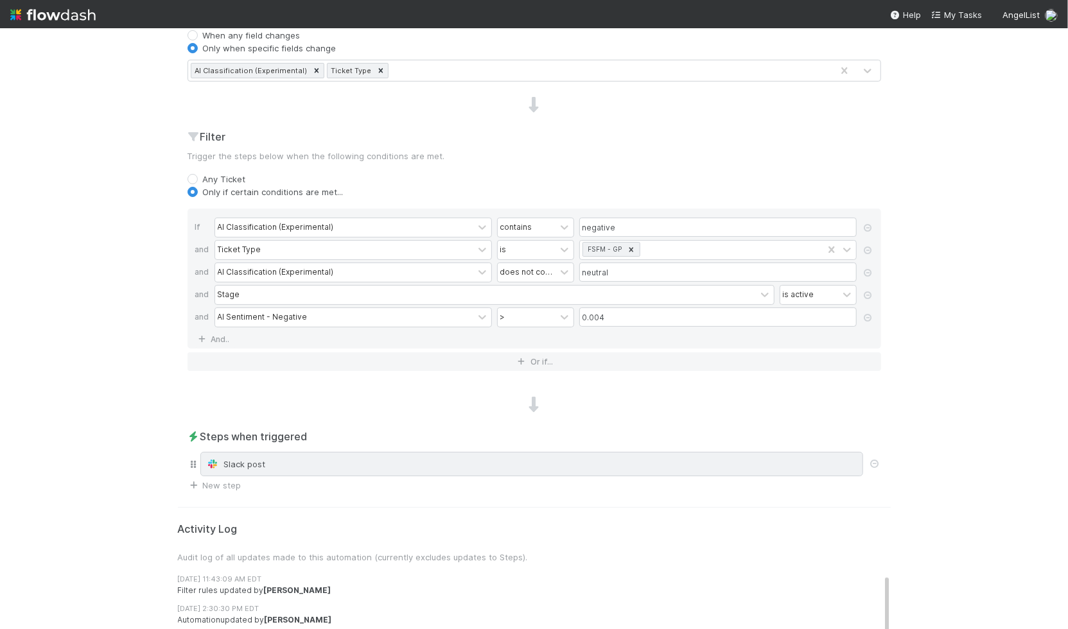
click at [392, 462] on div "Slack post" at bounding box center [531, 464] width 651 height 13
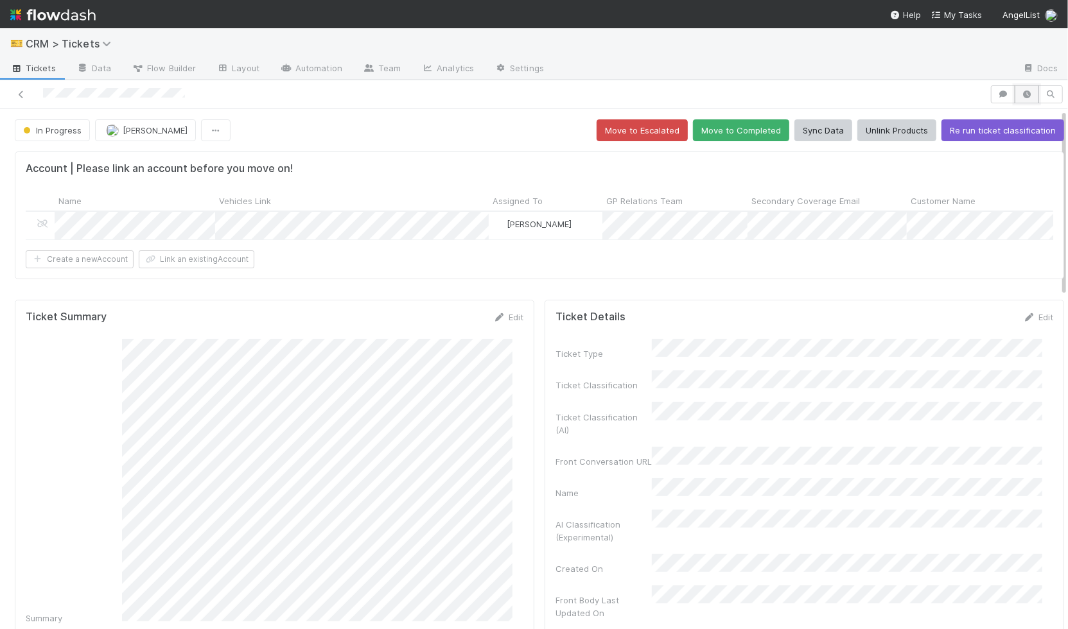
click at [1022, 91] on button "button" at bounding box center [1027, 94] width 24 height 18
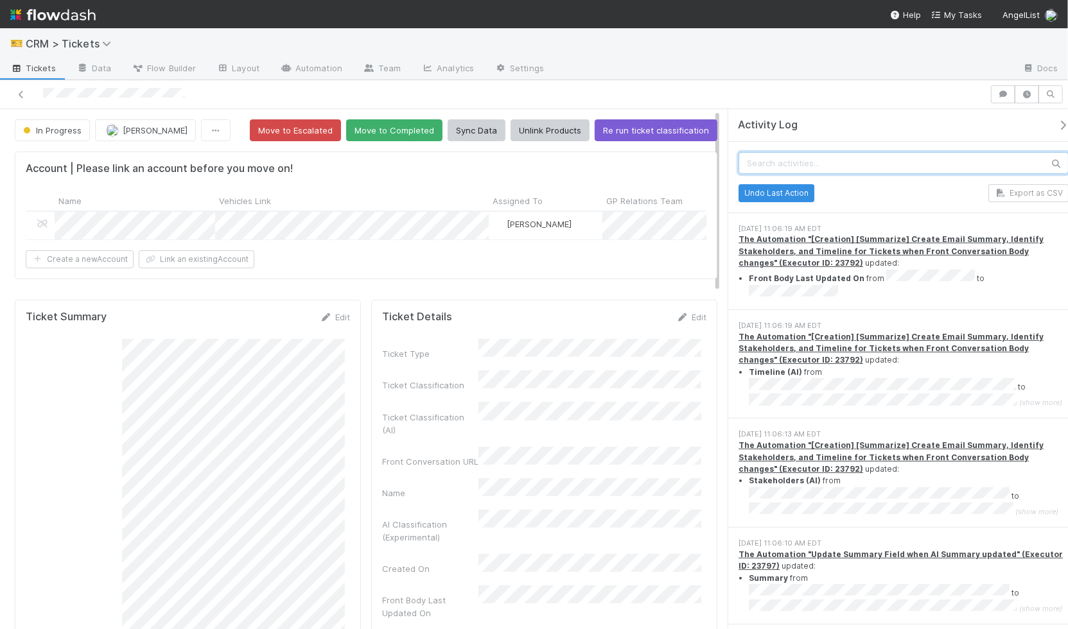
click at [866, 162] on input "text" at bounding box center [903, 163] width 330 height 22
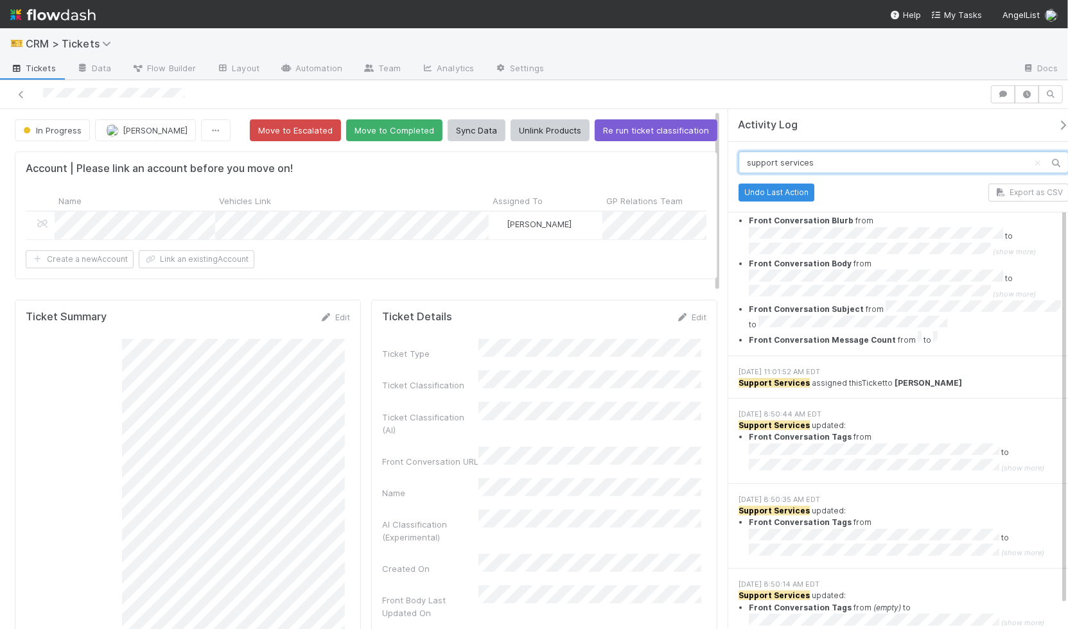
scroll to position [112, 0]
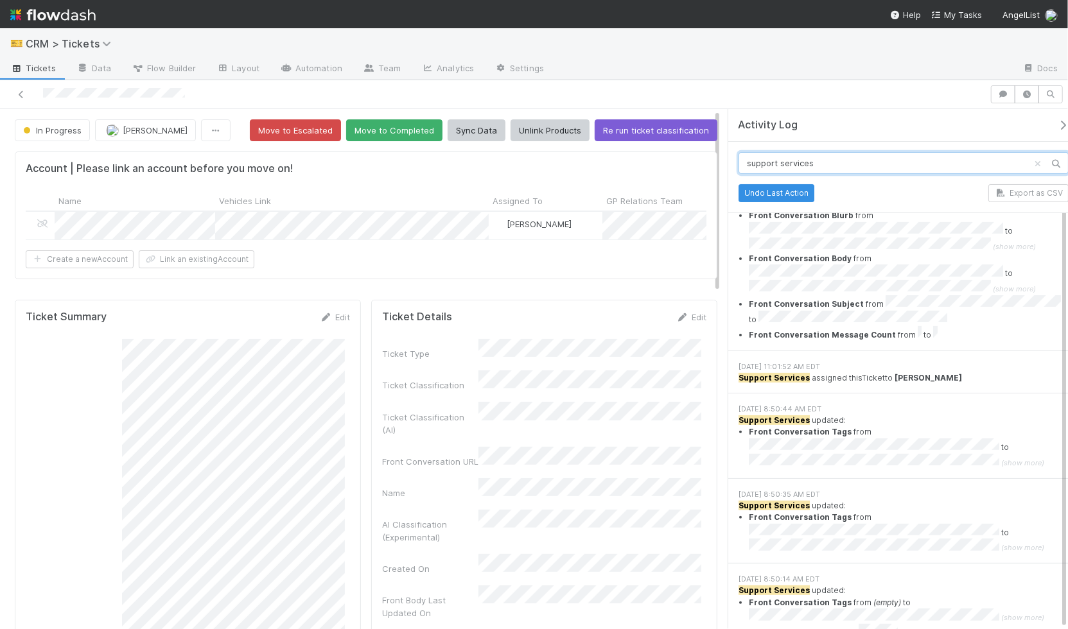
type input "support services"
click at [1031, 163] on icon "Clear search" at bounding box center [1037, 163] width 13 height 8
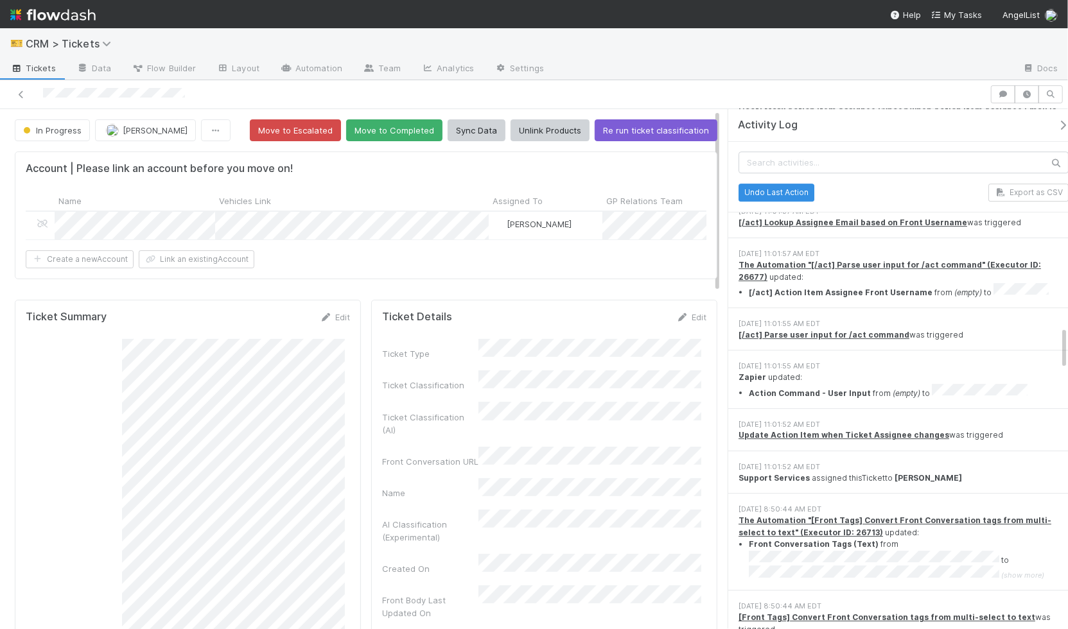
scroll to position [2733, 0]
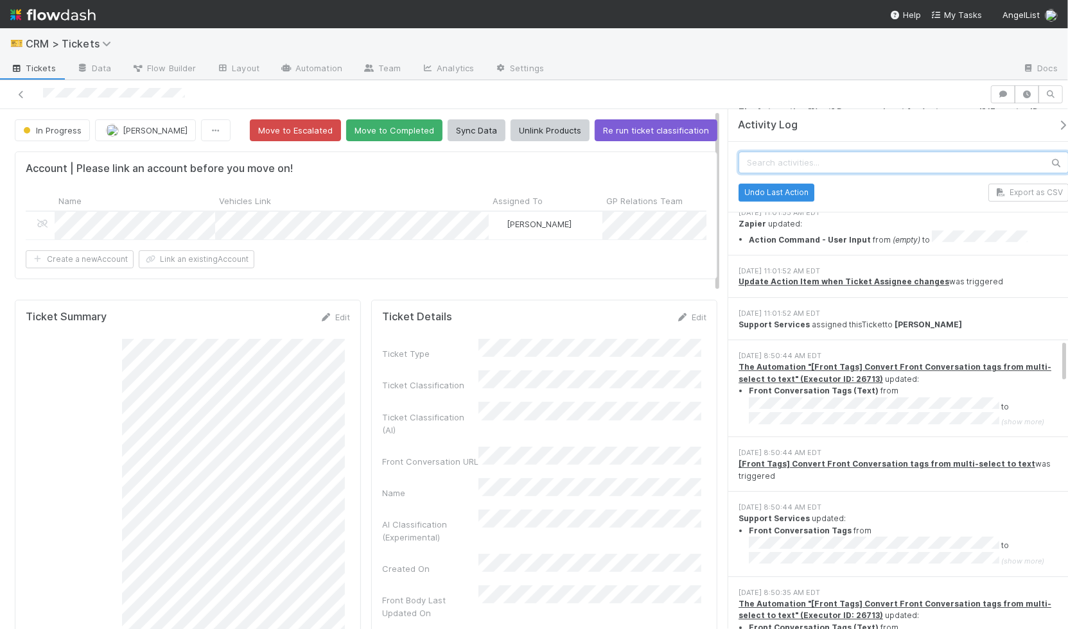
click at [813, 168] on input "text" at bounding box center [903, 163] width 330 height 22
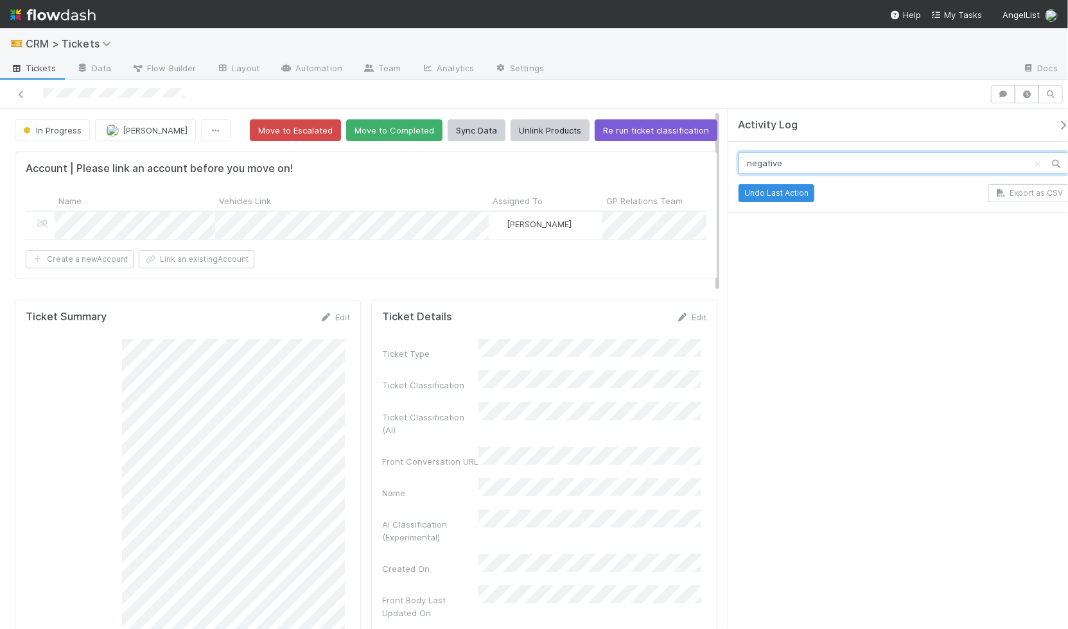
type input "negative"
click at [1031, 157] on button "Clear search" at bounding box center [1037, 163] width 13 height 21
click at [1046, 91] on icon "button" at bounding box center [1050, 95] width 13 height 8
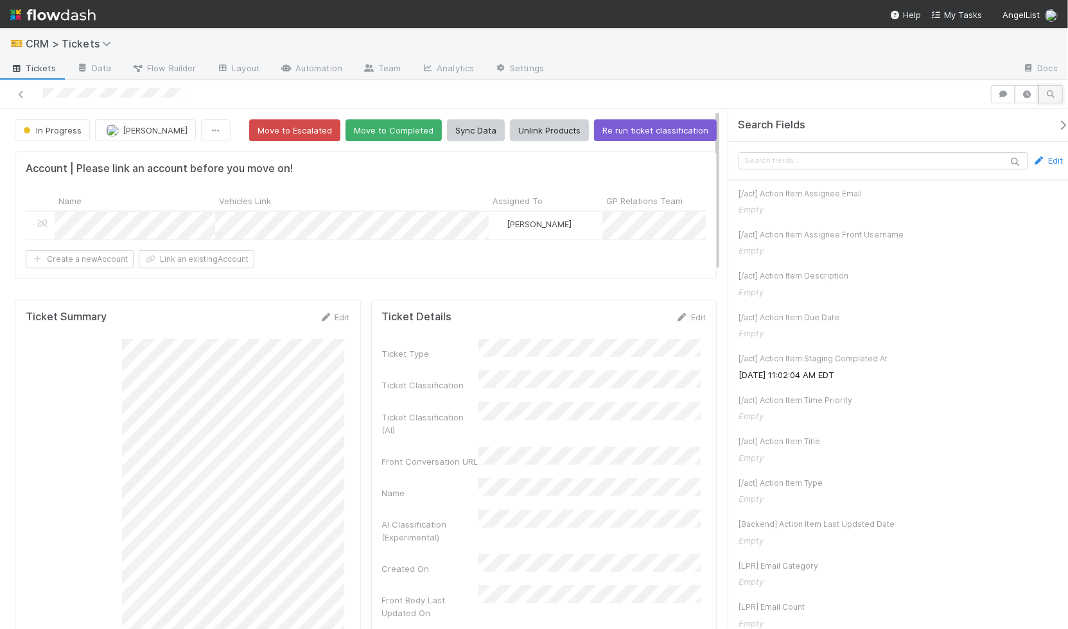
click at [1046, 91] on icon "button" at bounding box center [1050, 95] width 13 height 8
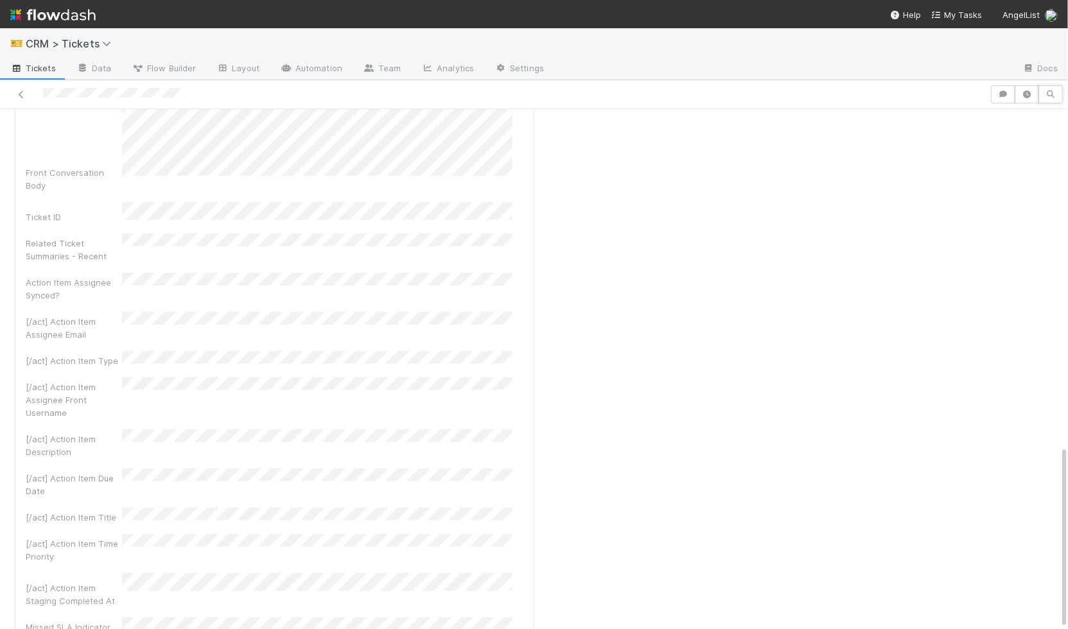
scroll to position [955, 0]
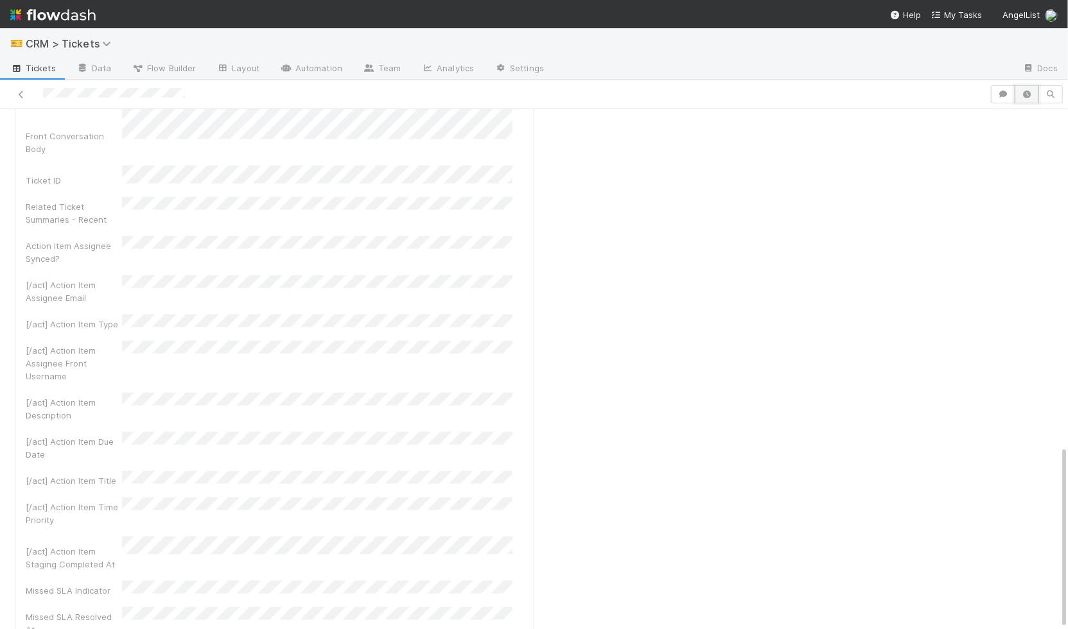
click at [1020, 92] on icon "button" at bounding box center [1026, 95] width 13 height 8
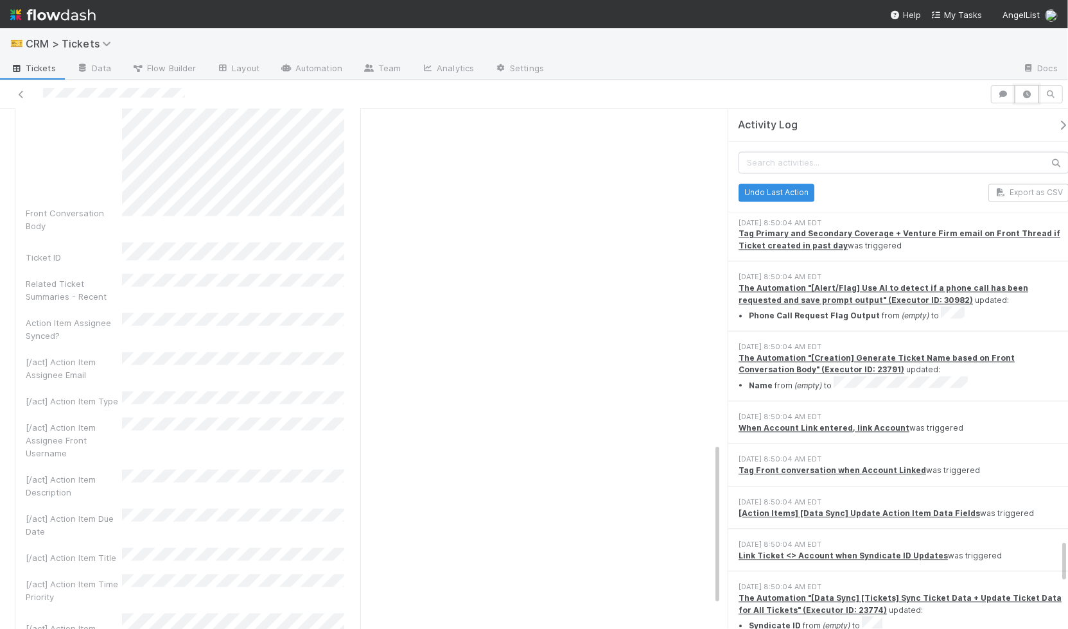
scroll to position [4919, 0]
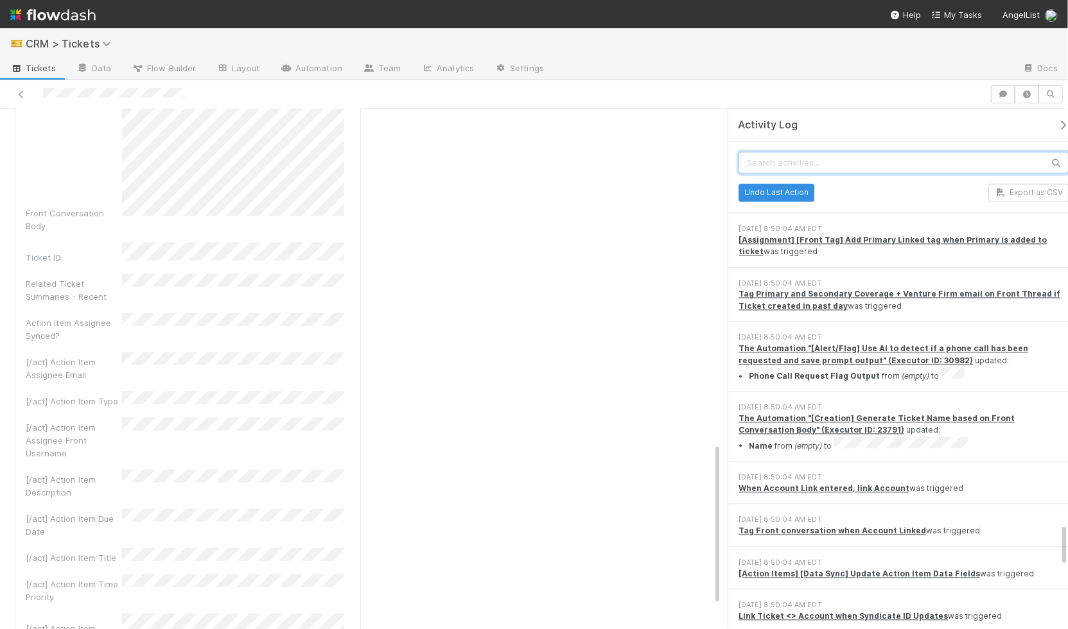
click at [905, 159] on input "text" at bounding box center [903, 163] width 330 height 22
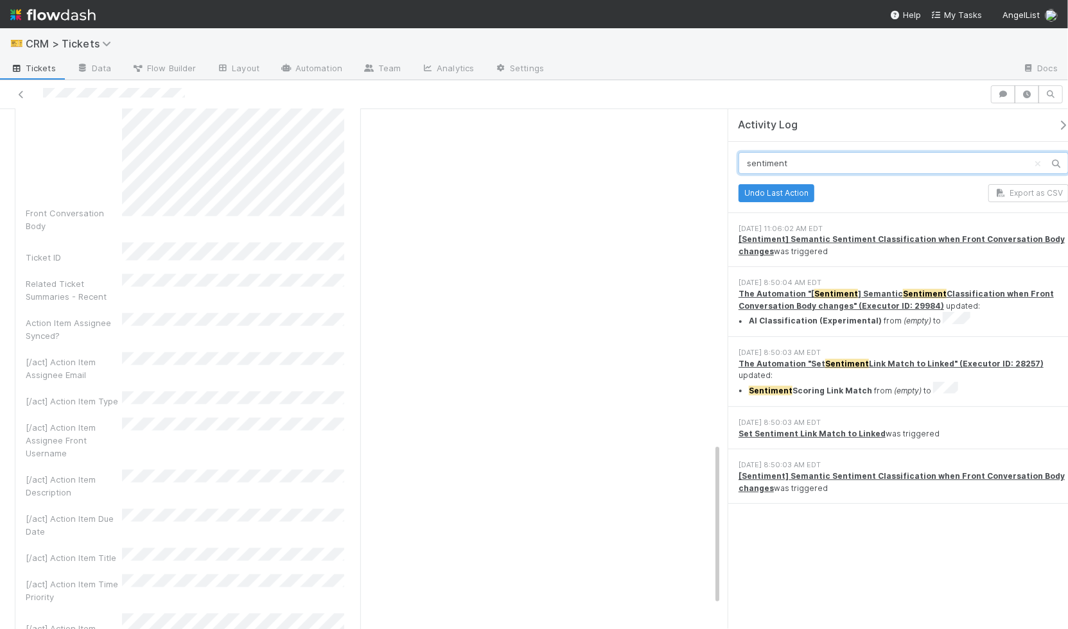
scroll to position [0, 0]
type input "s"
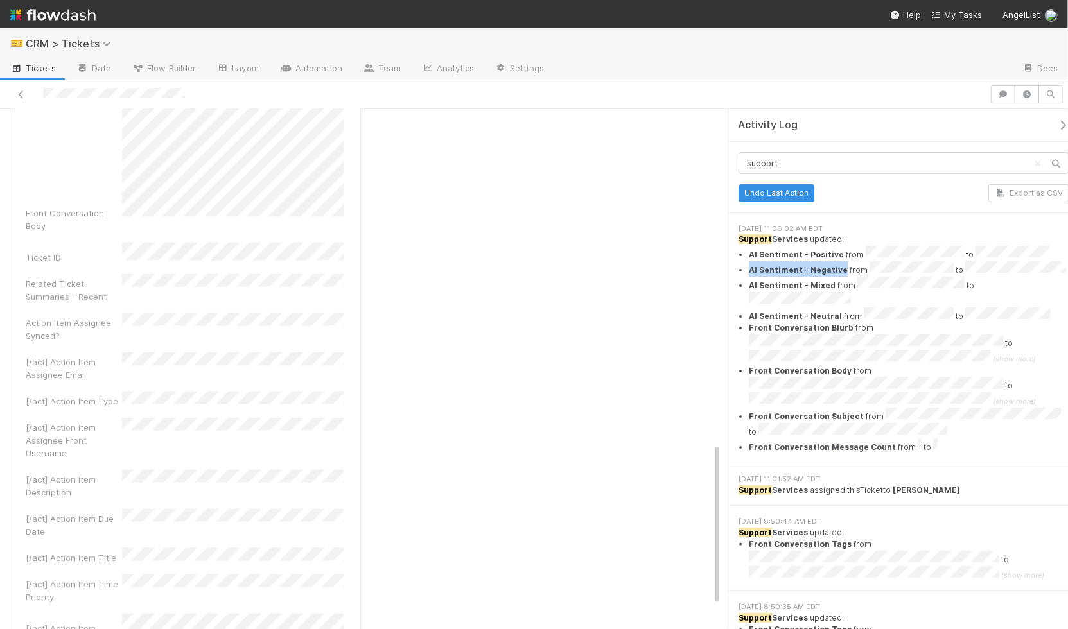
drag, startPoint x: 838, startPoint y: 264, endPoint x: 749, endPoint y: 261, distance: 89.3
click at [749, 261] on li "AI Sentiment - Negative from to" at bounding box center [909, 268] width 320 height 15
copy span "AI Sentiment - Negative"
click at [806, 161] on input "support" at bounding box center [903, 163] width 330 height 22
paste input "AI Sentiment - Negative"
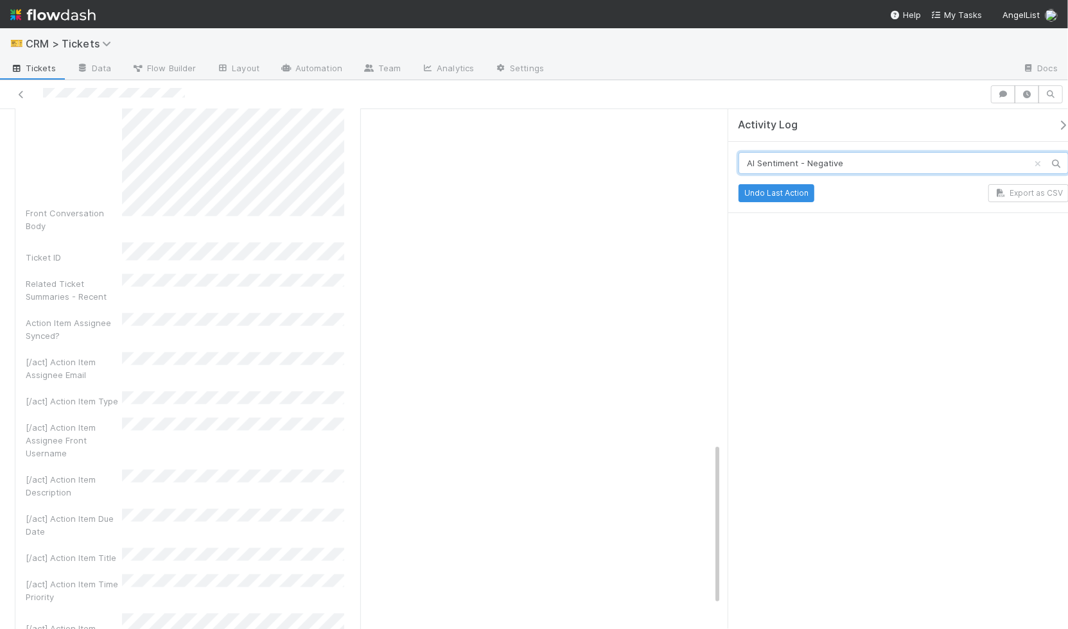
type input "AI Sentiment - Negative"
click at [1031, 162] on icon "Clear search" at bounding box center [1037, 164] width 13 height 8
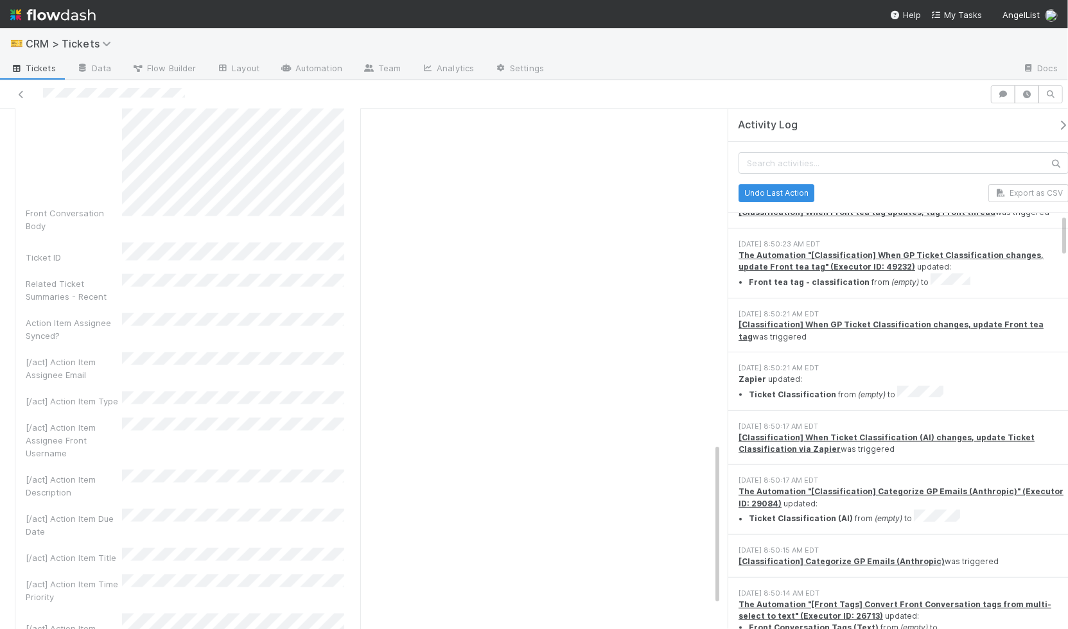
scroll to position [5658, 0]
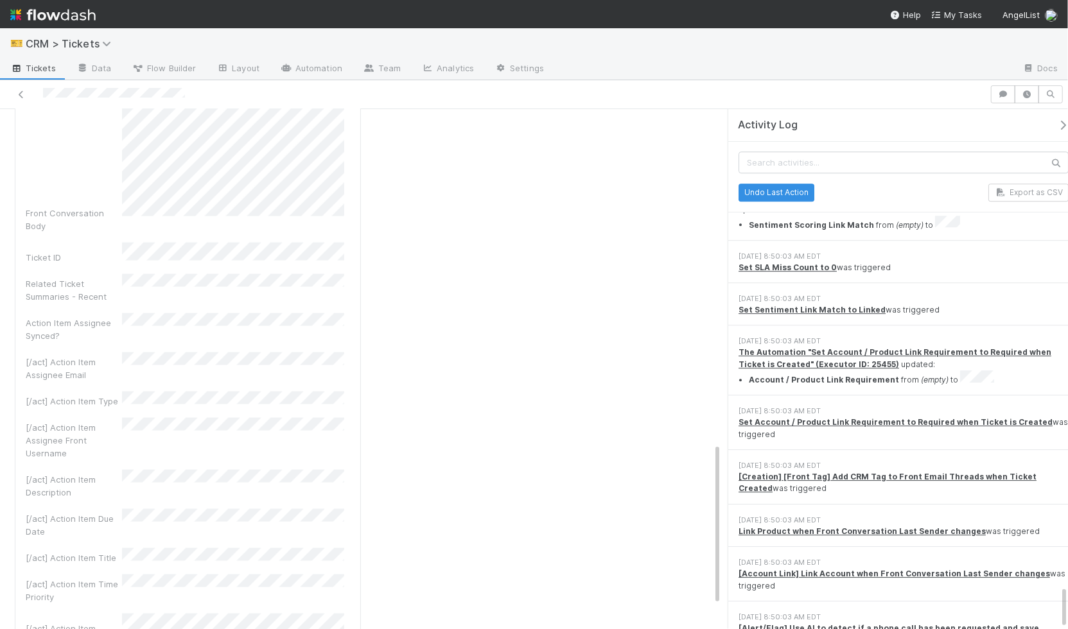
drag, startPoint x: 1063, startPoint y: 232, endPoint x: 1017, endPoint y: 663, distance: 433.3
click at [1017, 629] on html "🎫 CRM > Tickets Tickets Data Flow Builder Layout Automation Team Analytics Sett…" at bounding box center [534, 314] width 1068 height 629
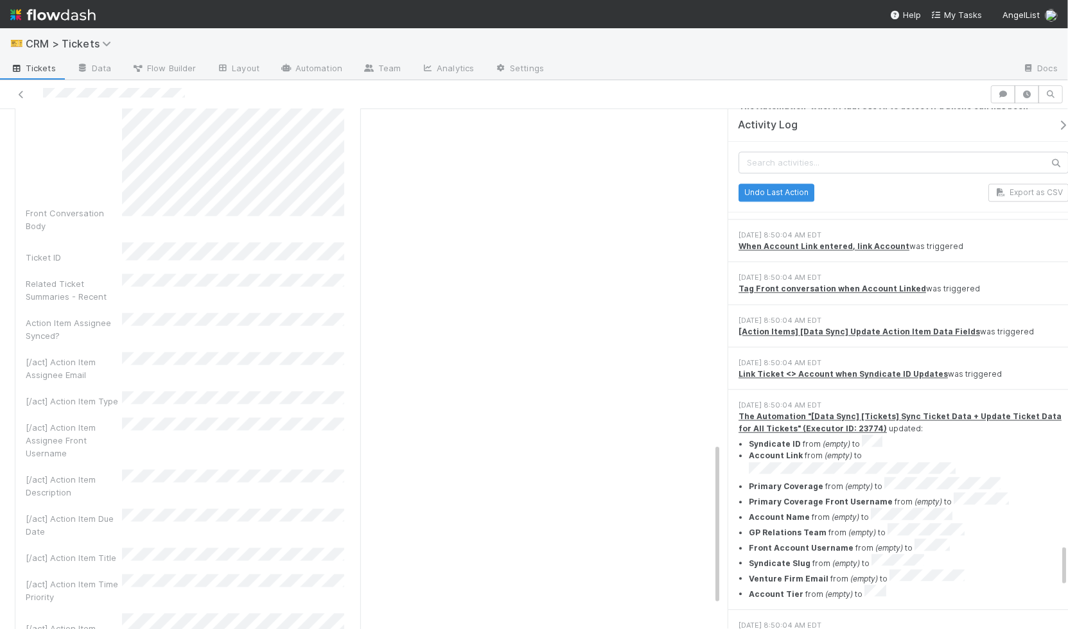
scroll to position [5145, 0]
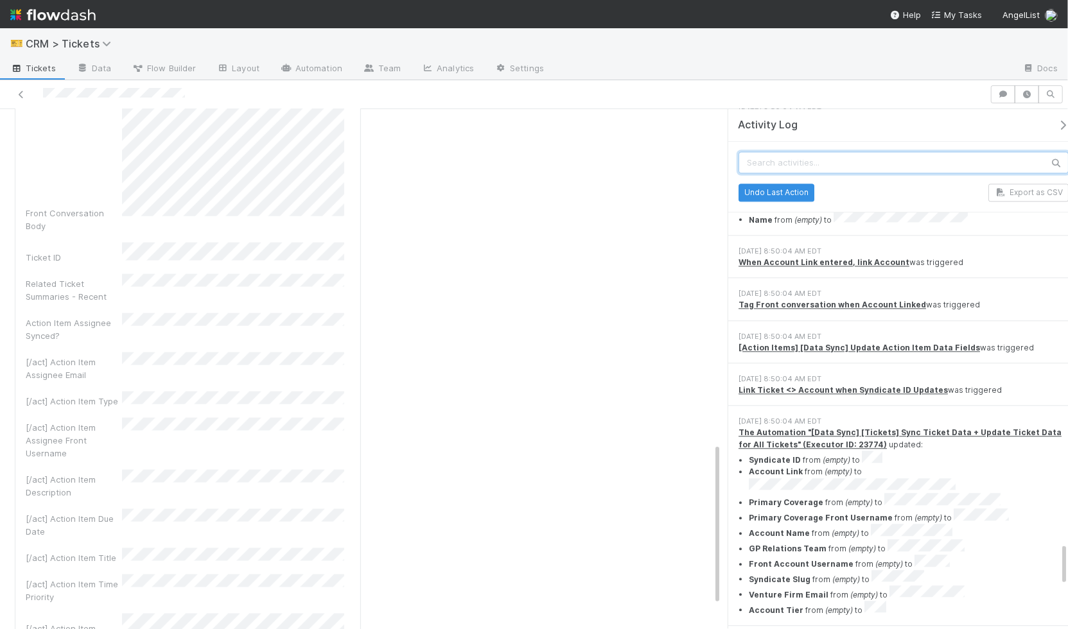
click at [965, 164] on input "text" at bounding box center [903, 163] width 330 height 22
type input "sentiment"
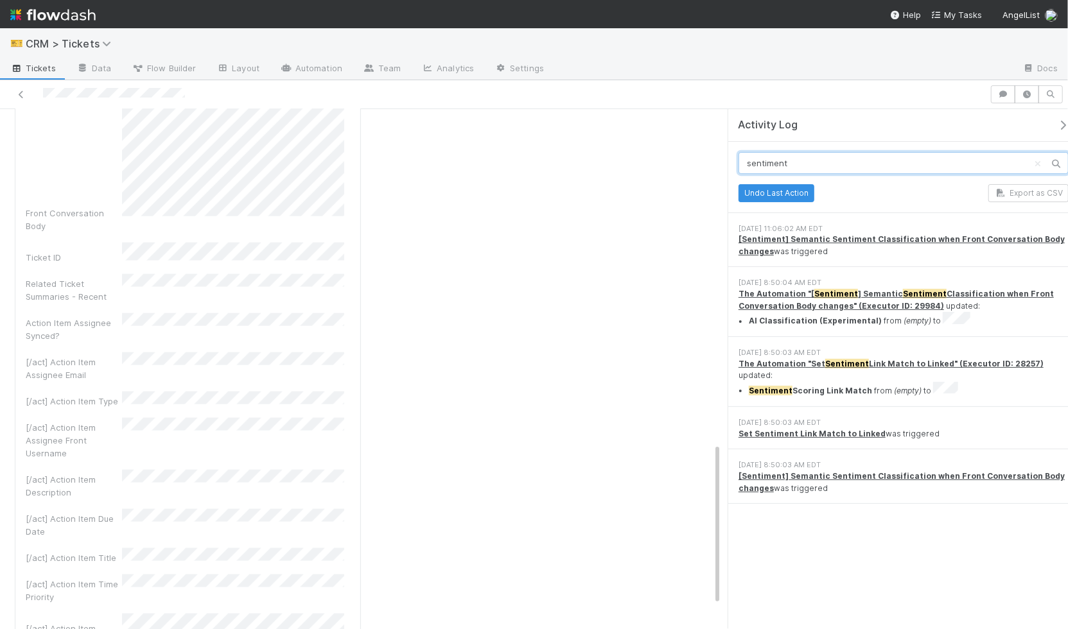
scroll to position [0, 0]
click at [832, 429] on strong "Set Sentiment Link Match to Linked" at bounding box center [811, 434] width 147 height 10
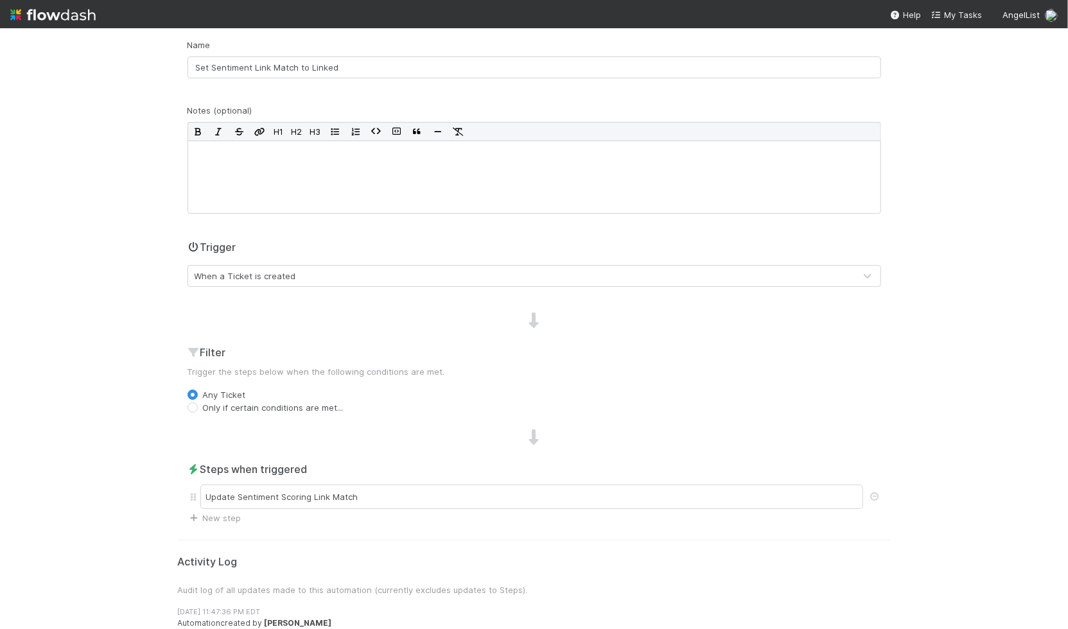
scroll to position [107, 0]
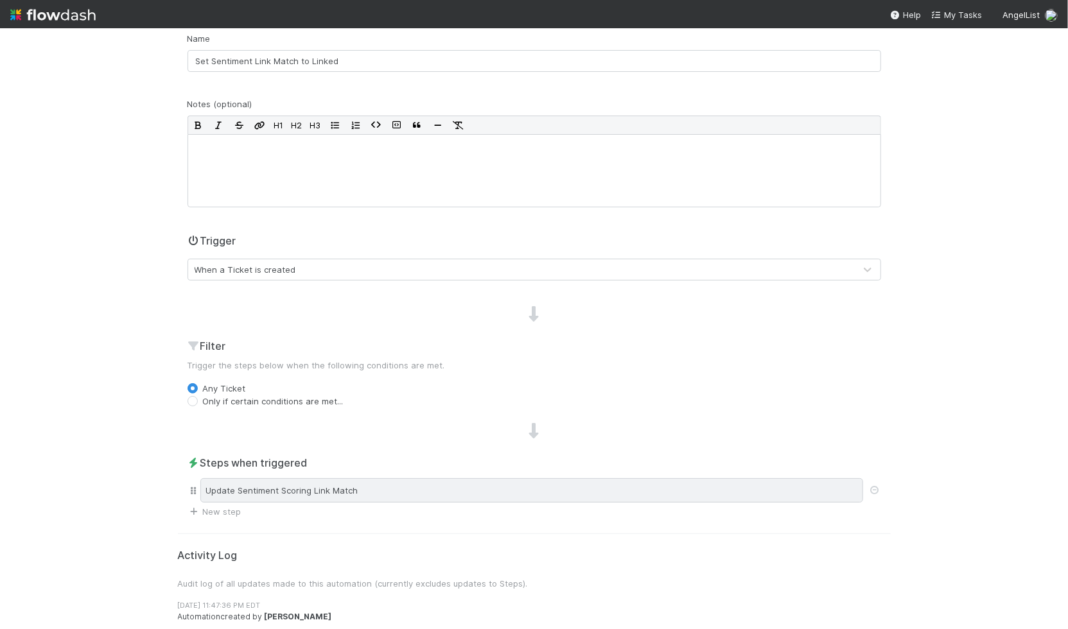
click at [281, 494] on div "Update Sentiment Scoring Link Match" at bounding box center [531, 490] width 663 height 24
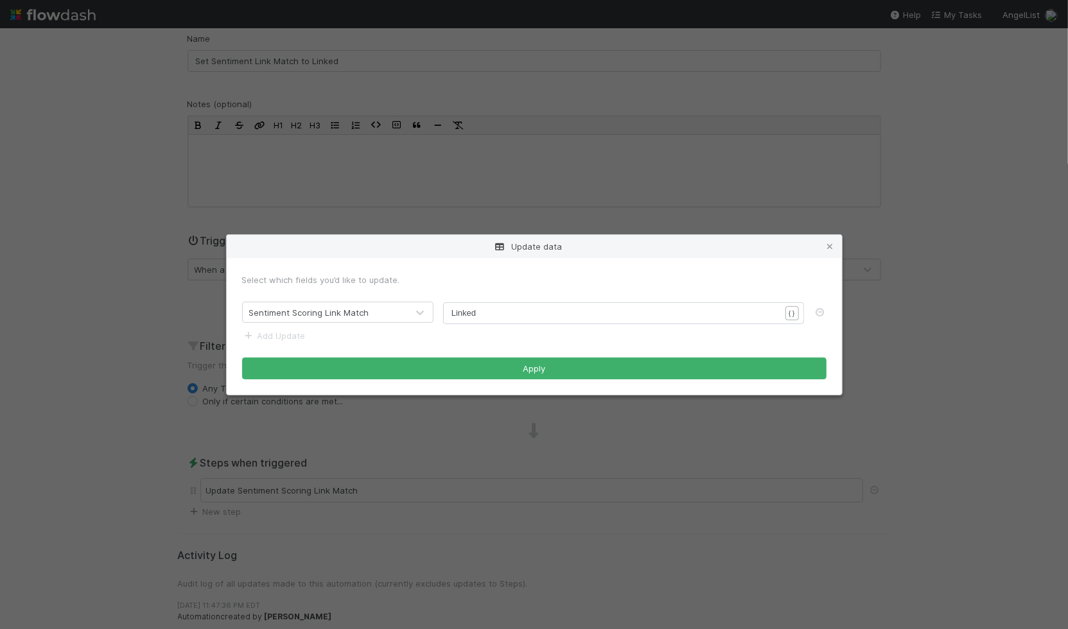
click at [617, 325] on form "Select which fields you’d like to update. Sentiment Scoring Link Match xxxxxxxx…" at bounding box center [534, 327] width 584 height 106
click at [829, 243] on icon at bounding box center [830, 247] width 13 height 8
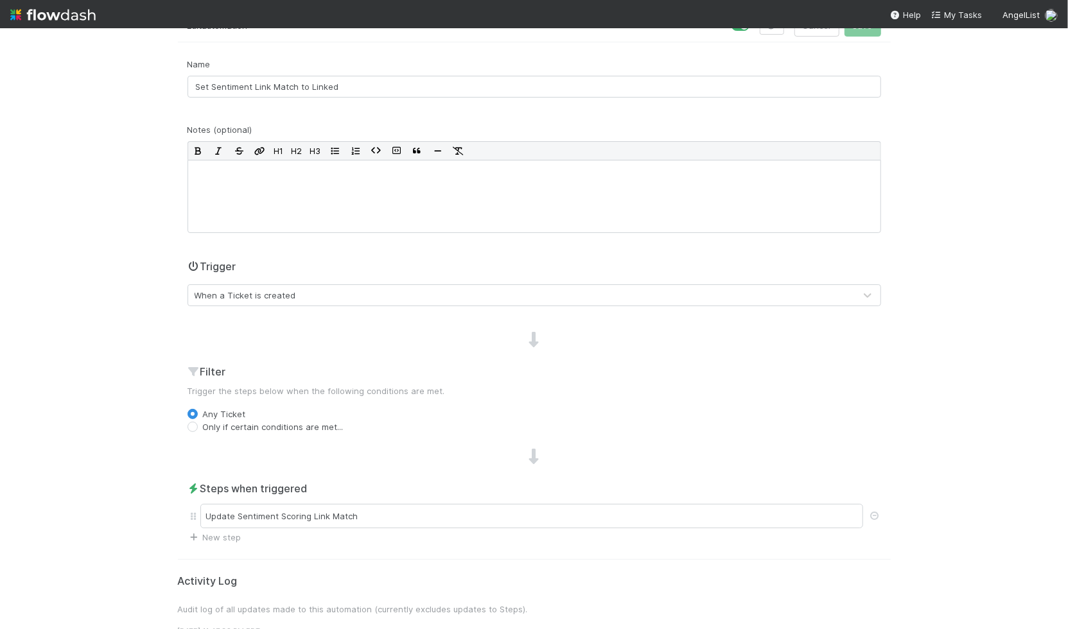
scroll to position [74, 0]
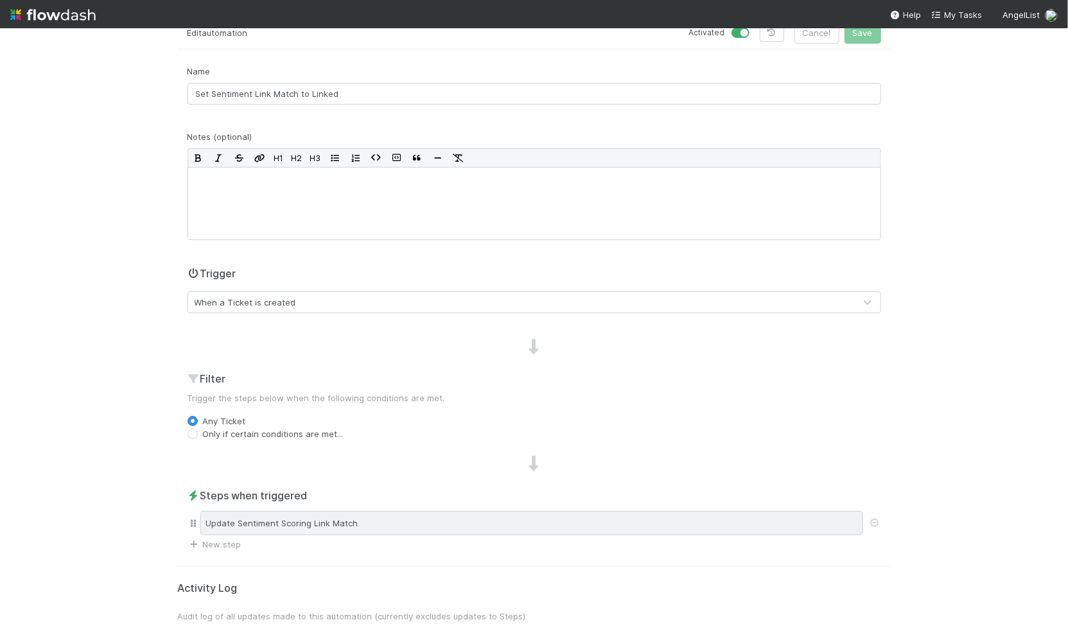
click at [391, 525] on div "Update Sentiment Scoring Link Match" at bounding box center [531, 523] width 663 height 24
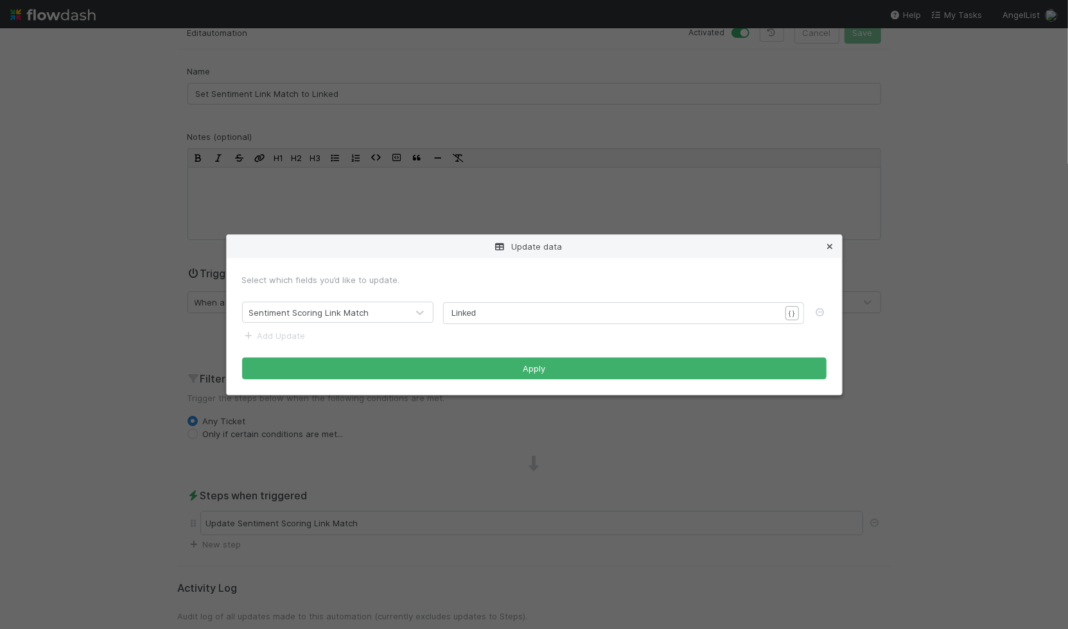
click at [830, 243] on icon at bounding box center [830, 247] width 13 height 8
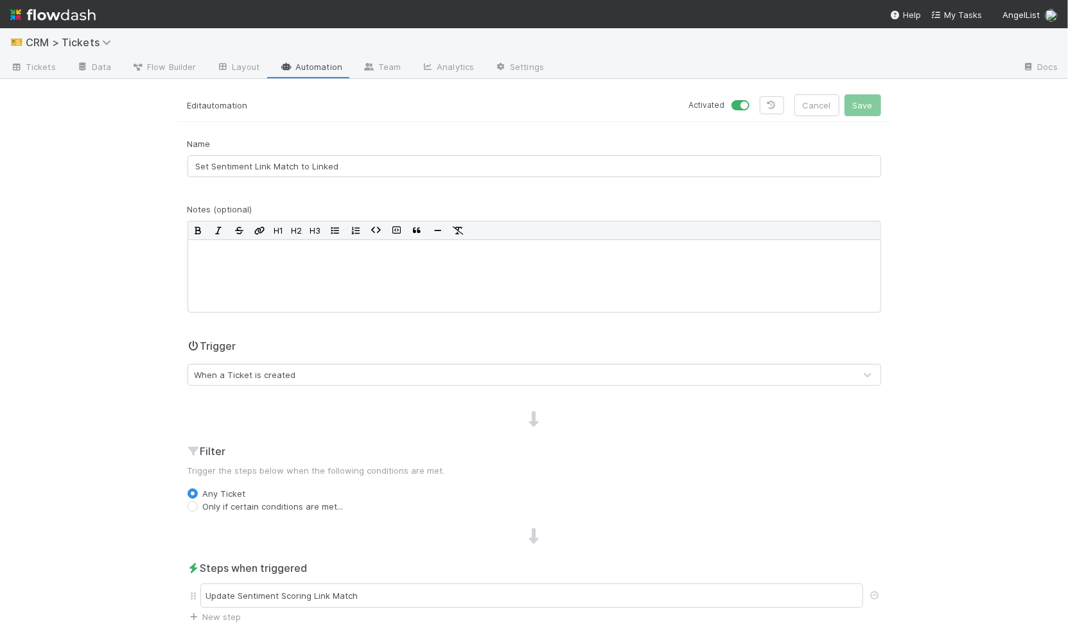
scroll to position [0, 0]
click at [320, 65] on link "Automation" at bounding box center [311, 69] width 83 height 21
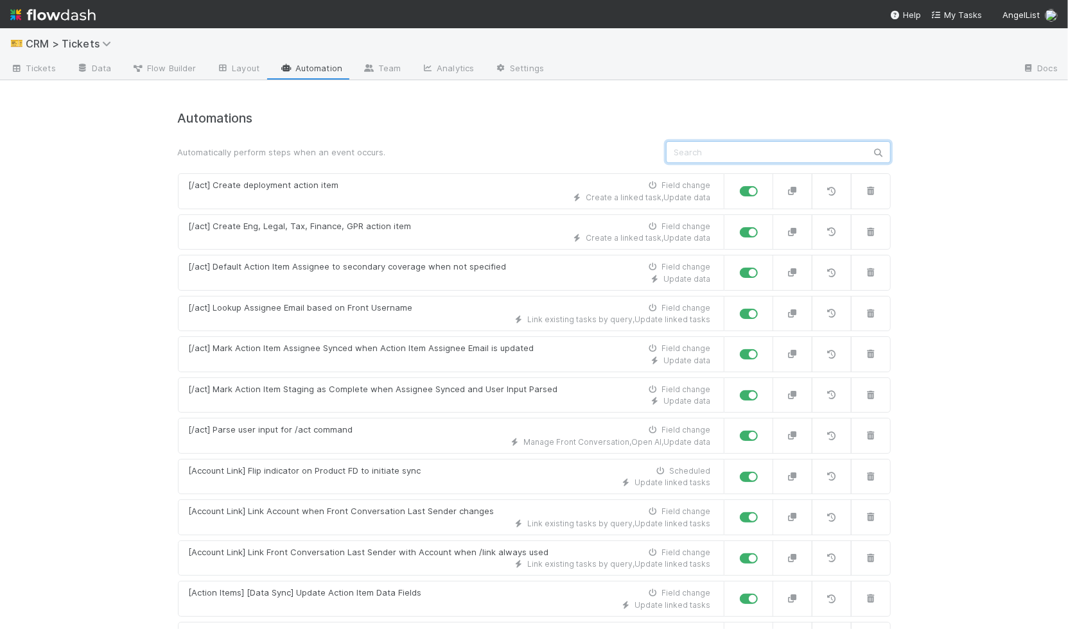
click at [728, 144] on input "text" at bounding box center [778, 152] width 225 height 22
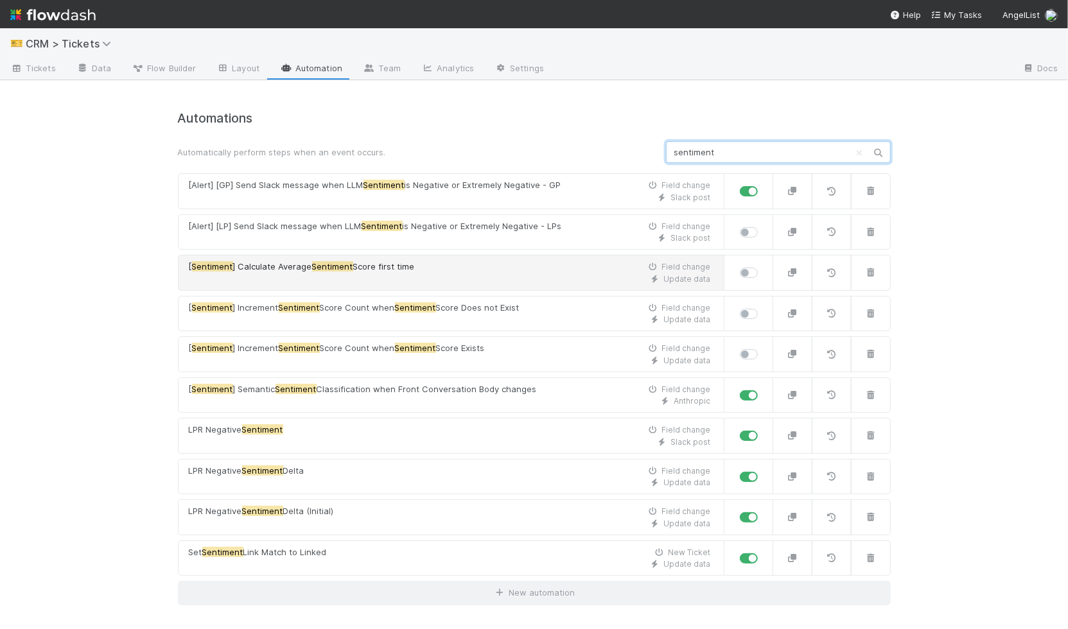
type input "sentiment"
click at [399, 277] on div "Update data" at bounding box center [450, 280] width 522 height 12
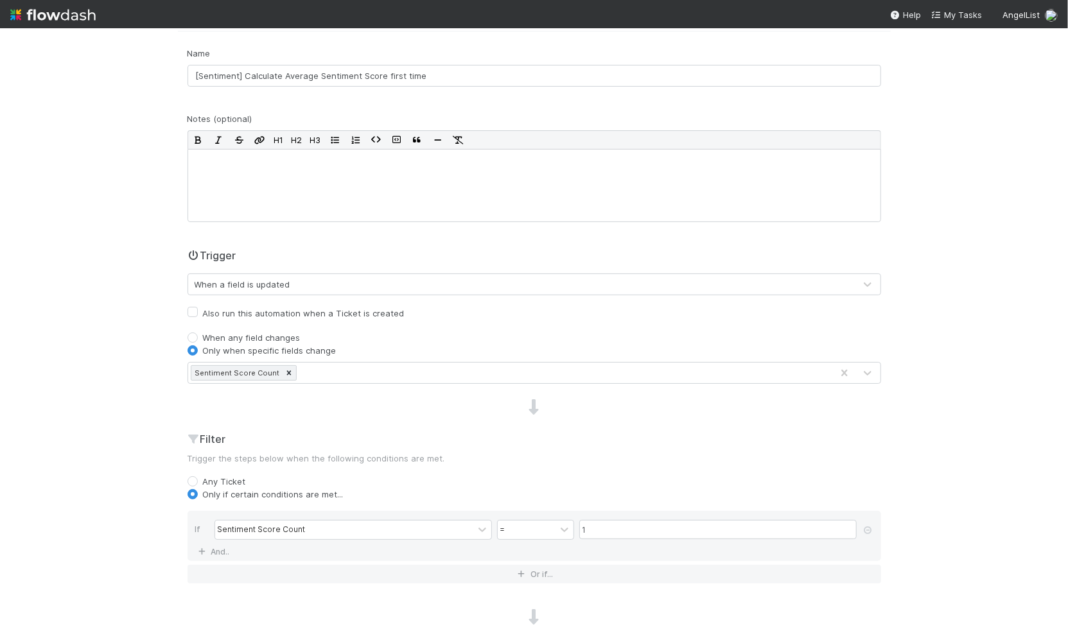
scroll to position [185, 0]
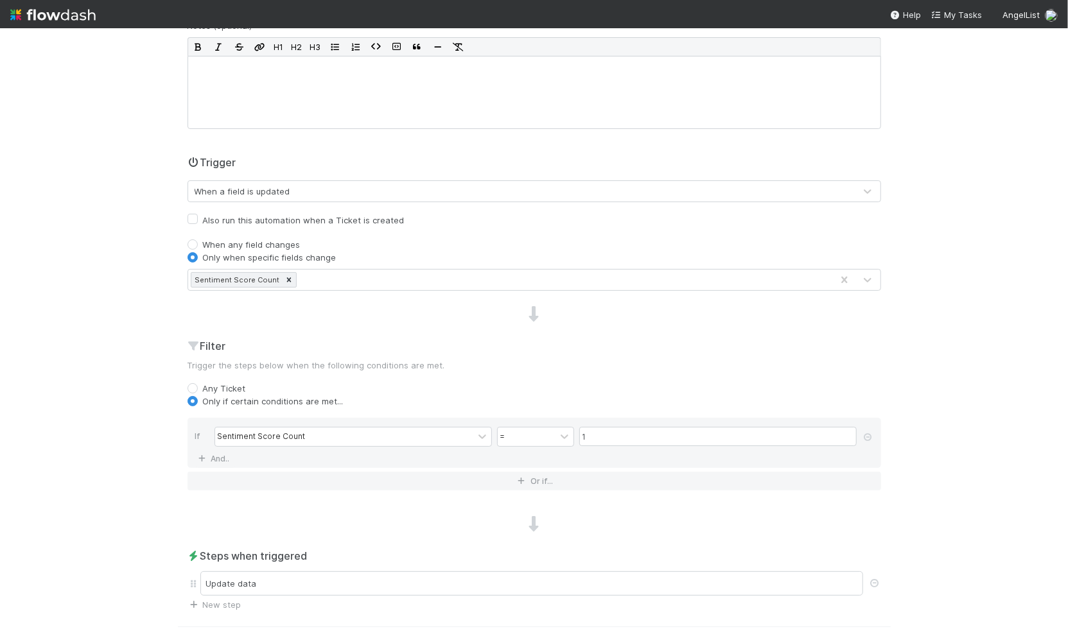
click at [462, 333] on div "Name [Sentiment] Calculate Average Sentiment Score first time Notes (optional) …" at bounding box center [534, 283] width 713 height 658
click at [150, 280] on div "🎫 CRM > Tickets Tickets Data Flow Builder Layout Automation Team Analytics Sett…" at bounding box center [534, 328] width 1068 height 601
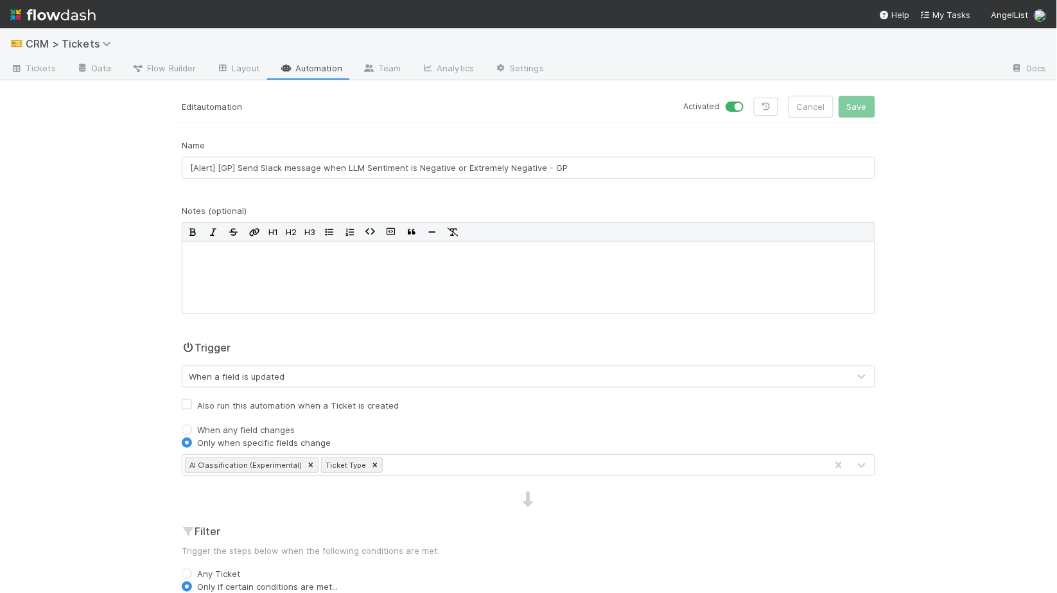
click at [327, 69] on link "Automation" at bounding box center [311, 69] width 83 height 21
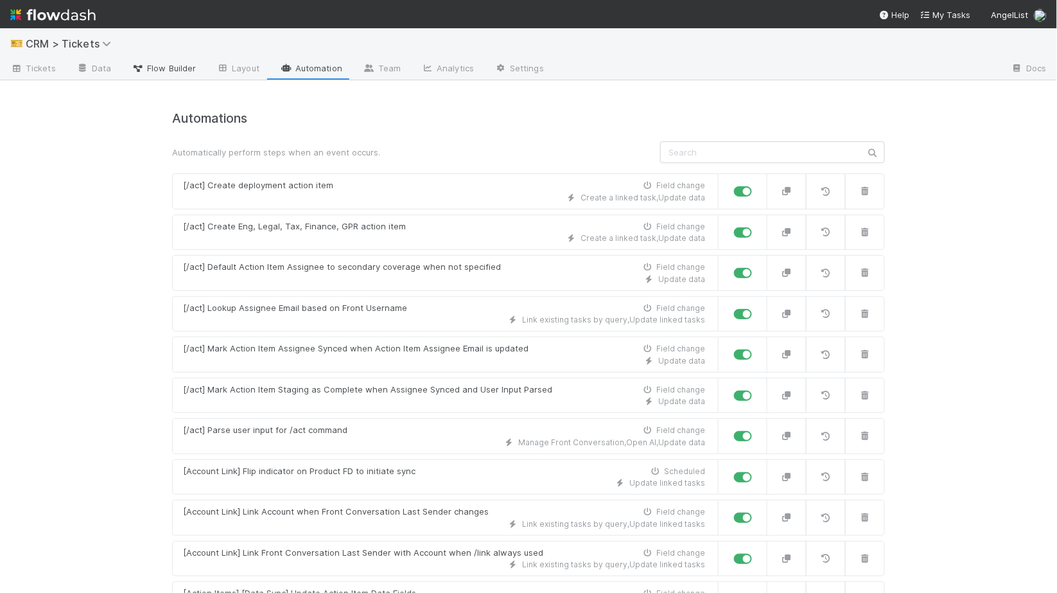
click at [179, 62] on span "Flow Builder" at bounding box center [164, 68] width 64 height 13
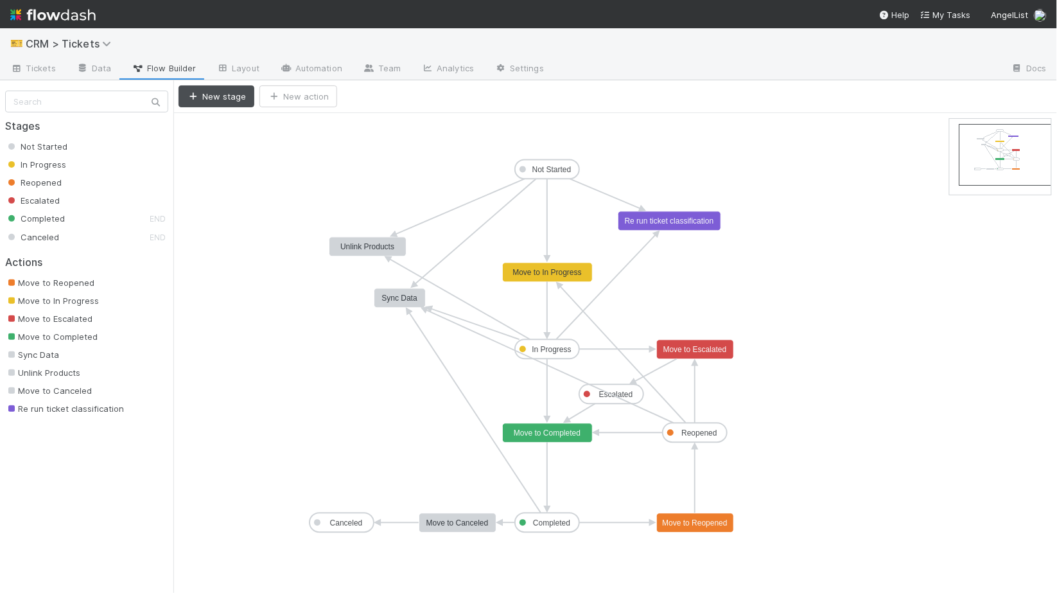
drag, startPoint x: 997, startPoint y: 154, endPoint x: 1004, endPoint y: 159, distance: 8.9
click at [293, 59] on link "Automation" at bounding box center [311, 69] width 83 height 21
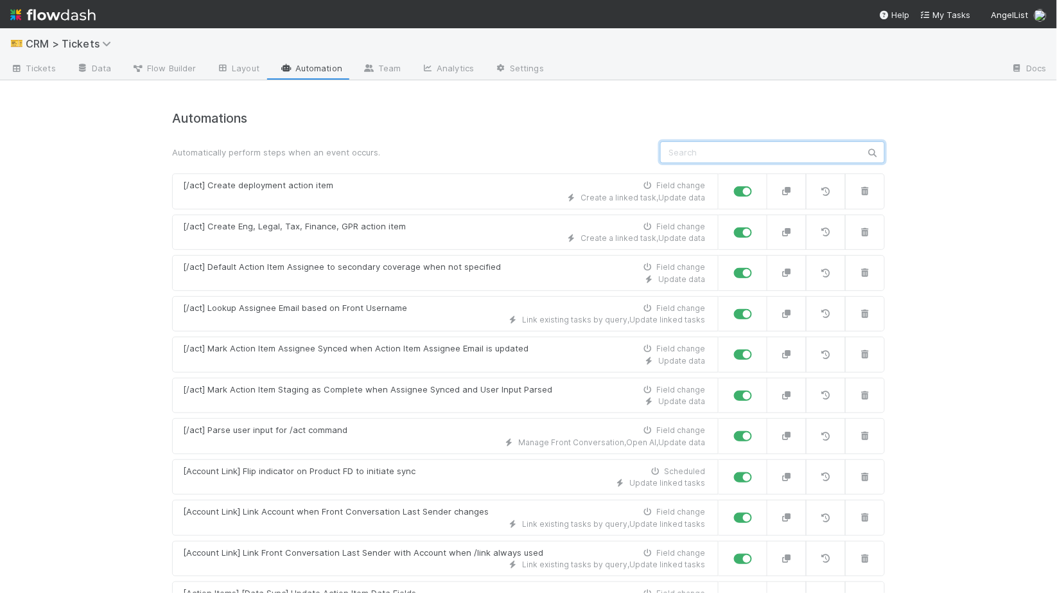
click at [715, 148] on input "text" at bounding box center [772, 152] width 225 height 22
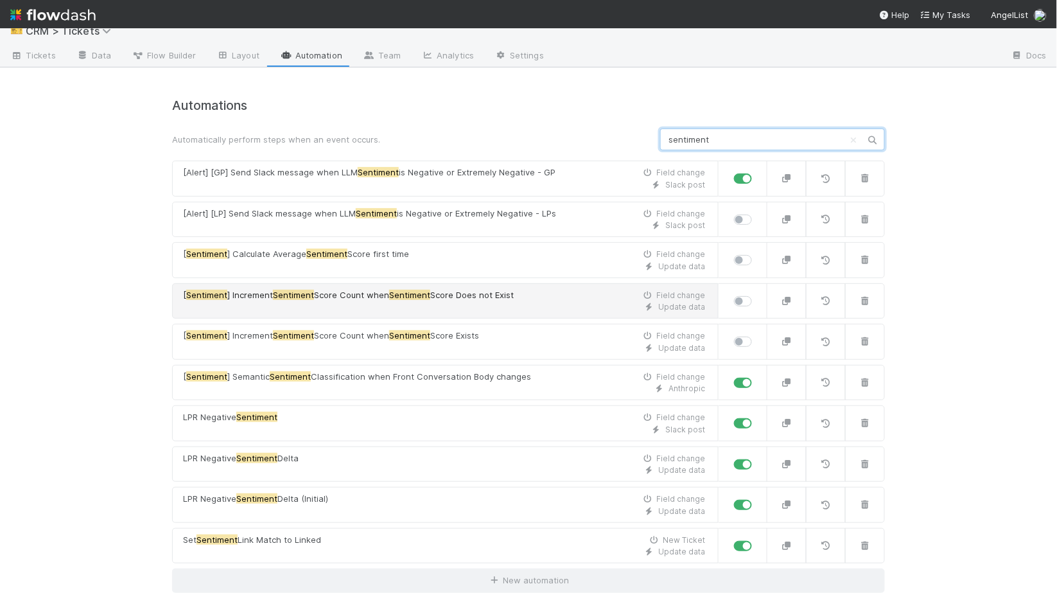
scroll to position [13, 0]
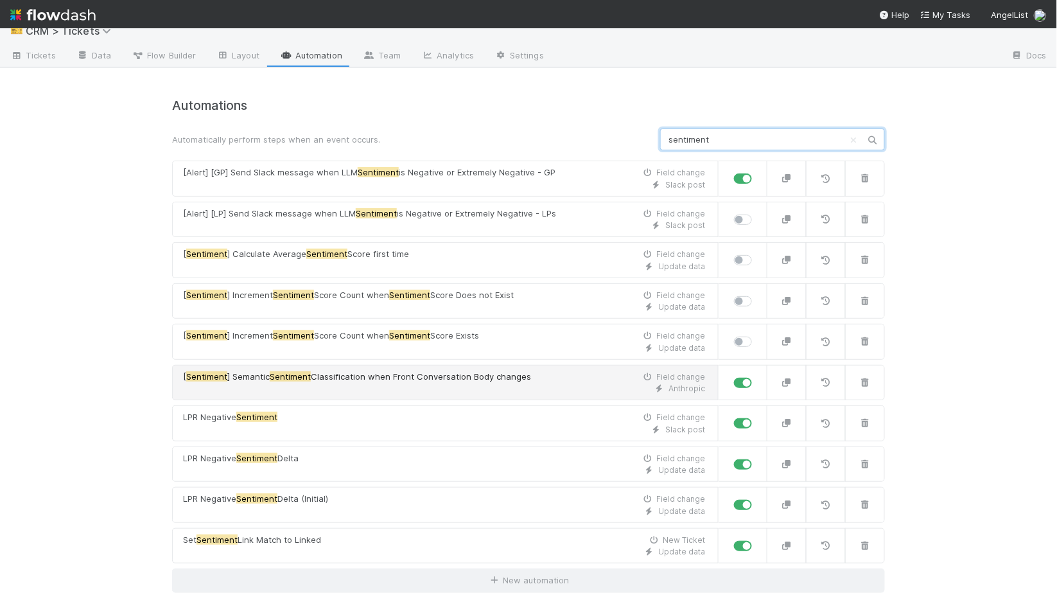
type input "sentiment"
click at [299, 386] on div "Anthropic" at bounding box center [444, 389] width 522 height 12
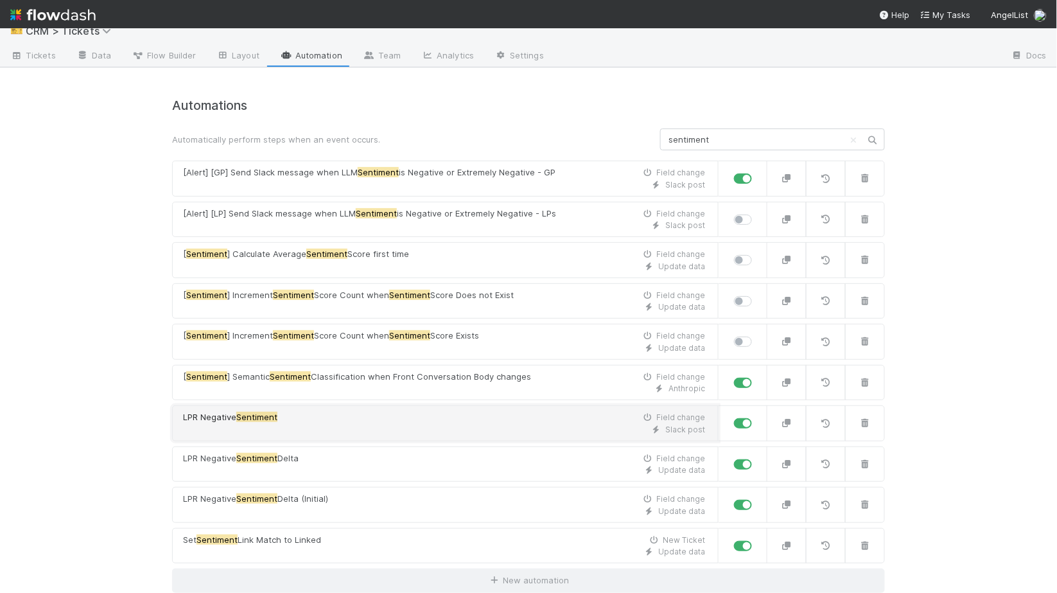
click at [468, 419] on div "LPR Negative Sentiment Field change" at bounding box center [444, 417] width 522 height 13
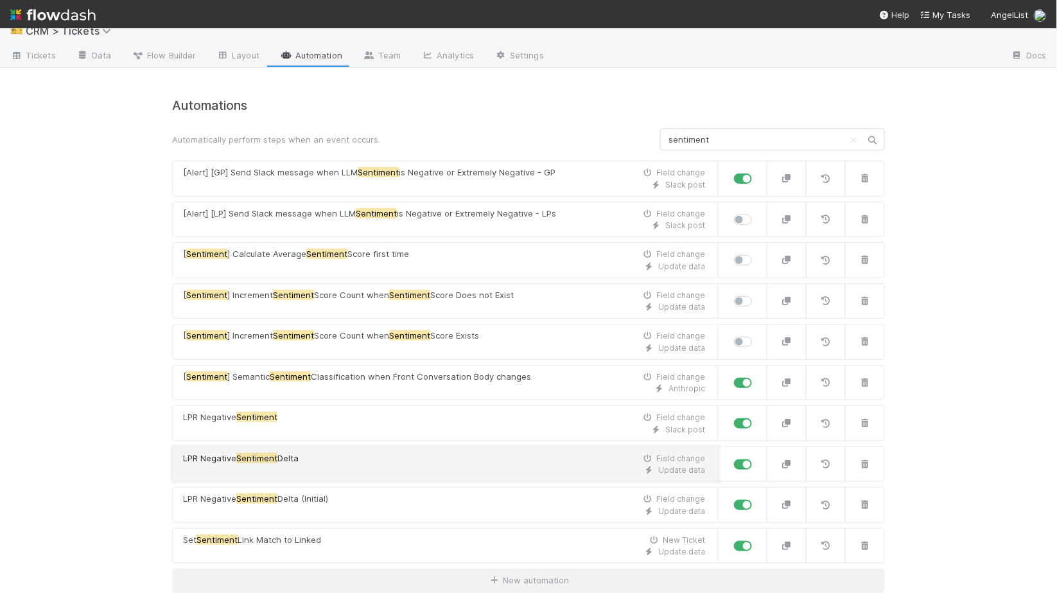
click at [458, 449] on link "LPR Negative Sentiment Delta Field change Update data" at bounding box center [445, 464] width 546 height 36
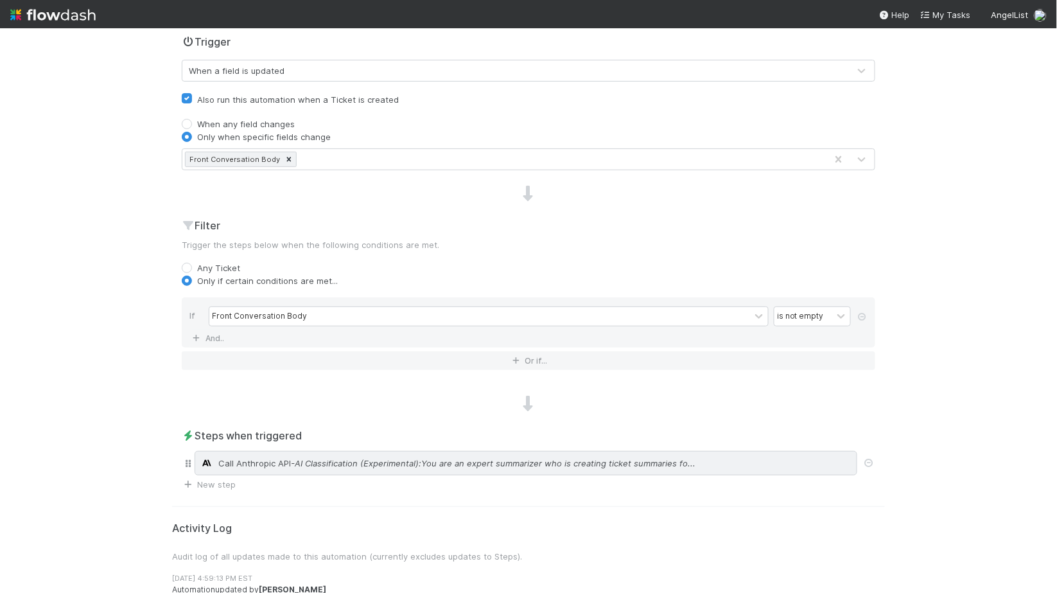
scroll to position [316, 0]
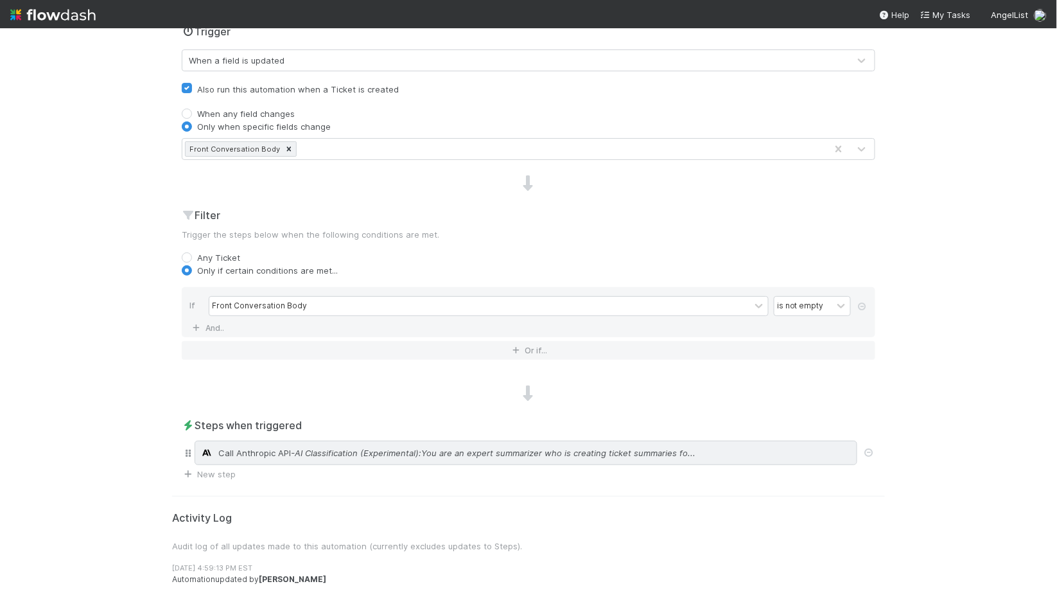
click at [342, 442] on div "Call Anthropic API - AI Classification (Experimental):You are an expert summari…" at bounding box center [526, 452] width 663 height 24
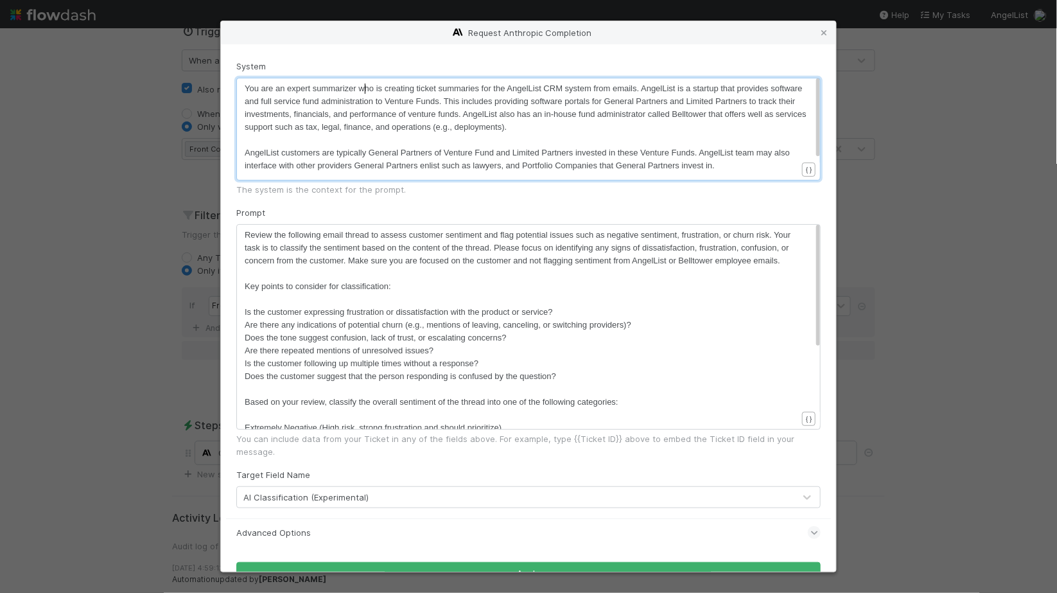
scroll to position [4, 0]
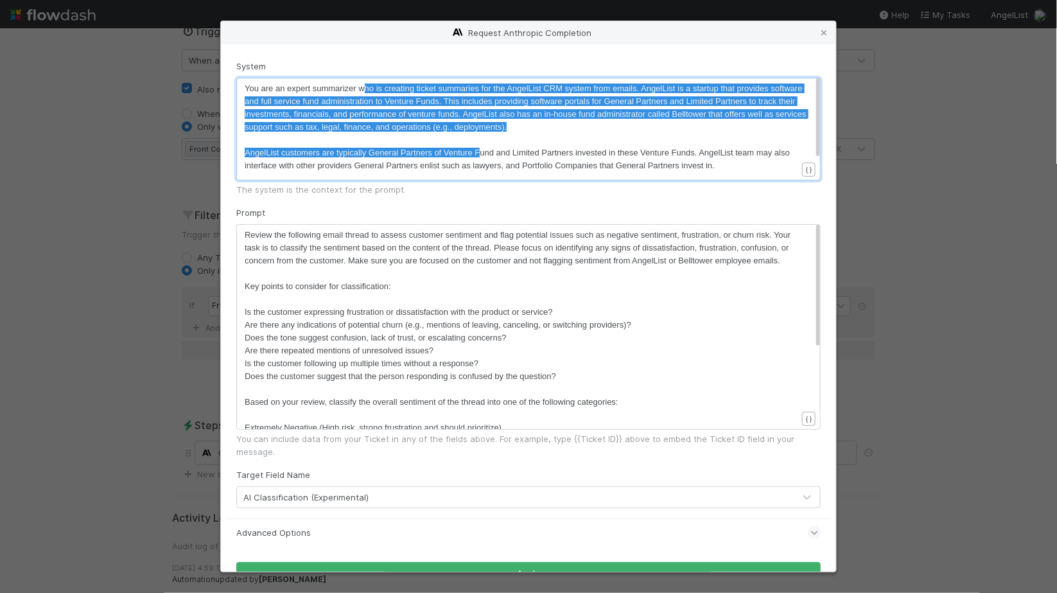
type textarea "ho is creating ticket summaries for the AngelList CRM system from emails. Angel…"
drag, startPoint x: 367, startPoint y: 85, endPoint x: 483, endPoint y: 157, distance: 136.7
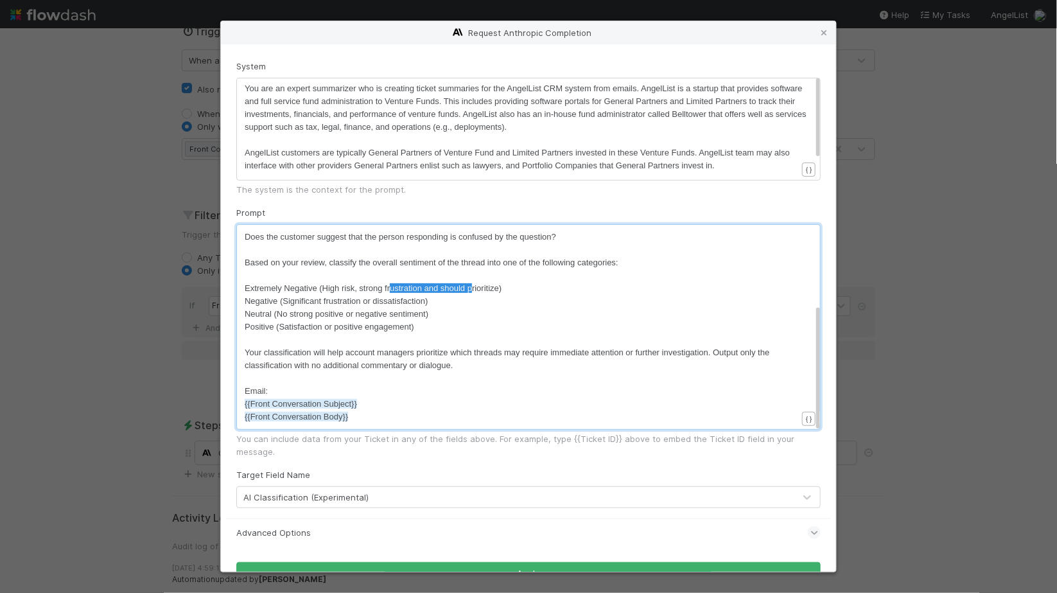
type textarea "ustration and should pr"
drag, startPoint x: 390, startPoint y: 290, endPoint x: 474, endPoint y: 291, distance: 84.1
type textarea "Extremely Negative (High risk, strong frustration and should prioritize)"
type textarea "Negative (Significant frustration or dissatisfaction)"
type textarea "Neutral (No strong positive or negative sentiment)"
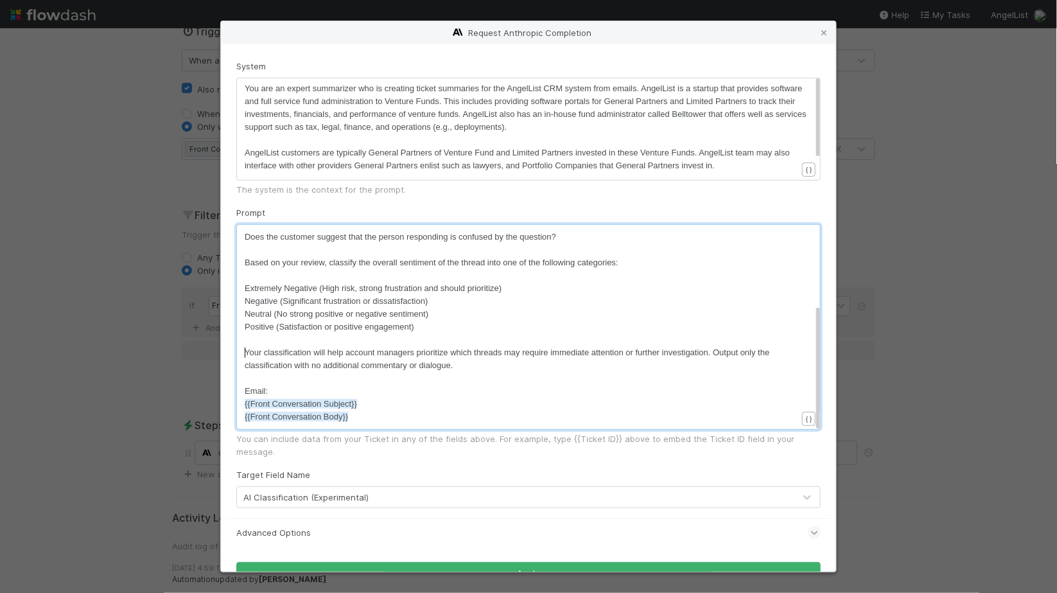
click at [441, 342] on pre "​" at bounding box center [526, 339] width 563 height 13
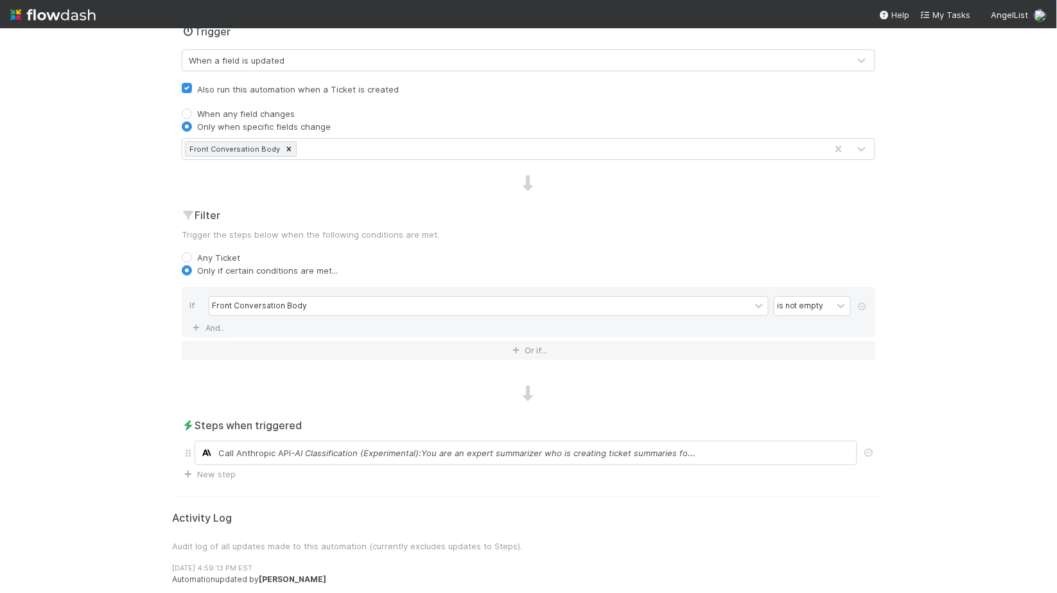
scroll to position [0, 0]
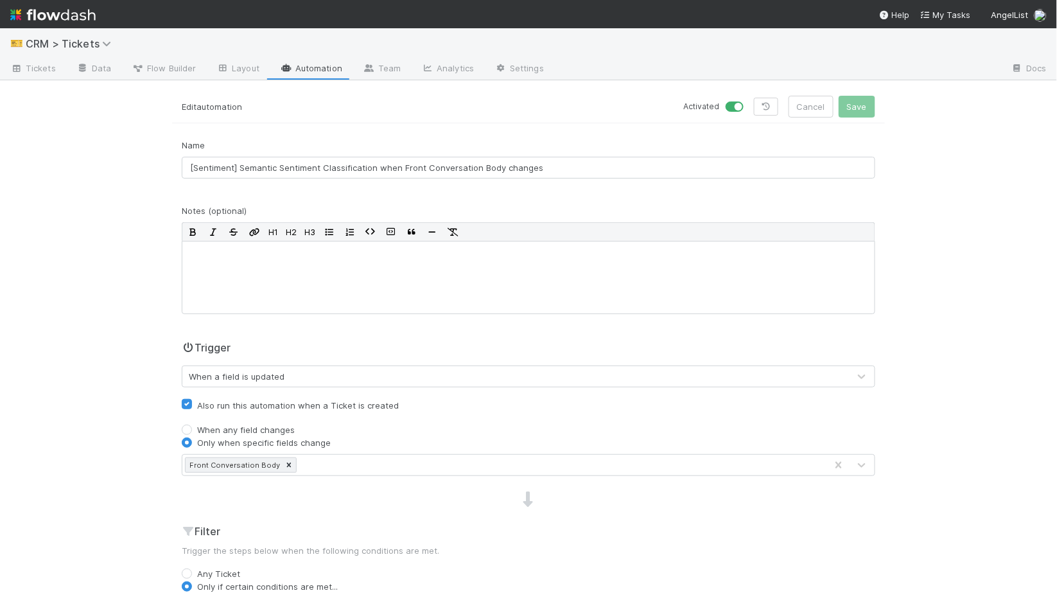
click at [302, 74] on link "Automation" at bounding box center [311, 69] width 83 height 21
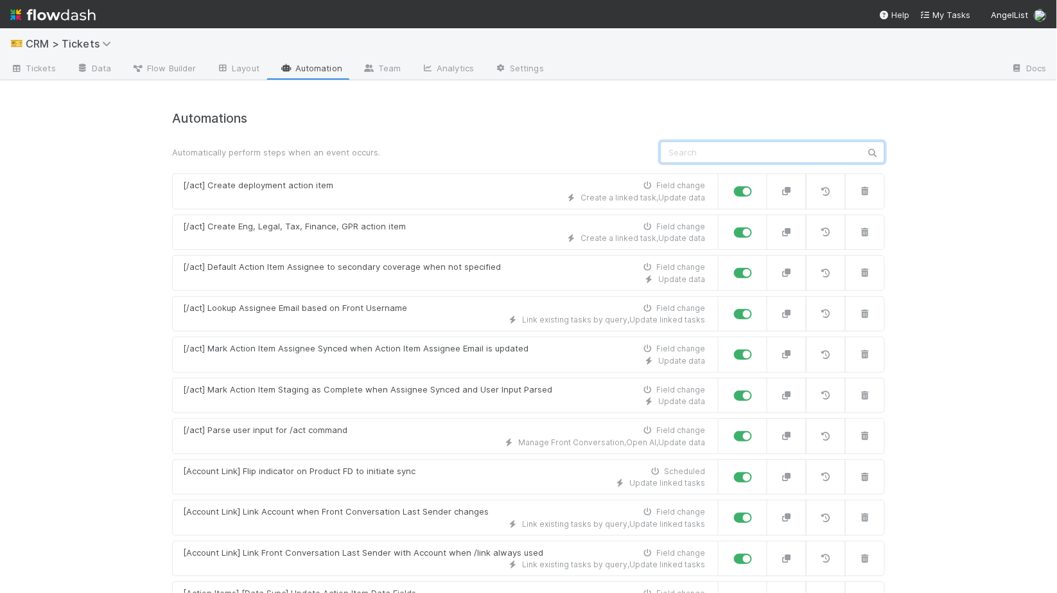
click at [728, 153] on input "text" at bounding box center [772, 152] width 225 height 22
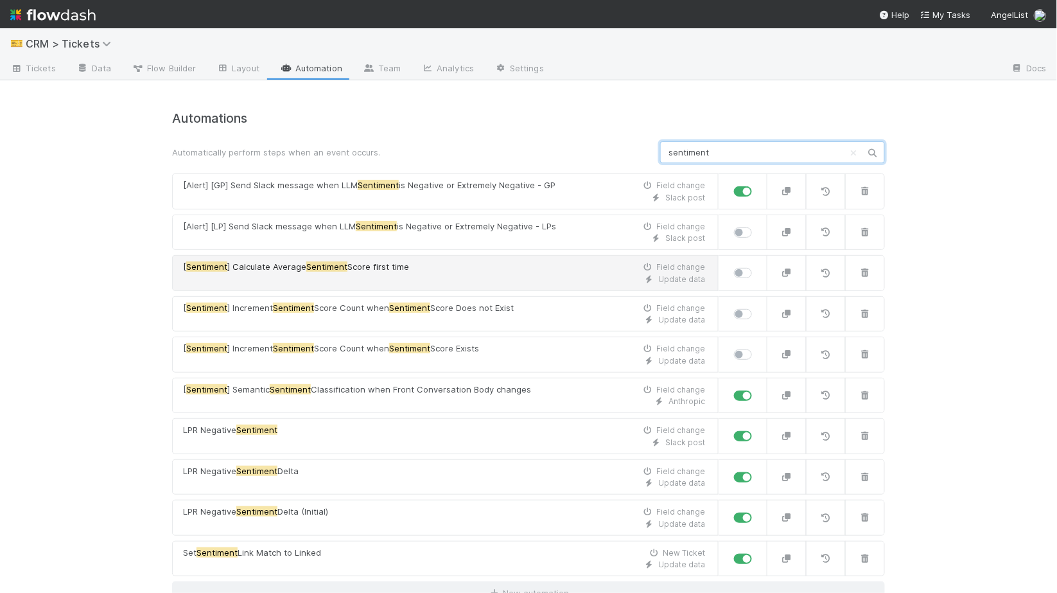
scroll to position [13, 0]
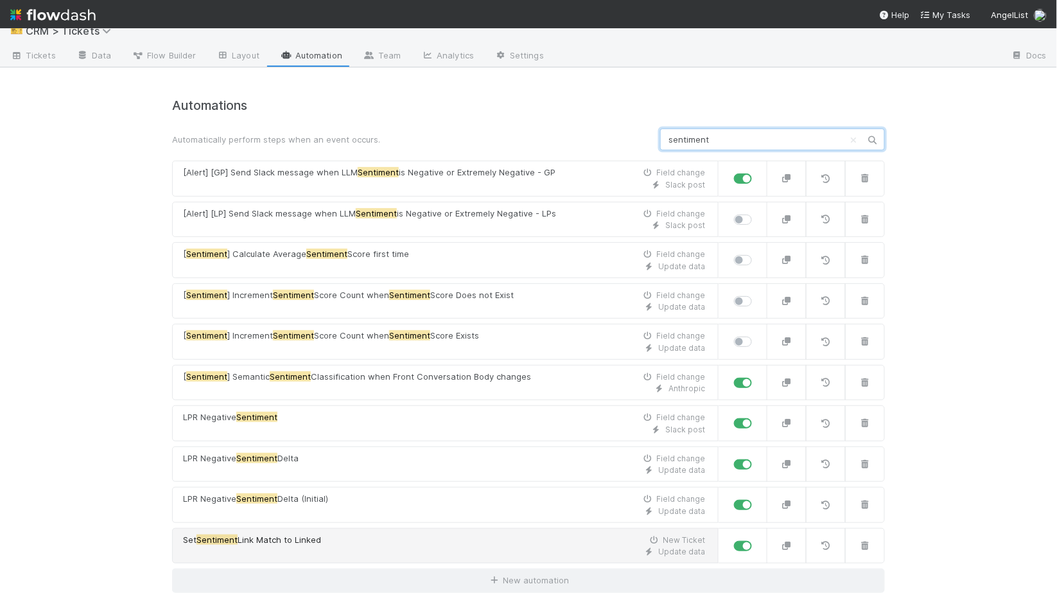
type input "sentiment"
click at [331, 536] on div "Set Sentiment Link Match to Linked New Ticket" at bounding box center [444, 540] width 522 height 13
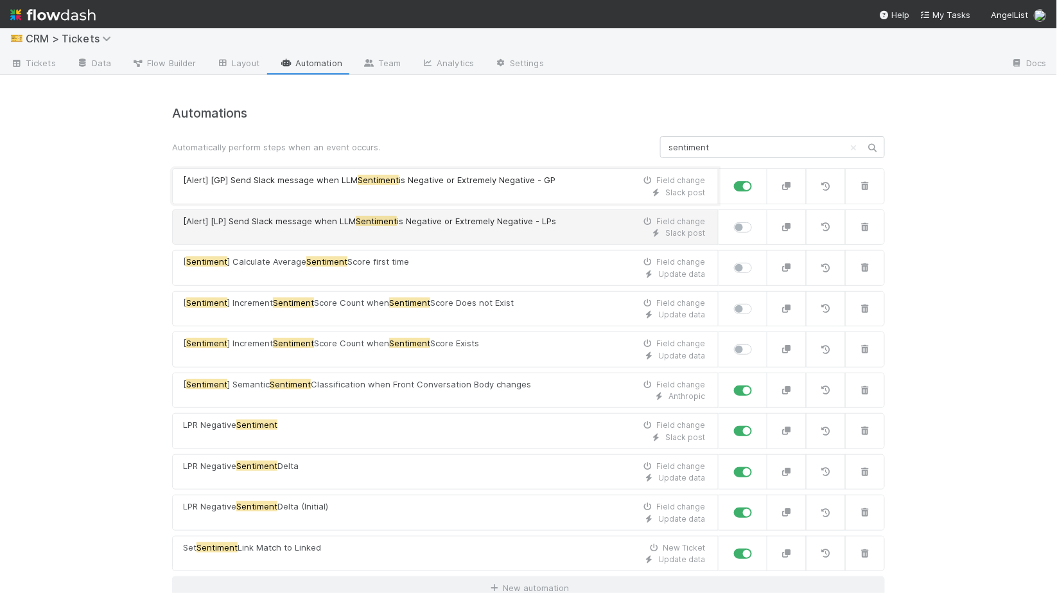
scroll to position [0, 0]
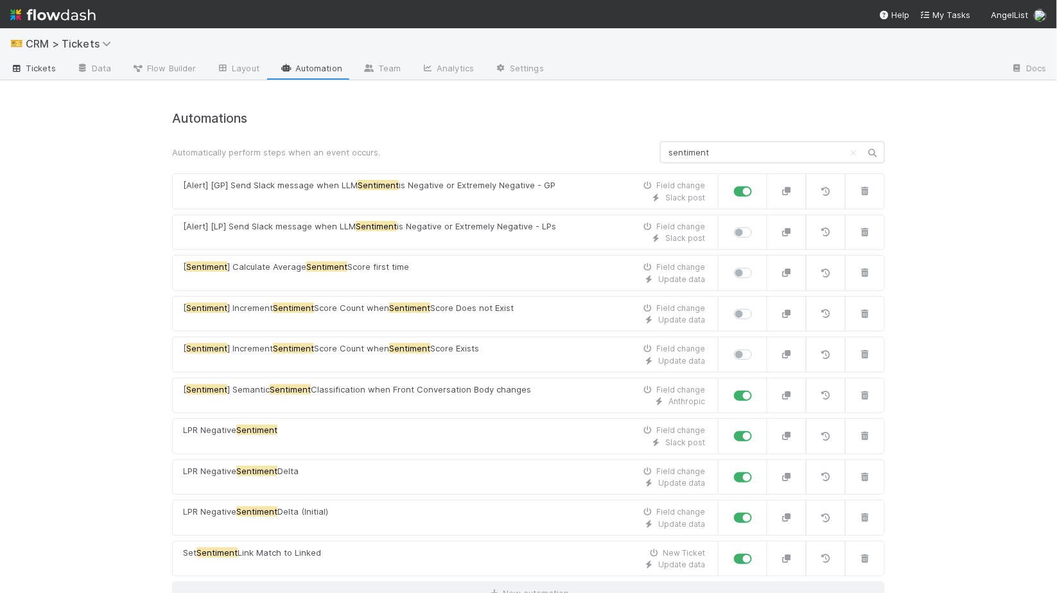
click at [46, 75] on link "Tickets" at bounding box center [33, 69] width 66 height 21
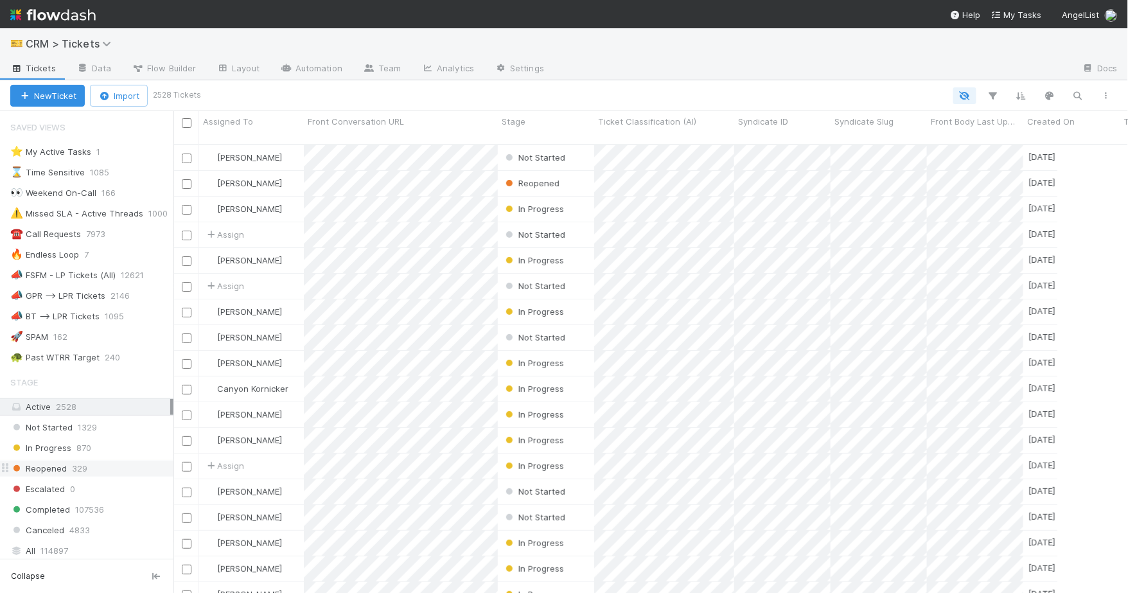
scroll to position [448, 944]
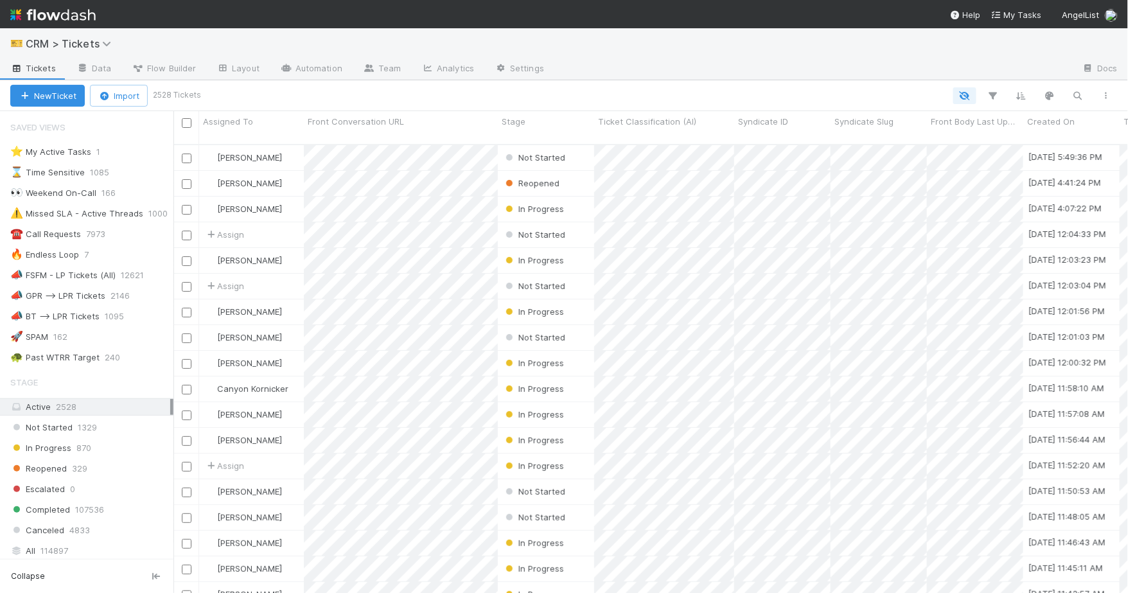
click at [61, 15] on img at bounding box center [52, 15] width 85 height 22
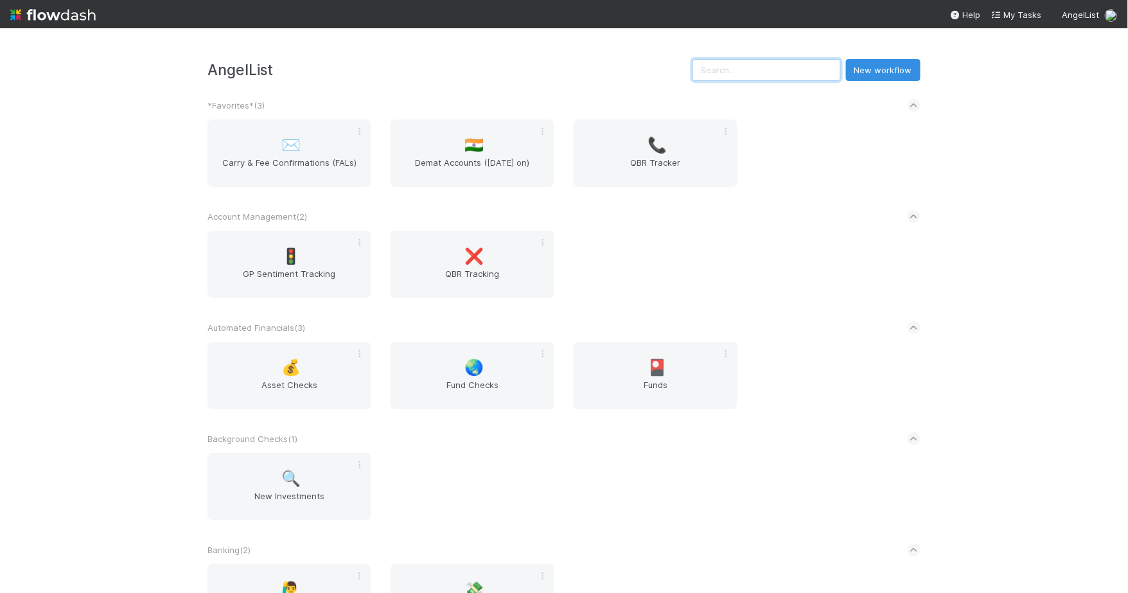
click at [799, 71] on input "text" at bounding box center [766, 70] width 148 height 22
paste input "w6I6RN"
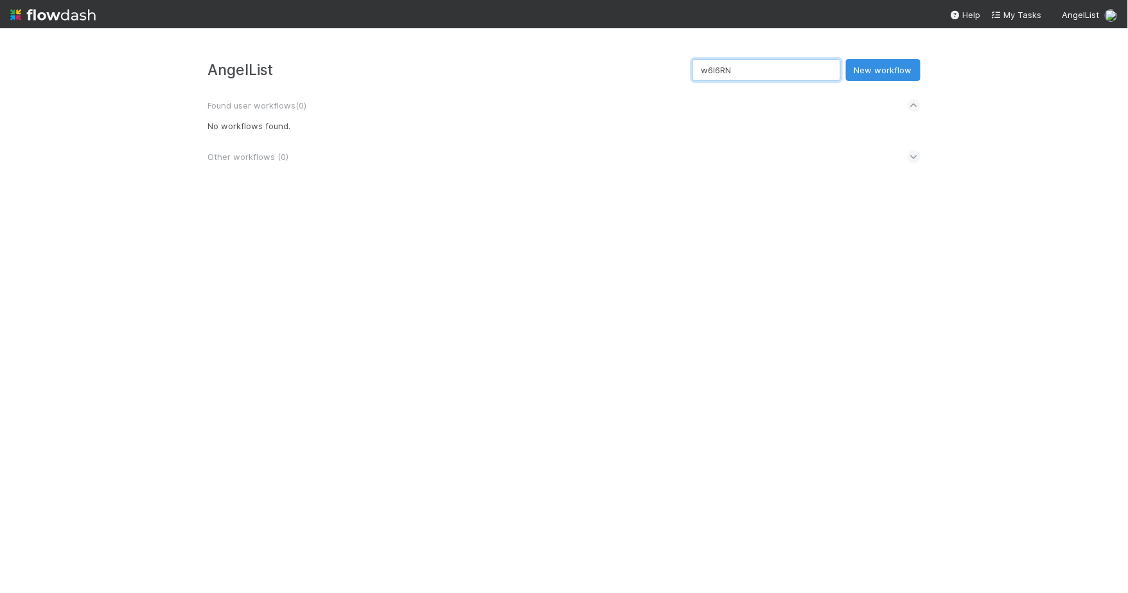
click at [757, 69] on input "w6I6RN" at bounding box center [766, 70] width 148 height 22
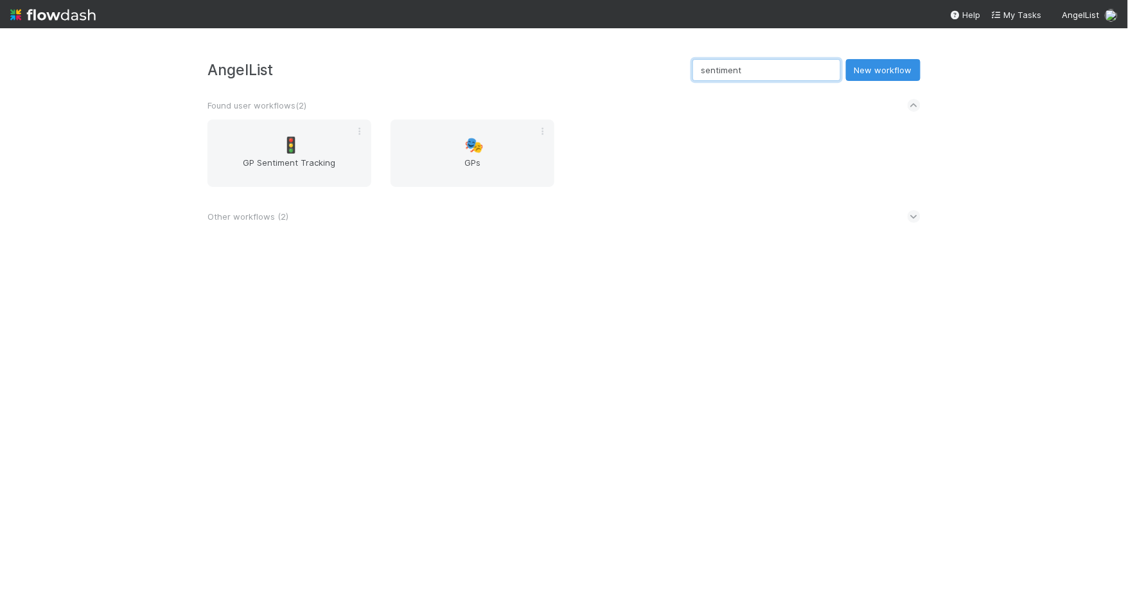
type input "sentiment"
click at [313, 210] on div "Other workflows ( 2 )" at bounding box center [563, 216] width 713 height 28
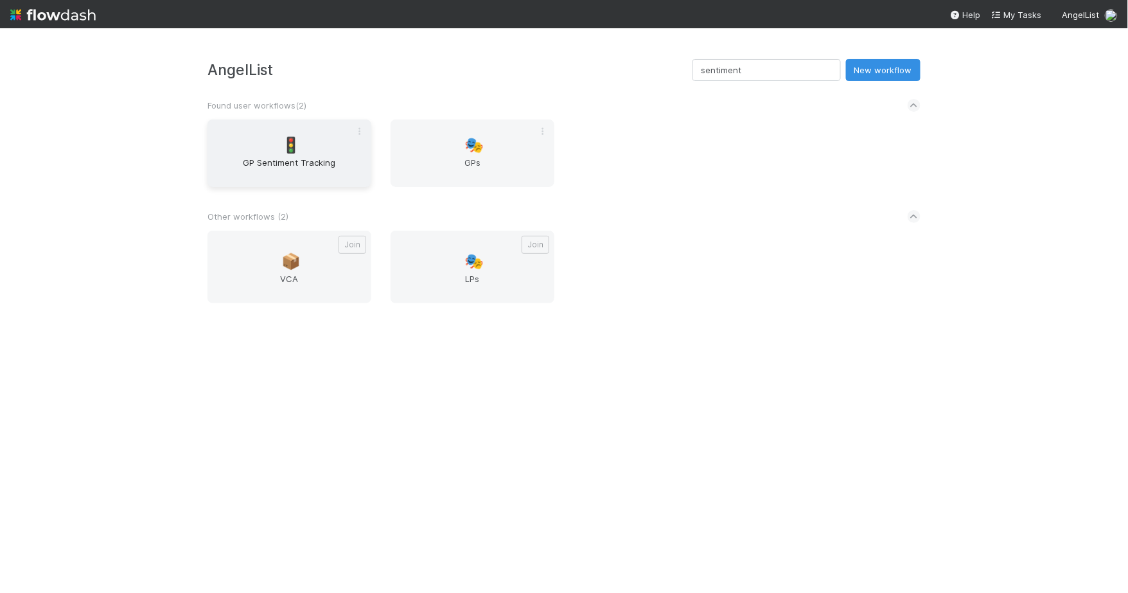
click at [307, 145] on div "🚦 GP Sentiment Tracking" at bounding box center [289, 152] width 164 height 67
click at [476, 161] on span "GPs" at bounding box center [472, 169] width 153 height 26
click at [326, 281] on span "VCA" at bounding box center [289, 285] width 153 height 26
click at [361, 129] on icon at bounding box center [359, 131] width 13 height 8
click at [329, 242] on div "Leave" at bounding box center [314, 248] width 101 height 19
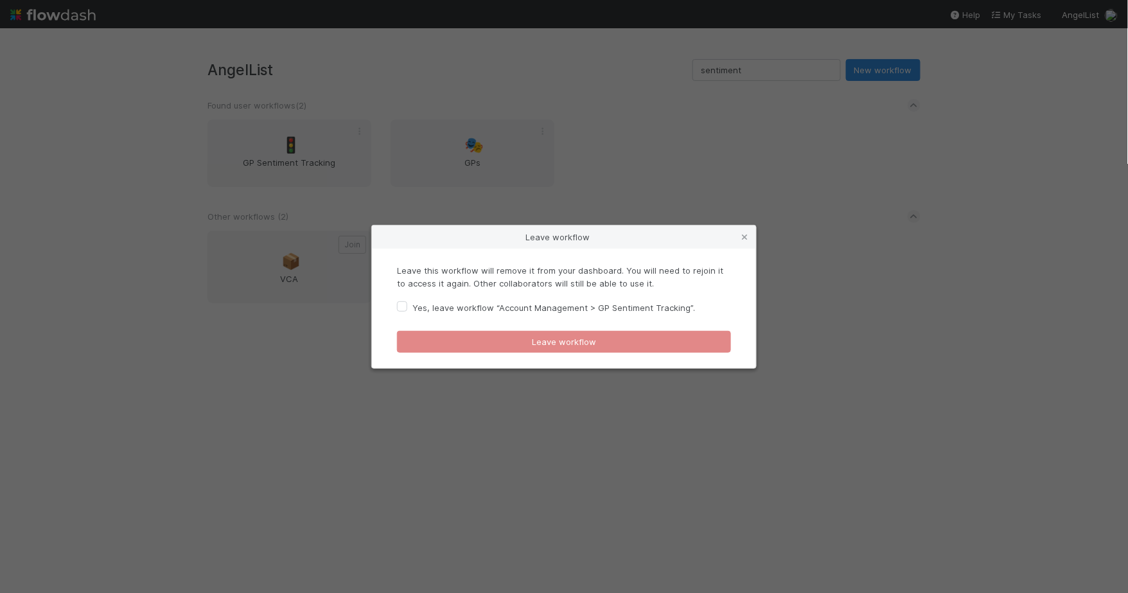
click at [586, 295] on div "Leave this workflow will remove it from your dashboard. You will need to rejoin…" at bounding box center [563, 282] width 353 height 36
click at [586, 306] on label "Yes, leave workflow “Account Management > GP Sentiment Tracking”." at bounding box center [553, 307] width 283 height 15
click at [407, 306] on input "Yes, leave workflow “Account Management > GP Sentiment Tracking”." at bounding box center [402, 306] width 10 height 12
checkbox input "true"
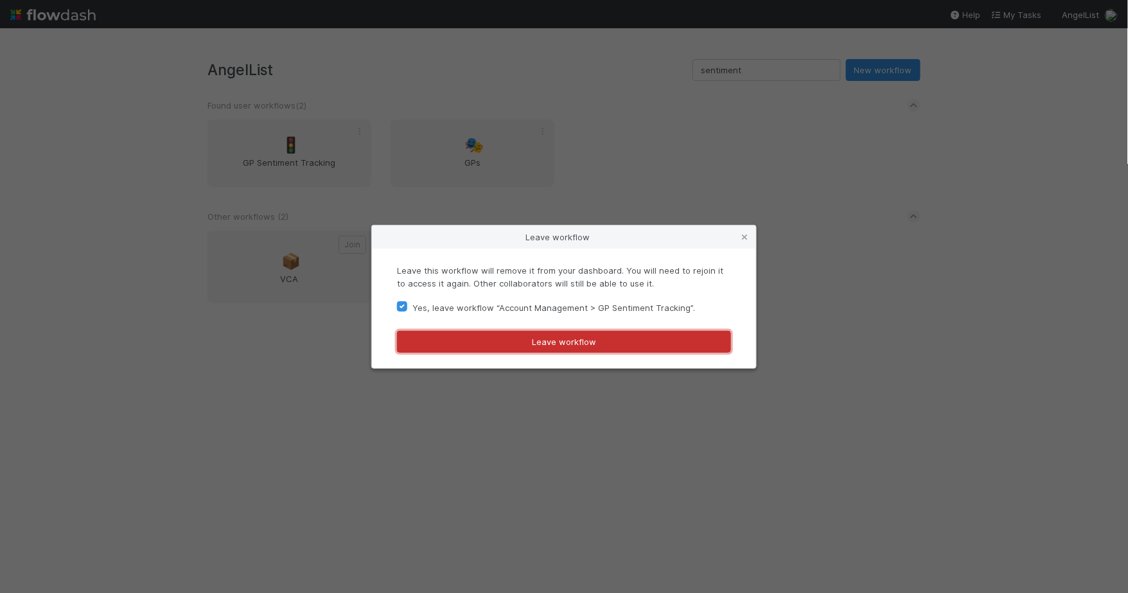
click at [588, 338] on button "Leave workflow" at bounding box center [564, 342] width 334 height 22
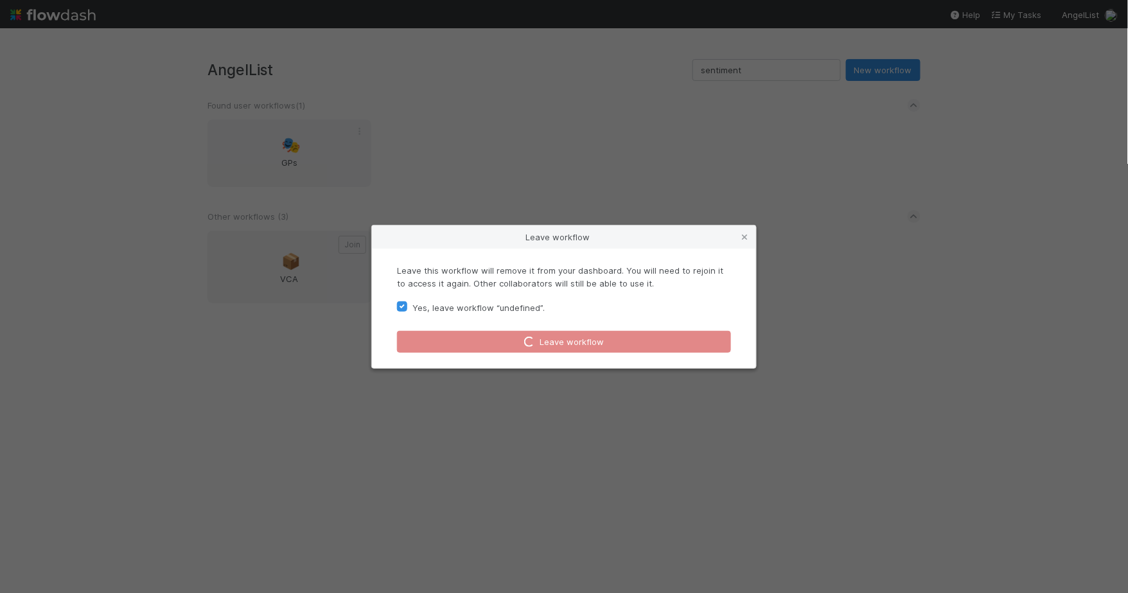
click at [447, 64] on div "Leave workflow Leave this workflow will remove it from your dashboard. You will…" at bounding box center [564, 296] width 1128 height 593
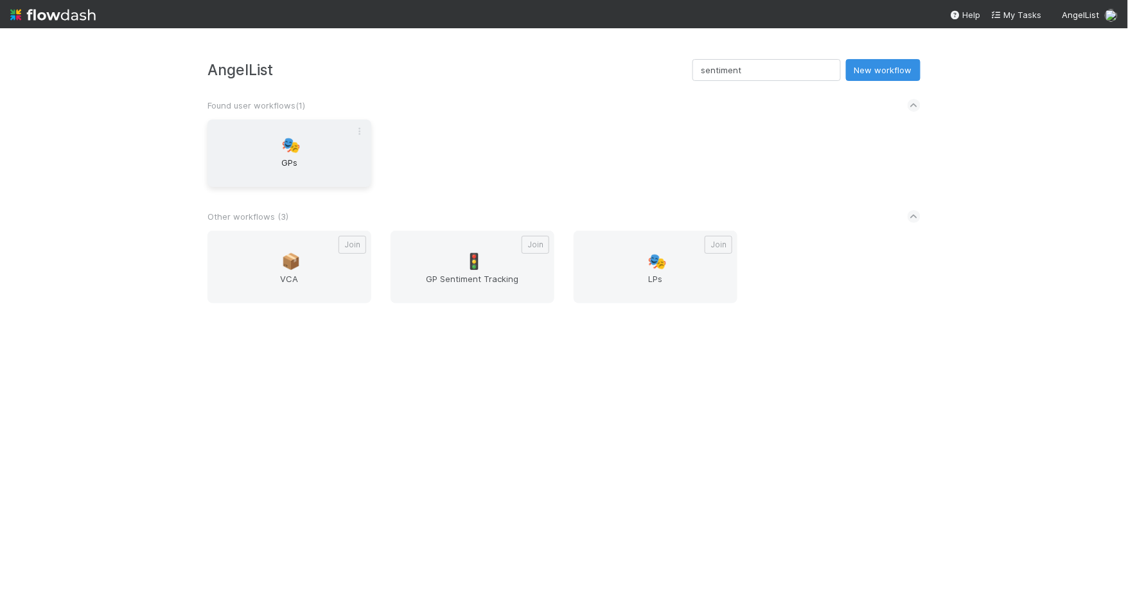
click at [237, 148] on div "🎭 GPs" at bounding box center [289, 152] width 164 height 67
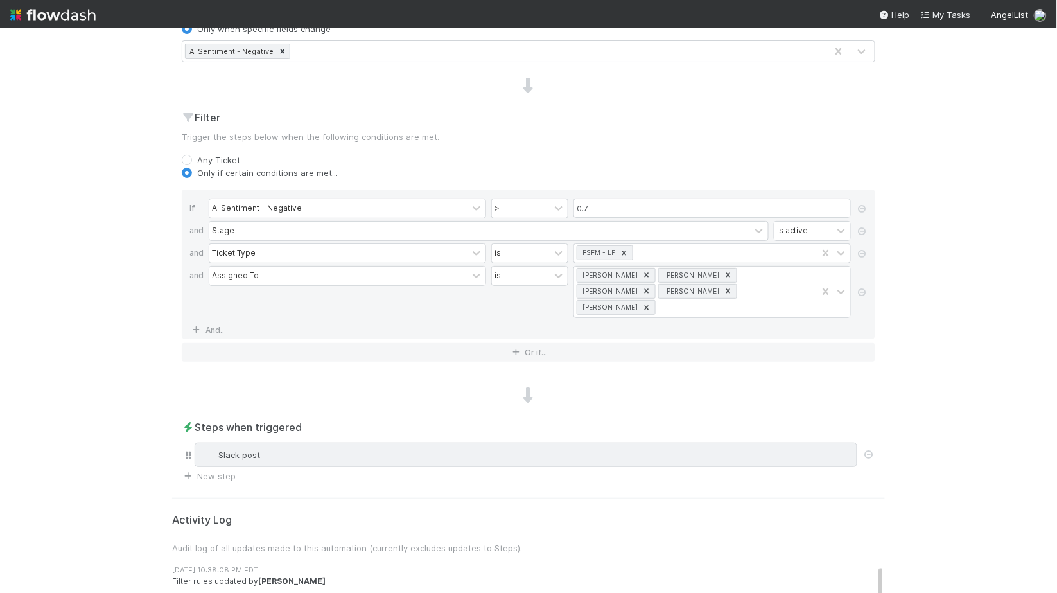
scroll to position [417, 0]
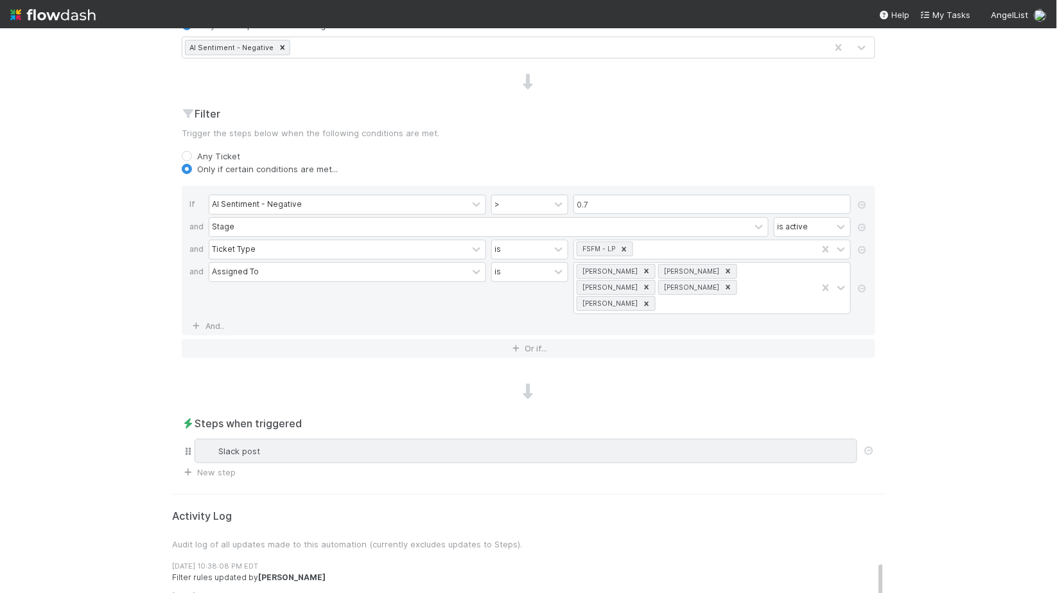
click at [412, 444] on div "Slack post" at bounding box center [525, 450] width 651 height 13
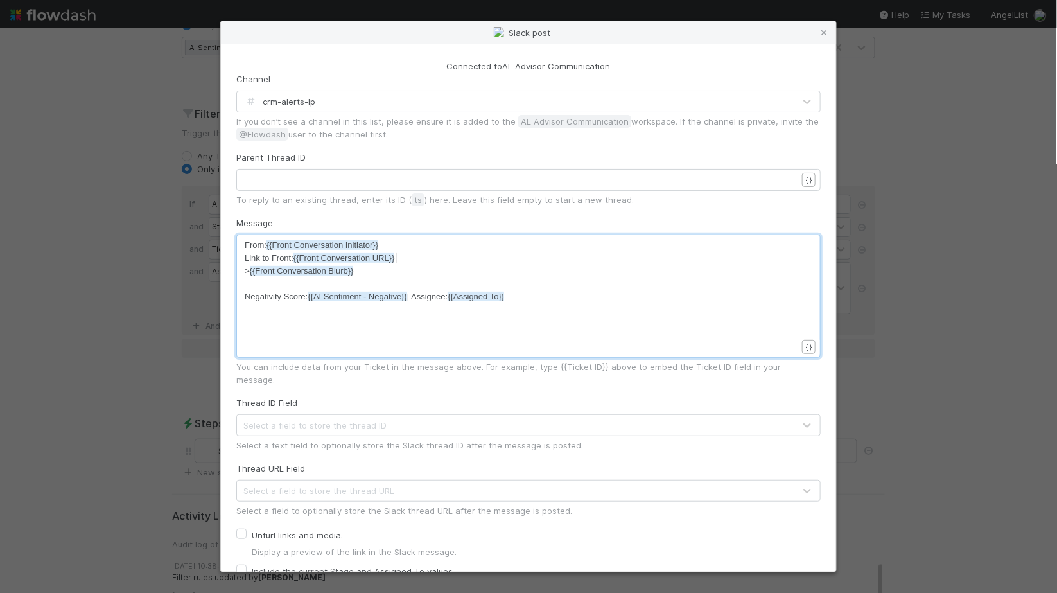
click at [480, 263] on pre "Link to Front: {{Front Conversation URL}}" at bounding box center [526, 258] width 563 height 13
type textarea "Negativity Score: {{AI Sentiment - Negative}} | Assi"
drag, startPoint x: 511, startPoint y: 272, endPoint x: 429, endPoint y: 300, distance: 86.9
type textarea "Negativity Score: {{AI Sentiment - Negative}} | Assignee: {{Assigned To}}"
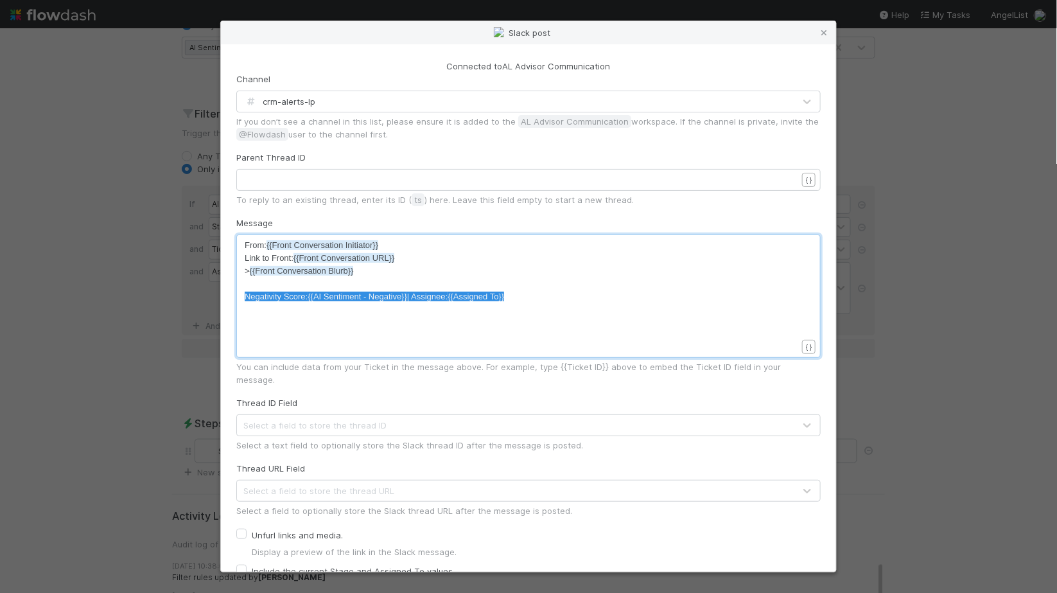
click at [444, 272] on pre "> {{Front Conversation Blurb}}" at bounding box center [526, 271] width 563 height 13
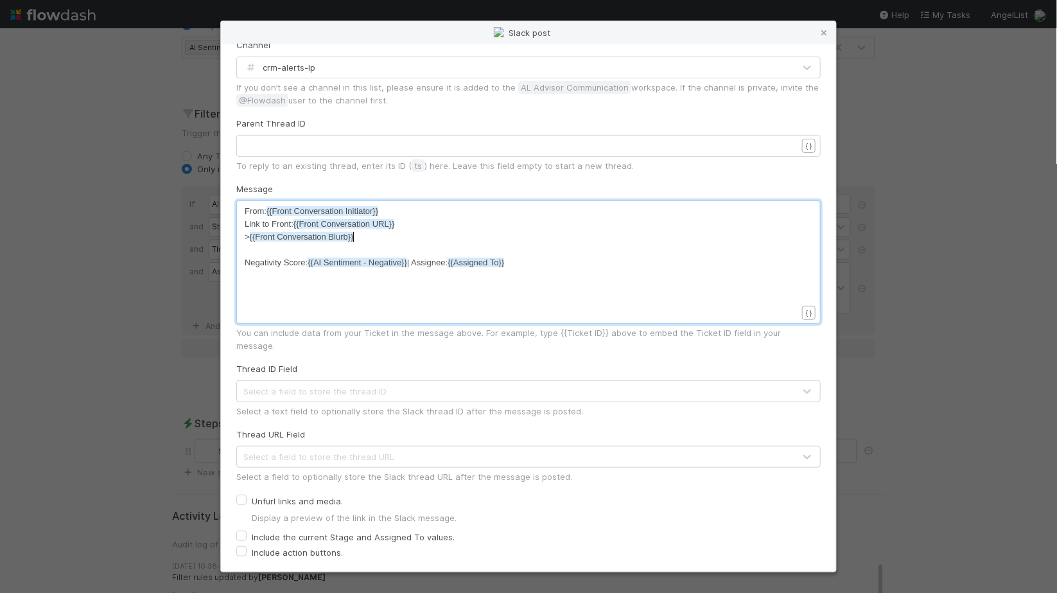
scroll to position [62, 0]
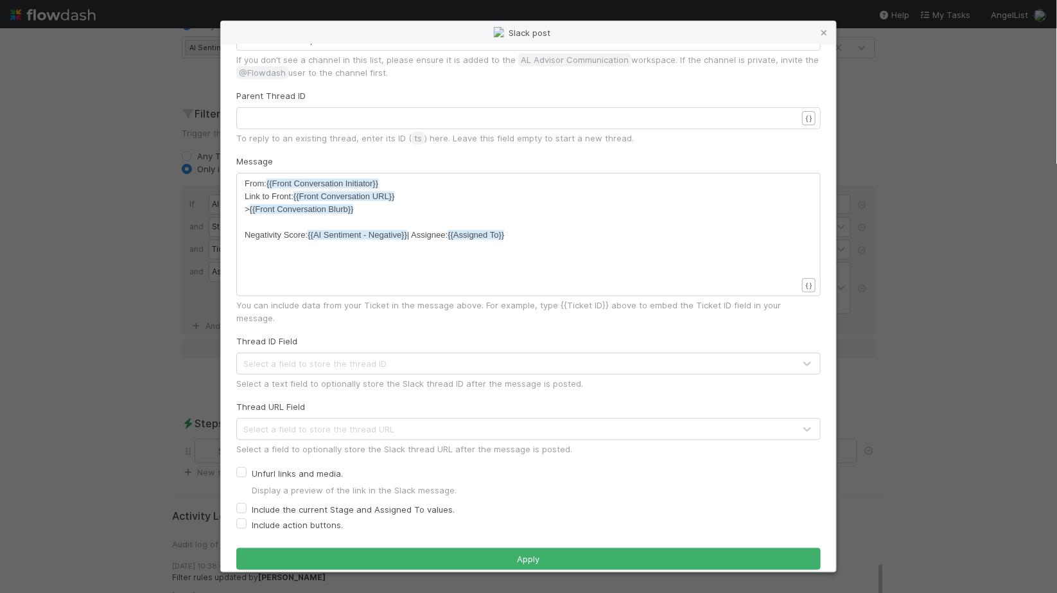
click at [826, 33] on icon at bounding box center [824, 33] width 13 height 8
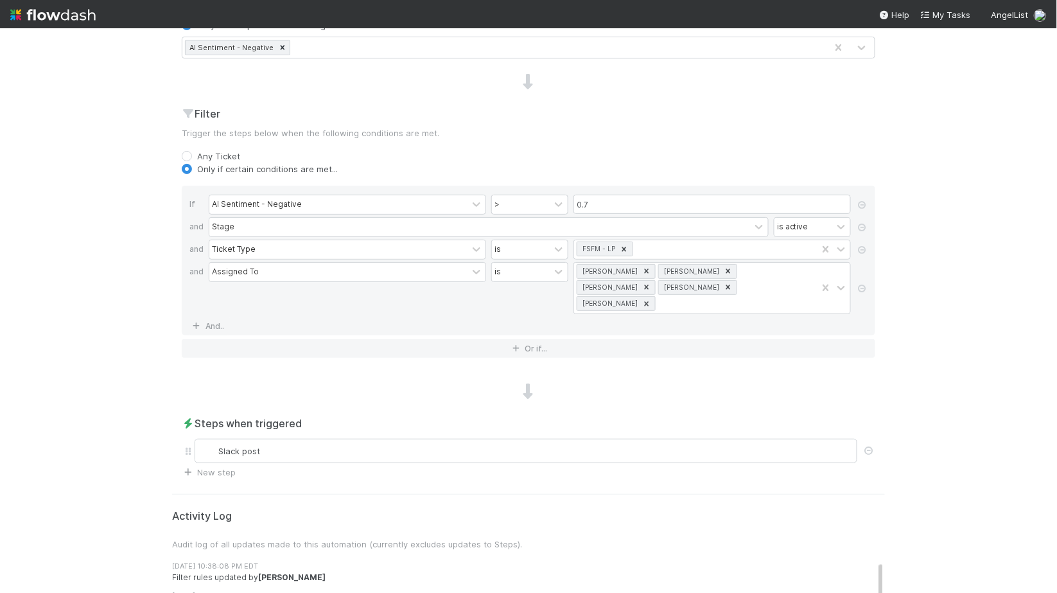
scroll to position [627, 0]
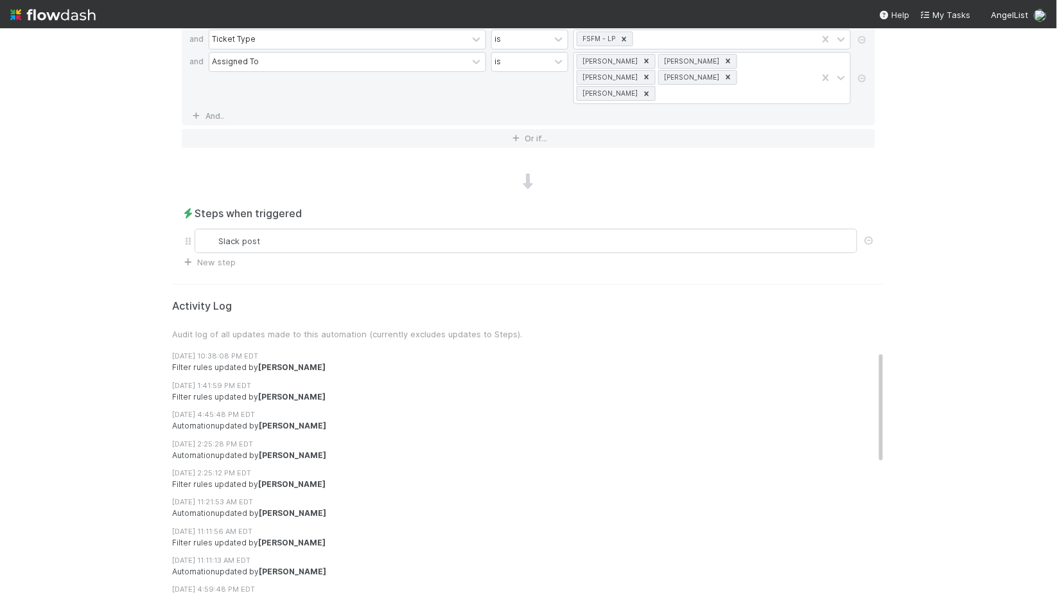
click at [133, 493] on div "🎫 CRM > Tickets Tickets Data Flow Builder Layout Automation Team Analytics Sett…" at bounding box center [528, 310] width 1057 height 564
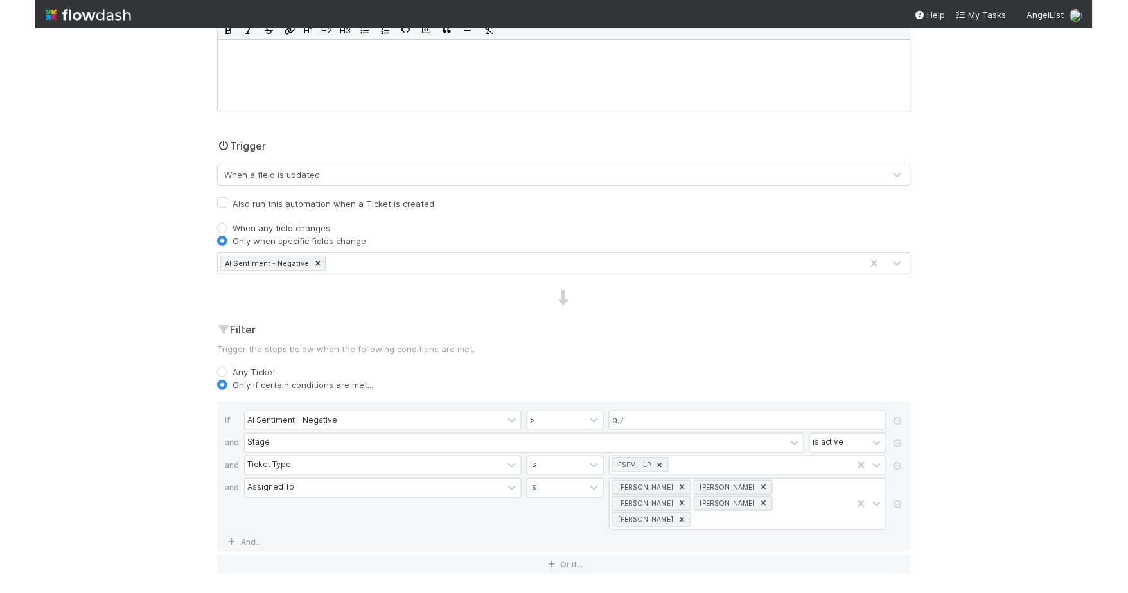
scroll to position [0, 0]
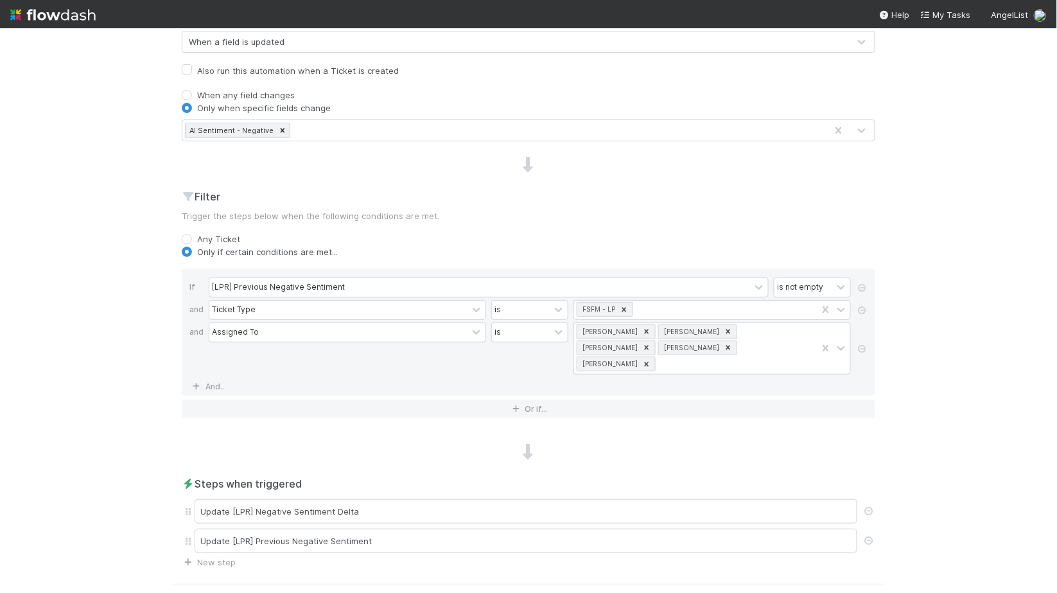
scroll to position [390, 0]
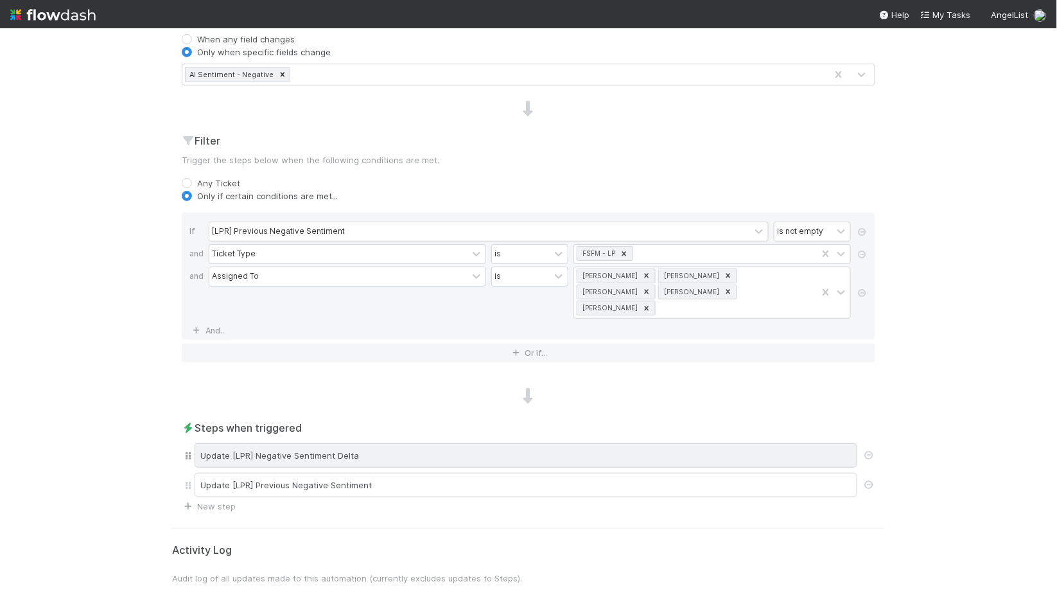
click at [354, 443] on div "Update [LPR] Negative Sentiment Delta" at bounding box center [526, 455] width 663 height 24
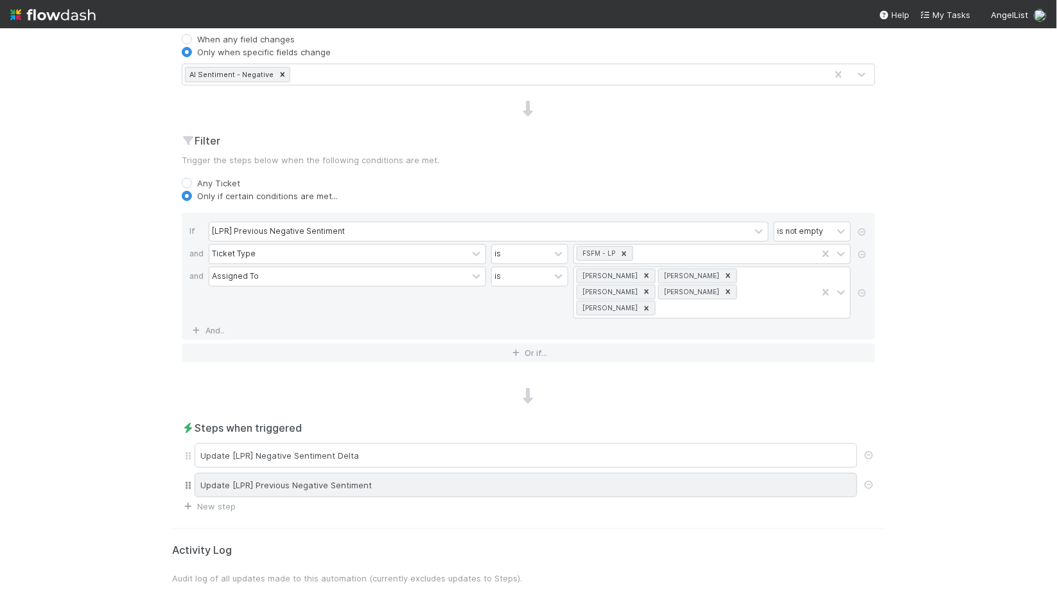
click at [313, 477] on div "Update [LPR] Previous Negative Sentiment" at bounding box center [526, 485] width 663 height 24
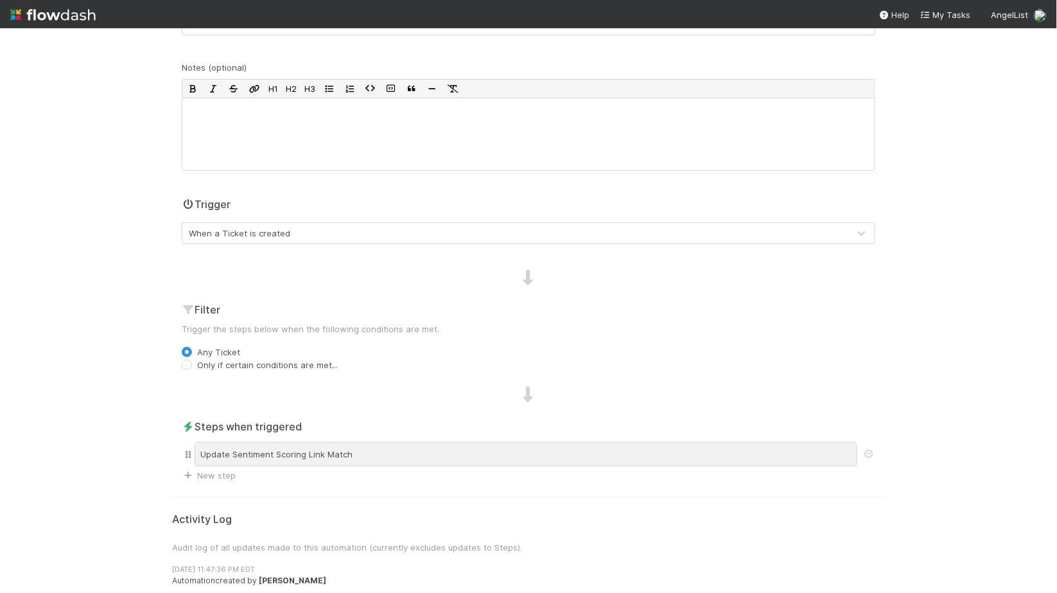
scroll to position [140, 0]
click at [376, 448] on div "Update Sentiment Scoring Link Match" at bounding box center [526, 457] width 663 height 24
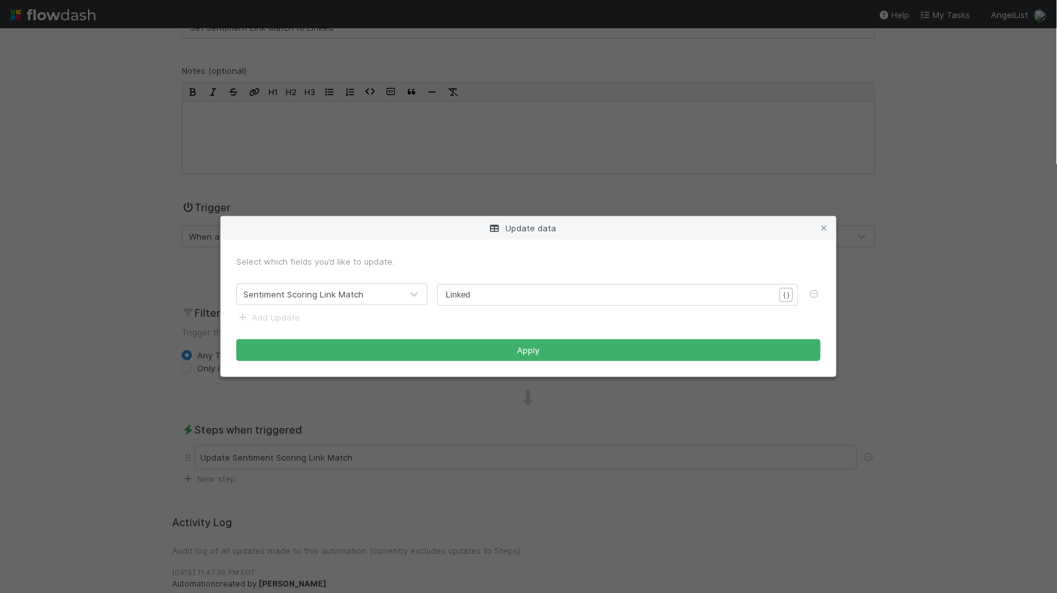
scroll to position [4, 0]
click at [473, 293] on pre "Linked" at bounding box center [615, 294] width 339 height 13
type textarea "Linked"
click at [473, 293] on pre "Linked" at bounding box center [615, 294] width 339 height 13
click at [439, 299] on div "Linked x Linked" at bounding box center [617, 295] width 361 height 22
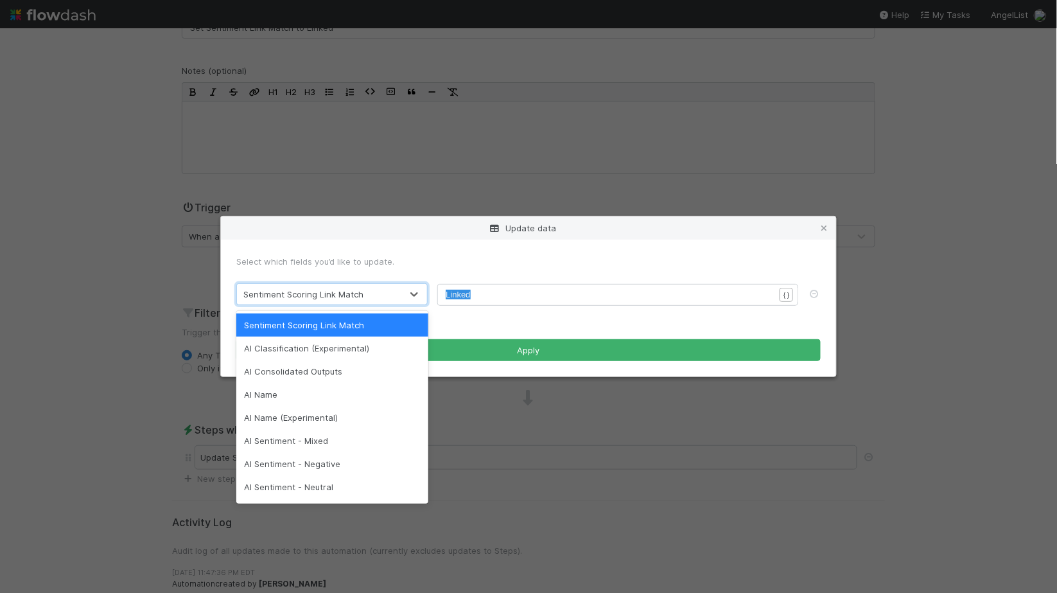
click at [426, 299] on div at bounding box center [414, 293] width 26 height 15
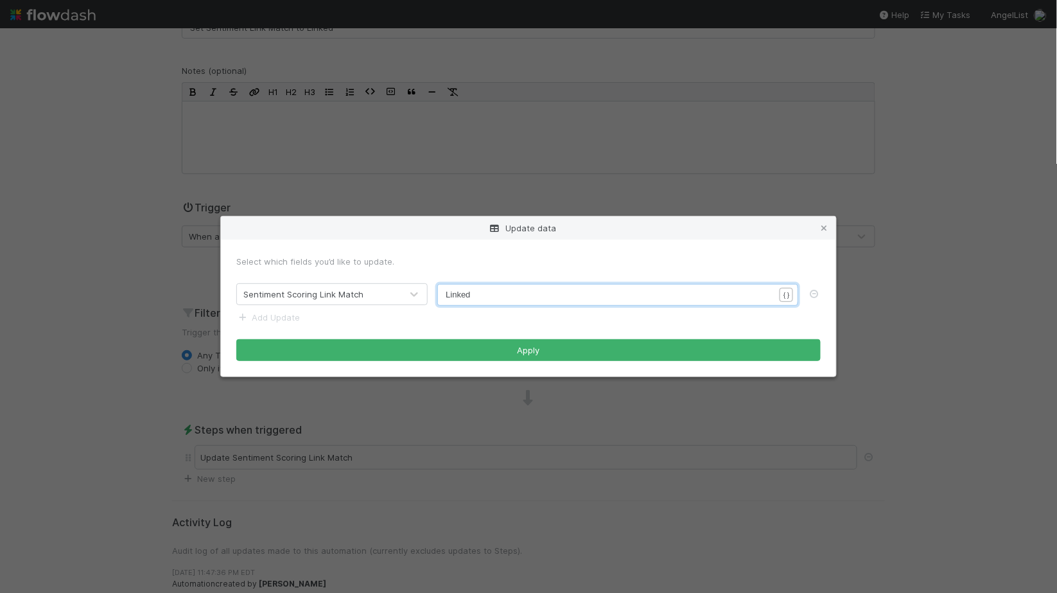
click at [831, 229] on div "Update data" at bounding box center [528, 227] width 615 height 23
click at [829, 227] on icon at bounding box center [824, 228] width 13 height 8
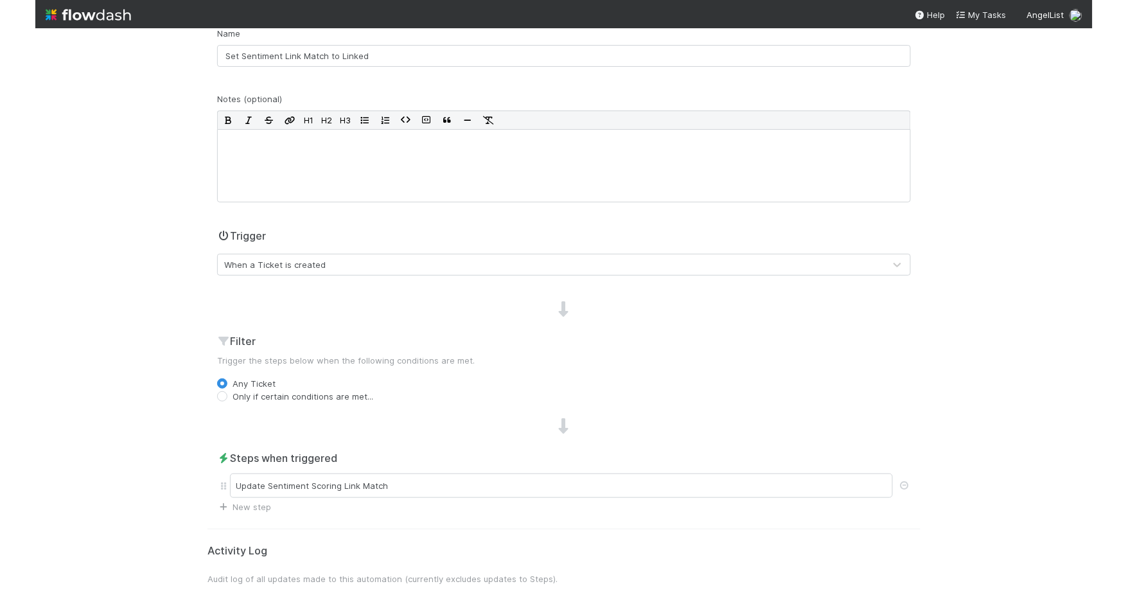
scroll to position [143, 0]
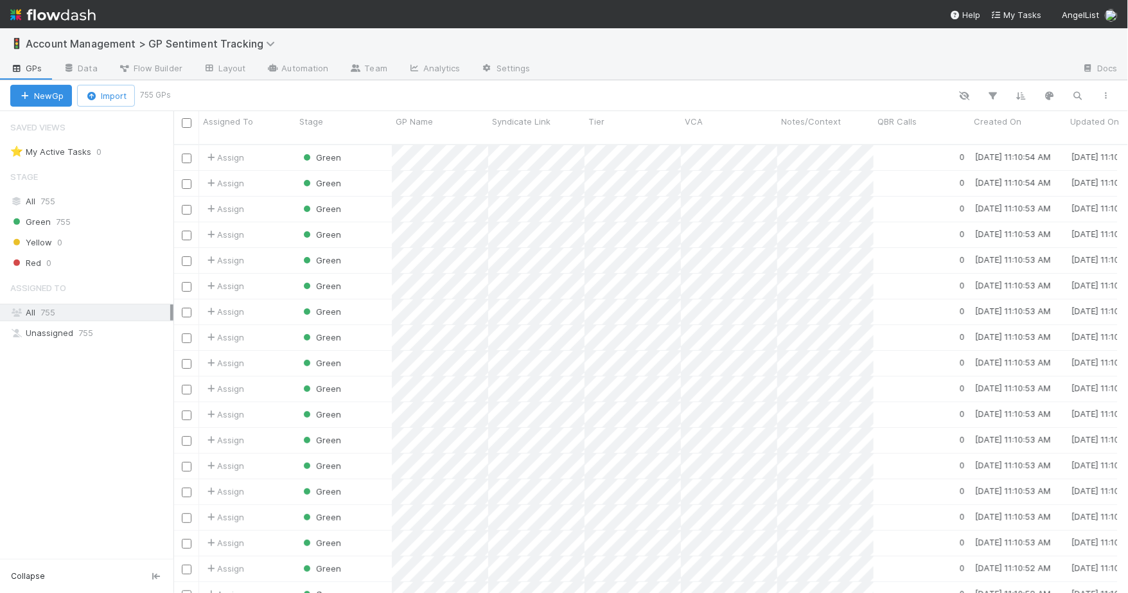
scroll to position [10, 11]
click at [311, 72] on link "Automation" at bounding box center [297, 69] width 83 height 21
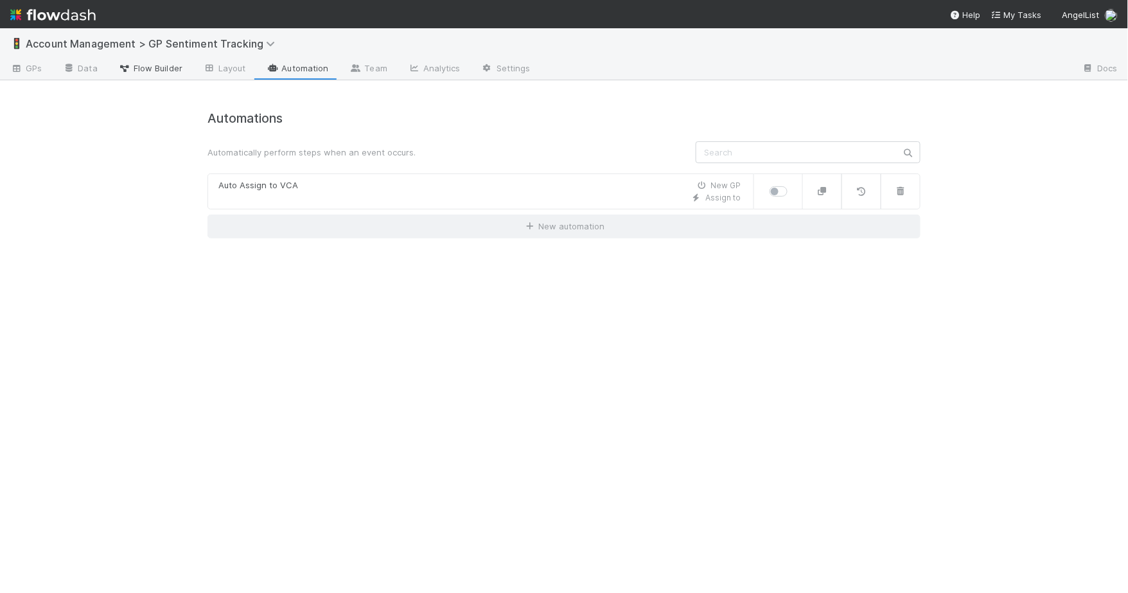
click at [164, 73] on span "Flow Builder" at bounding box center [150, 68] width 64 height 13
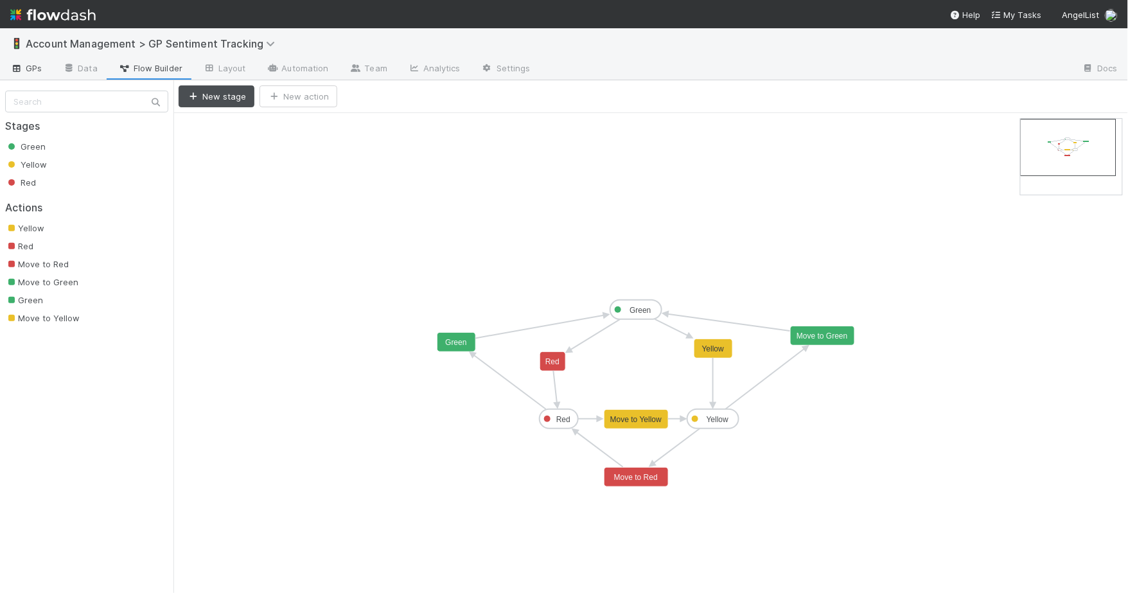
click at [19, 62] on span "GPs" at bounding box center [25, 68] width 31 height 13
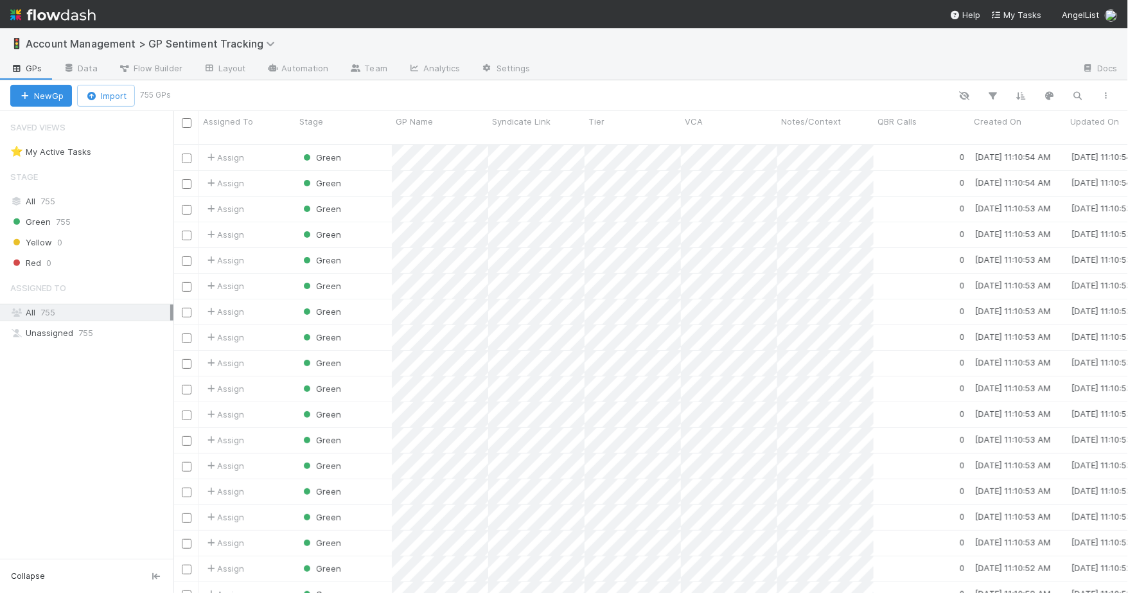
scroll to position [448, 944]
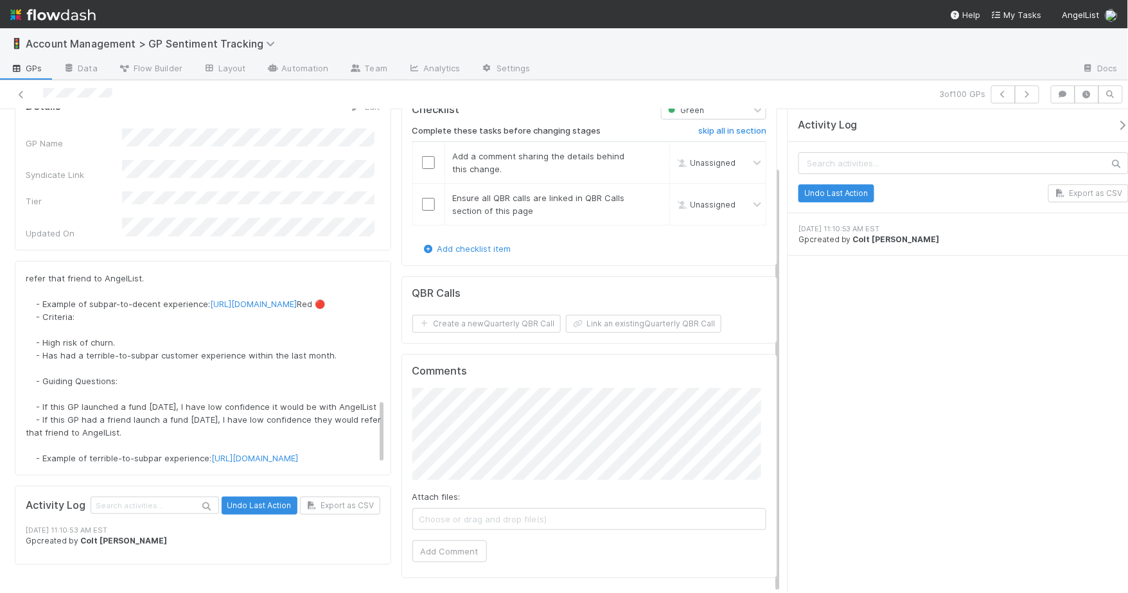
scroll to position [64, 0]
click at [211, 452] on link "[URL][DOMAIN_NAME]" at bounding box center [254, 457] width 87 height 10
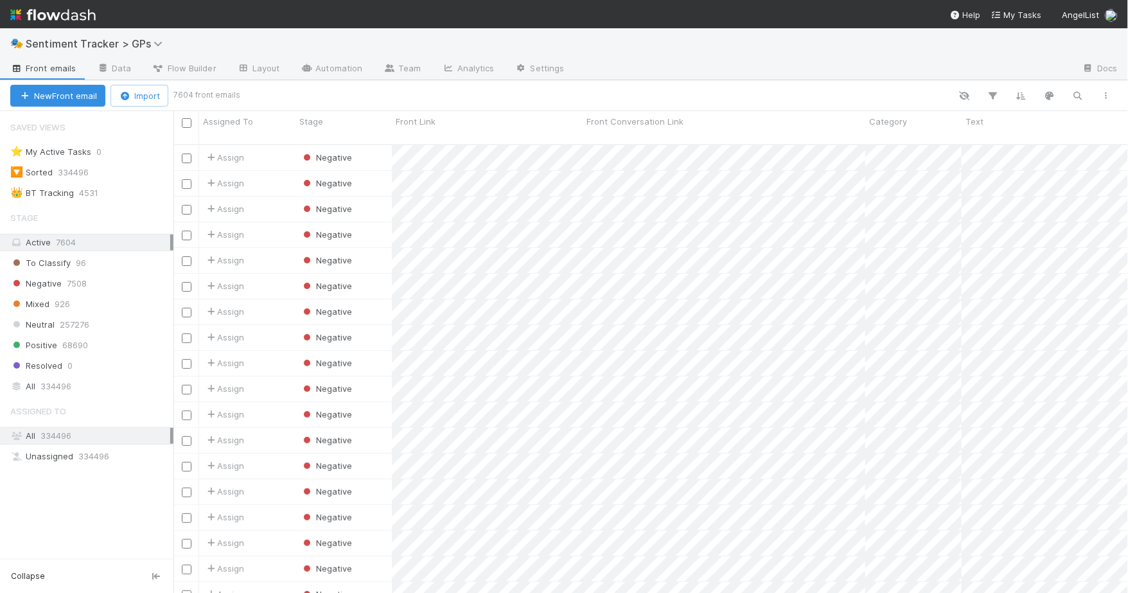
scroll to position [10, 11]
click at [562, 74] on link "Settings" at bounding box center [540, 69] width 70 height 21
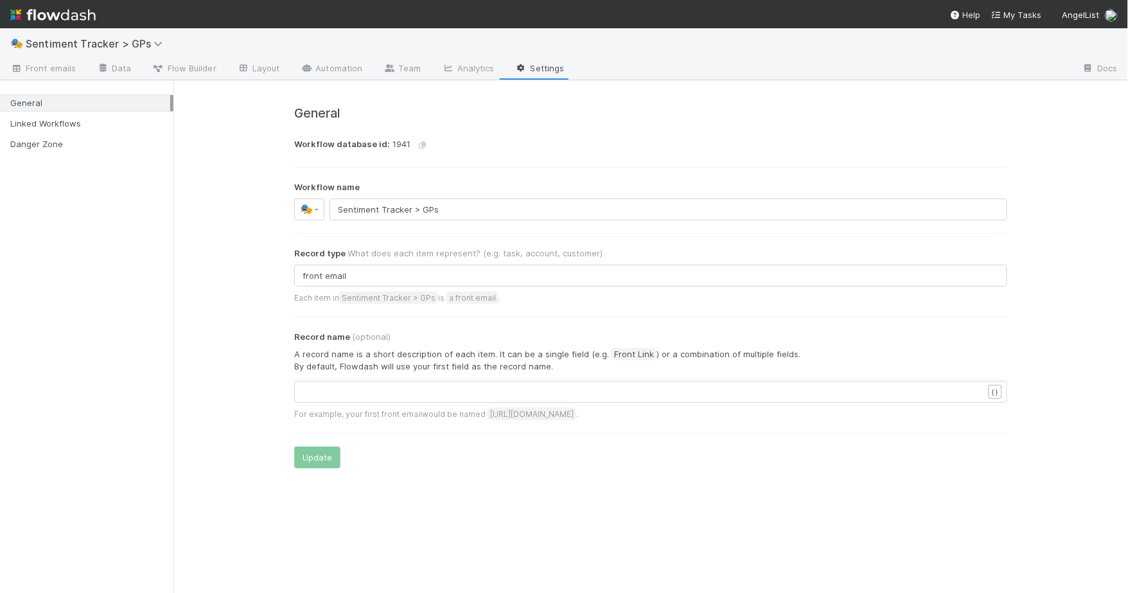
click at [392, 145] on span "Workflow database id: 1941" at bounding box center [364, 145] width 141 height 18
click at [37, 64] on span "Front emails" at bounding box center [42, 68] width 65 height 13
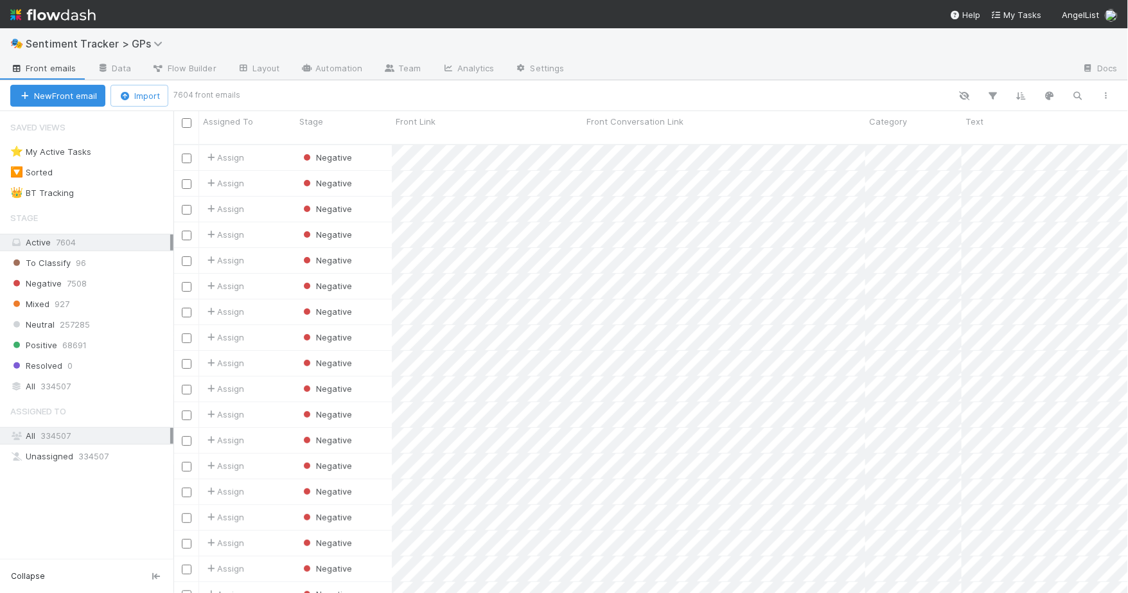
scroll to position [448, 944]
